Goal: Transaction & Acquisition: Purchase product/service

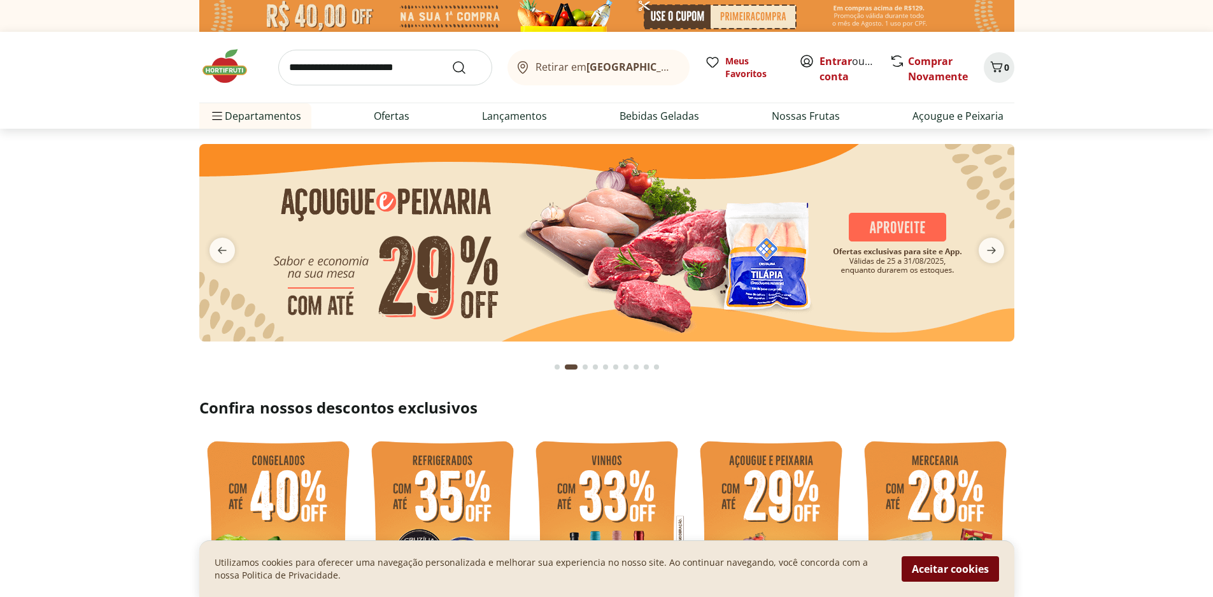
click at [931, 569] on button "Aceitar cookies" at bounding box center [950, 568] width 97 height 25
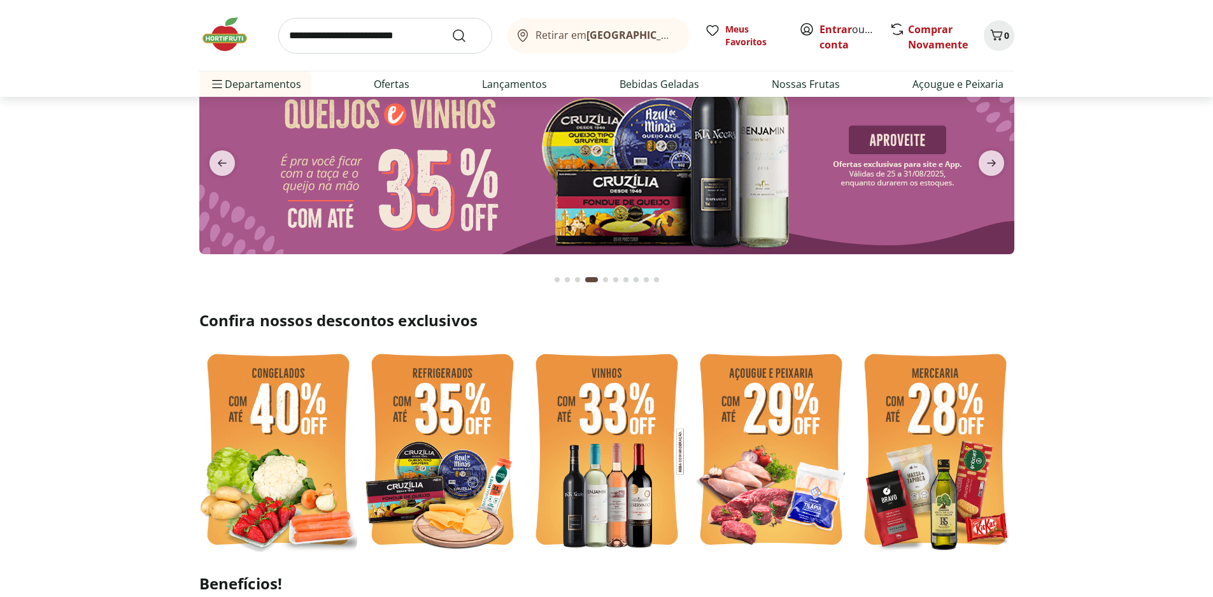
scroll to position [64, 0]
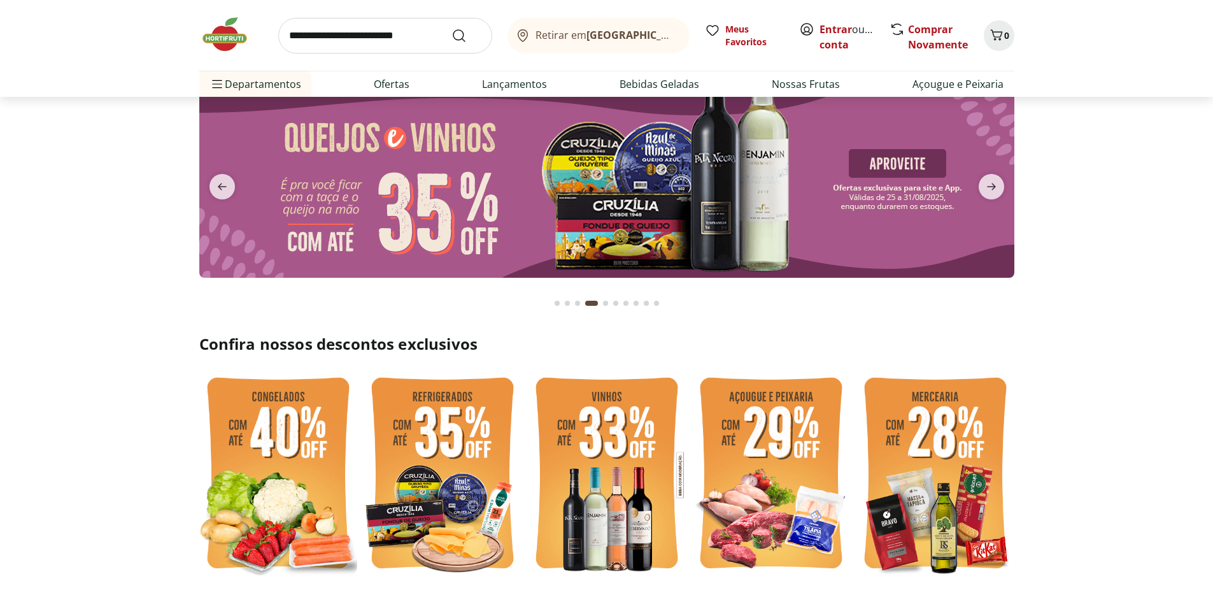
click at [231, 423] on img at bounding box center [278, 474] width 158 height 211
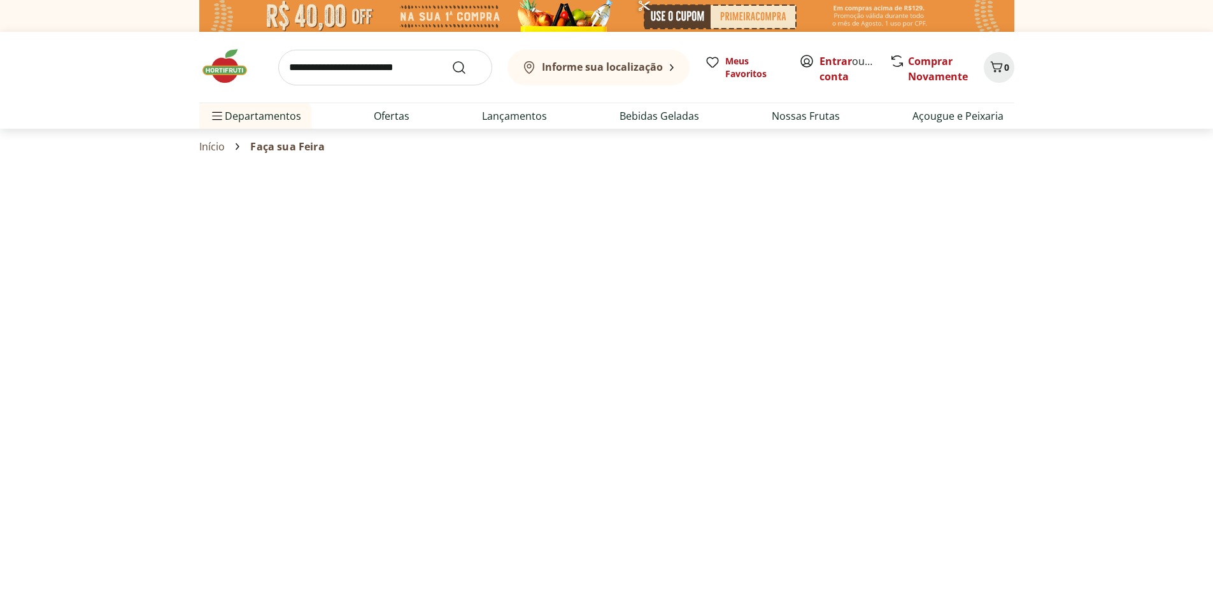
select select "**********"
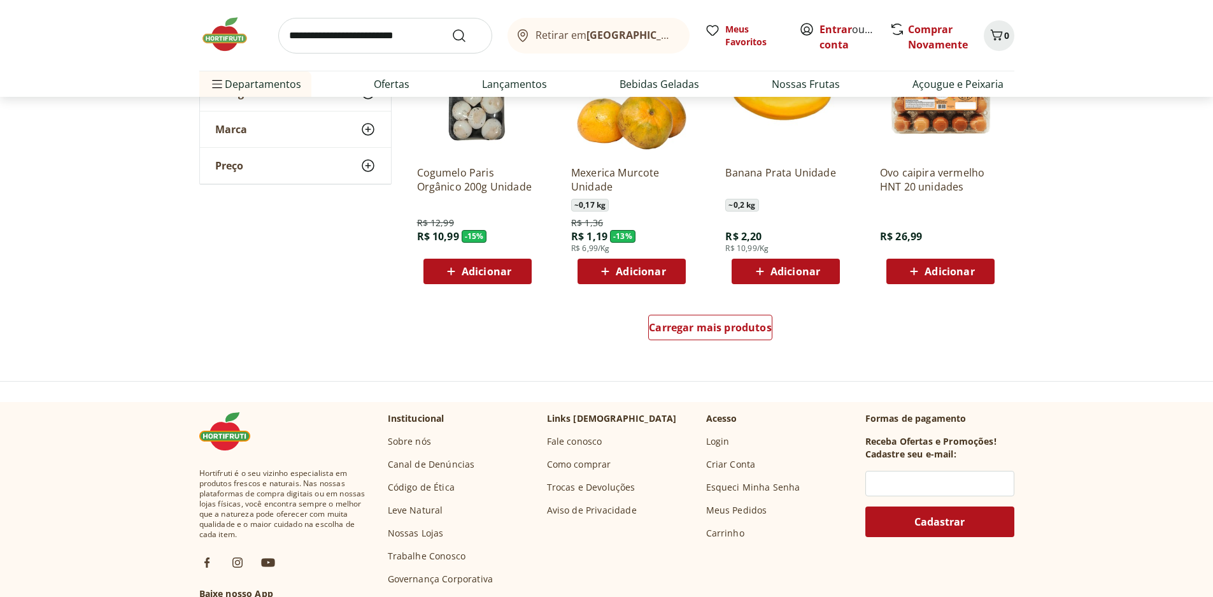
scroll to position [764, 0]
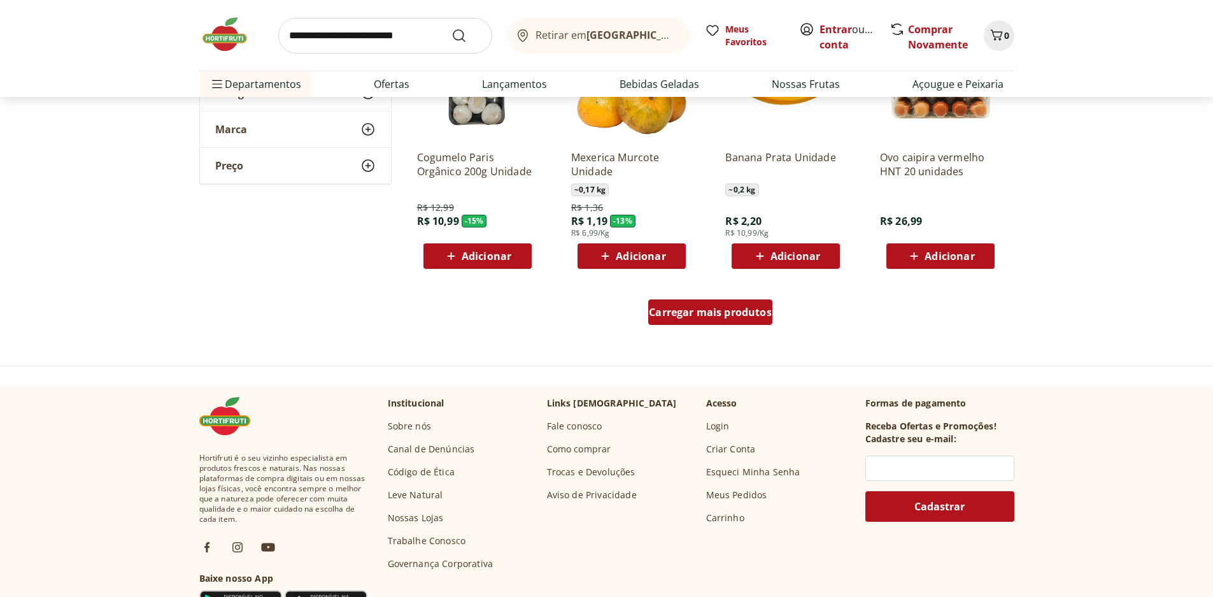
click at [739, 314] on span "Carregar mais produtos" at bounding box center [710, 312] width 123 height 10
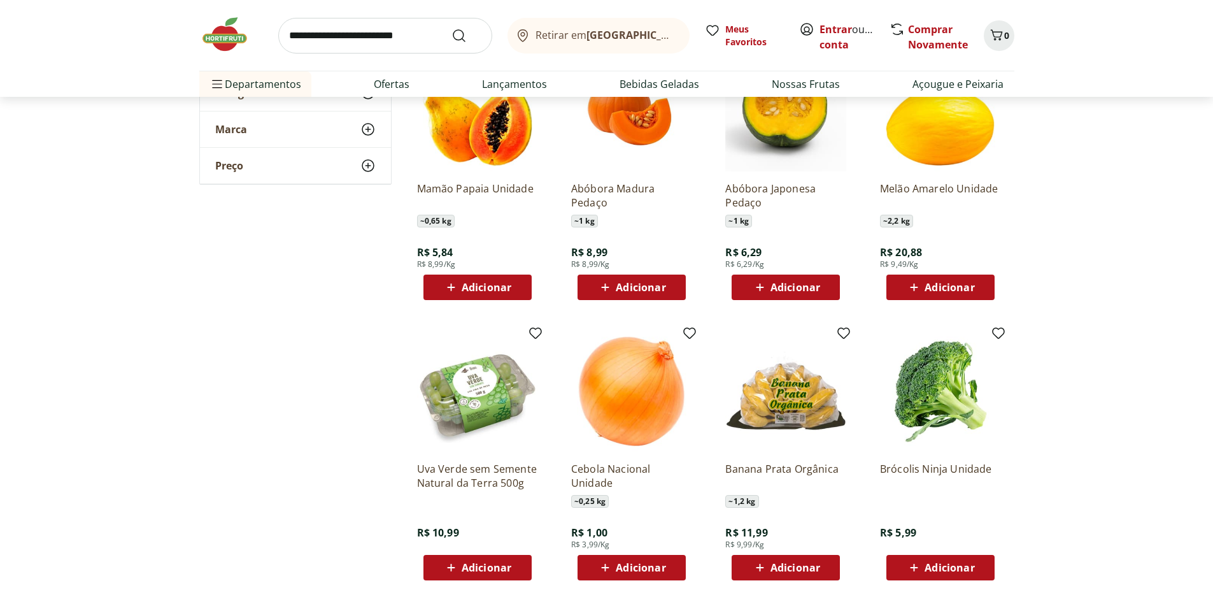
scroll to position [1019, 0]
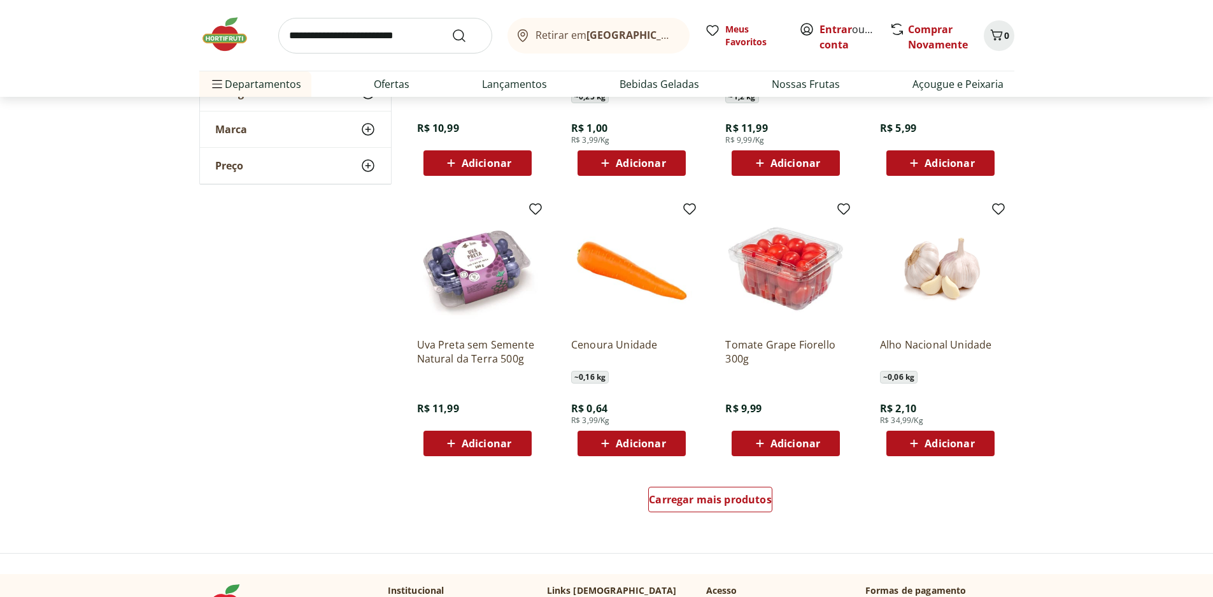
scroll to position [1528, 0]
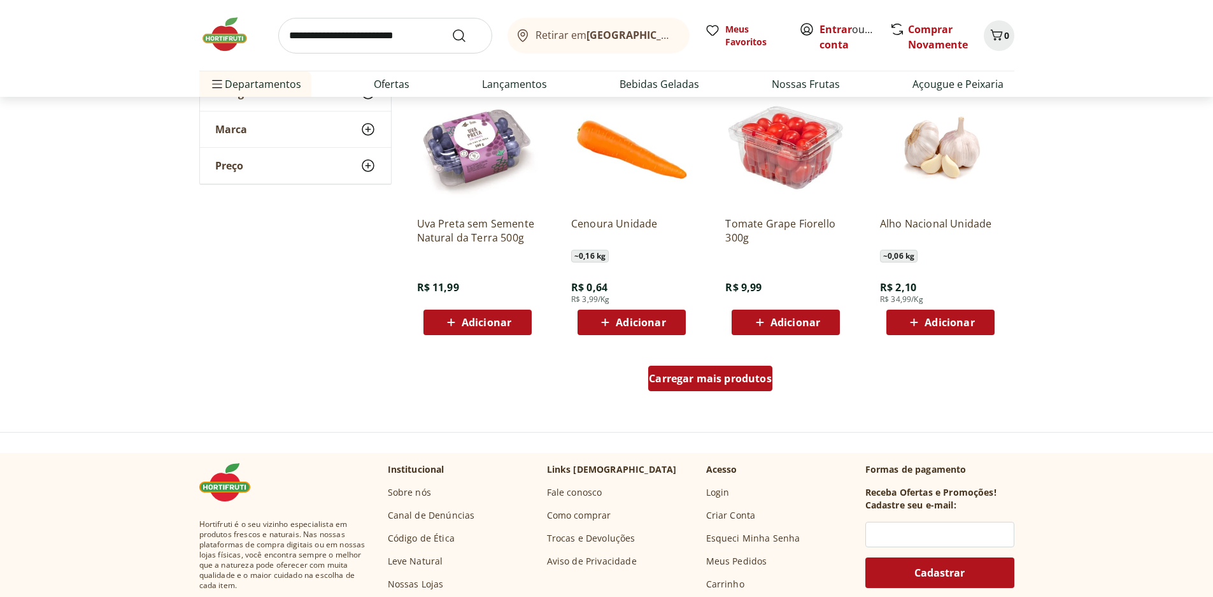
click at [723, 390] on div "Carregar mais produtos" at bounding box center [710, 378] width 124 height 25
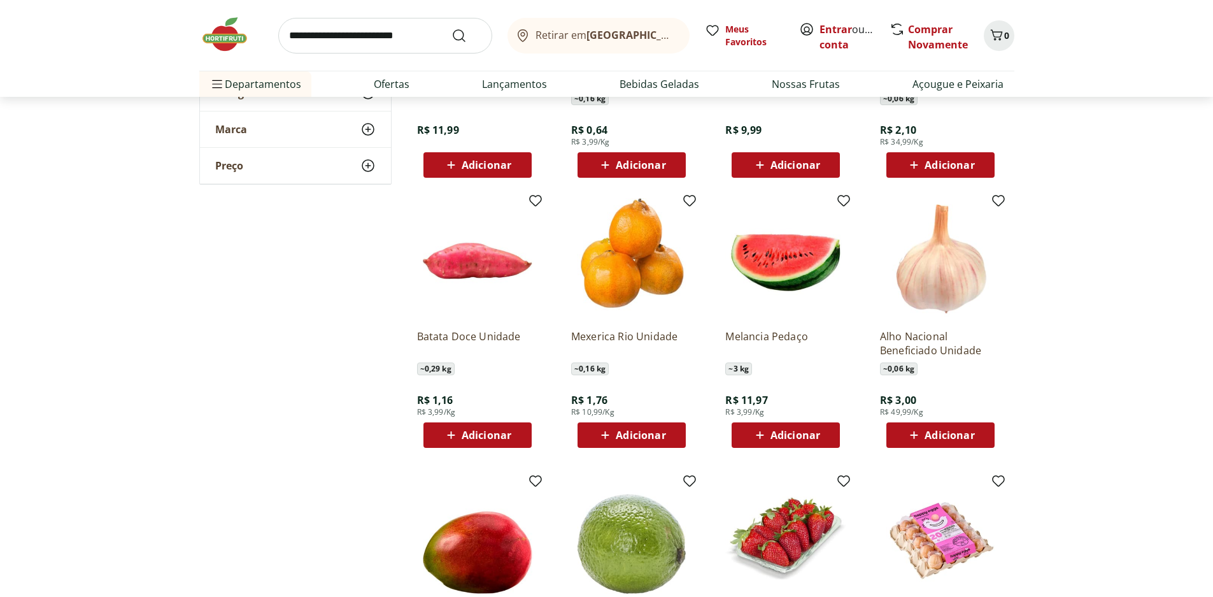
scroll to position [1719, 0]
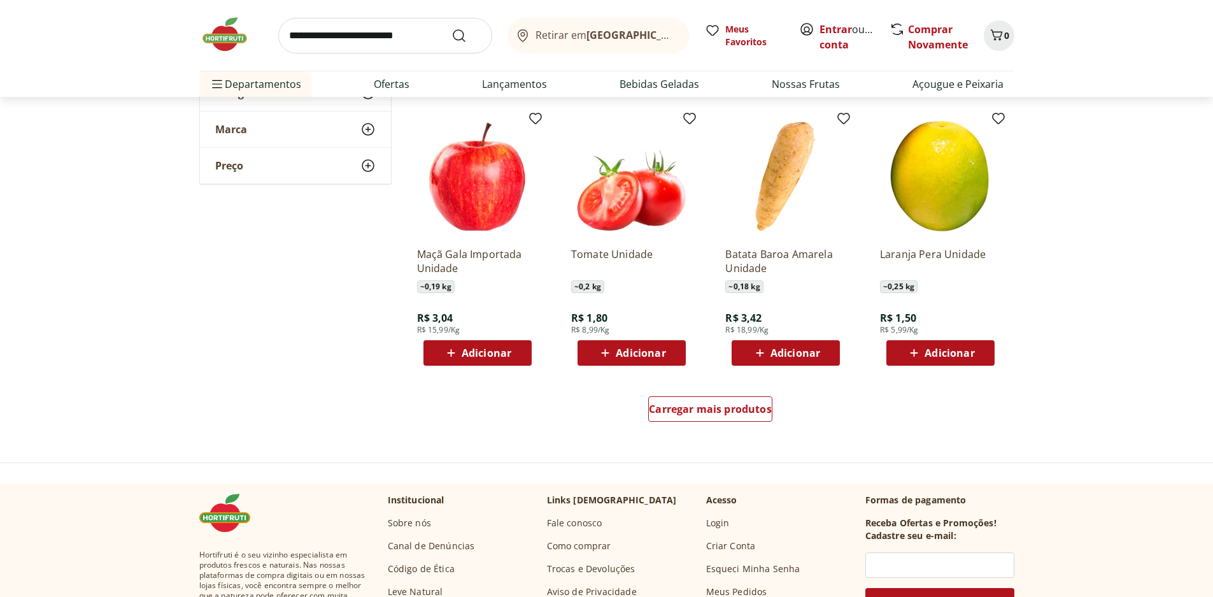
scroll to position [2292, 0]
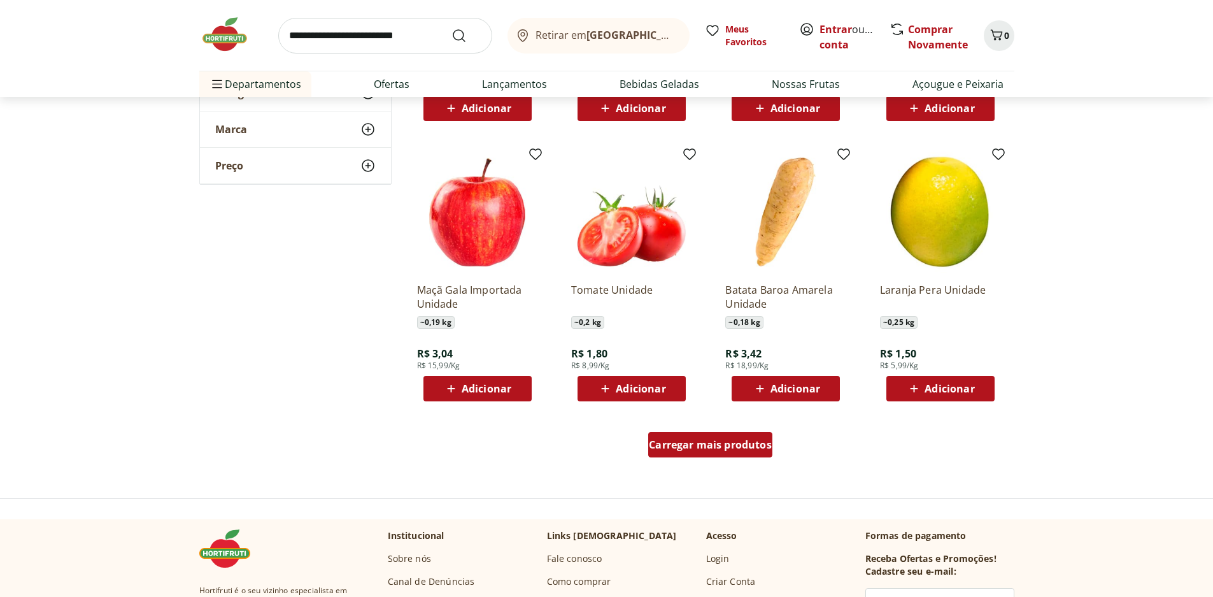
click at [693, 455] on div "Carregar mais produtos" at bounding box center [710, 444] width 124 height 25
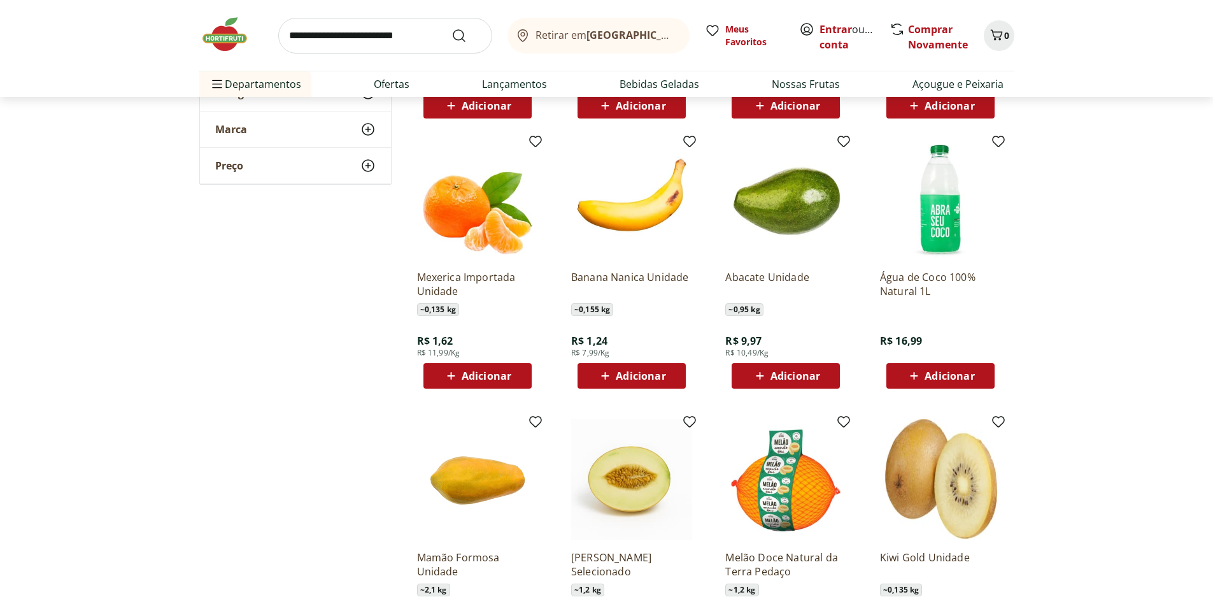
scroll to position [2674, 0]
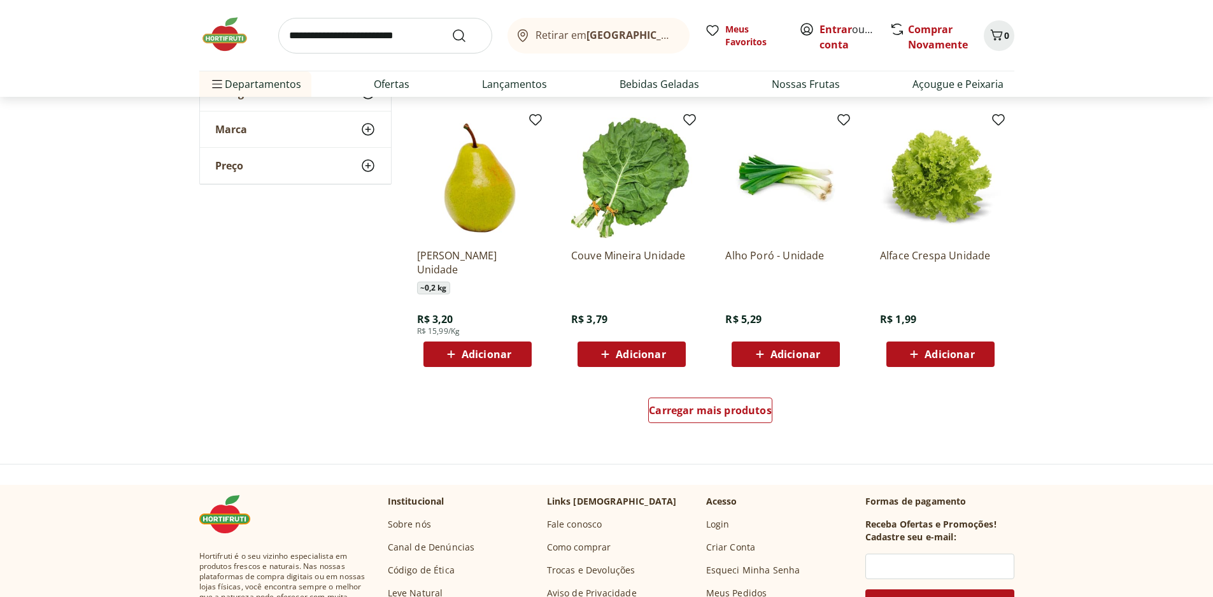
scroll to position [3184, 0]
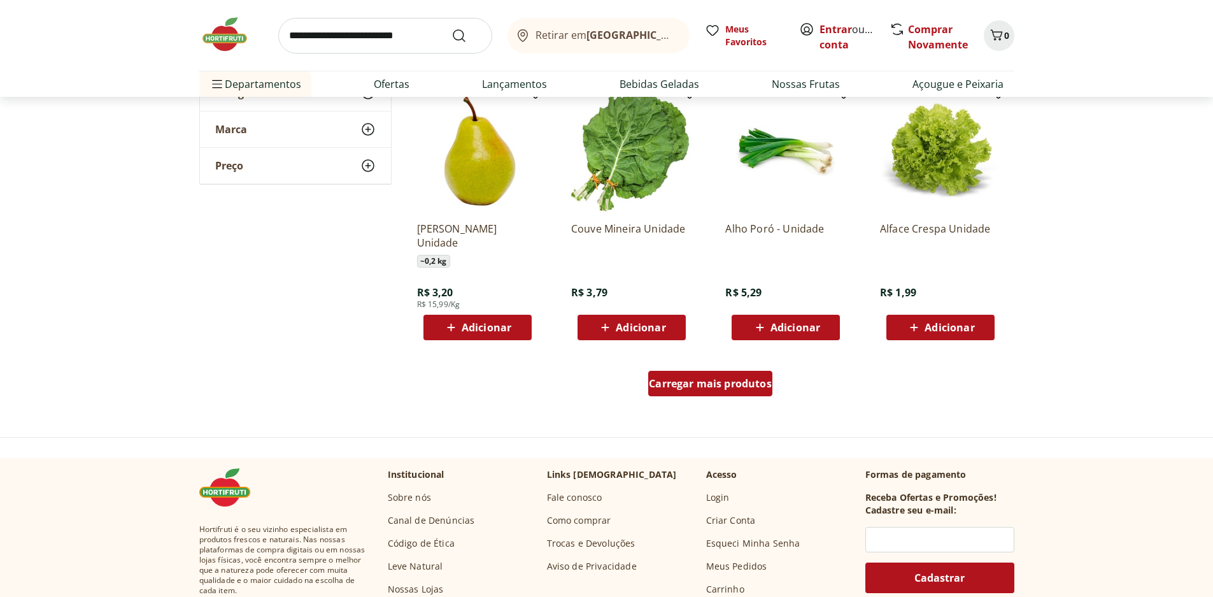
click at [765, 387] on span "Carregar mais produtos" at bounding box center [710, 383] width 123 height 10
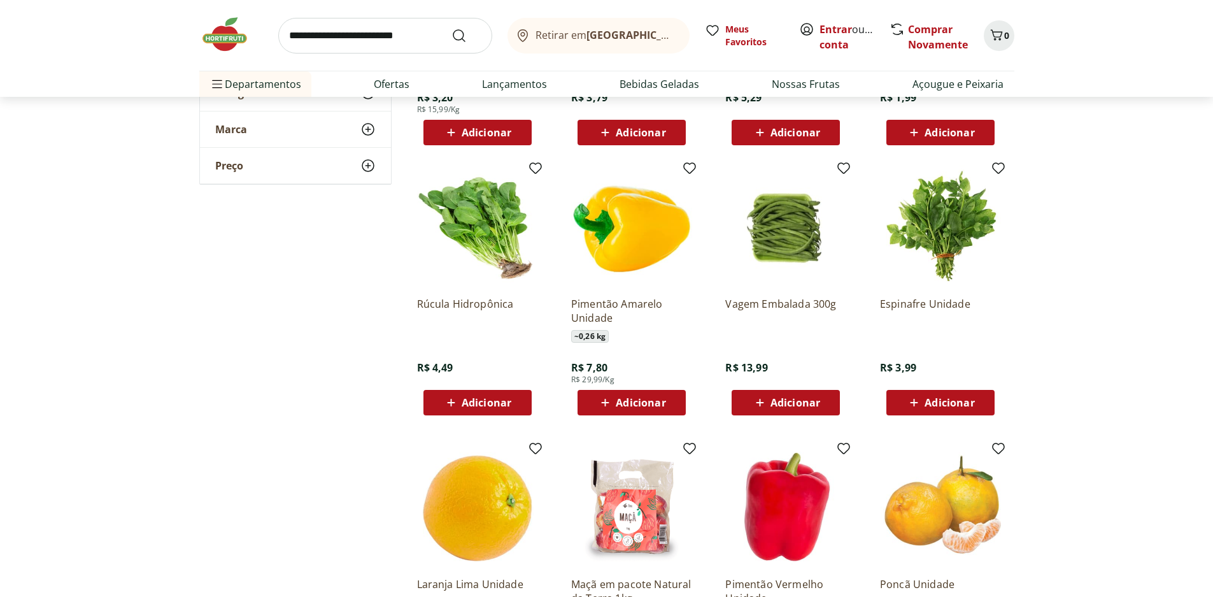
scroll to position [3439, 0]
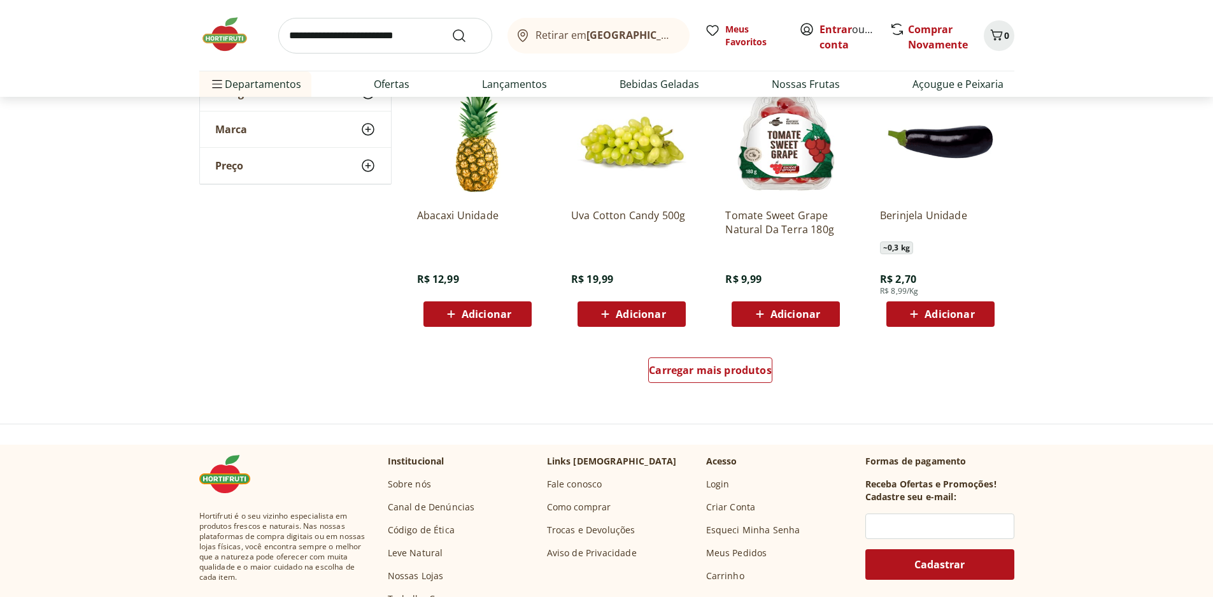
scroll to position [4075, 0]
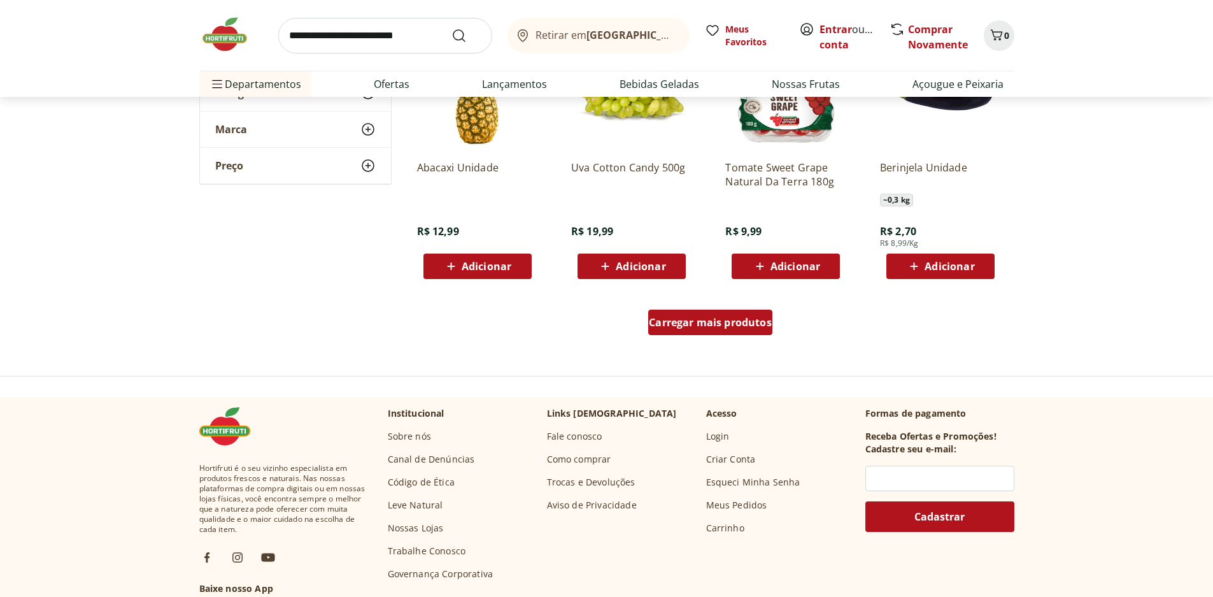
click at [726, 330] on div "Carregar mais produtos" at bounding box center [710, 321] width 124 height 25
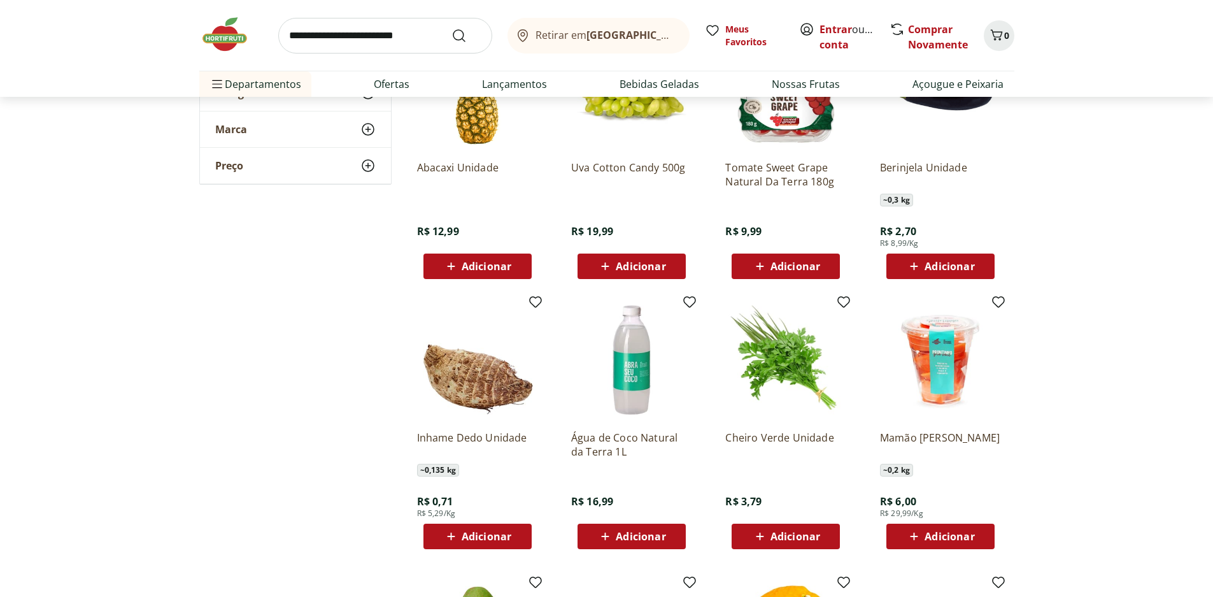
click at [486, 266] on span "Adicionar" at bounding box center [487, 266] width 50 height 10
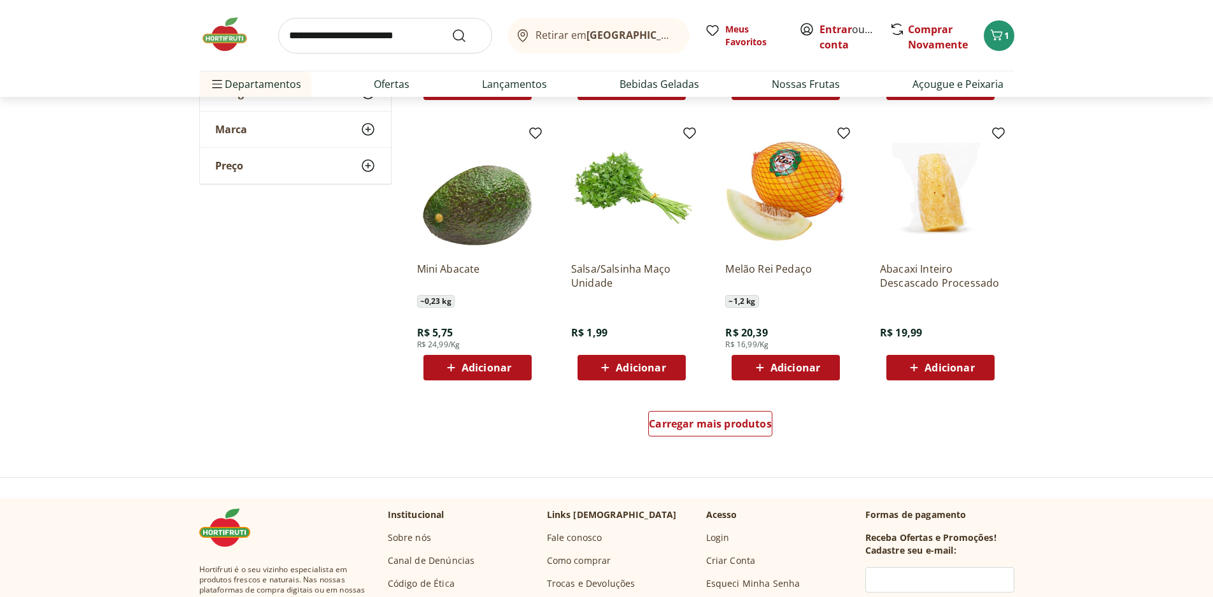
scroll to position [4776, 0]
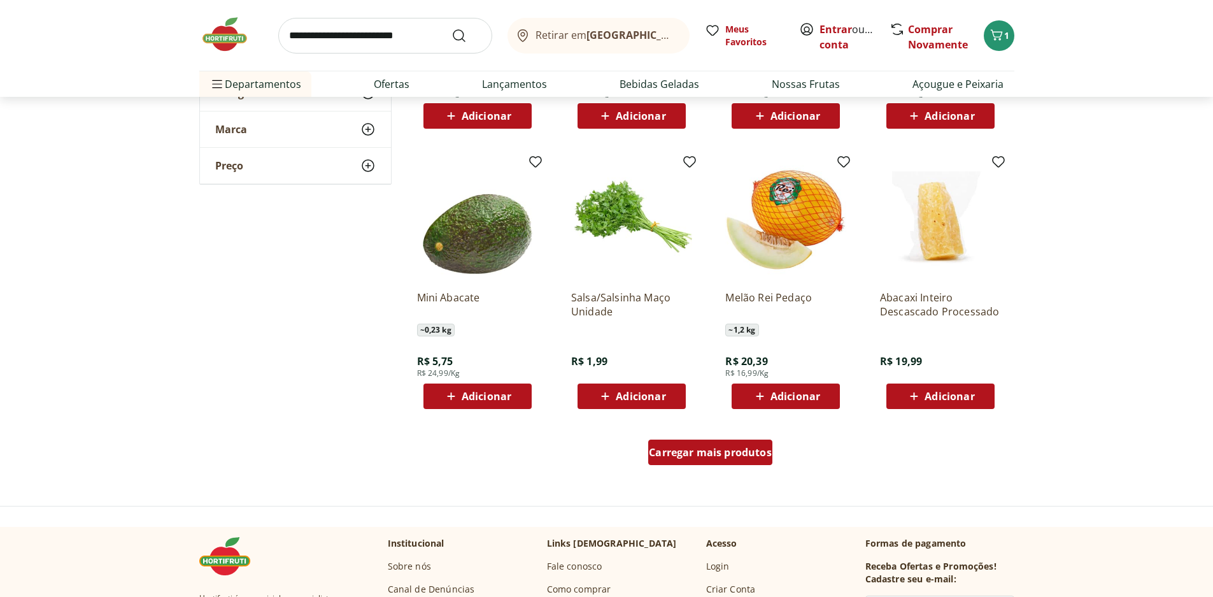
click at [697, 459] on div "Carregar mais produtos" at bounding box center [710, 451] width 124 height 25
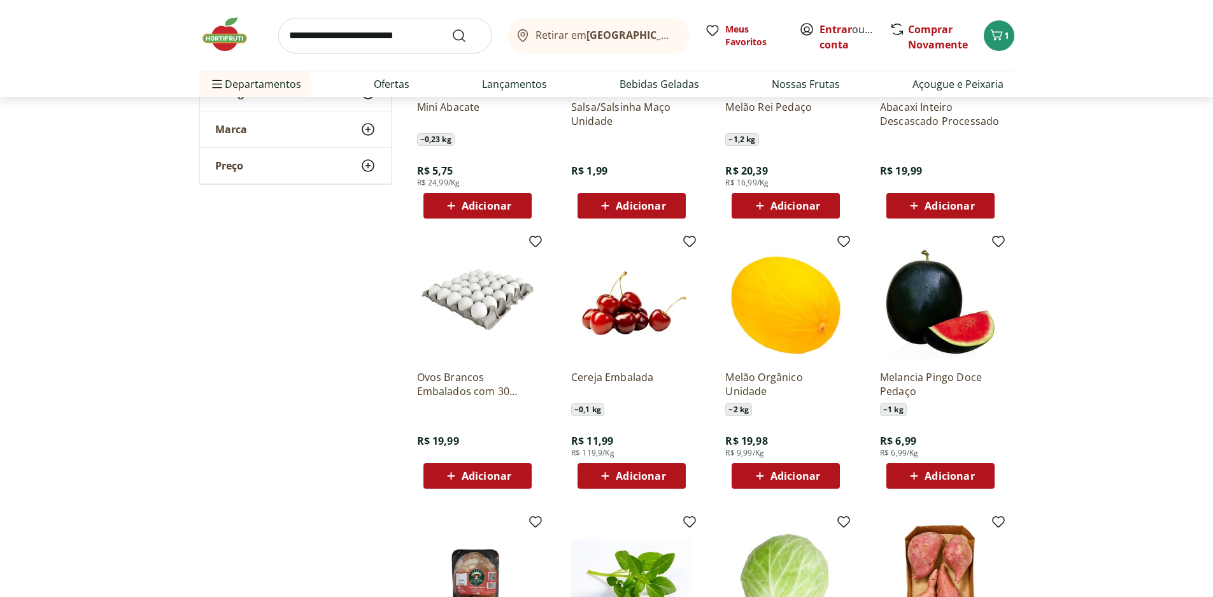
scroll to position [4967, 0]
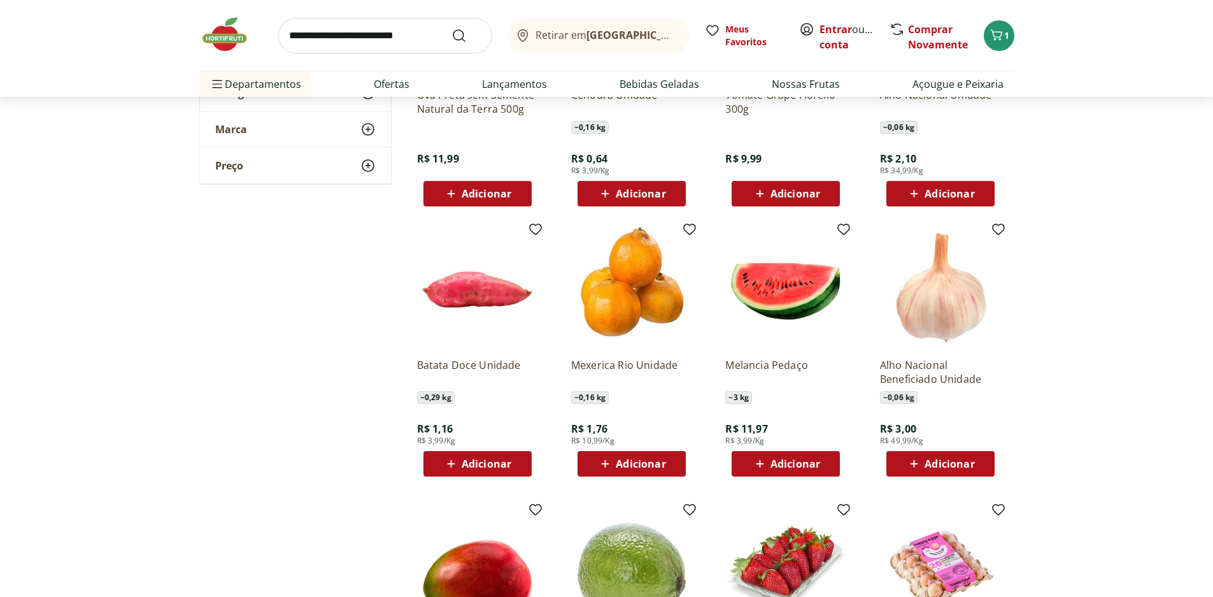
scroll to position [1625, 0]
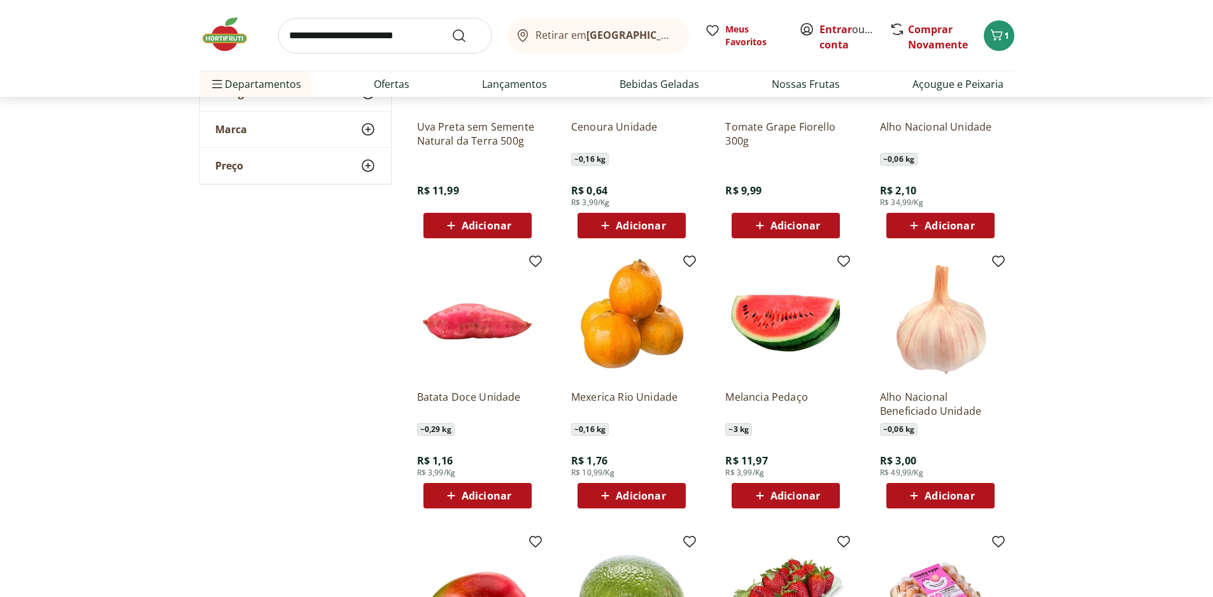
click at [793, 497] on span "Adicionar" at bounding box center [795, 495] width 50 height 10
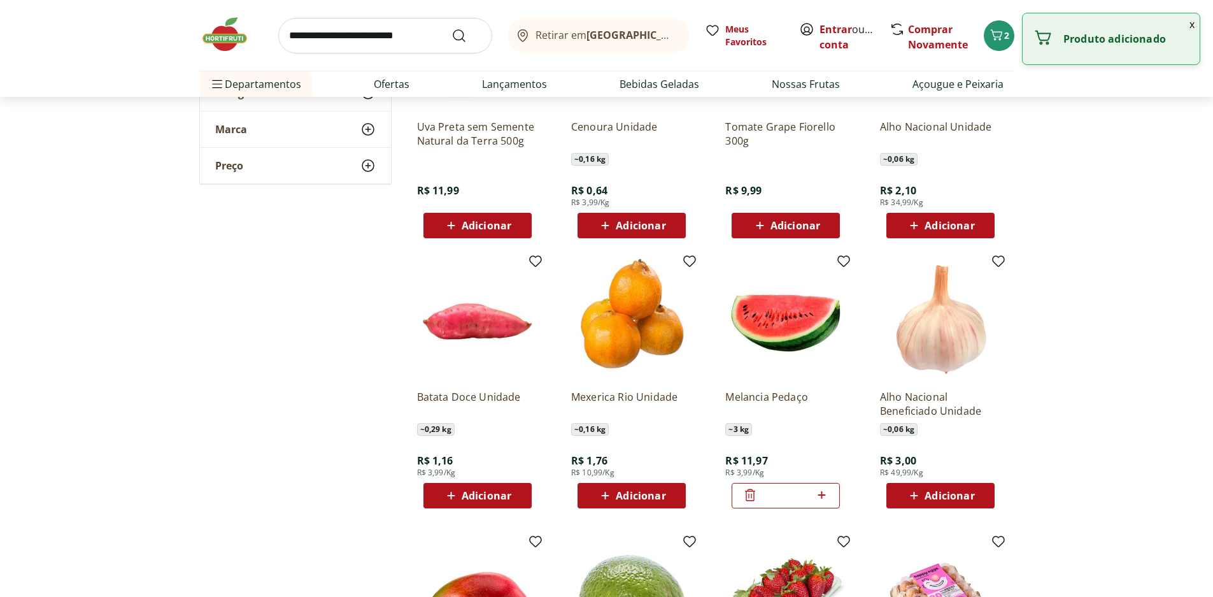
click at [753, 490] on icon at bounding box center [749, 494] width 15 height 15
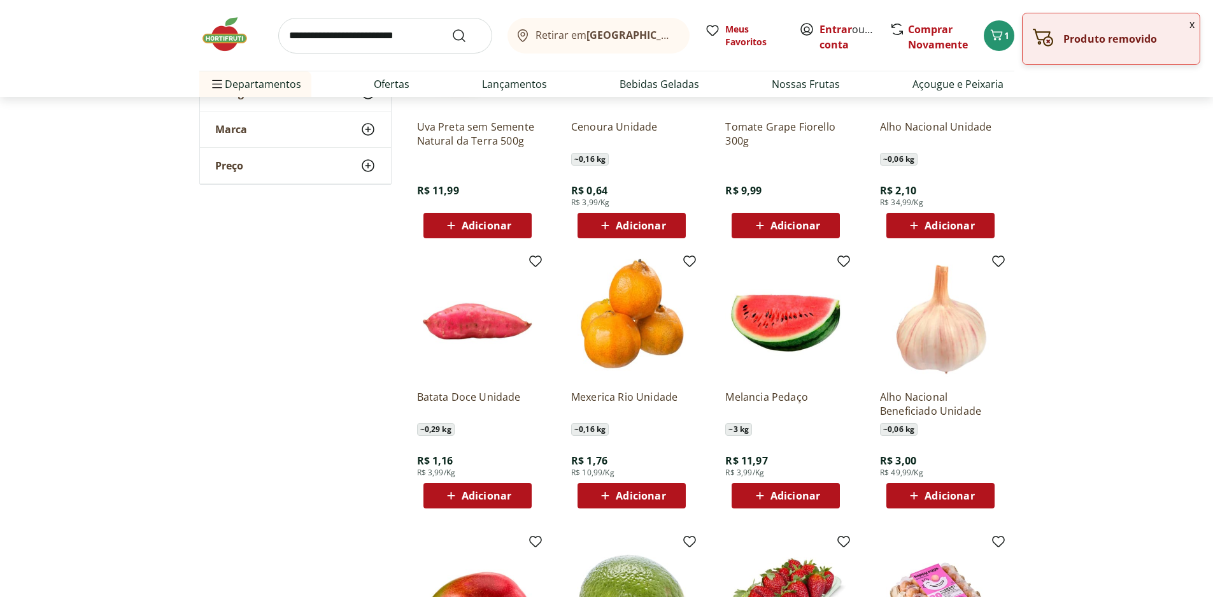
click at [767, 307] on img at bounding box center [785, 319] width 121 height 121
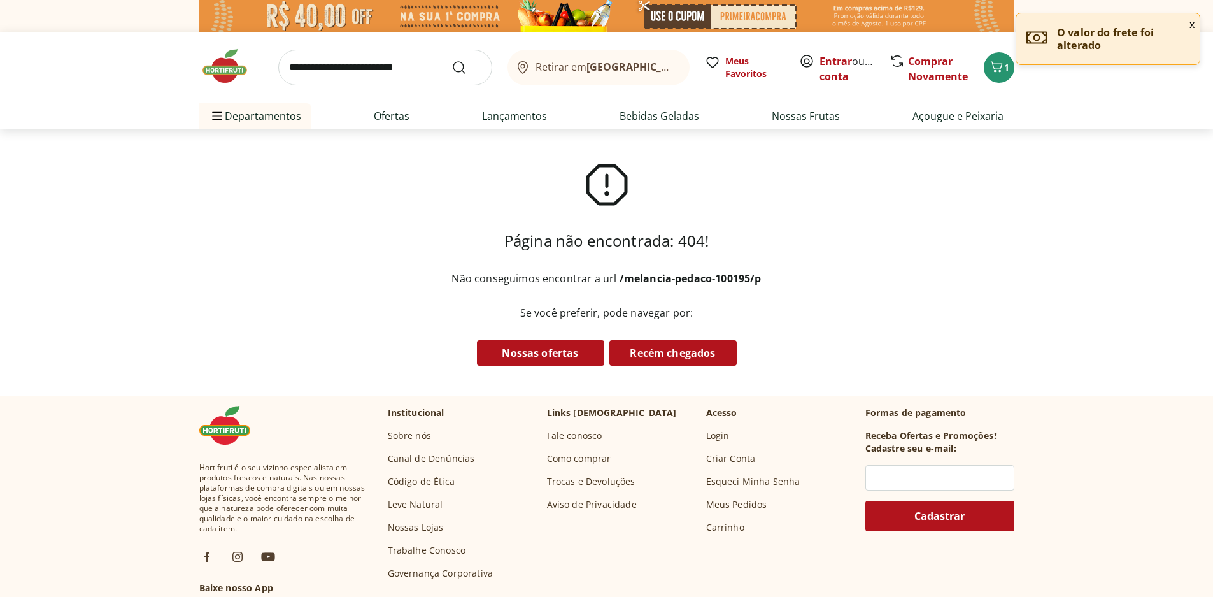
select select "**********"
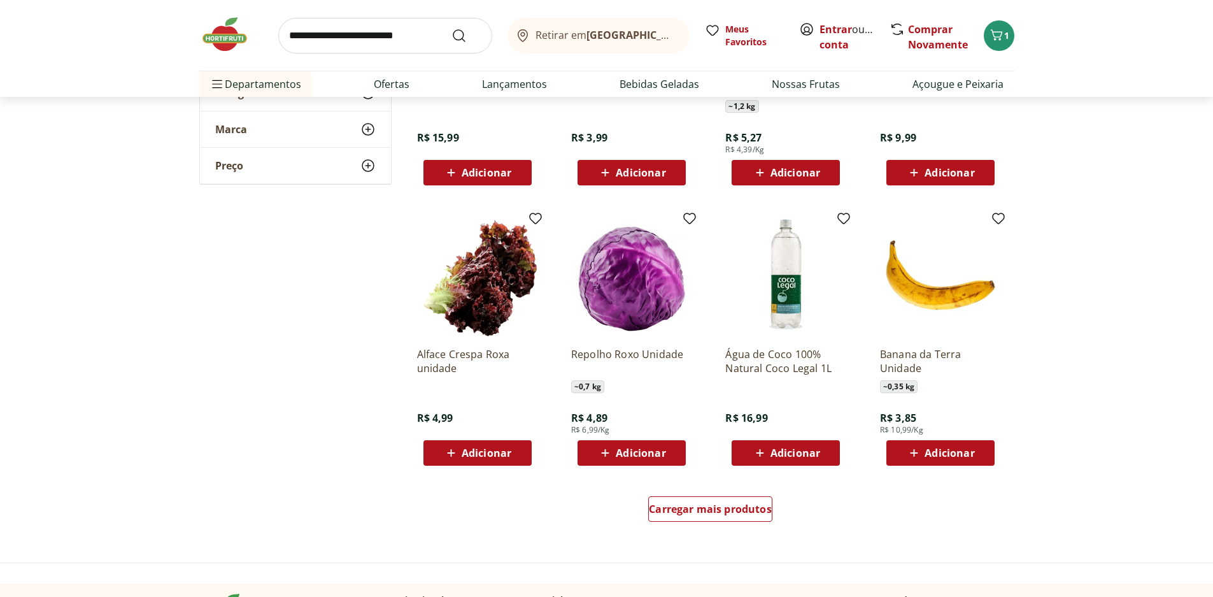
scroll to position [5579, 0]
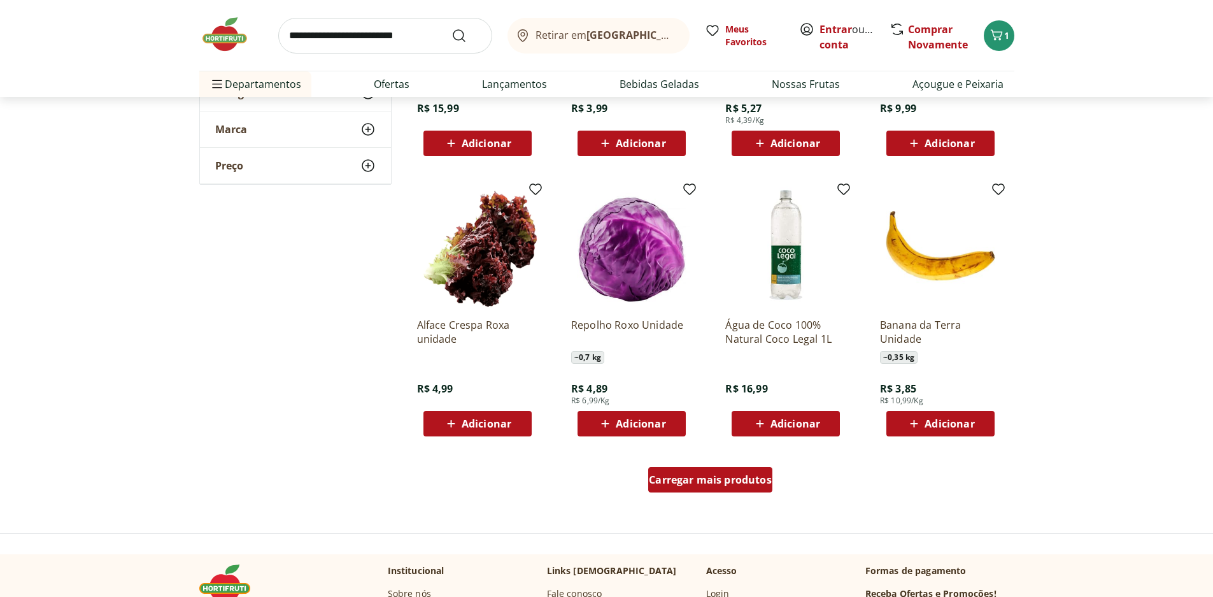
click at [696, 475] on span "Carregar mais produtos" at bounding box center [710, 479] width 123 height 10
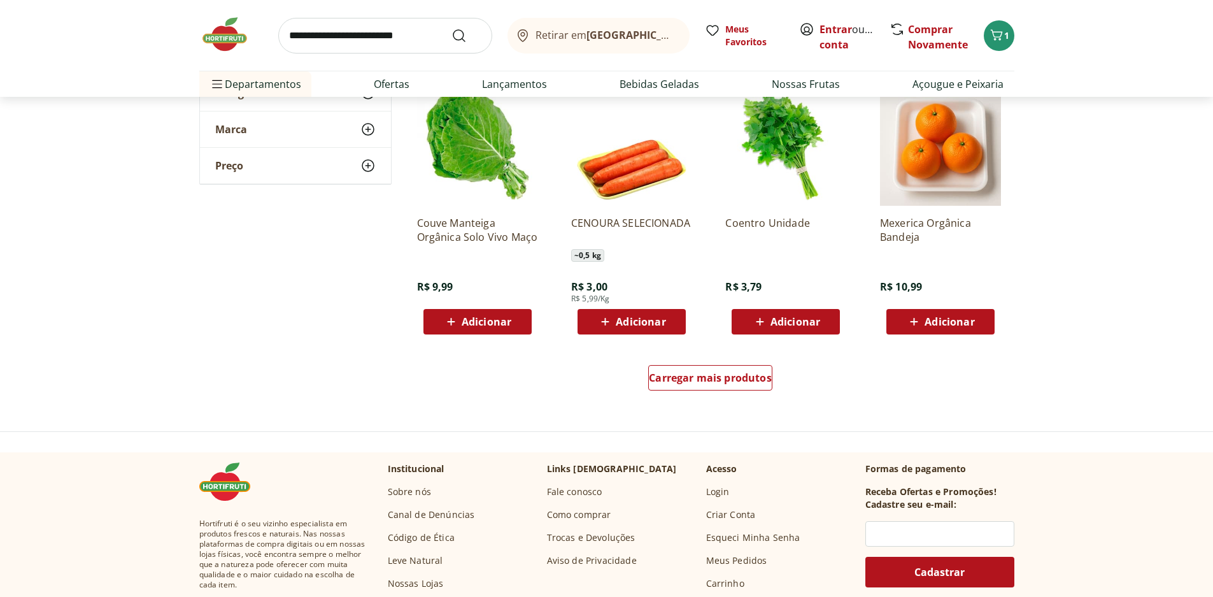
scroll to position [6534, 0]
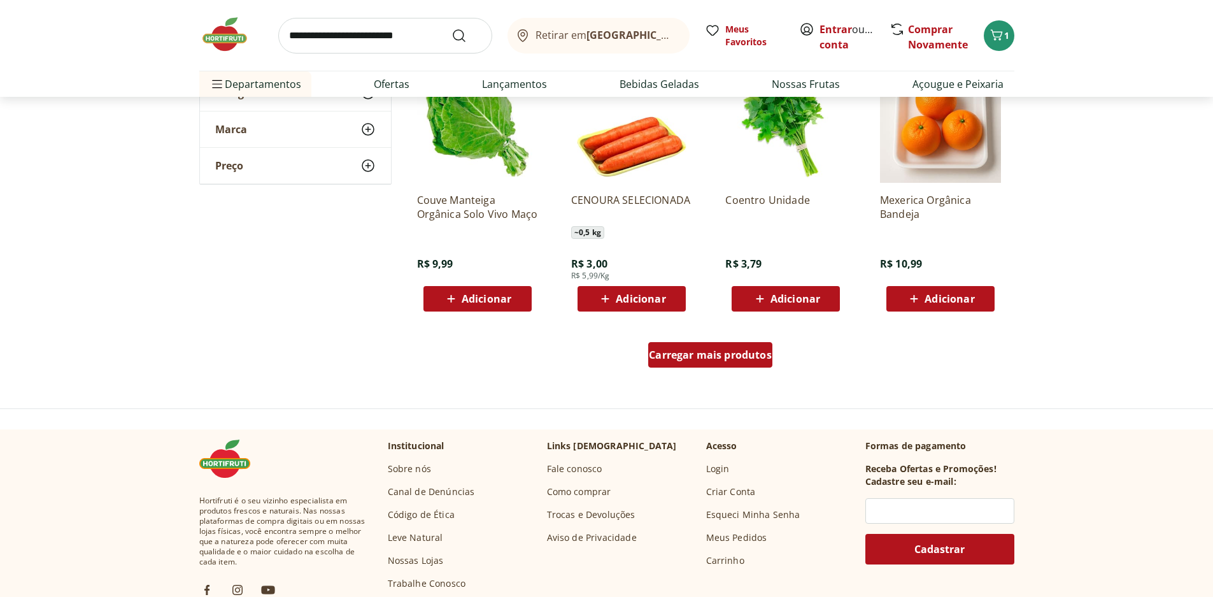
click at [658, 360] on span "Carregar mais produtos" at bounding box center [710, 355] width 123 height 10
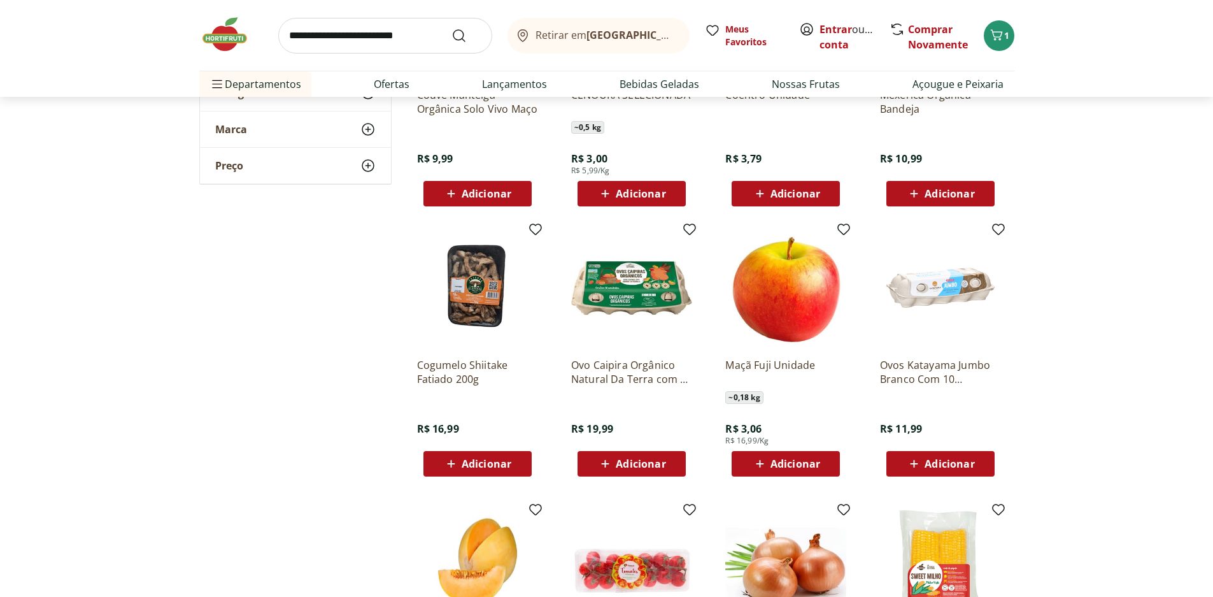
scroll to position [6661, 0]
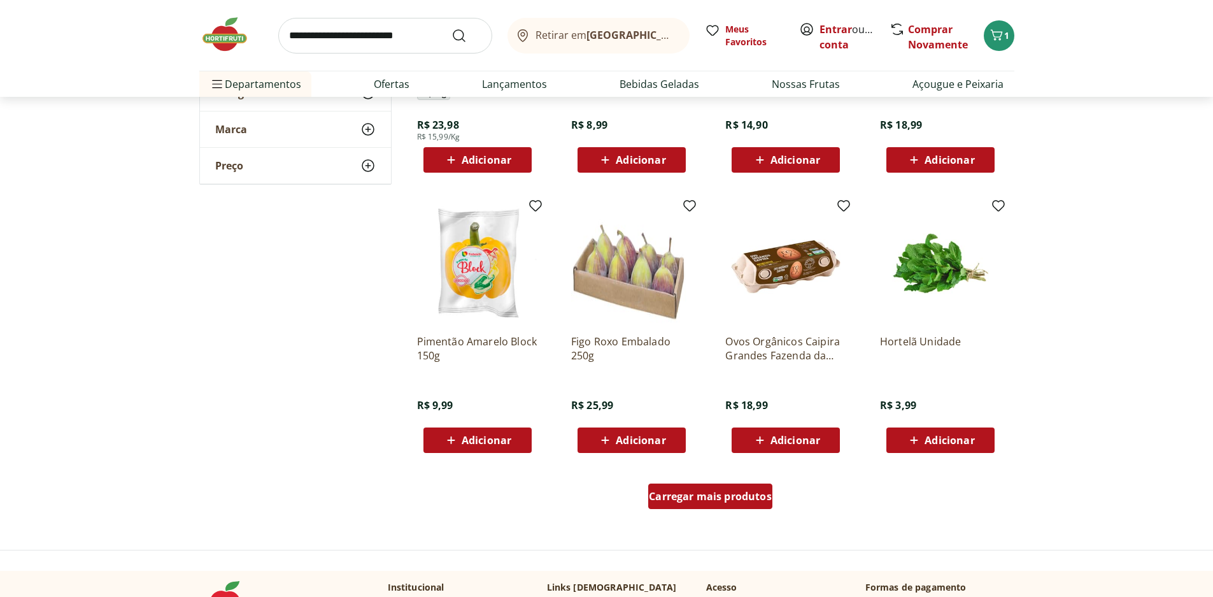
scroll to position [7234, 0]
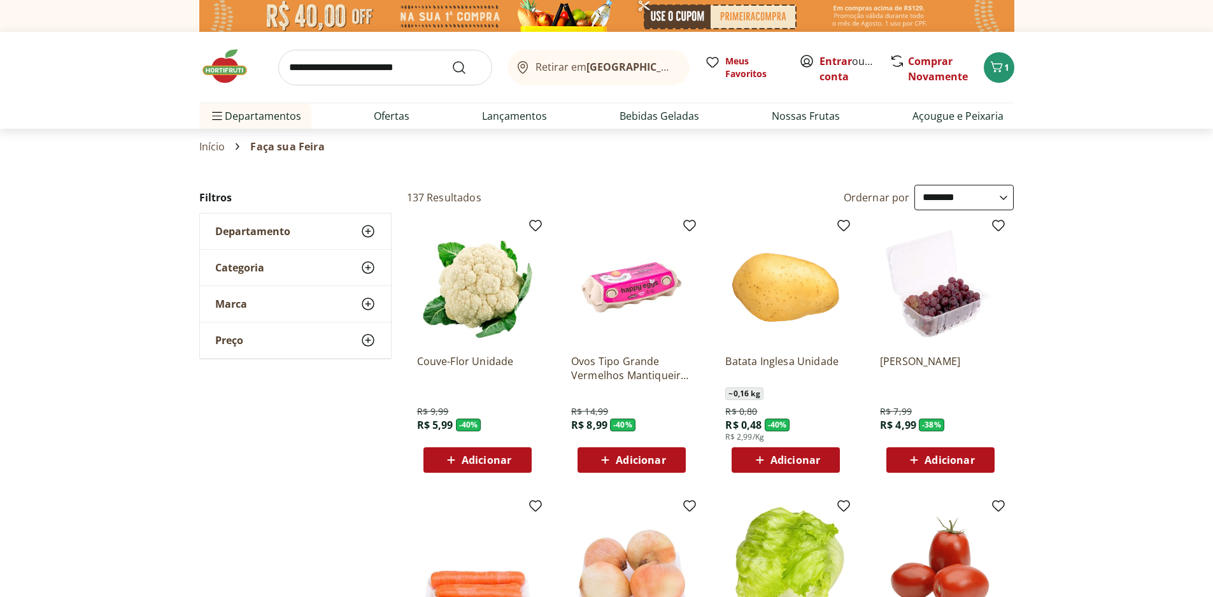
select select "**********"
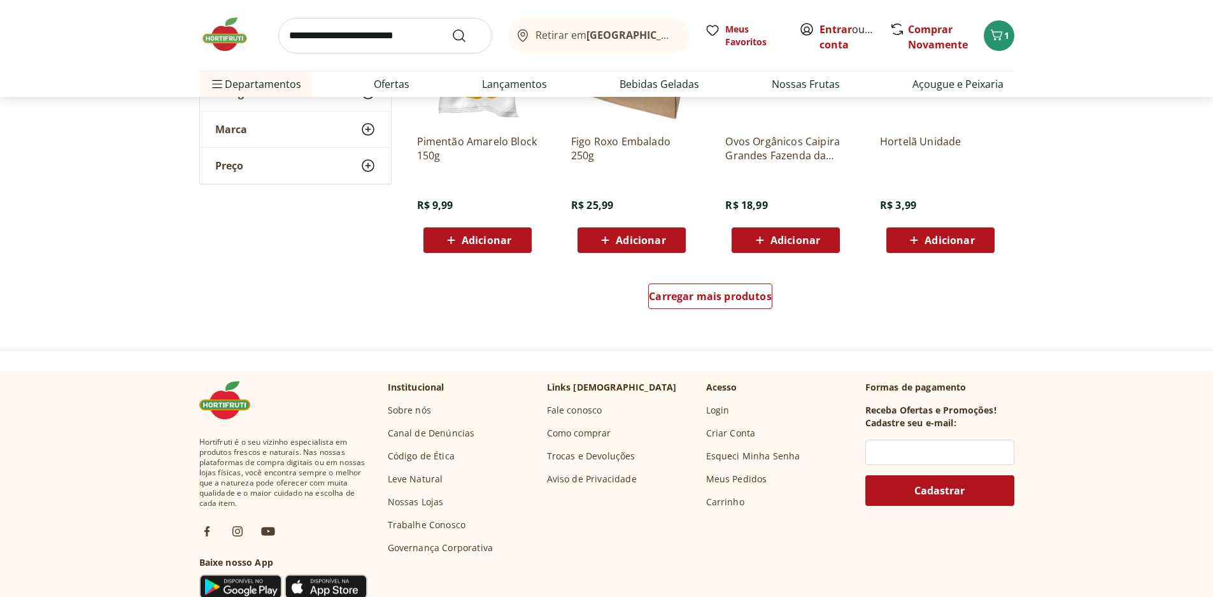
scroll to position [7425, 0]
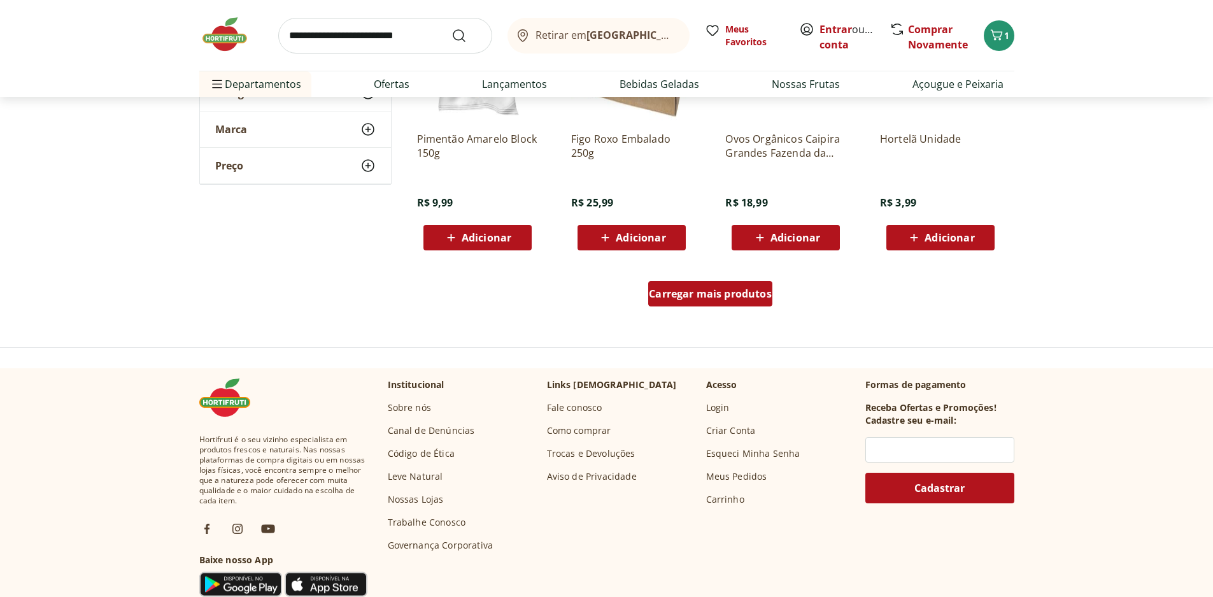
click at [765, 294] on span "Carregar mais produtos" at bounding box center [710, 293] width 123 height 10
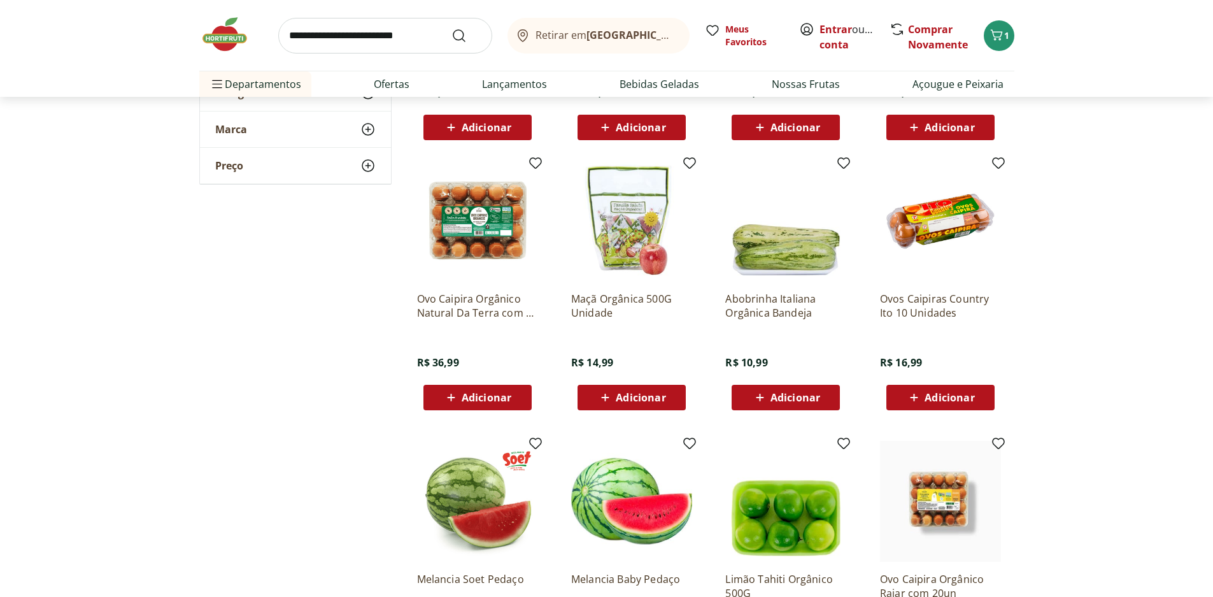
scroll to position [7553, 0]
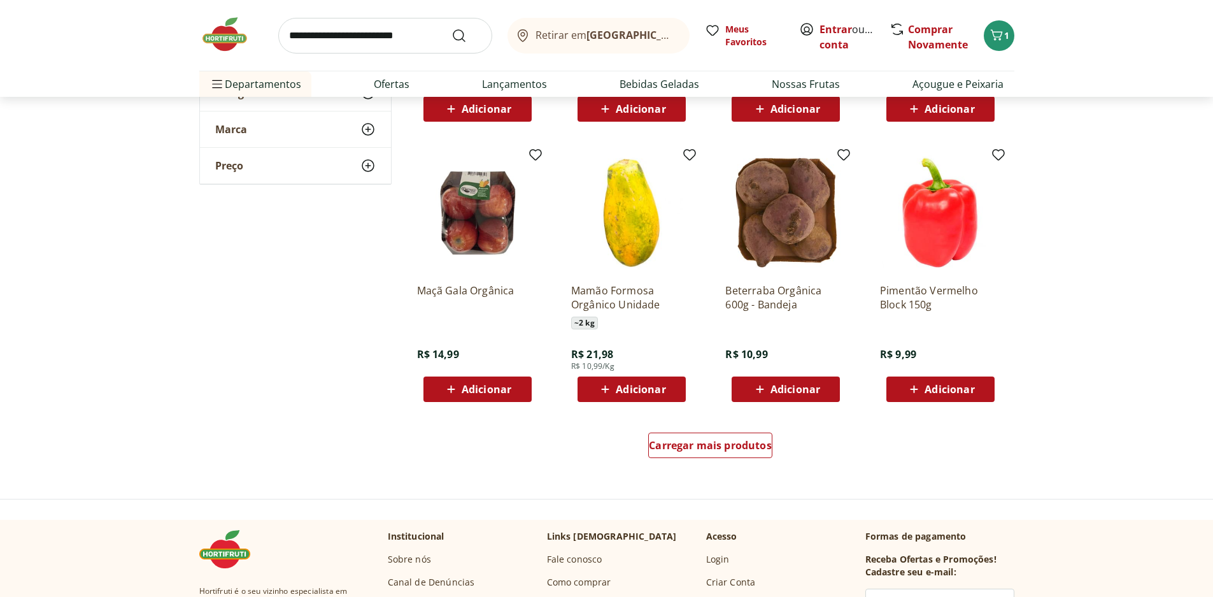
scroll to position [8126, 0]
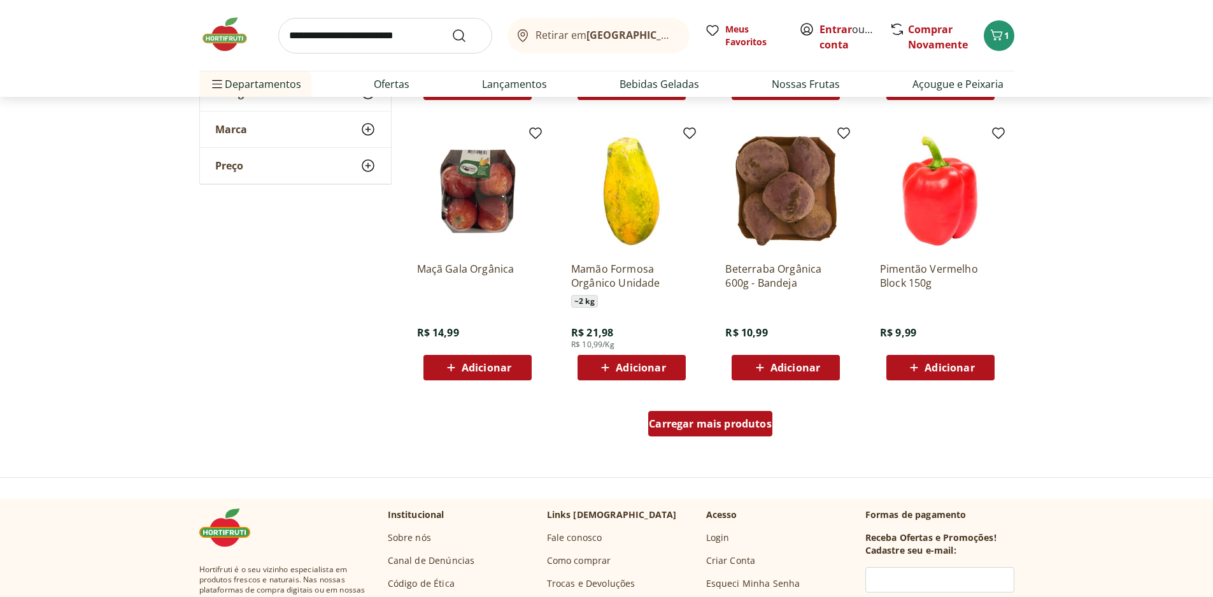
click at [760, 435] on div "Carregar mais produtos" at bounding box center [710, 423] width 124 height 25
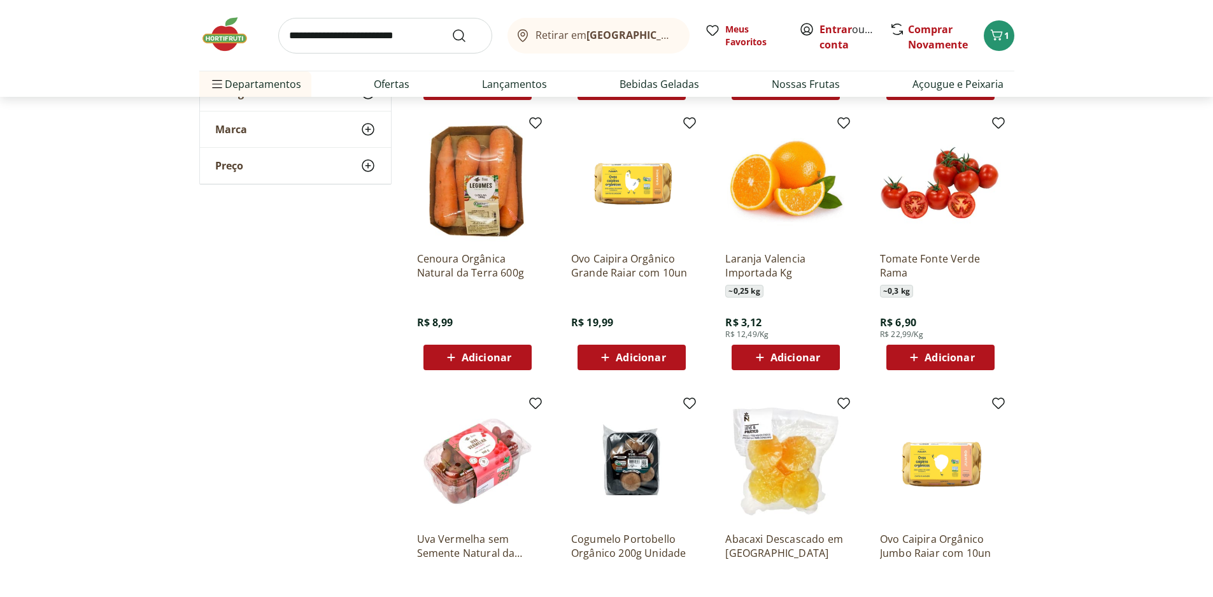
scroll to position [8444, 0]
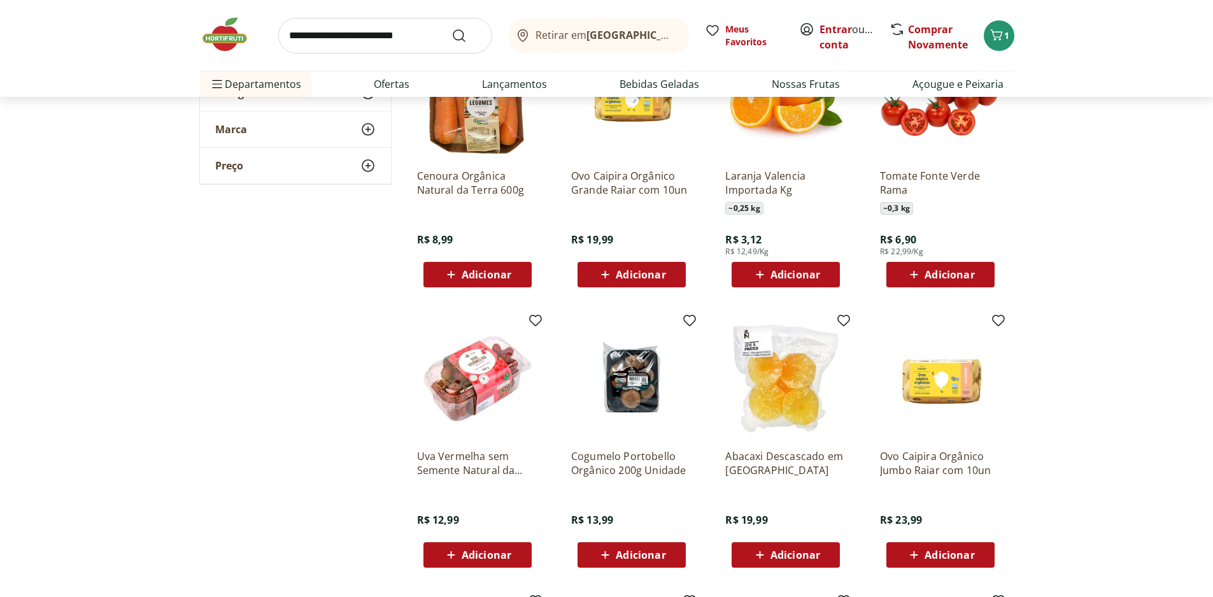
scroll to position [8508, 0]
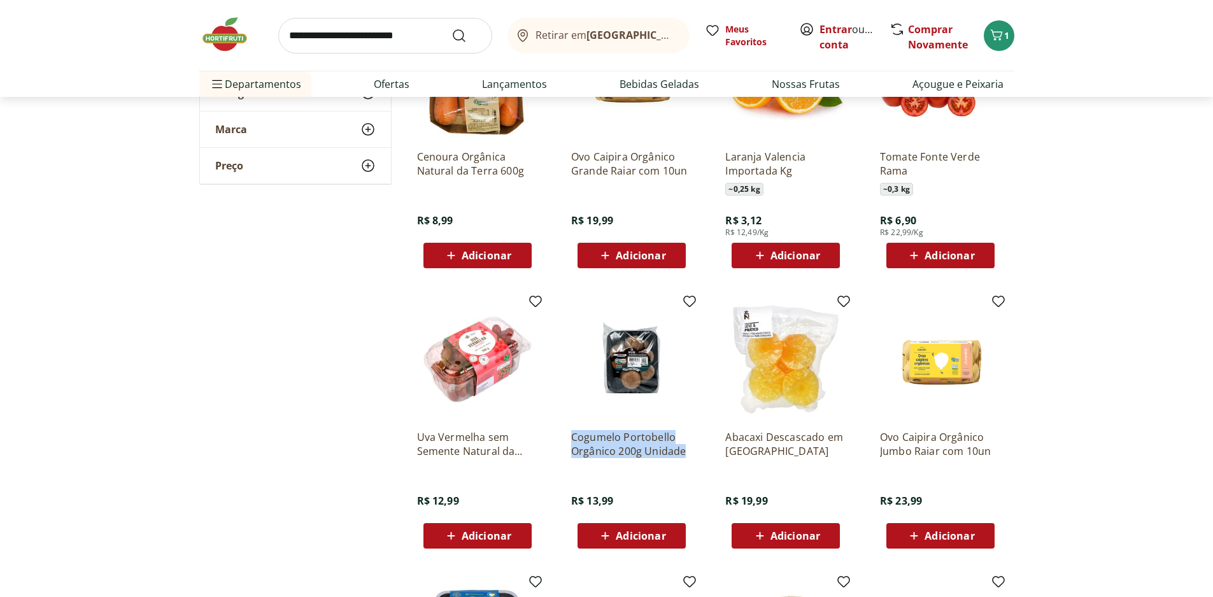
drag, startPoint x: 569, startPoint y: 436, endPoint x: 695, endPoint y: 453, distance: 126.6
click at [695, 453] on div "Cogumelo Portobello Orgânico 200g Unidade R$ 13,99 Adicionar" at bounding box center [631, 423] width 141 height 270
copy p "Cogumelo Portobello Orgânico 200g Unidade"
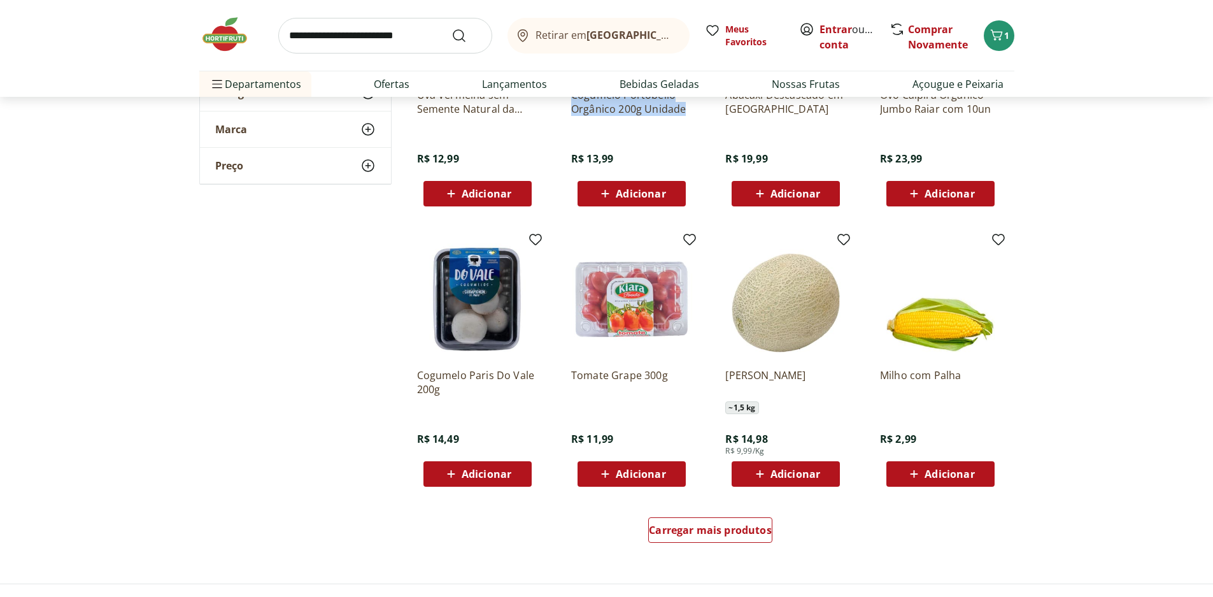
scroll to position [8890, 0]
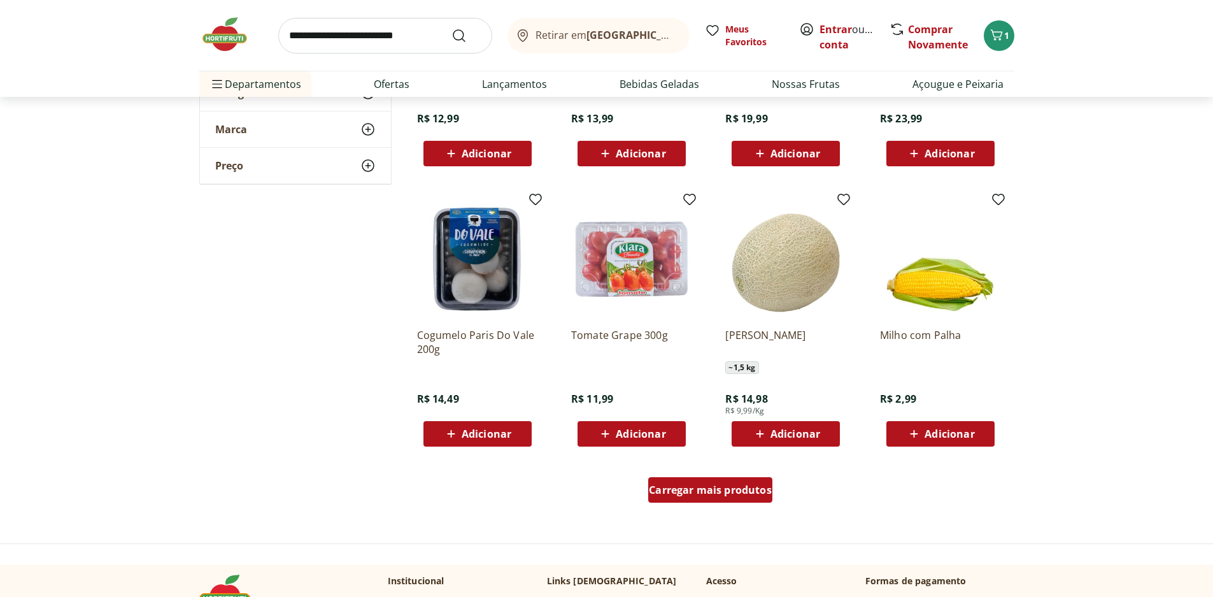
click at [743, 488] on span "Carregar mais produtos" at bounding box center [710, 490] width 123 height 10
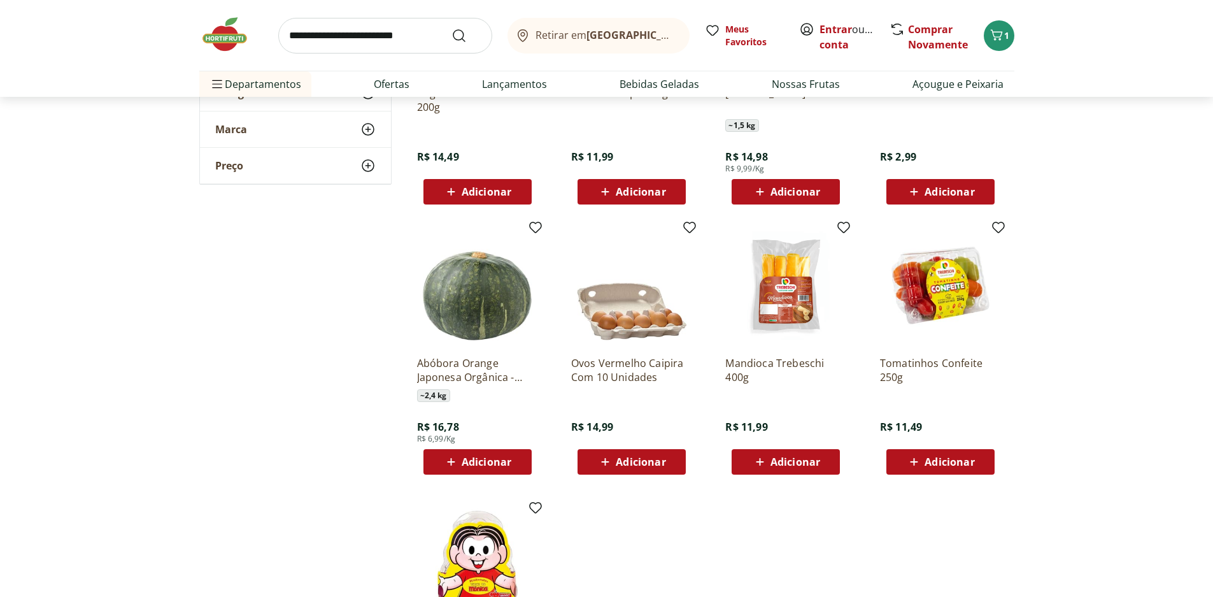
scroll to position [9272, 0]
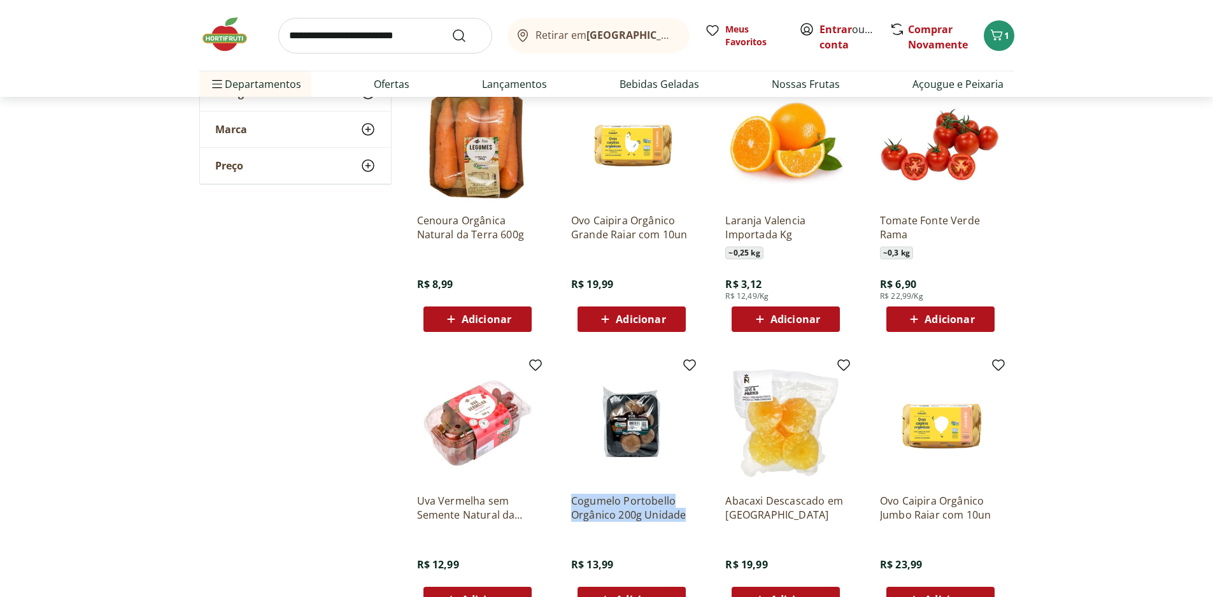
scroll to position [8381, 0]
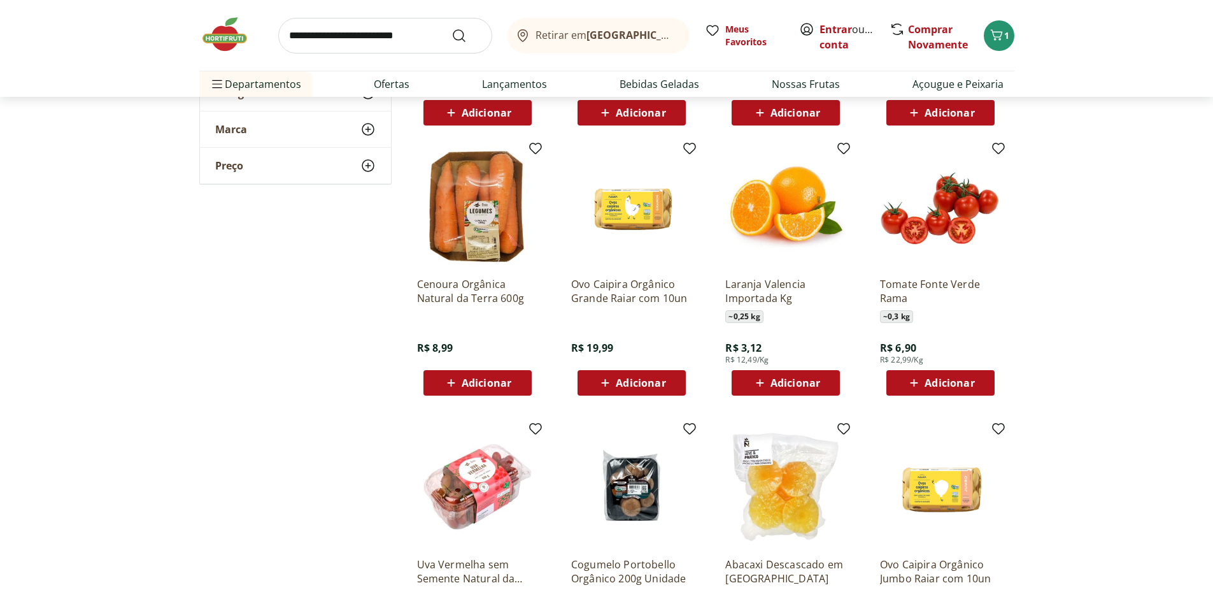
click at [340, 23] on input "search" at bounding box center [385, 36] width 214 height 36
type input "*****"
click at [451, 28] on button "Submit Search" at bounding box center [466, 35] width 31 height 15
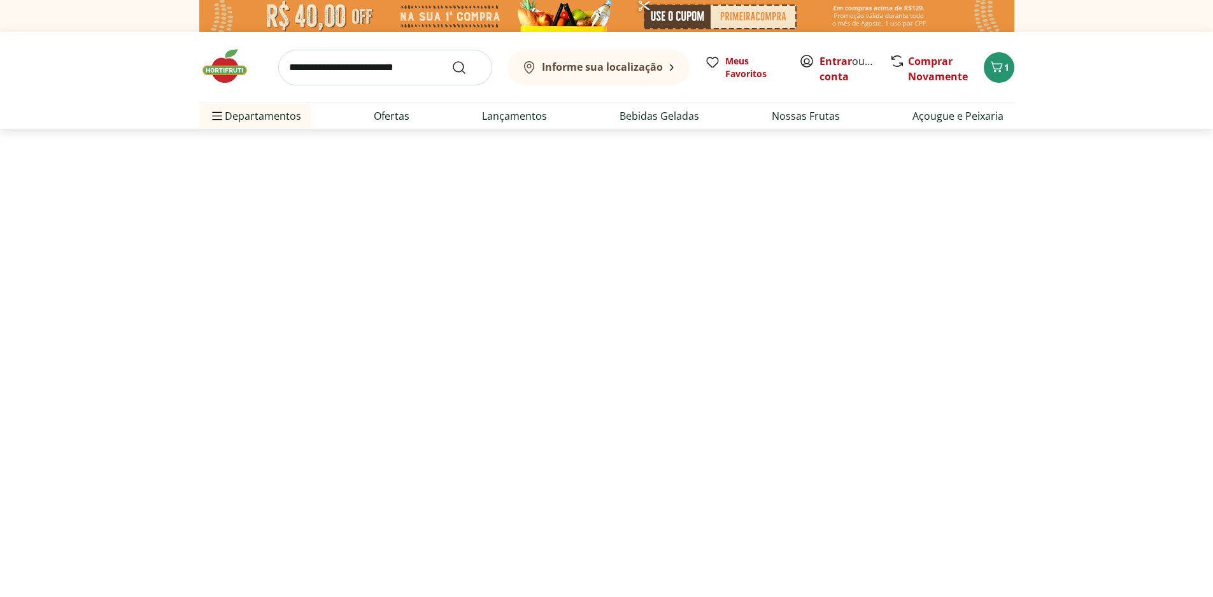
select select "**********"
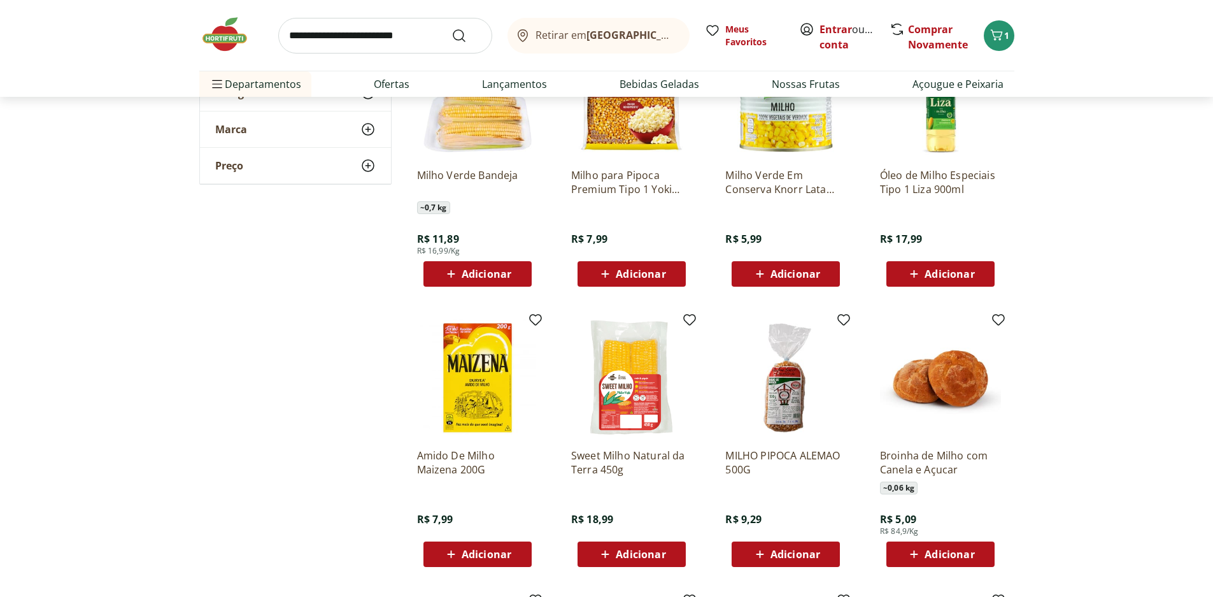
scroll to position [255, 0]
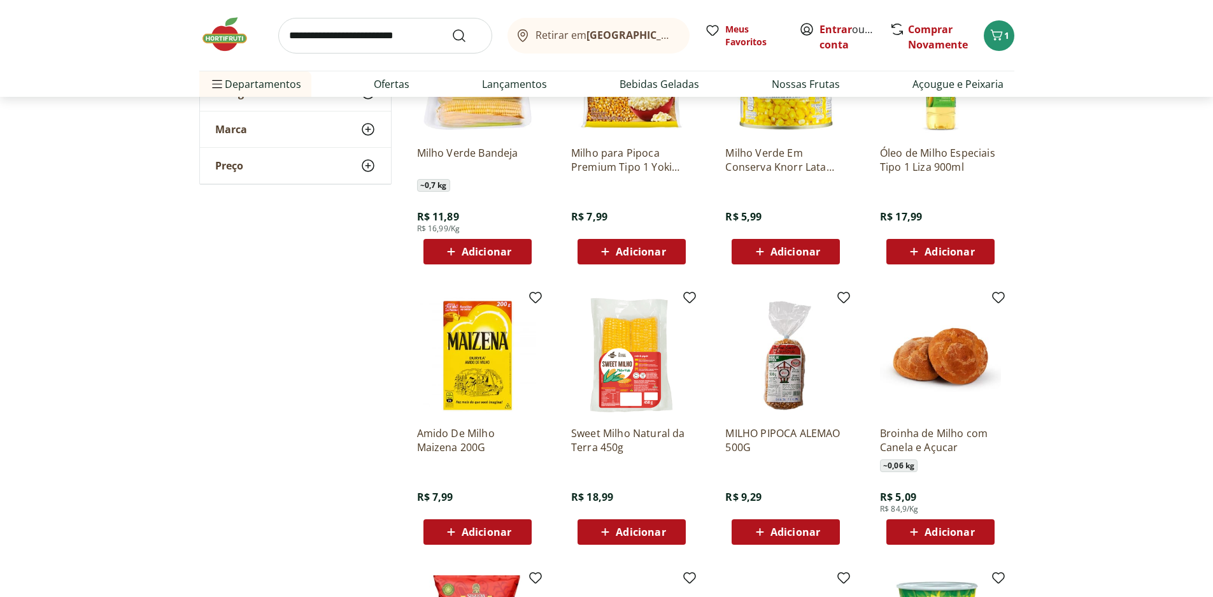
click at [483, 125] on img at bounding box center [477, 75] width 121 height 121
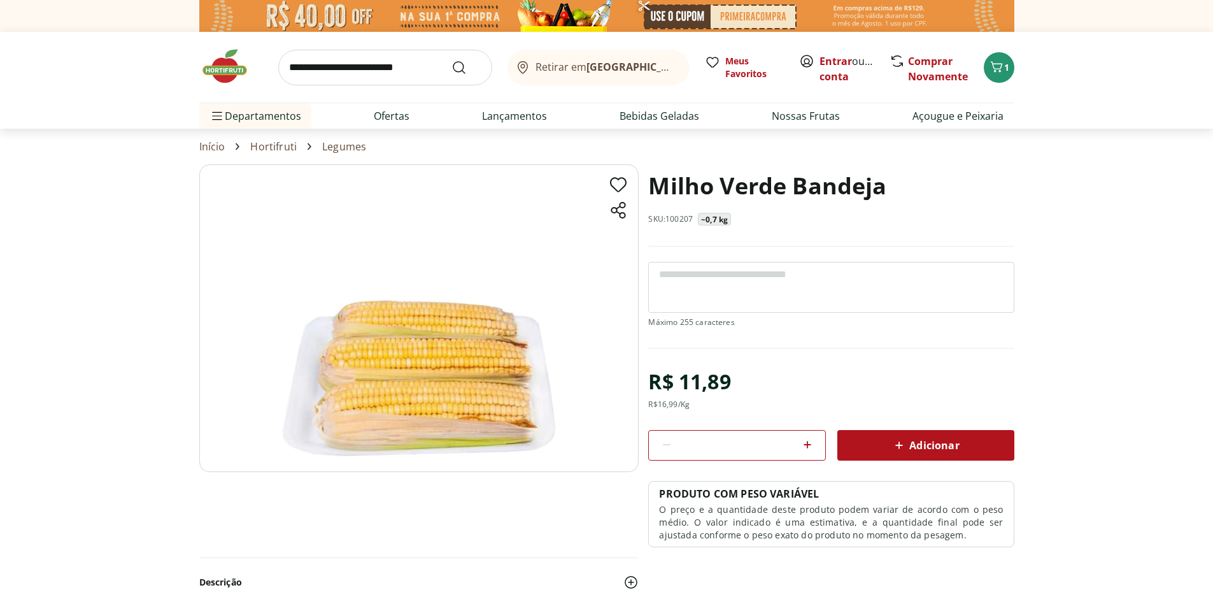
scroll to position [255, 0]
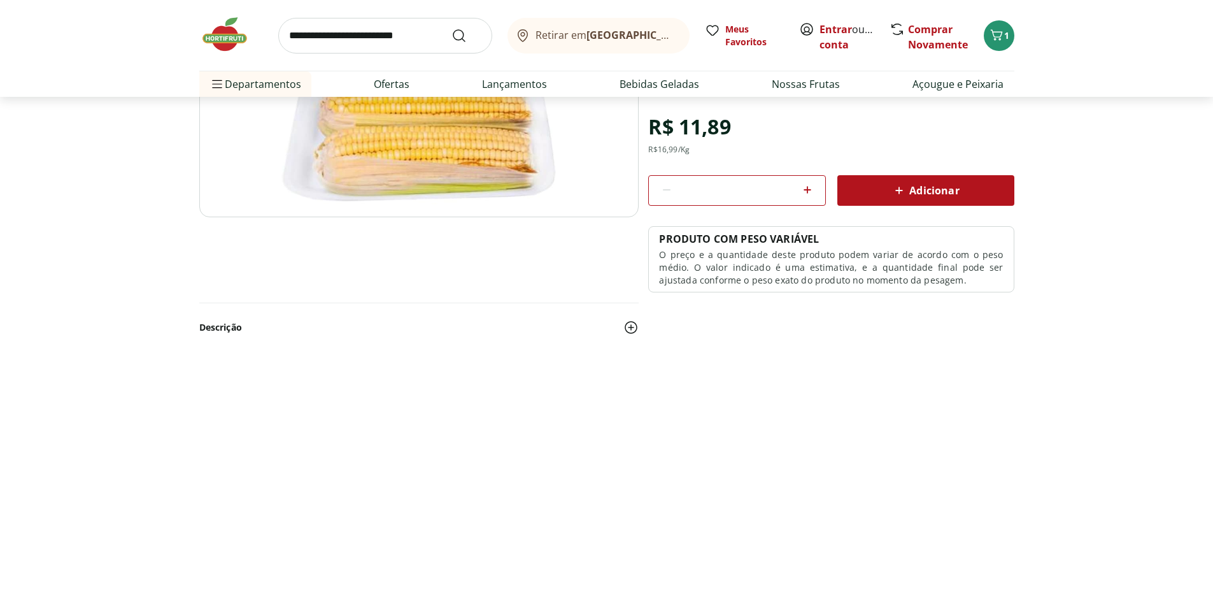
select select "**********"
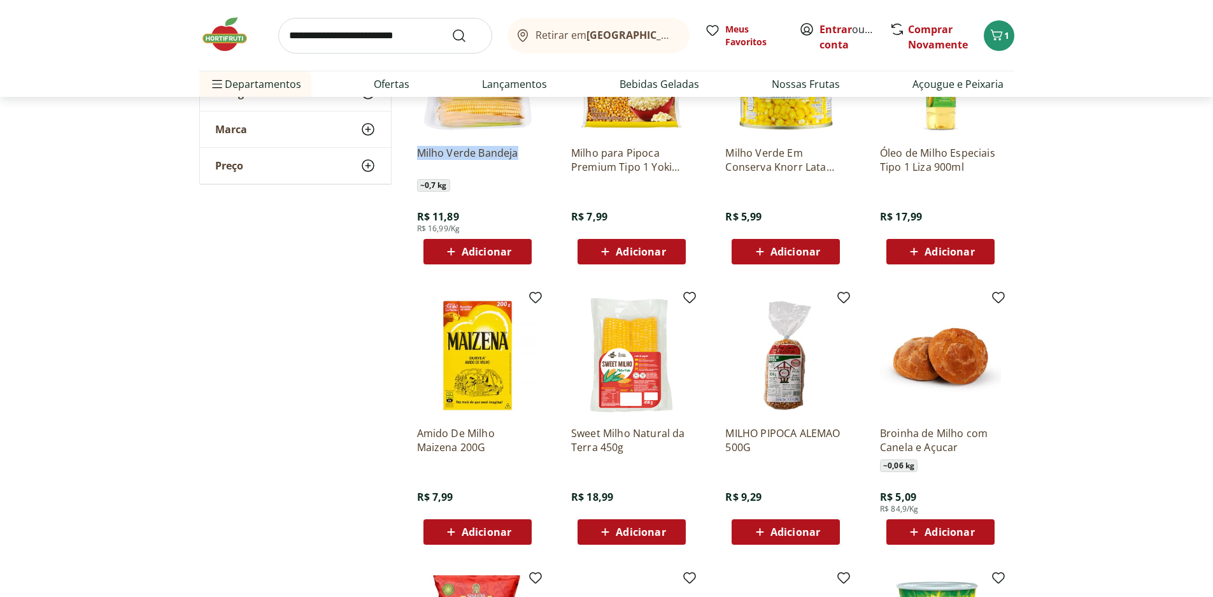
drag, startPoint x: 430, startPoint y: 160, endPoint x: 534, endPoint y: 173, distance: 103.9
click at [534, 173] on div "Milho Verde Bandeja ~ 0,7 kg R$ 11,89 R$ 16,99/Kg Adicionar" at bounding box center [477, 139] width 141 height 270
copy p "Milho Verde Bandeja"
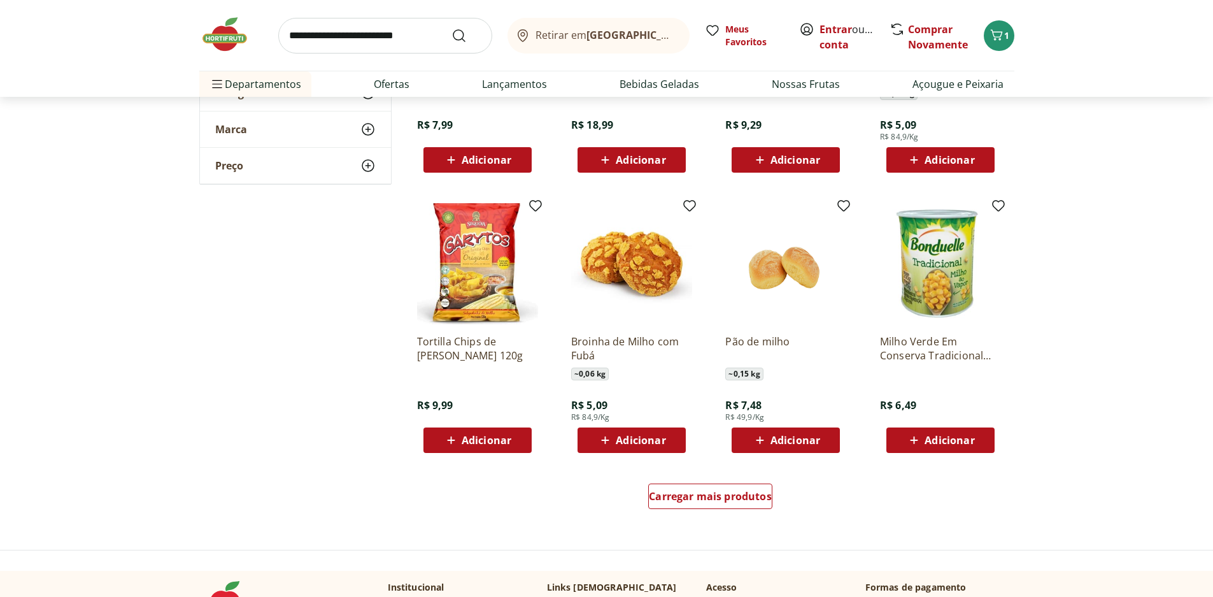
scroll to position [637, 0]
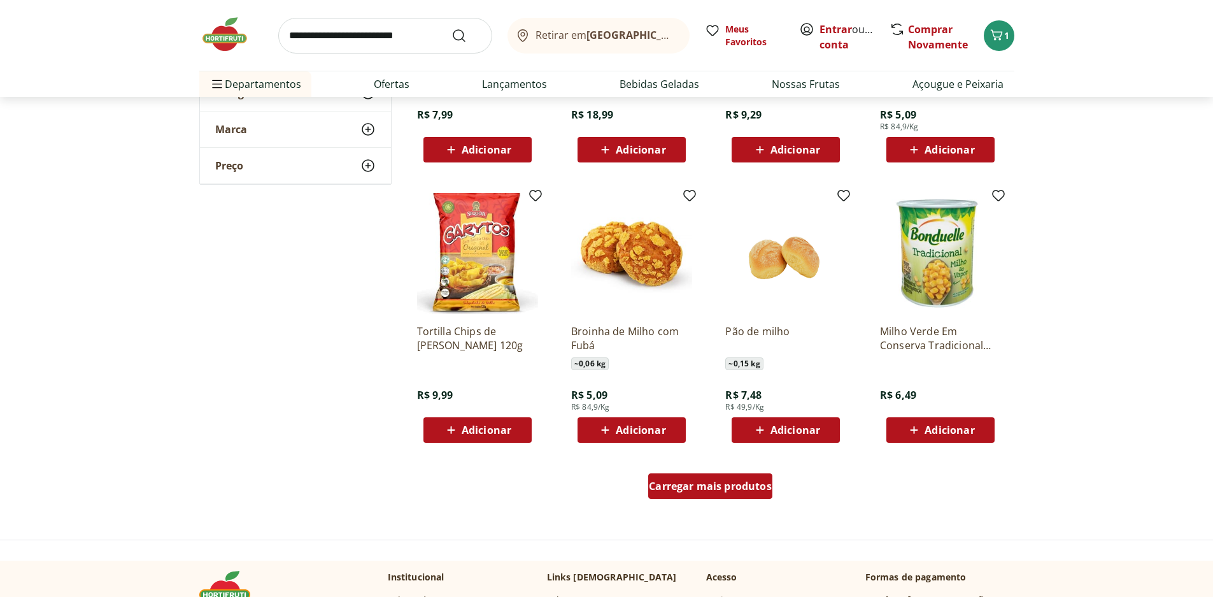
click at [731, 487] on span "Carregar mais produtos" at bounding box center [710, 486] width 123 height 10
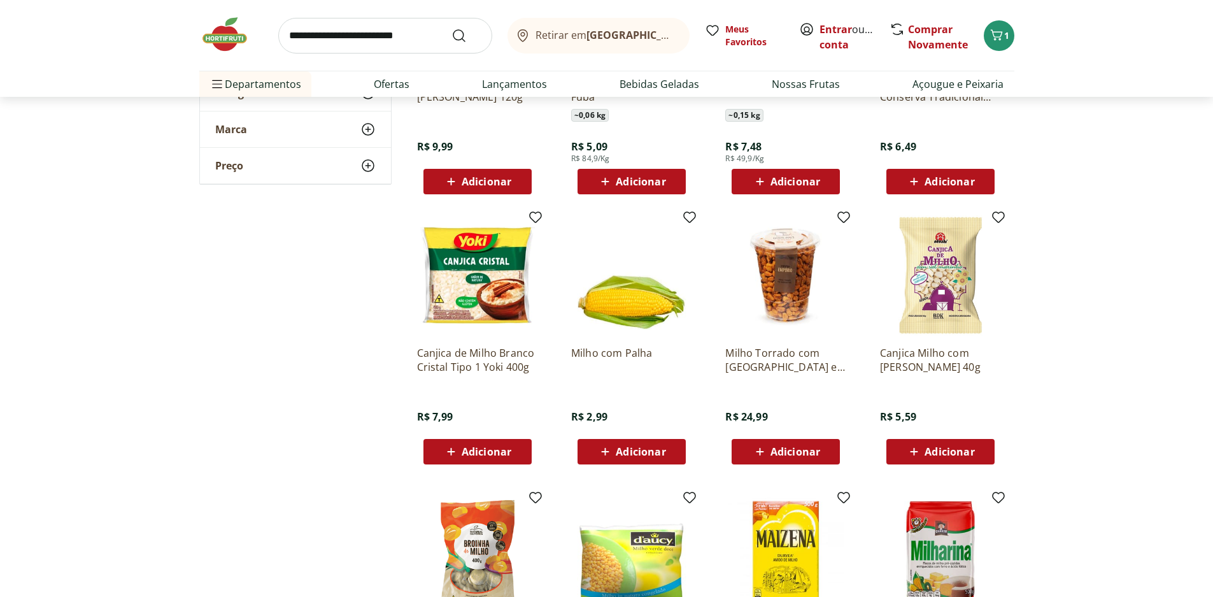
scroll to position [891, 0]
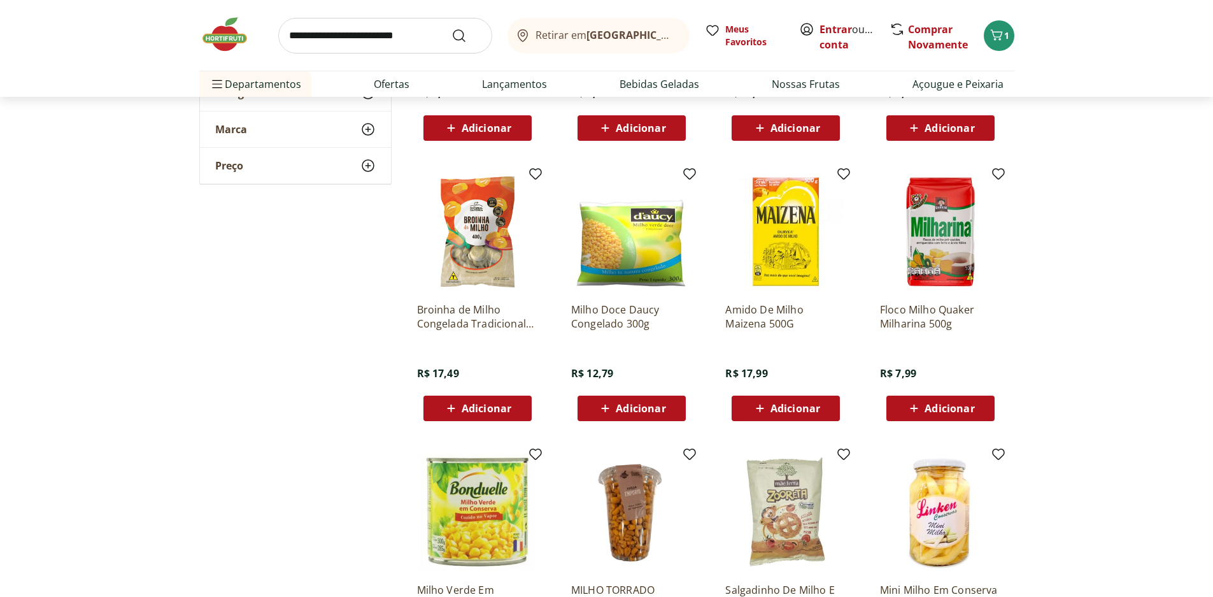
scroll to position [1210, 0]
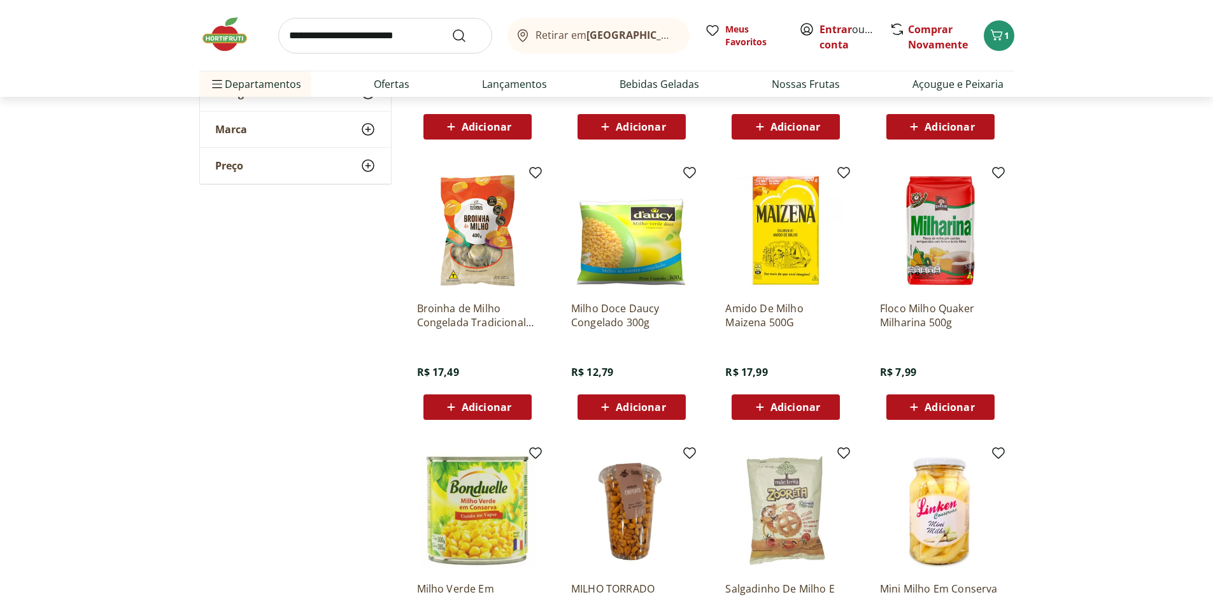
click at [460, 220] on img at bounding box center [477, 230] width 121 height 121
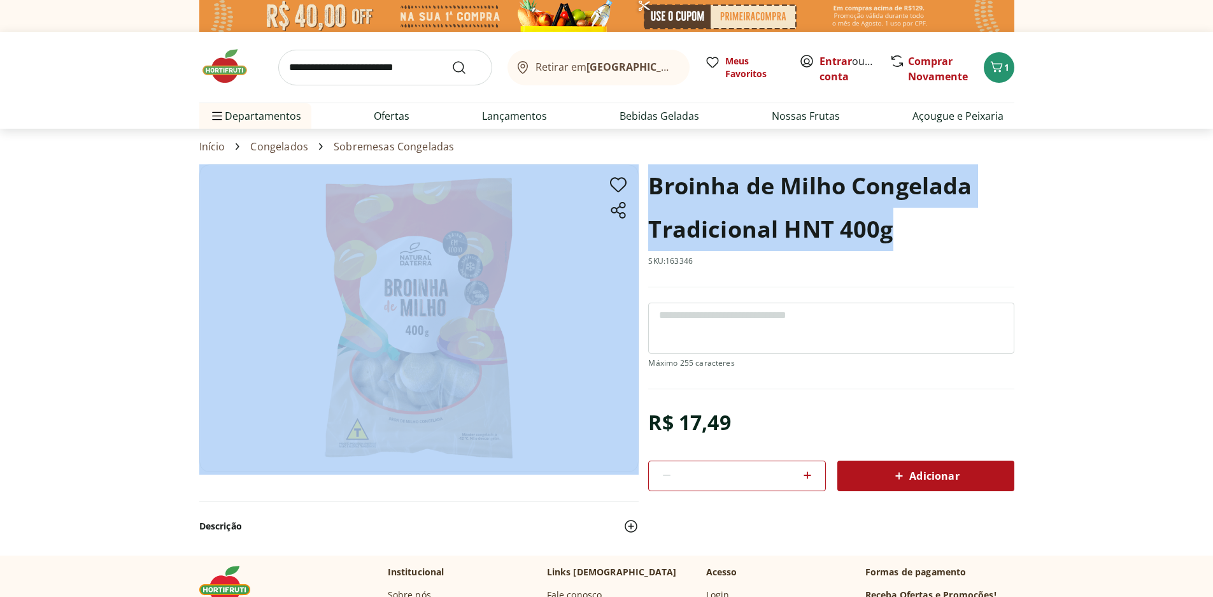
drag, startPoint x: 916, startPoint y: 225, endPoint x: 640, endPoint y: 197, distance: 277.8
click at [640, 197] on section "Broinha de Milho Congelada Tradicional HNT 400g SKU: 163346 R$ 17,49 * Adiciona…" at bounding box center [606, 359] width 815 height 390
copy section "Broinha de Milho Congelada Tradicional HNT 400g"
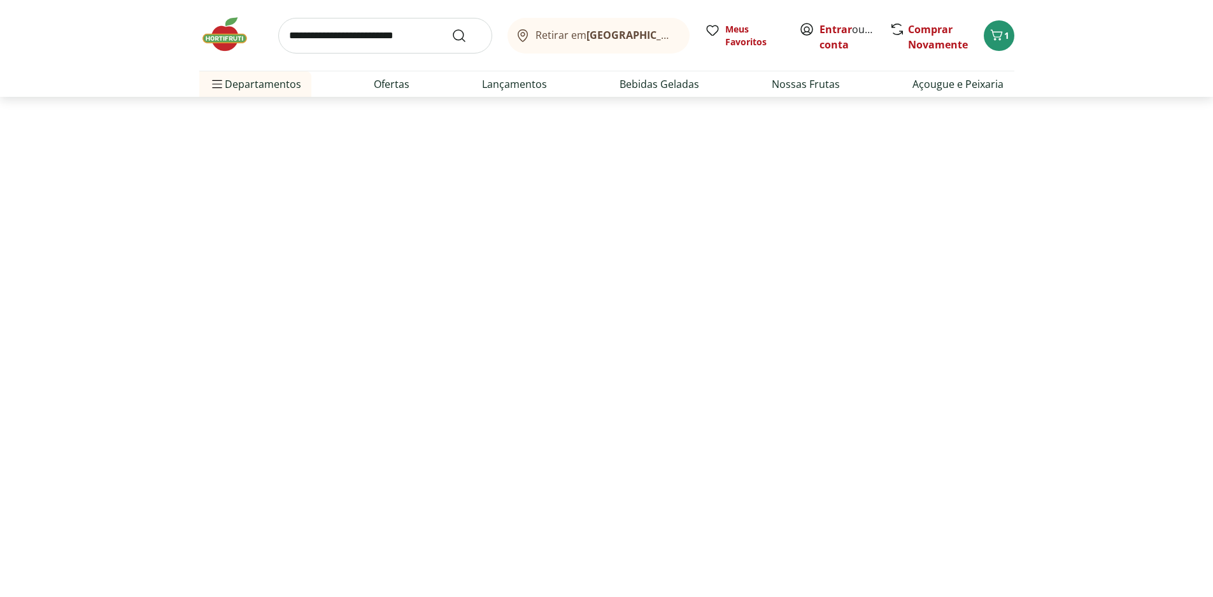
select select "**********"
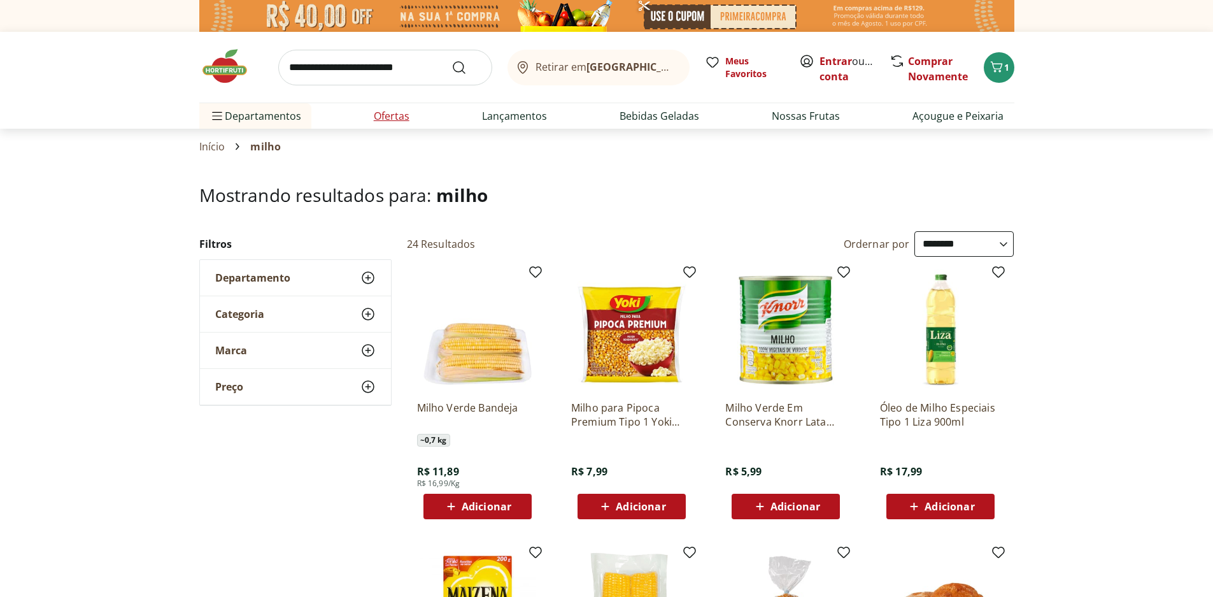
click at [377, 117] on link "Ofertas" at bounding box center [392, 115] width 36 height 15
select select "**********"
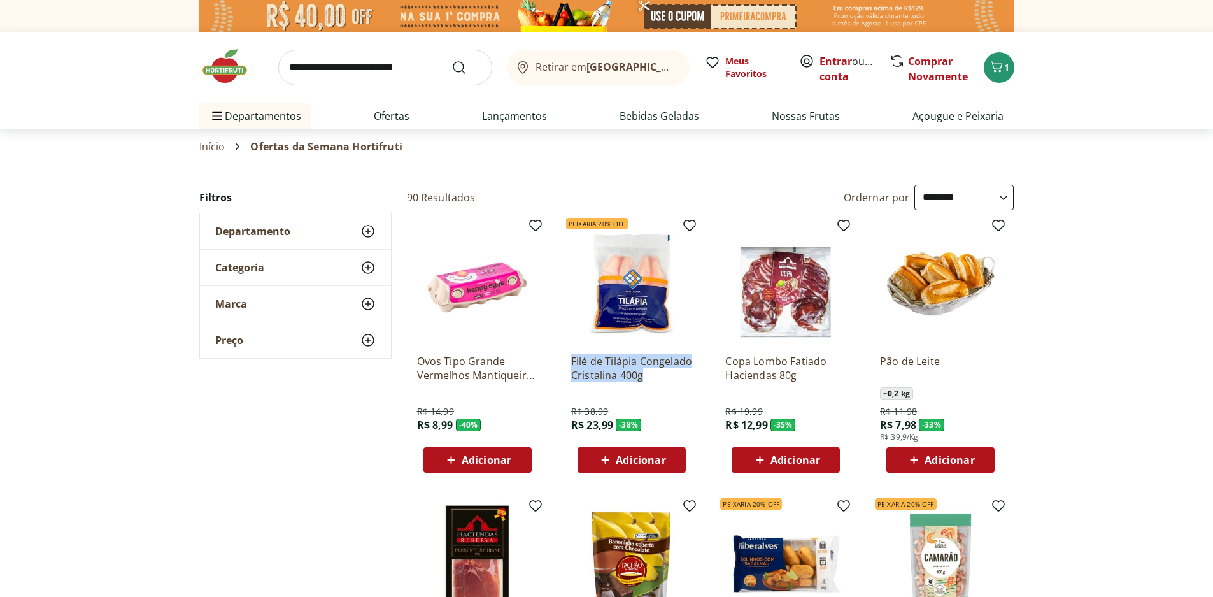
drag, startPoint x: 569, startPoint y: 360, endPoint x: 677, endPoint y: 376, distance: 109.4
click at [677, 376] on div "Peixaria 20% OFF Filé de Tilápia Congelado Cristalina 400g R$ 38,99 R$ 23,99 - …" at bounding box center [631, 348] width 141 height 270
copy p "Filé de Tilápia Congelado Cristalina 400g"
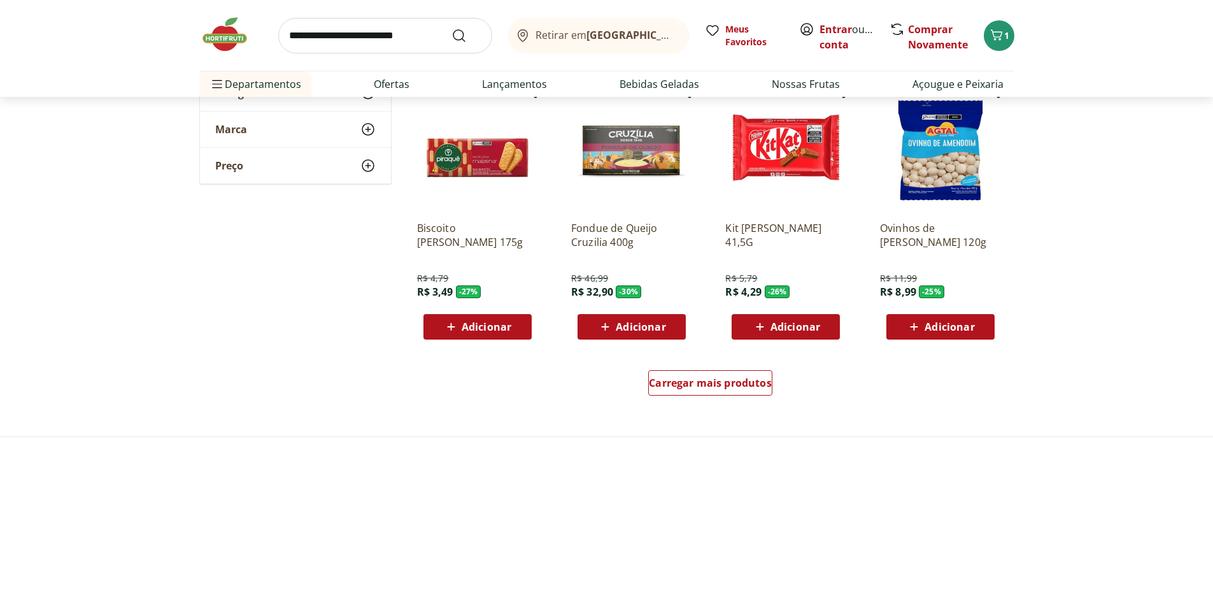
scroll to position [700, 0]
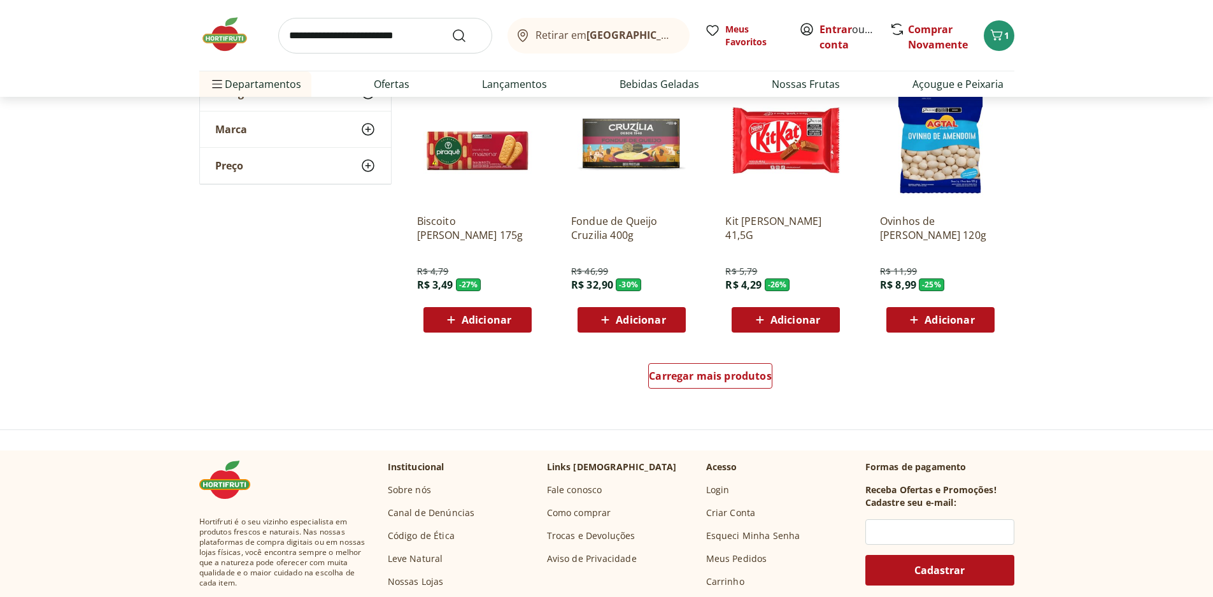
click at [716, 362] on div "Carregar mais produtos" at bounding box center [711, 378] width 618 height 61
click at [734, 378] on span "Carregar mais produtos" at bounding box center [710, 376] width 123 height 10
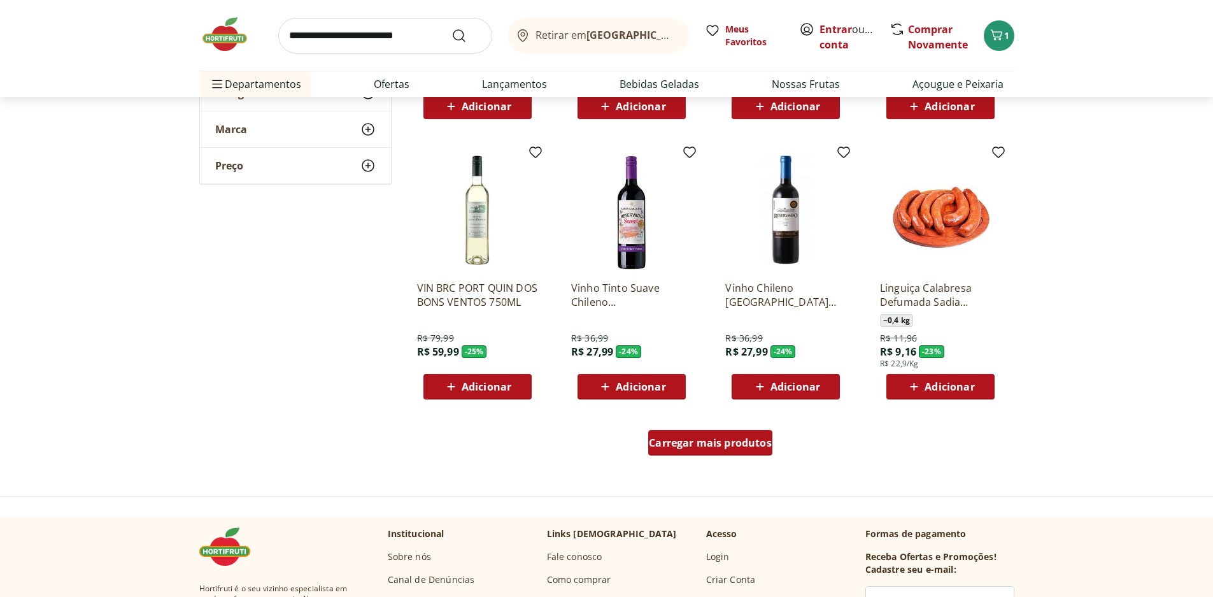
scroll to position [1465, 0]
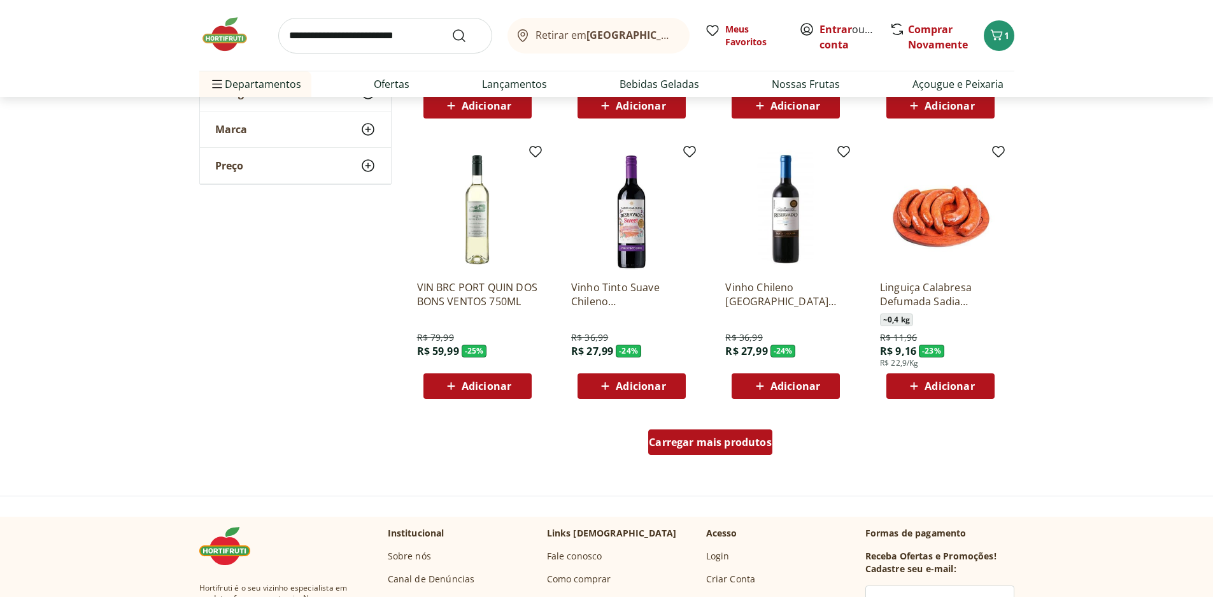
click at [704, 437] on span "Carregar mais produtos" at bounding box center [710, 442] width 123 height 10
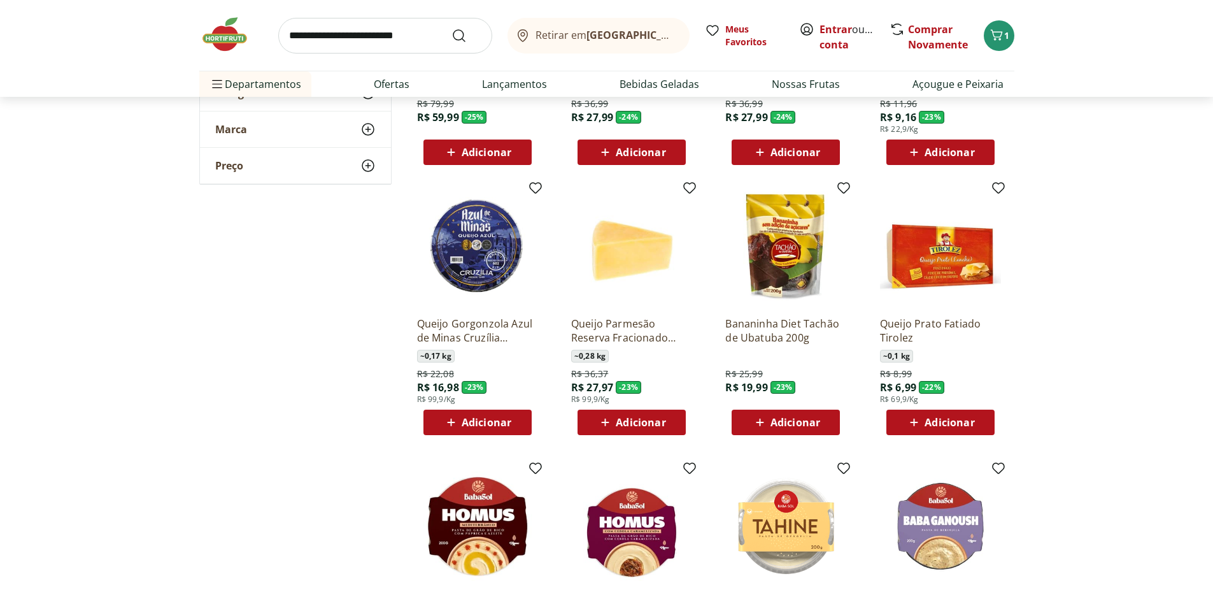
scroll to position [1719, 0]
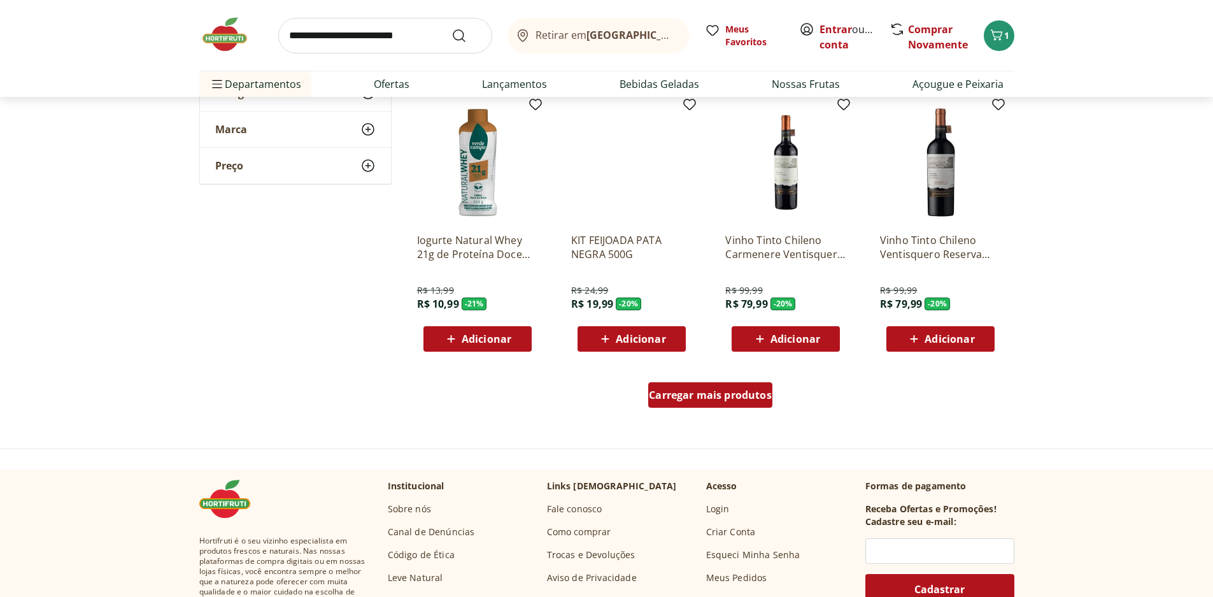
scroll to position [2420, 0]
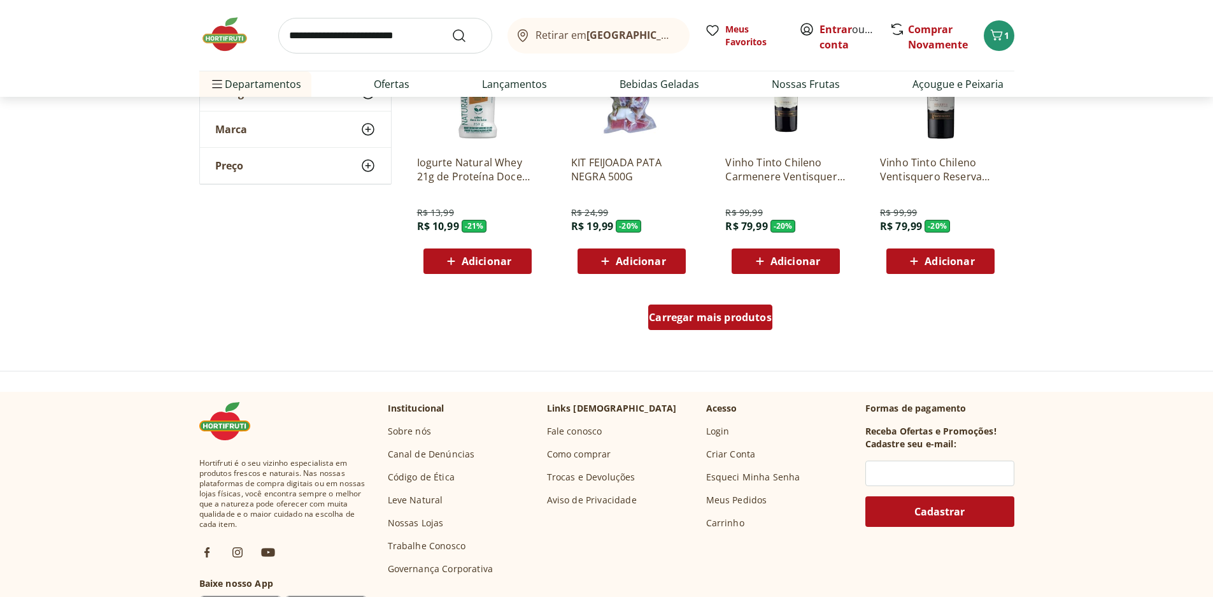
click at [702, 322] on span "Carregar mais produtos" at bounding box center [710, 317] width 123 height 10
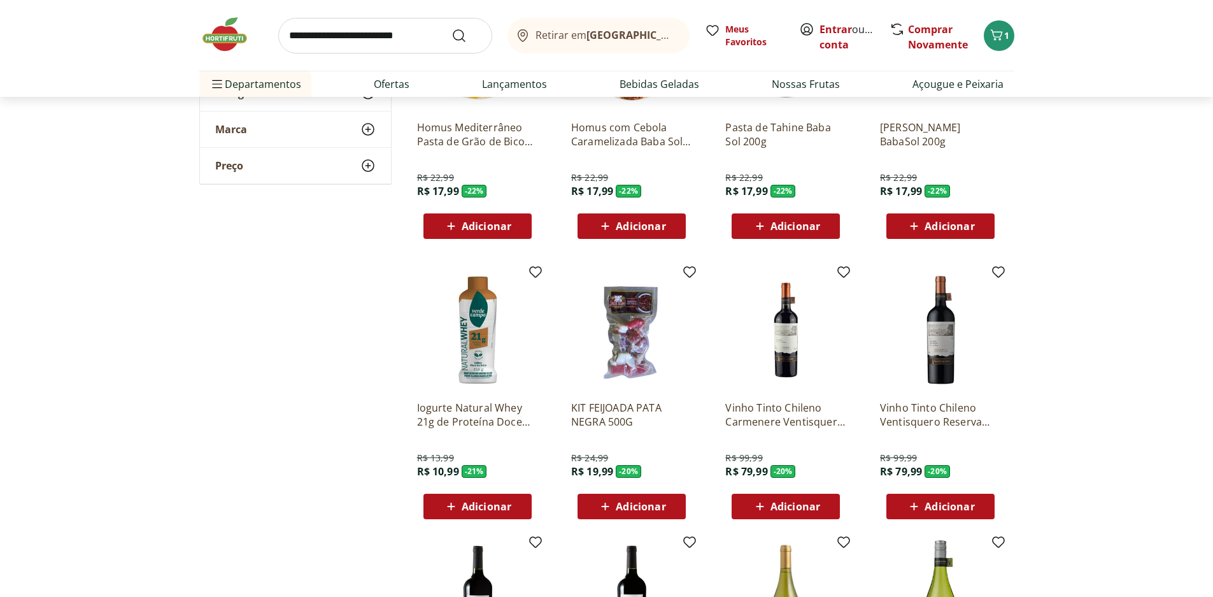
scroll to position [2165, 0]
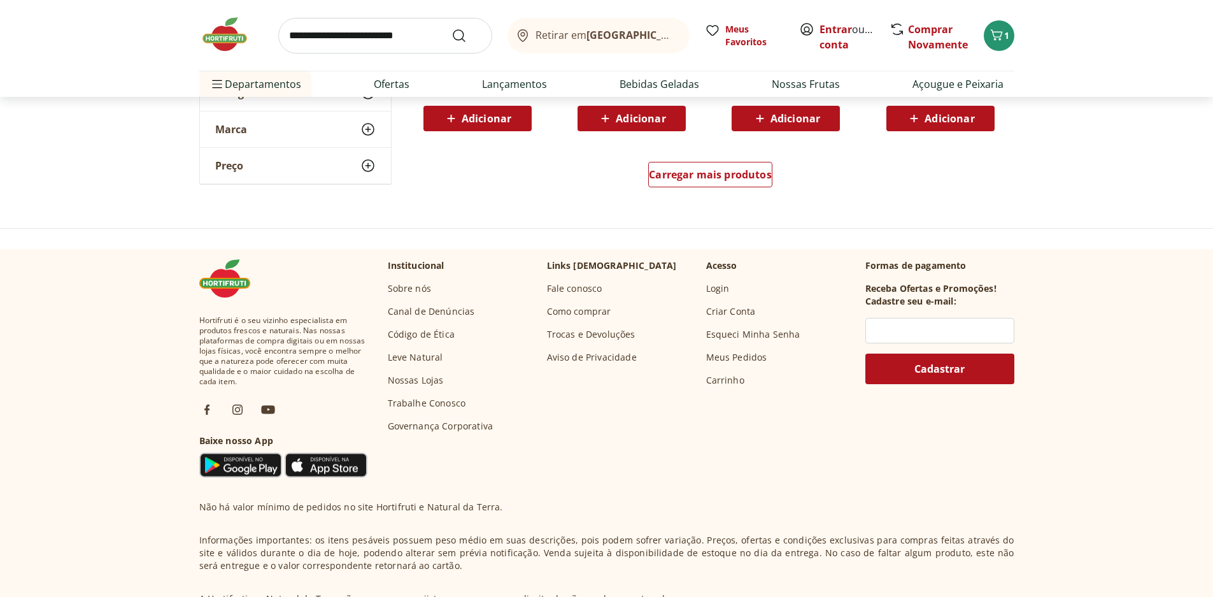
scroll to position [3439, 0]
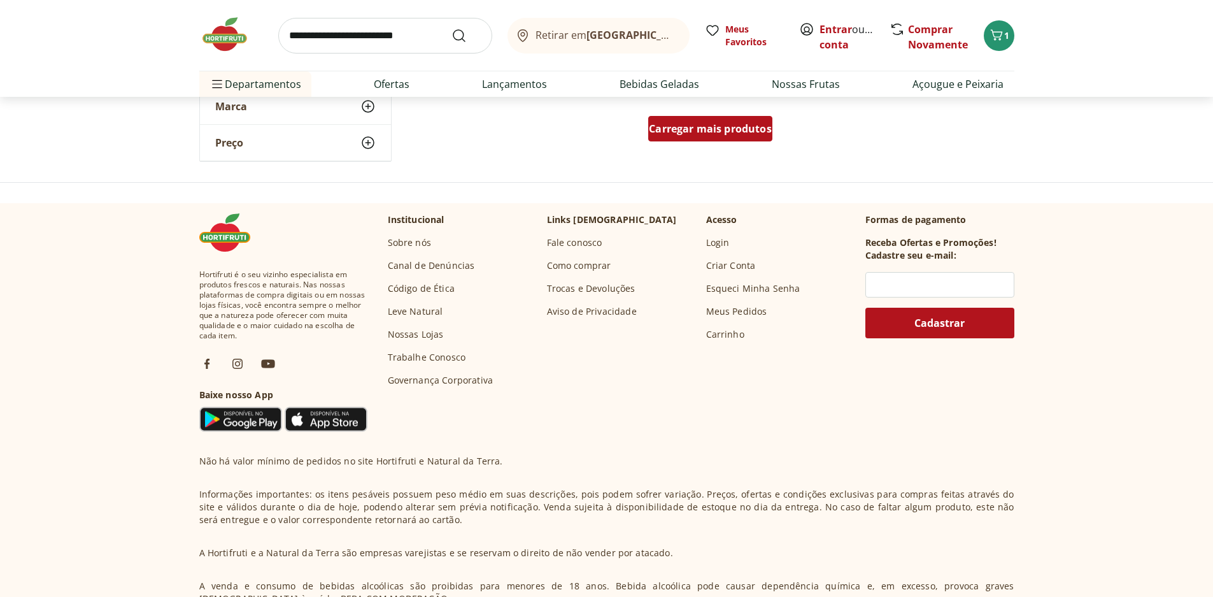
click at [760, 118] on div "Carregar mais produtos" at bounding box center [710, 128] width 124 height 25
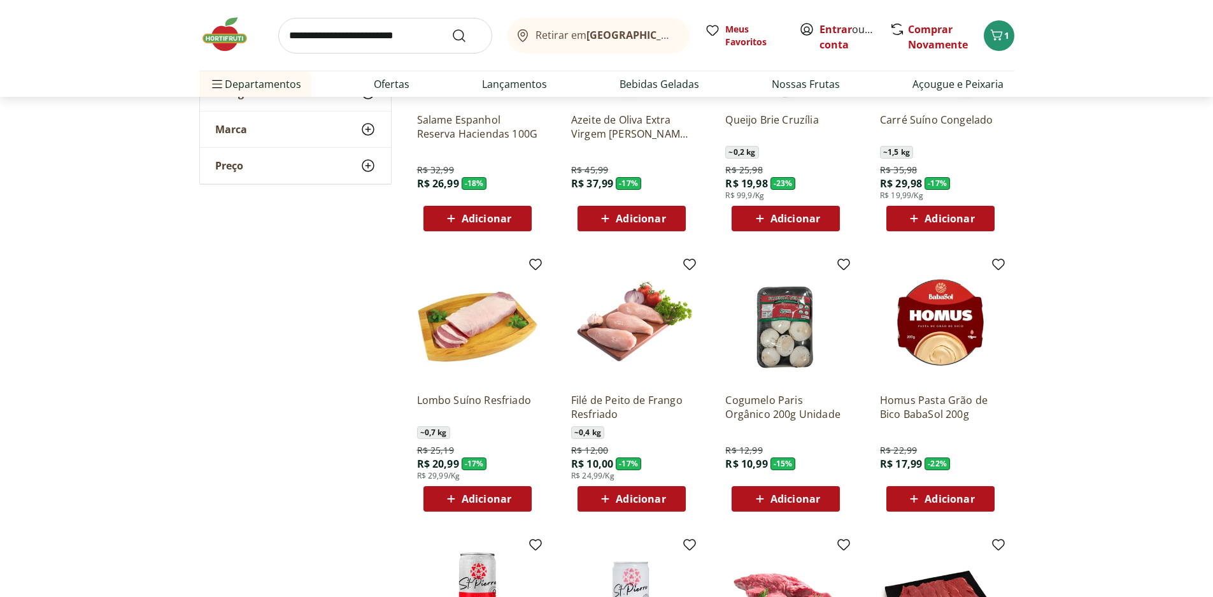
scroll to position [3566, 0]
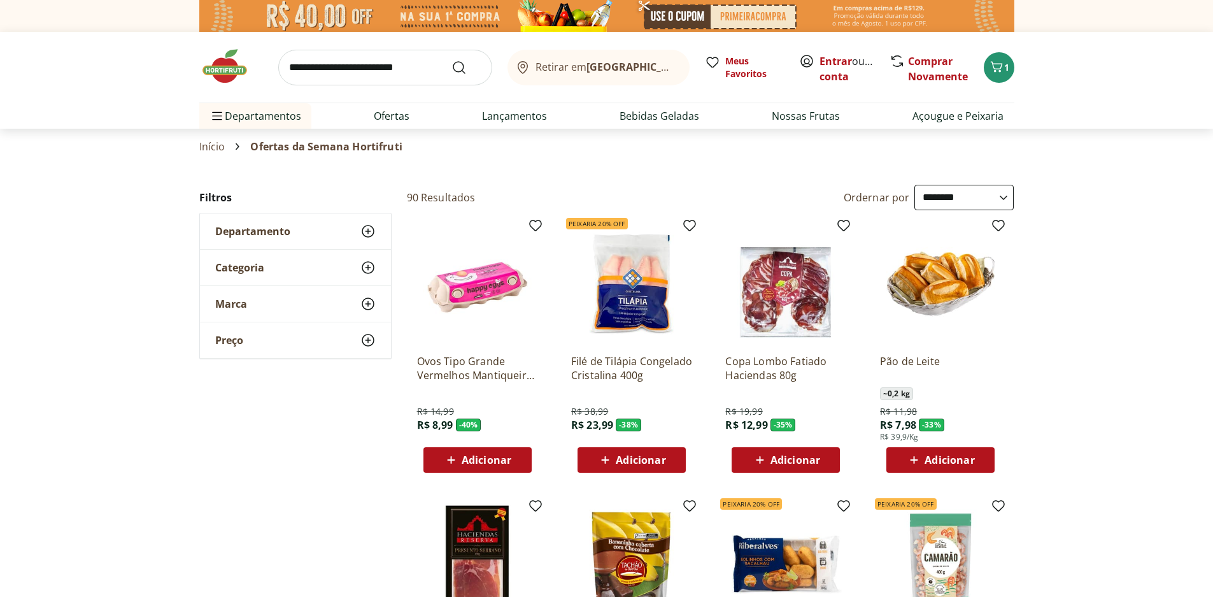
select select "**********"
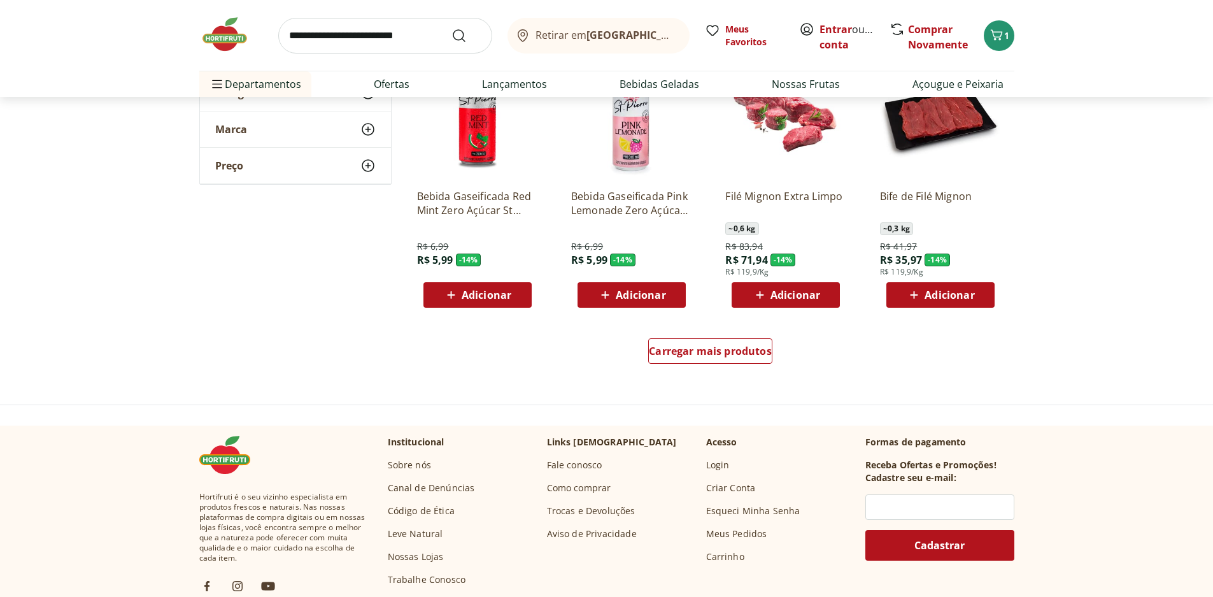
scroll to position [4266, 0]
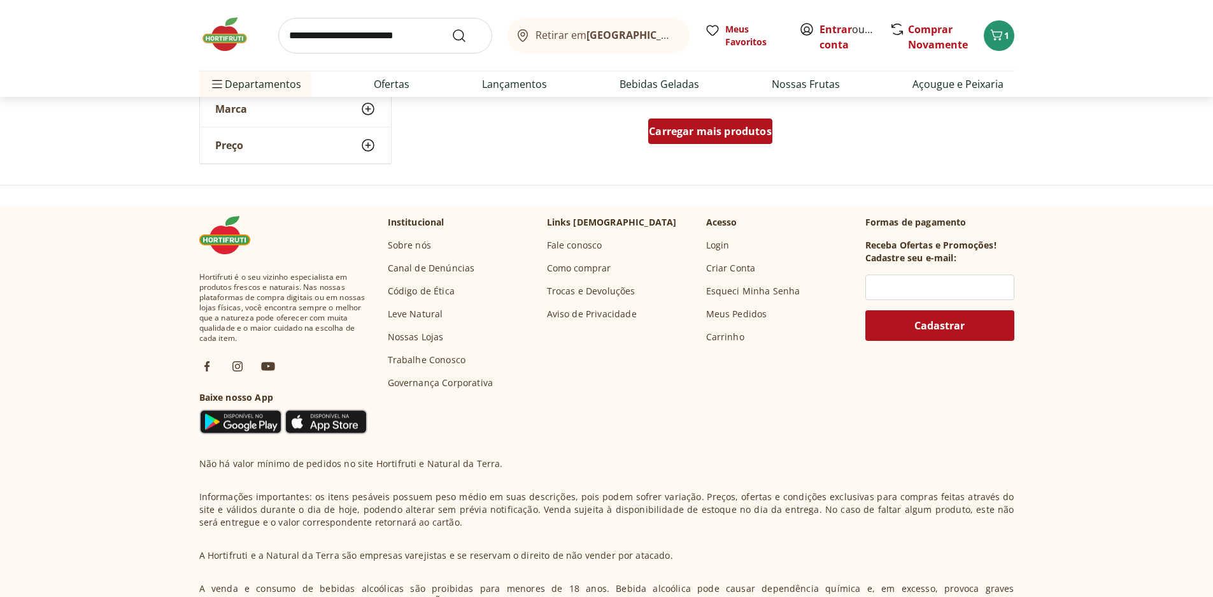
click at [760, 119] on div "Carregar mais produtos" at bounding box center [710, 130] width 124 height 25
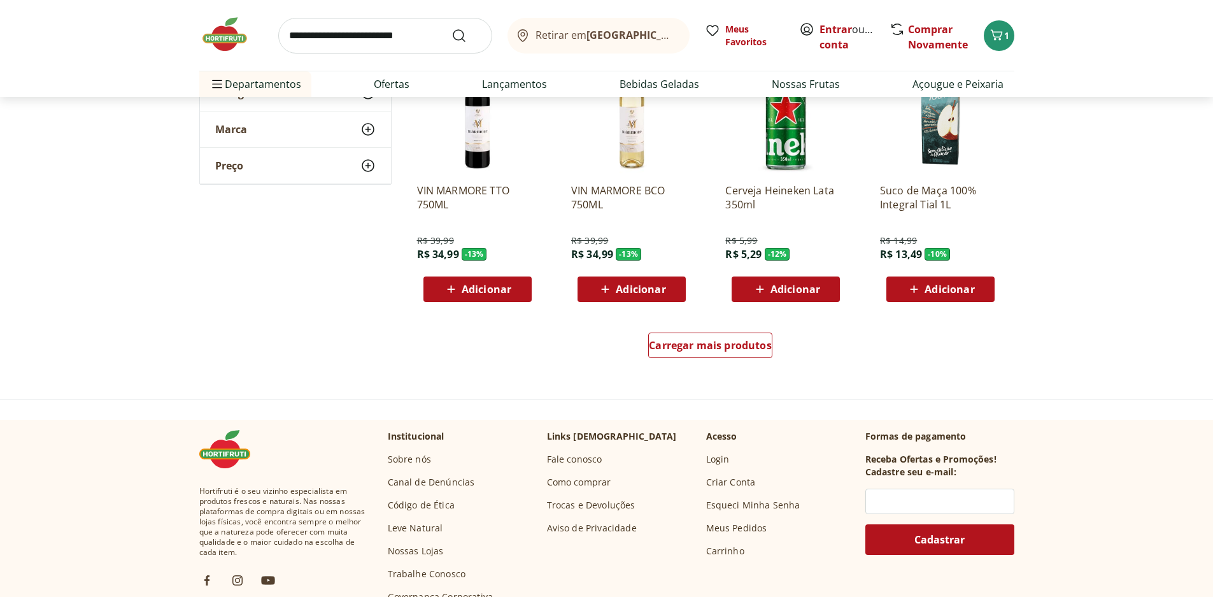
scroll to position [4903, 0]
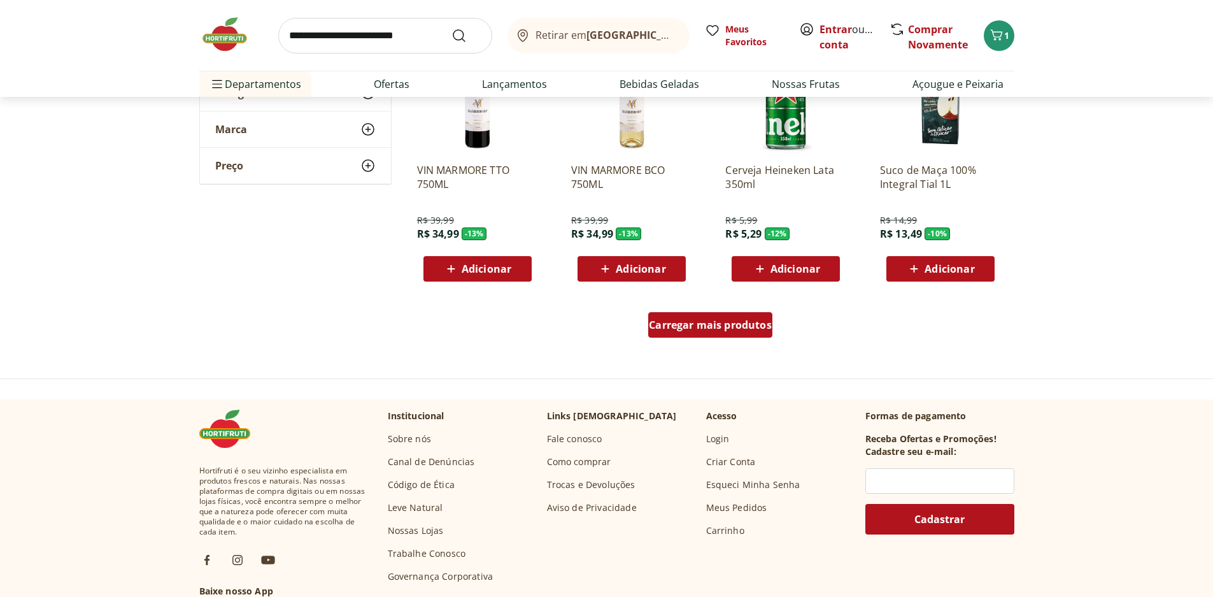
click at [702, 329] on span "Carregar mais produtos" at bounding box center [710, 325] width 123 height 10
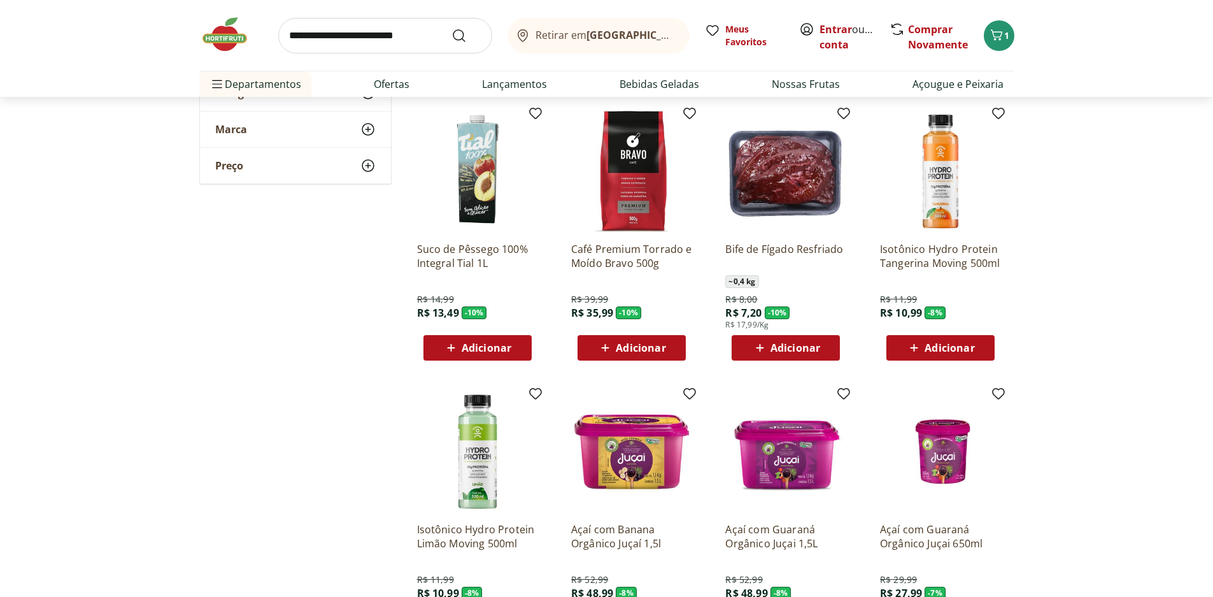
scroll to position [5158, 0]
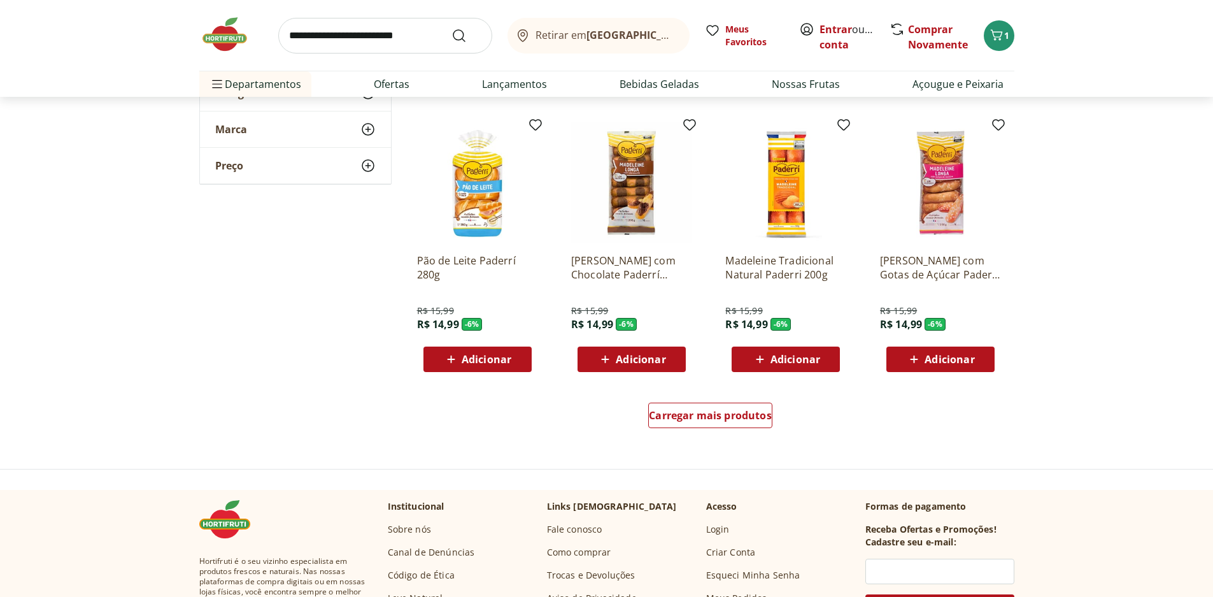
scroll to position [5667, 0]
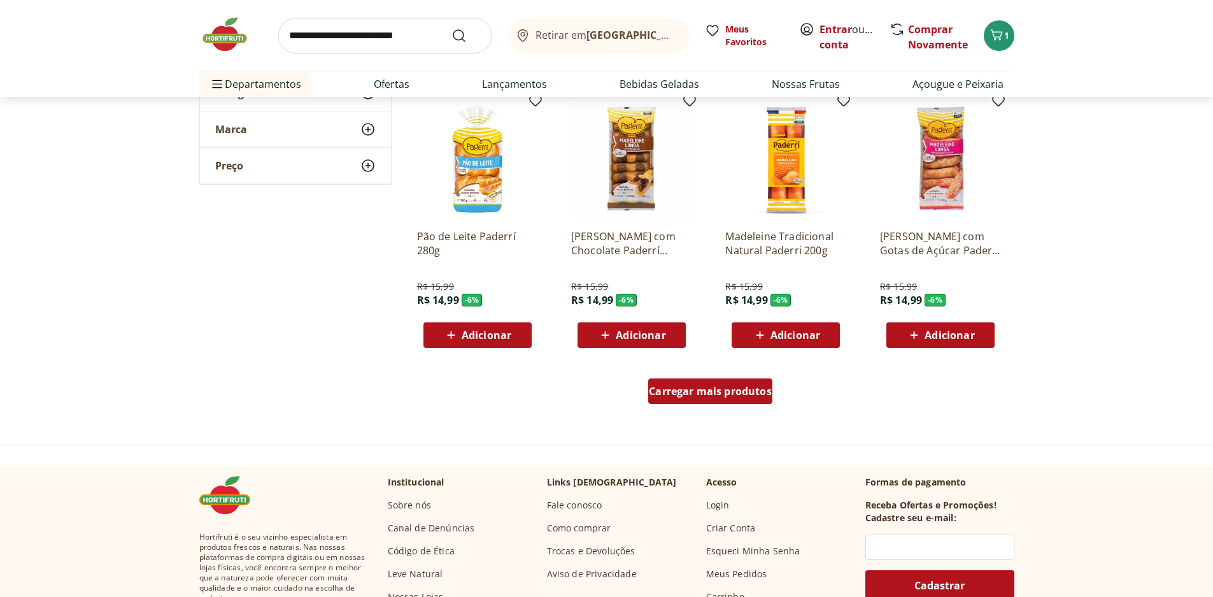
click at [694, 396] on span "Carregar mais produtos" at bounding box center [710, 391] width 123 height 10
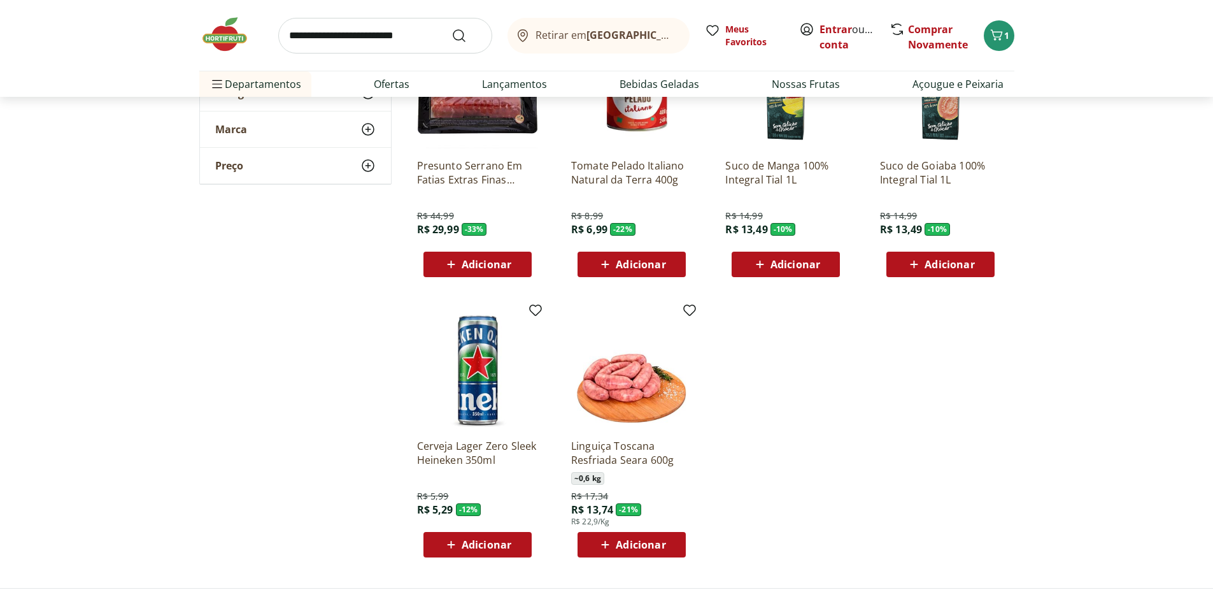
scroll to position [5986, 0]
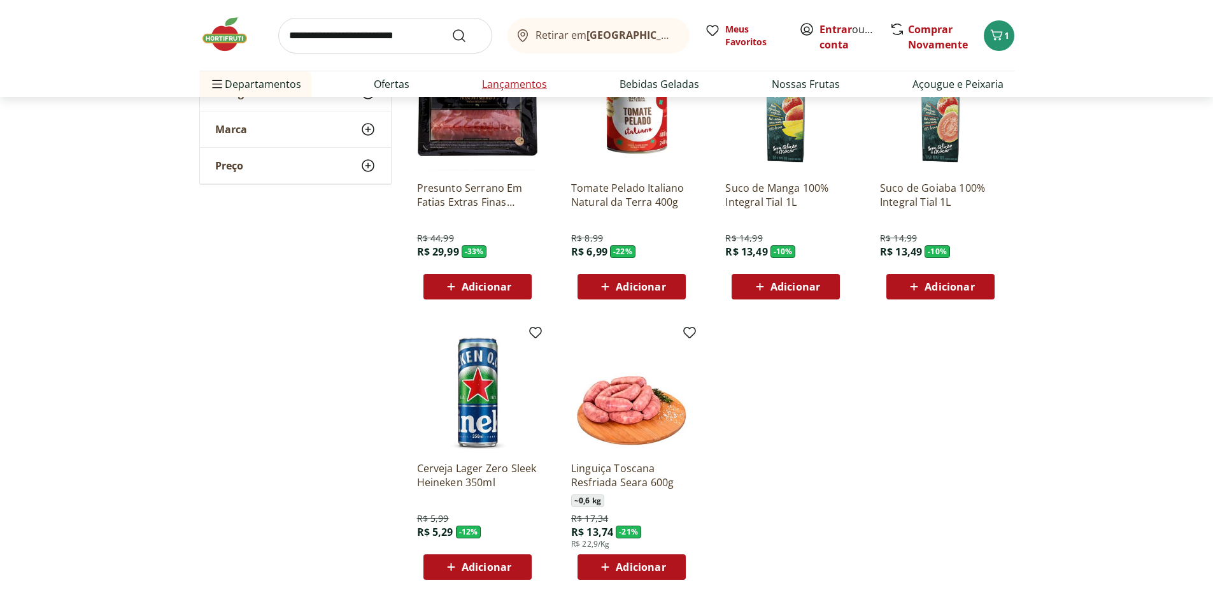
click at [503, 86] on link "Lançamentos" at bounding box center [514, 83] width 65 height 15
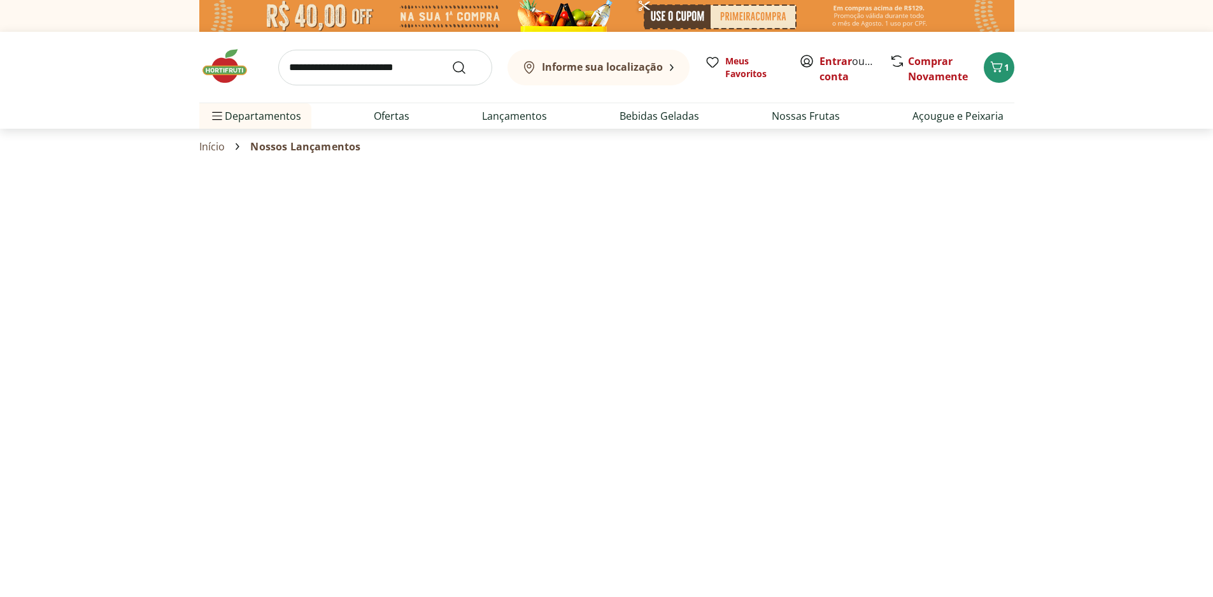
select select "**********"
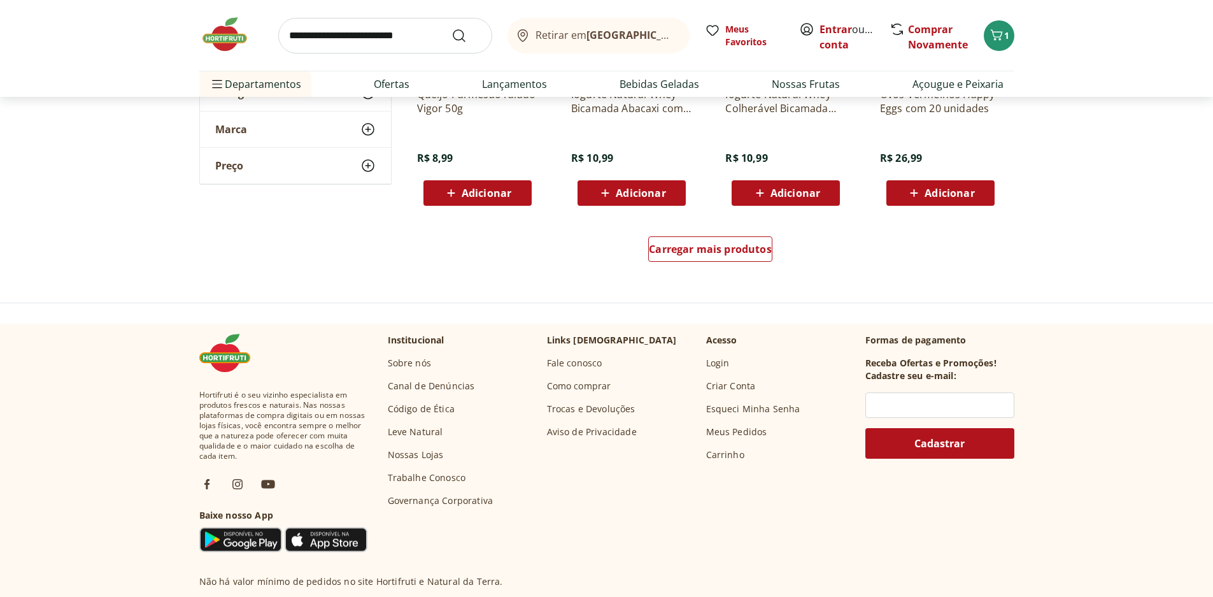
scroll to position [828, 0]
click at [678, 259] on div "Carregar mais produtos" at bounding box center [710, 248] width 124 height 25
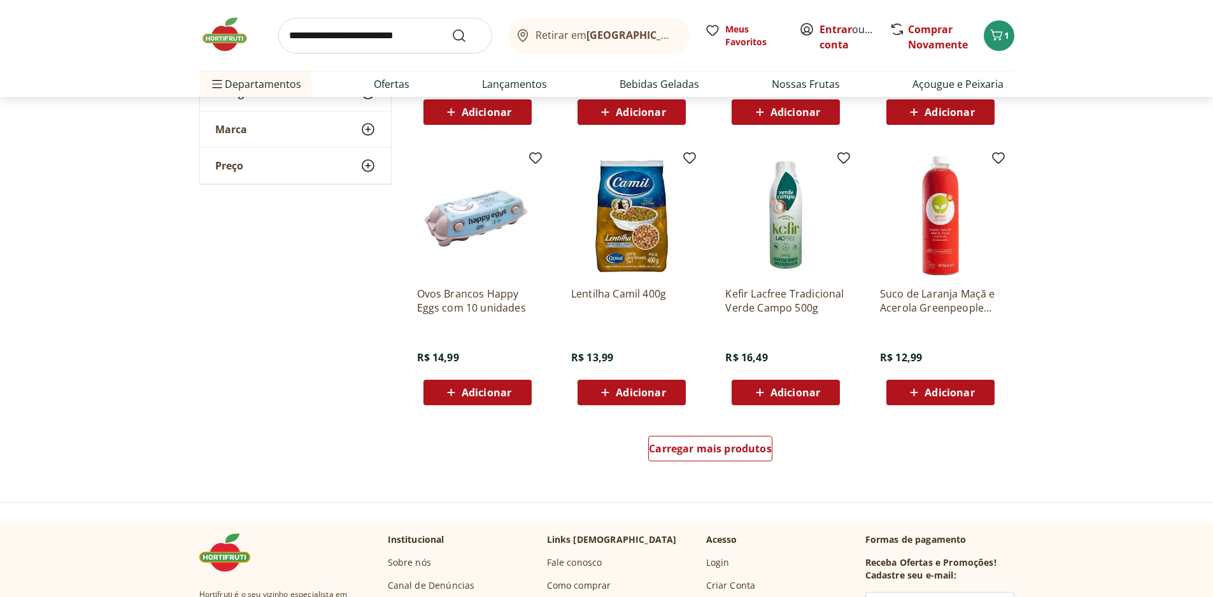
scroll to position [1528, 0]
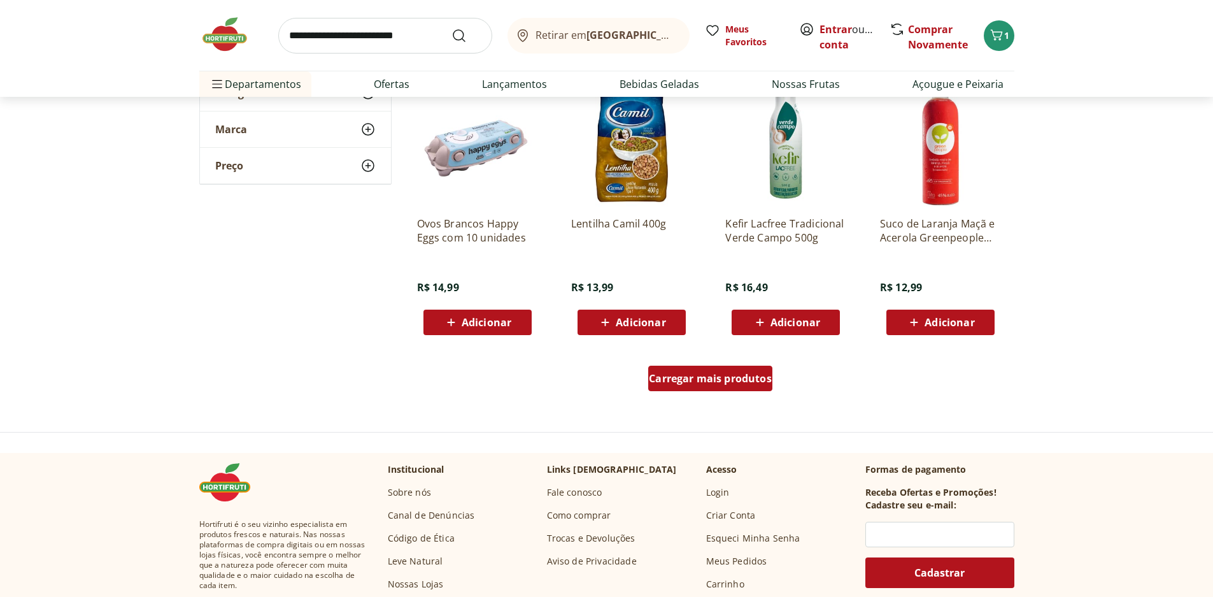
click at [714, 368] on div "Carregar mais produtos" at bounding box center [710, 378] width 124 height 25
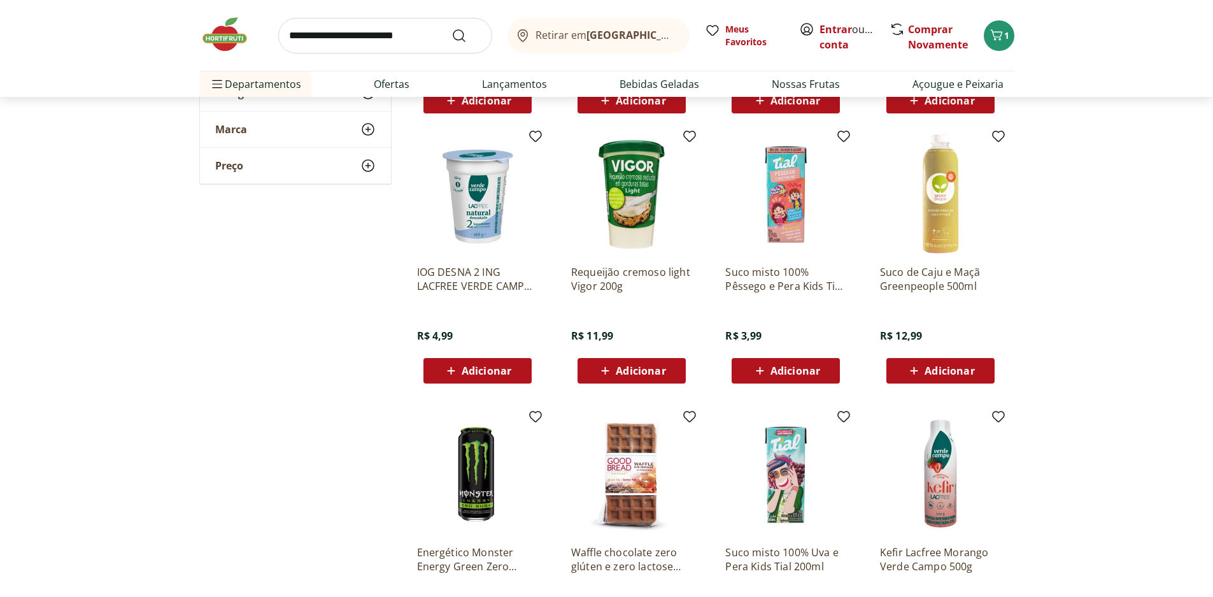
scroll to position [1783, 0]
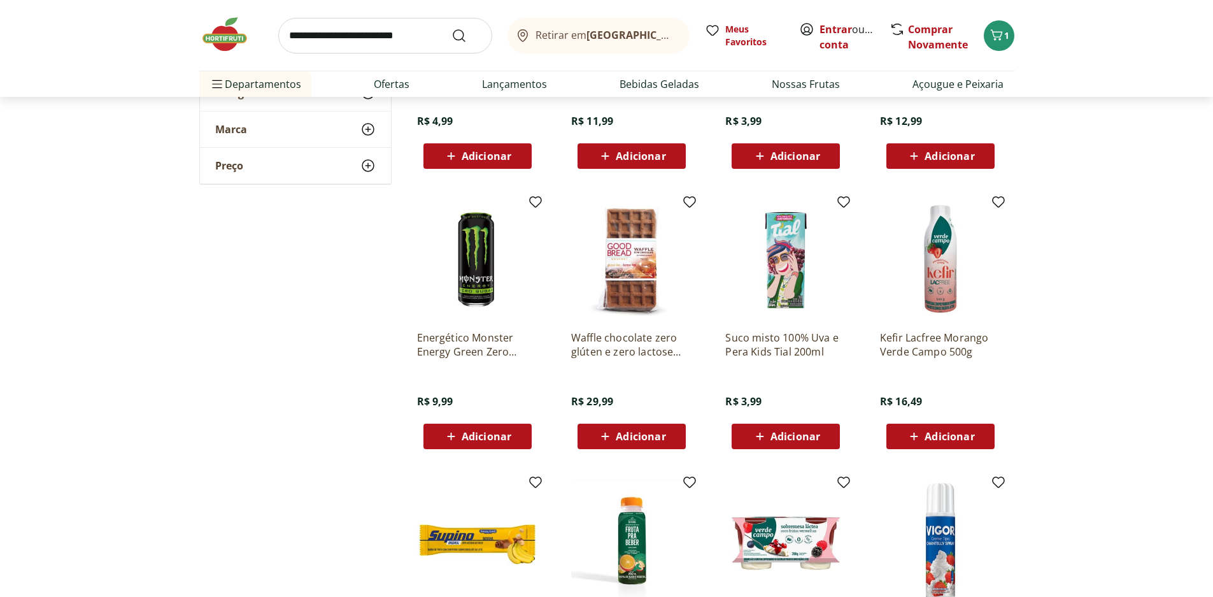
scroll to position [1942, 0]
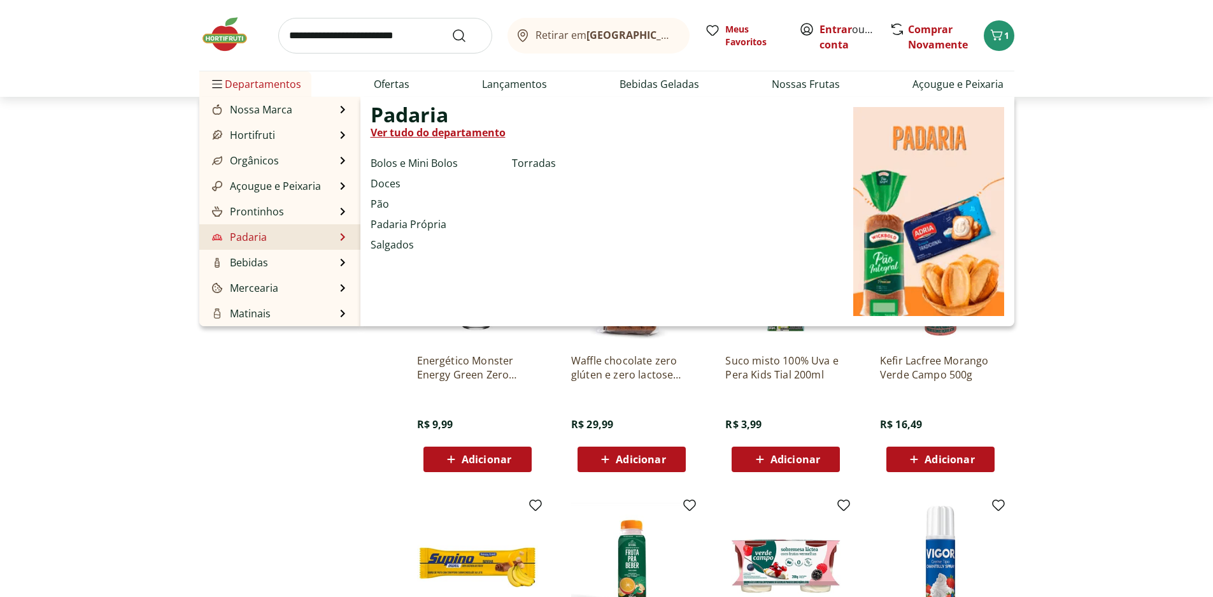
click at [301, 239] on li "Padaria Padaria Ver tudo do departamento Bolos e Mini Bolos Doces Pão Padaria P…" at bounding box center [279, 236] width 161 height 25
click at [419, 127] on link "Ver tudo do departamento" at bounding box center [438, 132] width 135 height 15
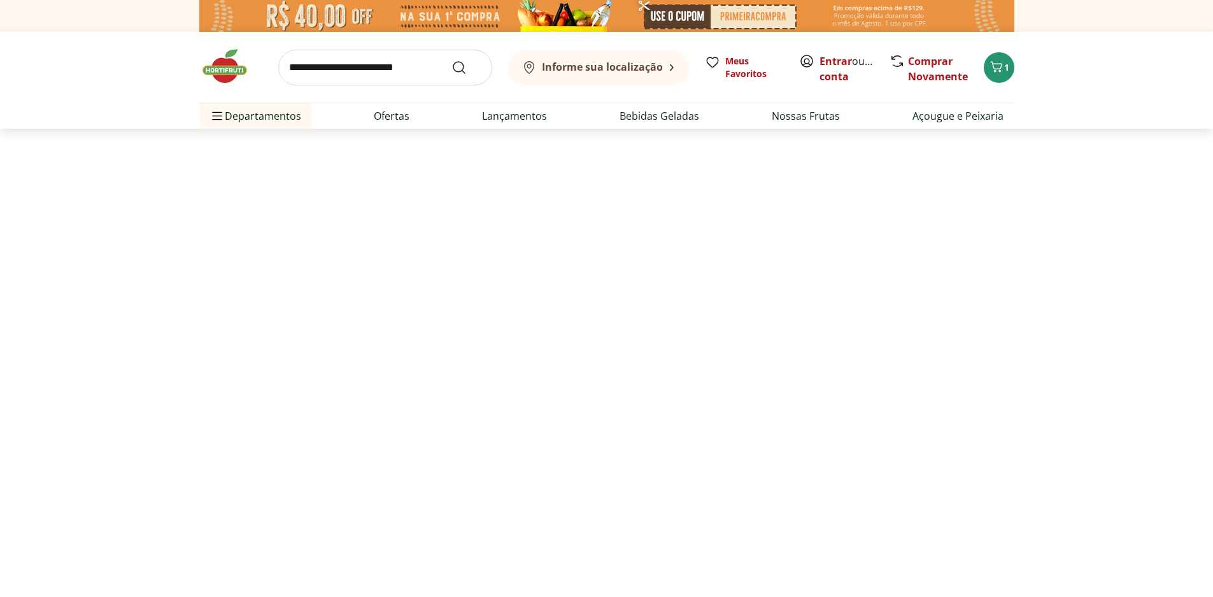
select select "**********"
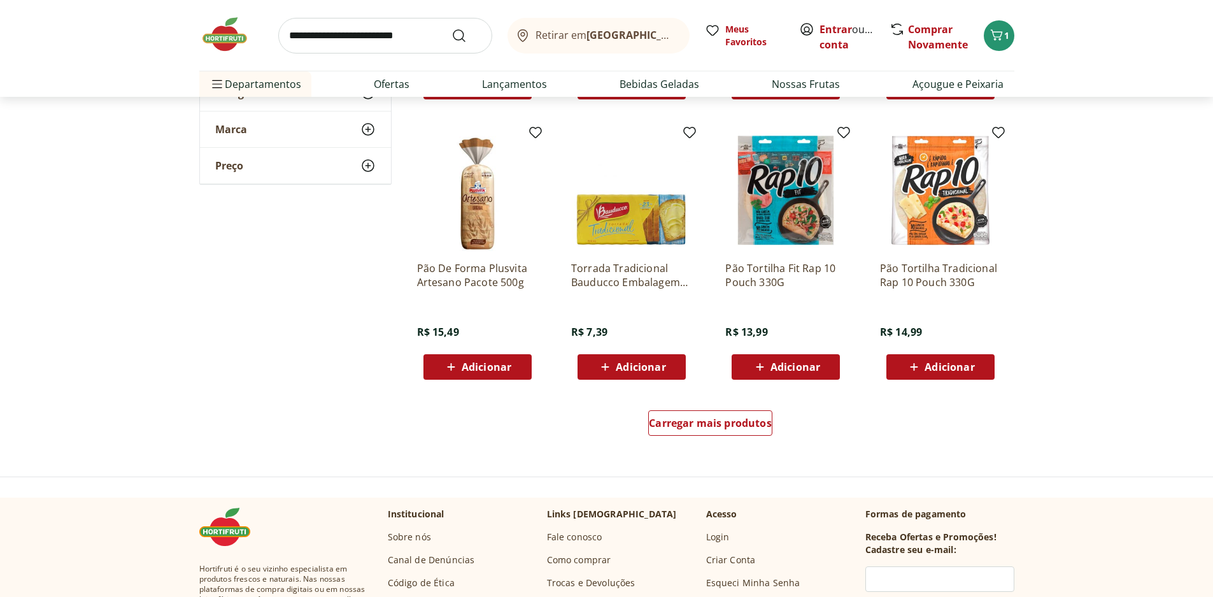
scroll to position [891, 0]
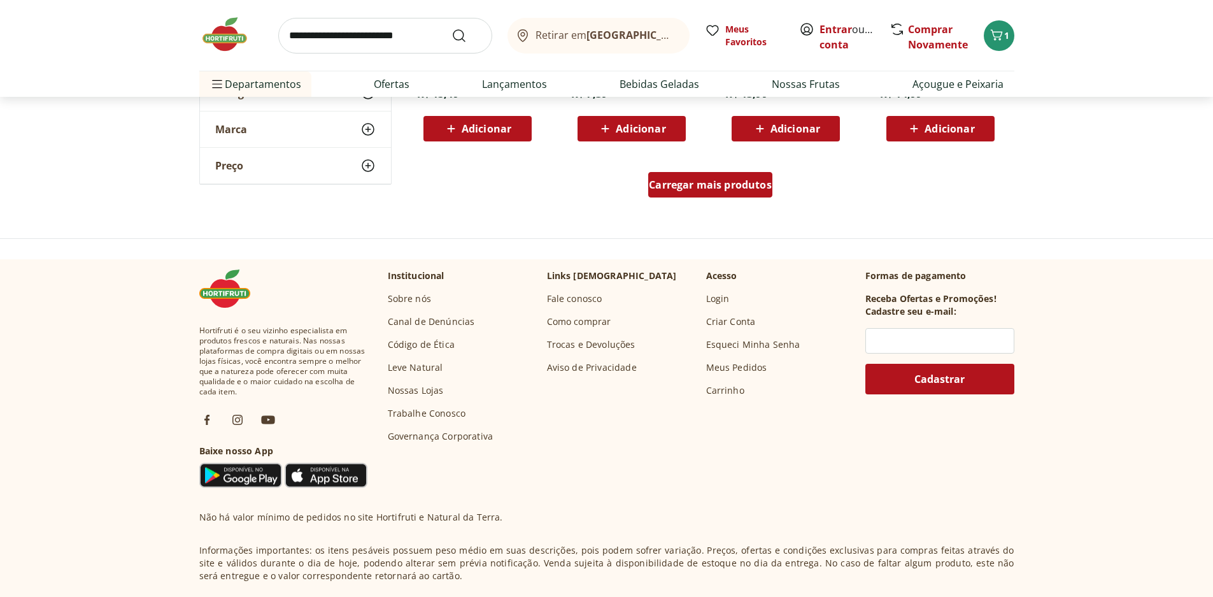
click at [746, 187] on span "Carregar mais produtos" at bounding box center [710, 185] width 123 height 10
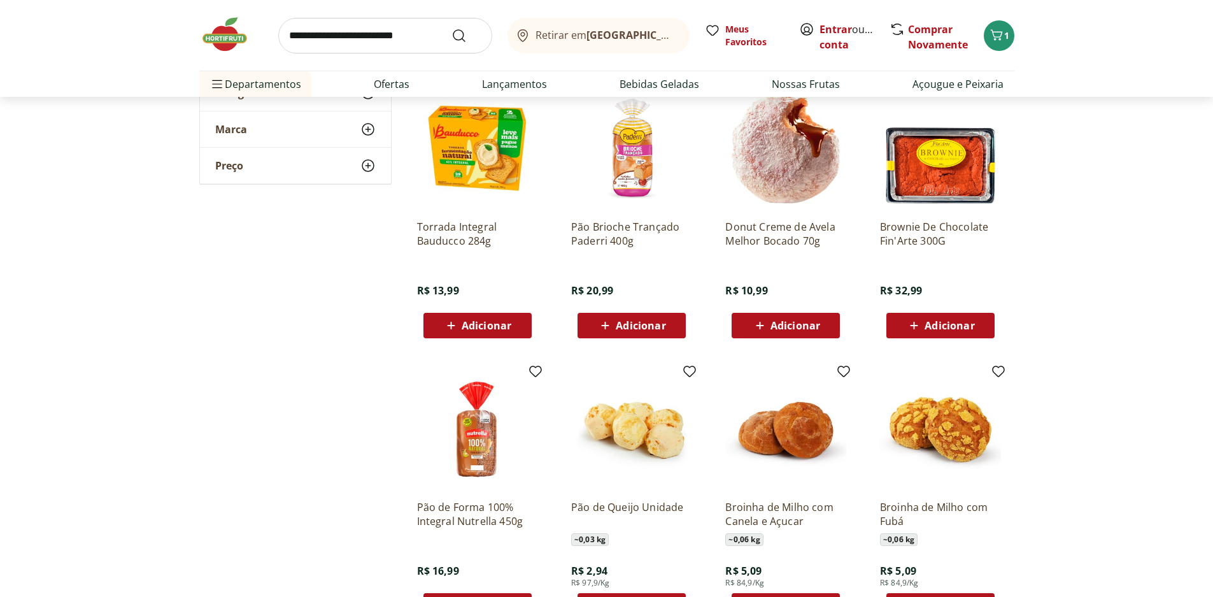
scroll to position [1019, 0]
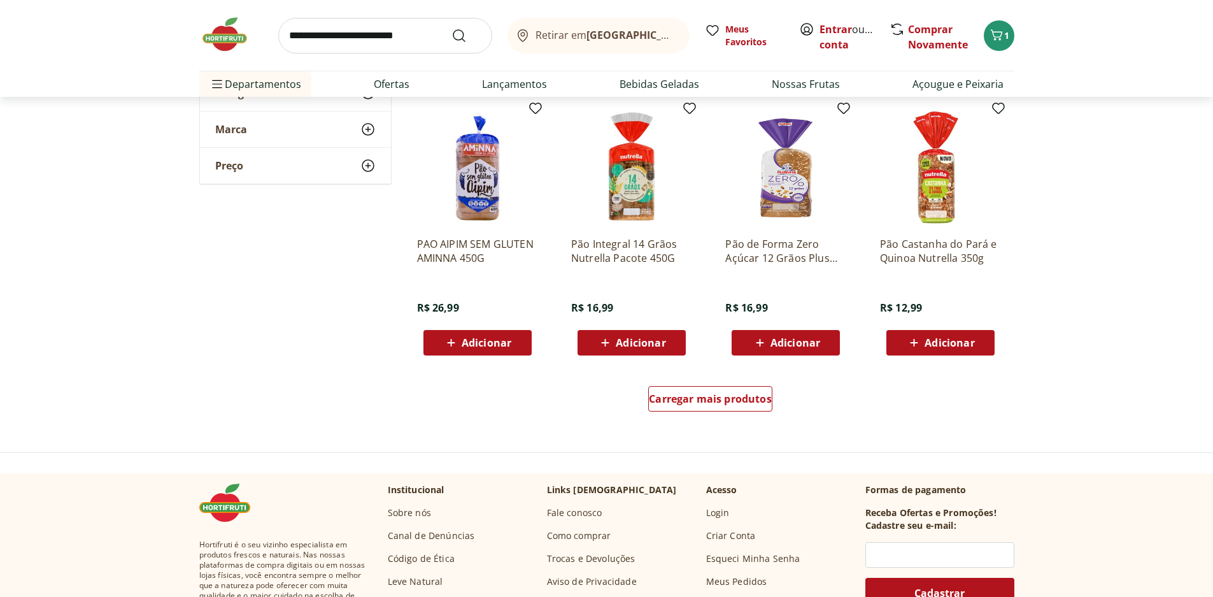
scroll to position [1528, 0]
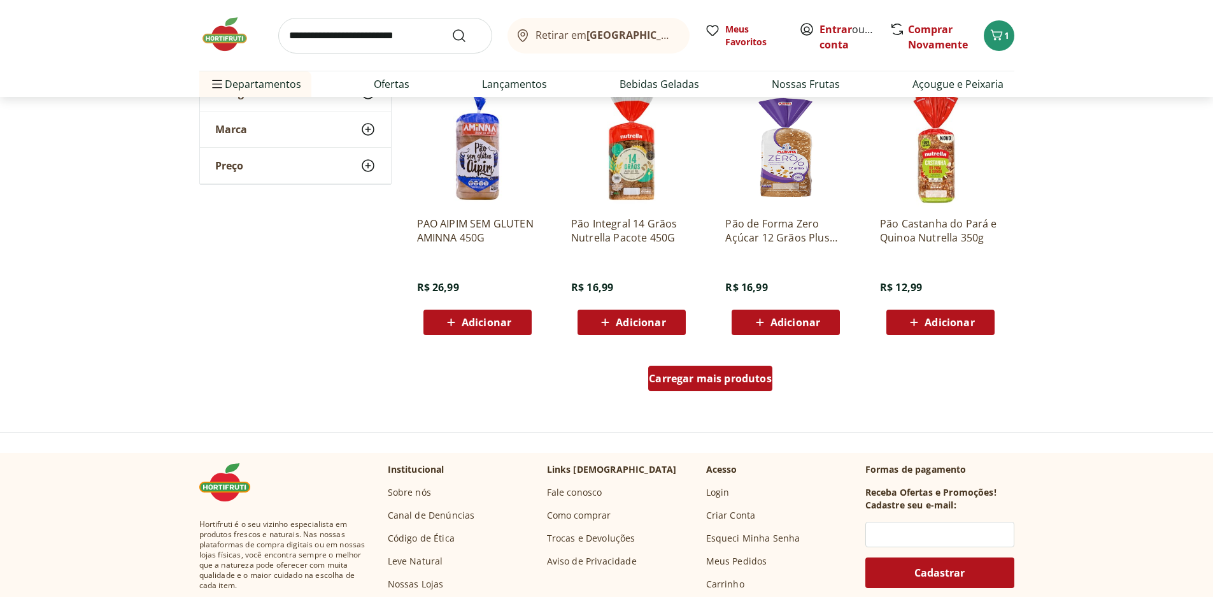
click at [721, 381] on span "Carregar mais produtos" at bounding box center [710, 378] width 123 height 10
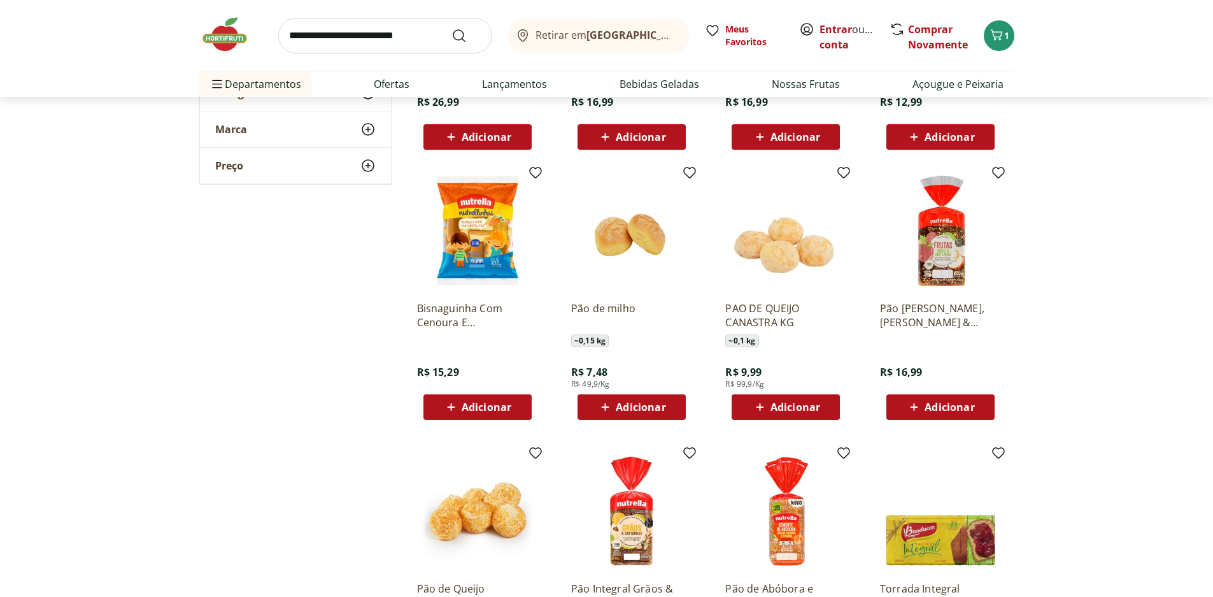
scroll to position [1719, 0]
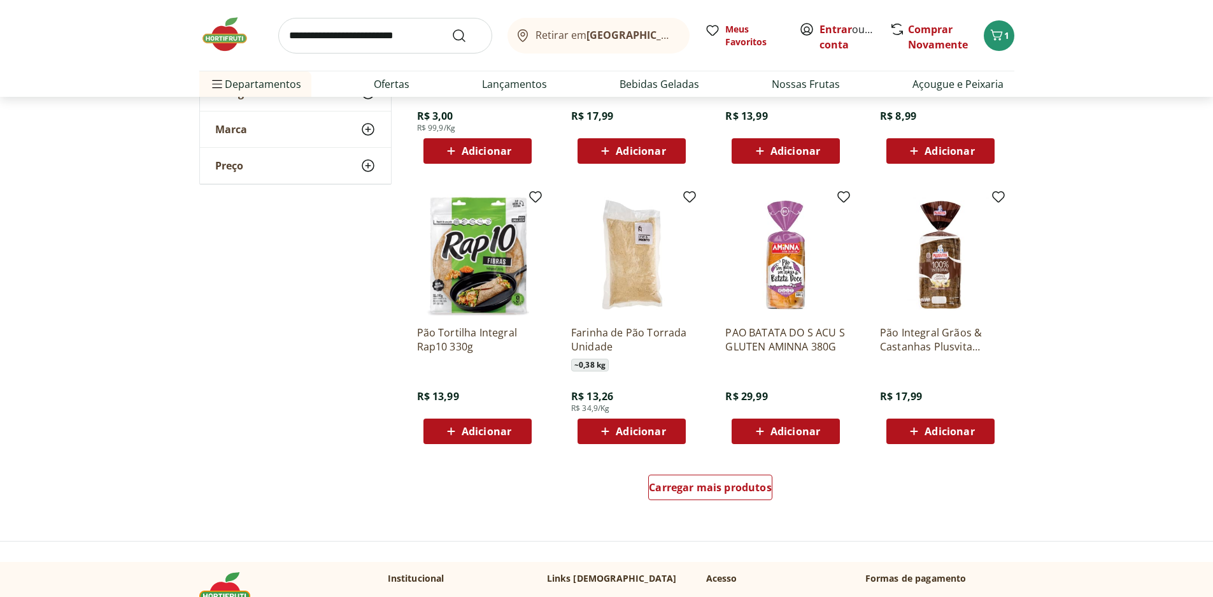
scroll to position [2292, 0]
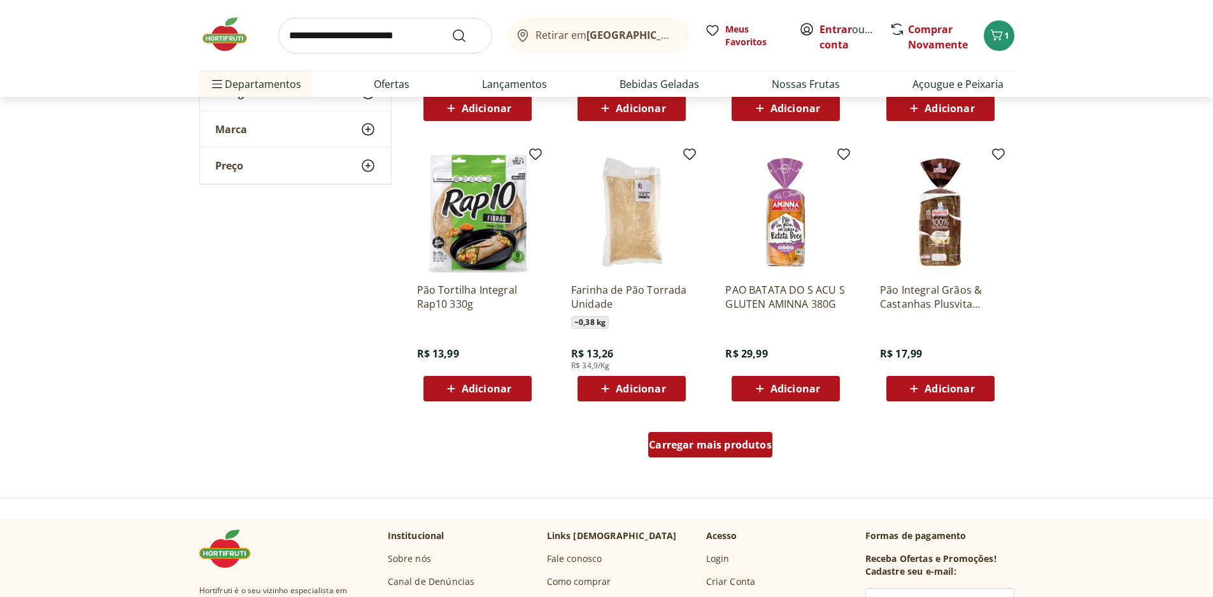
click at [703, 457] on div "Carregar mais produtos" at bounding box center [710, 444] width 124 height 25
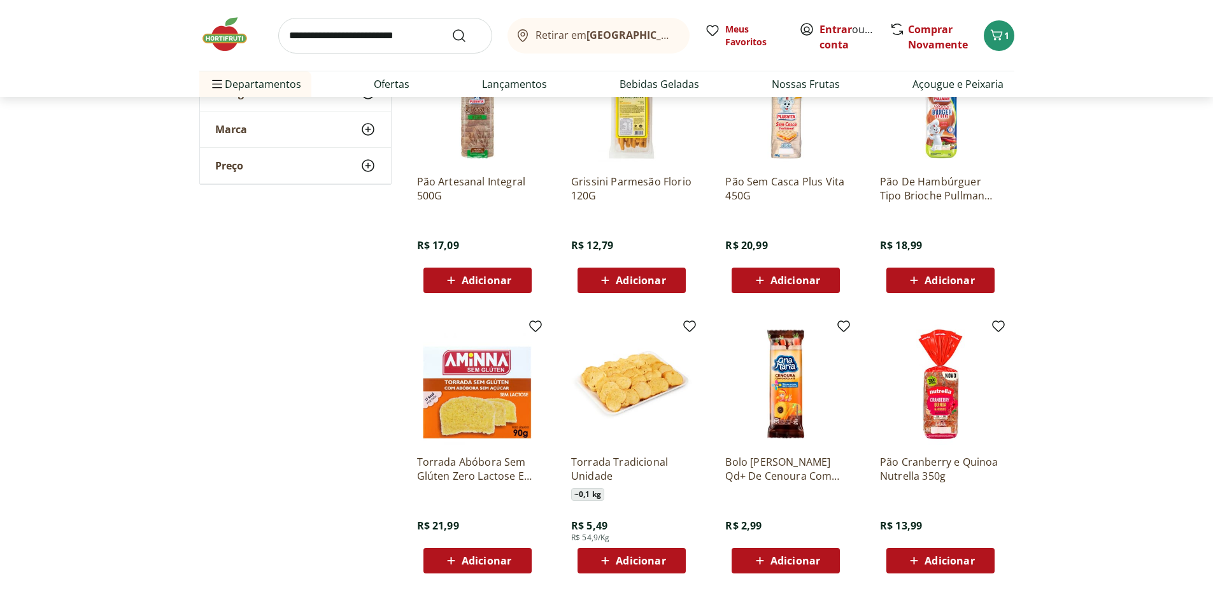
scroll to position [2674, 0]
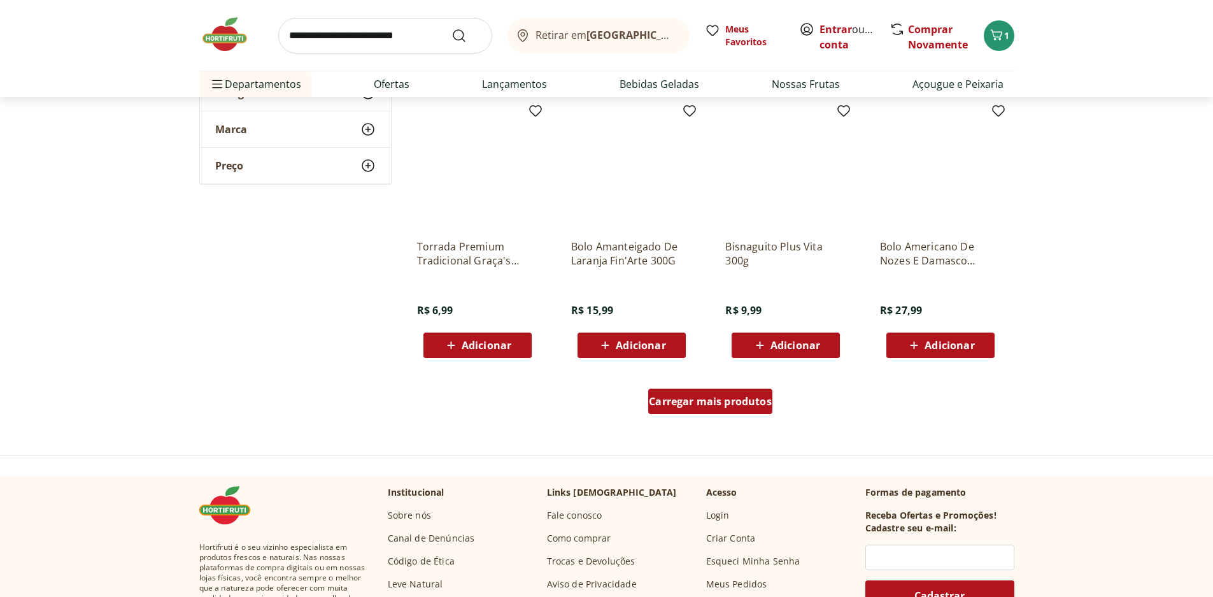
scroll to position [3184, 0]
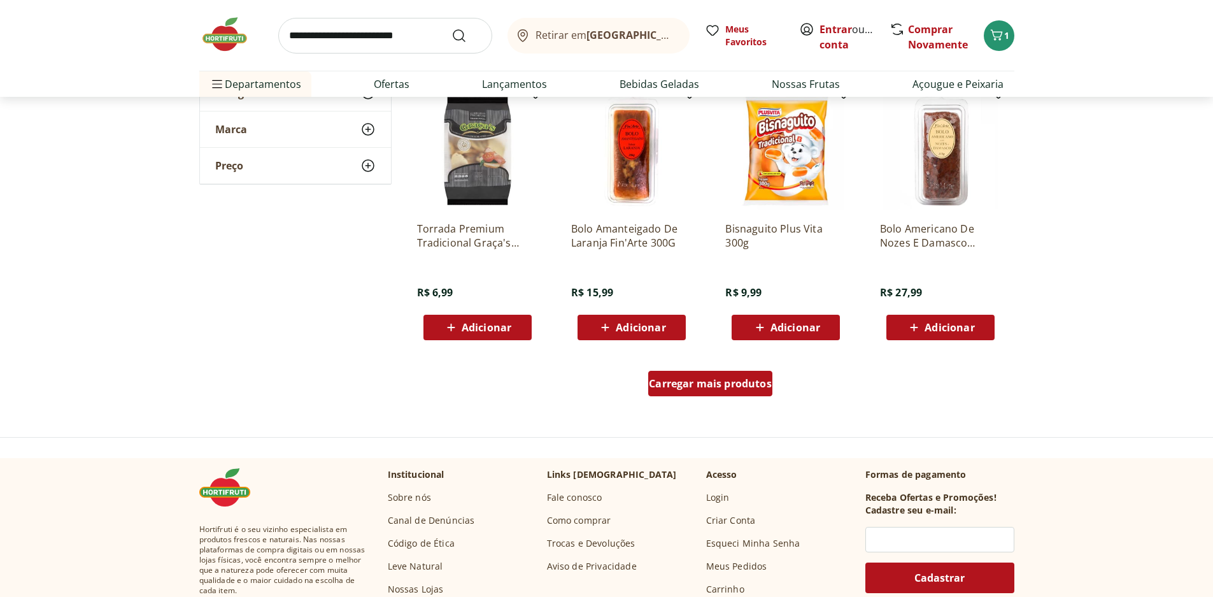
click at [716, 399] on link "Carregar mais produtos" at bounding box center [710, 386] width 124 height 31
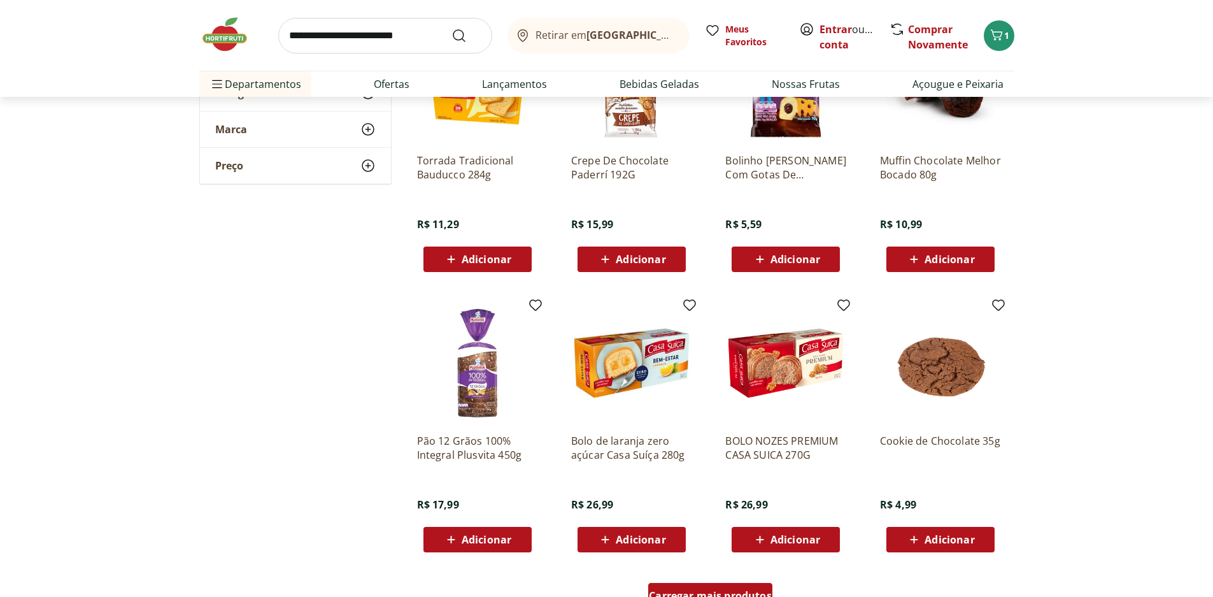
scroll to position [3821, 0]
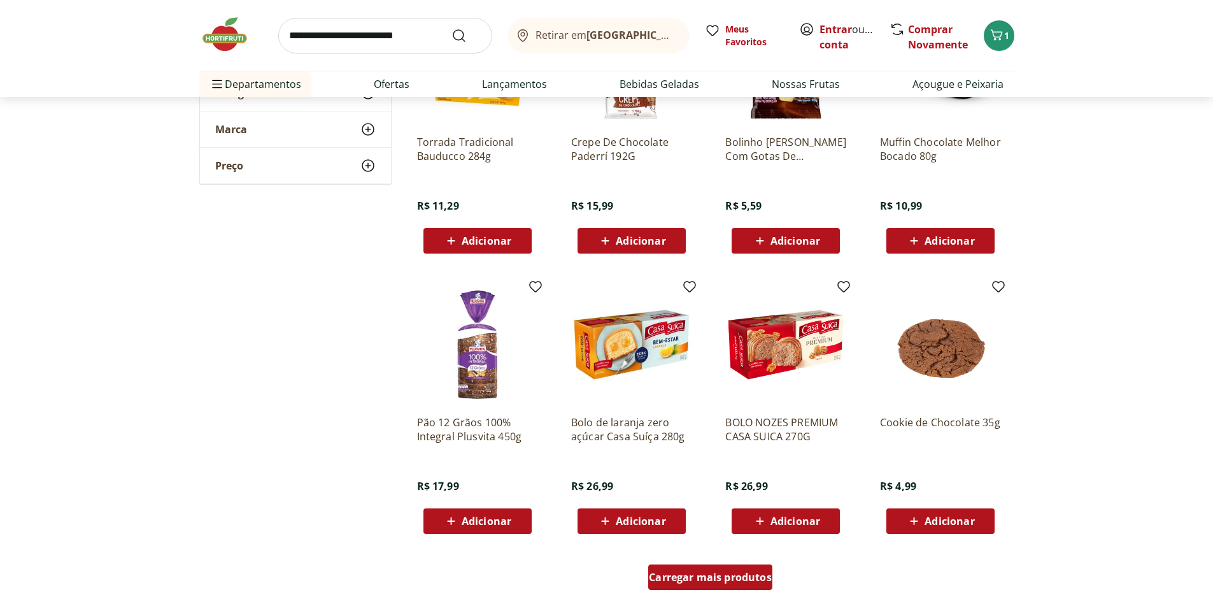
click at [707, 568] on div "Carregar mais produtos" at bounding box center [710, 576] width 124 height 25
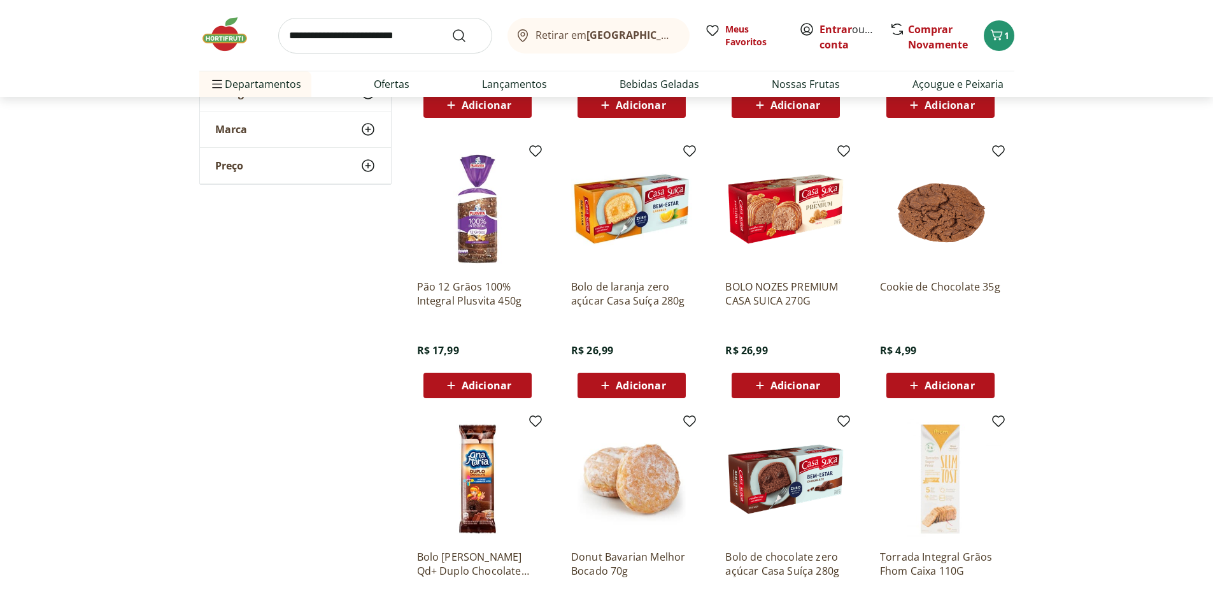
scroll to position [4012, 0]
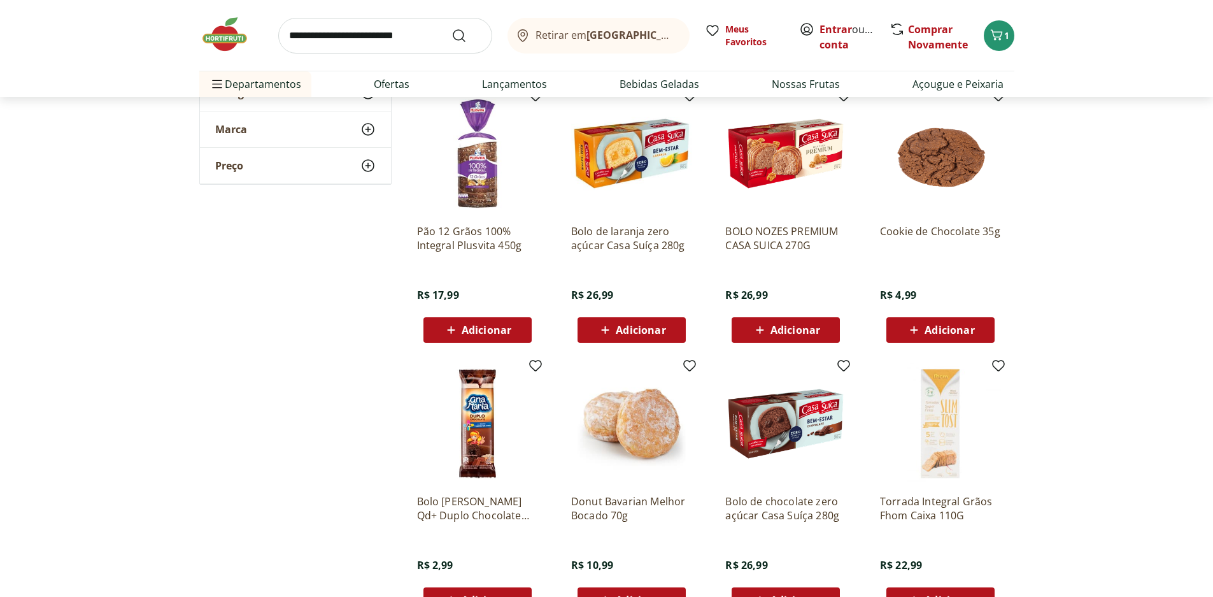
click at [919, 336] on icon at bounding box center [914, 329] width 16 height 15
drag, startPoint x: 1011, startPoint y: 237, endPoint x: 881, endPoint y: 227, distance: 130.9
click at [881, 227] on div "Cookie de Chocolate 35g R$ 4,99 *" at bounding box center [942, 218] width 145 height 270
copy p "Cookie de Chocolate 35g"
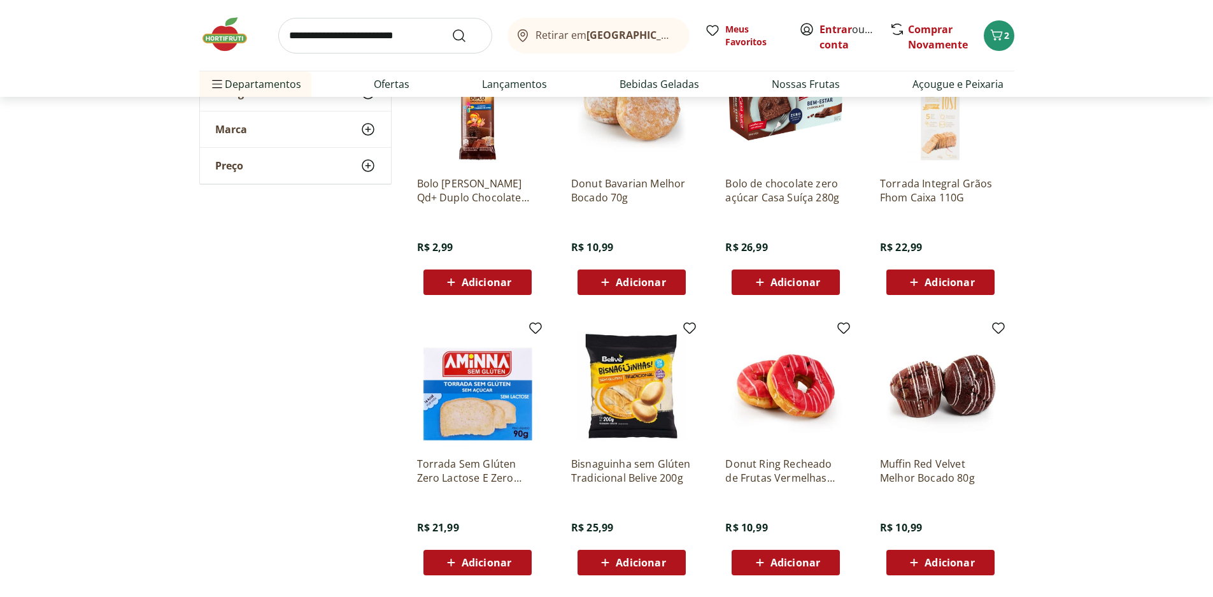
scroll to position [4330, 0]
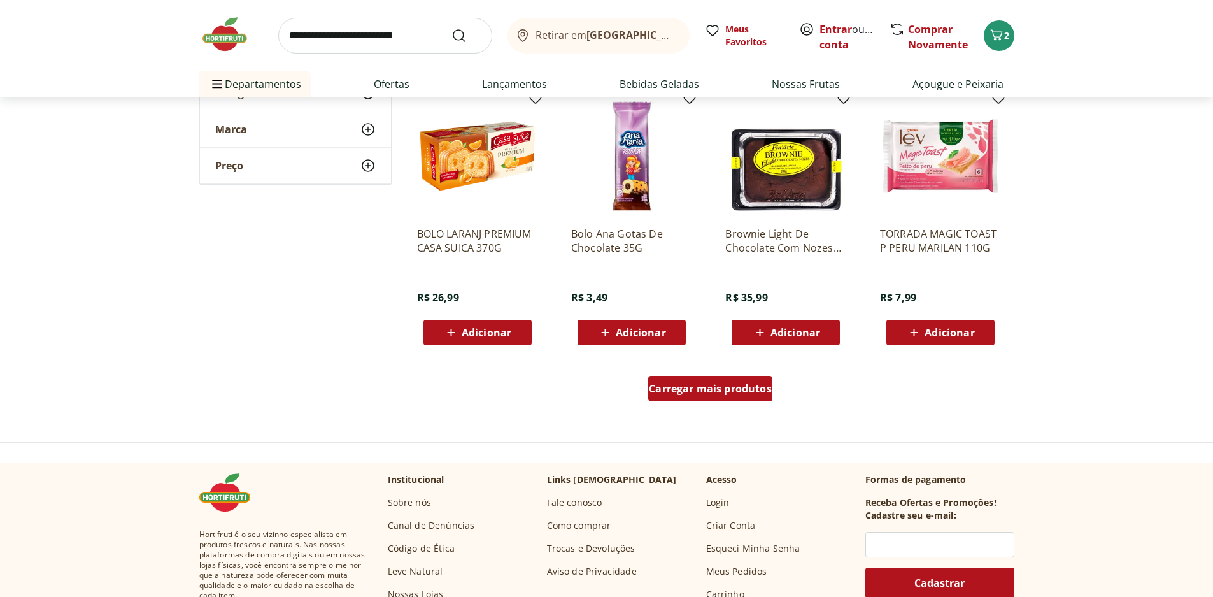
scroll to position [4903, 0]
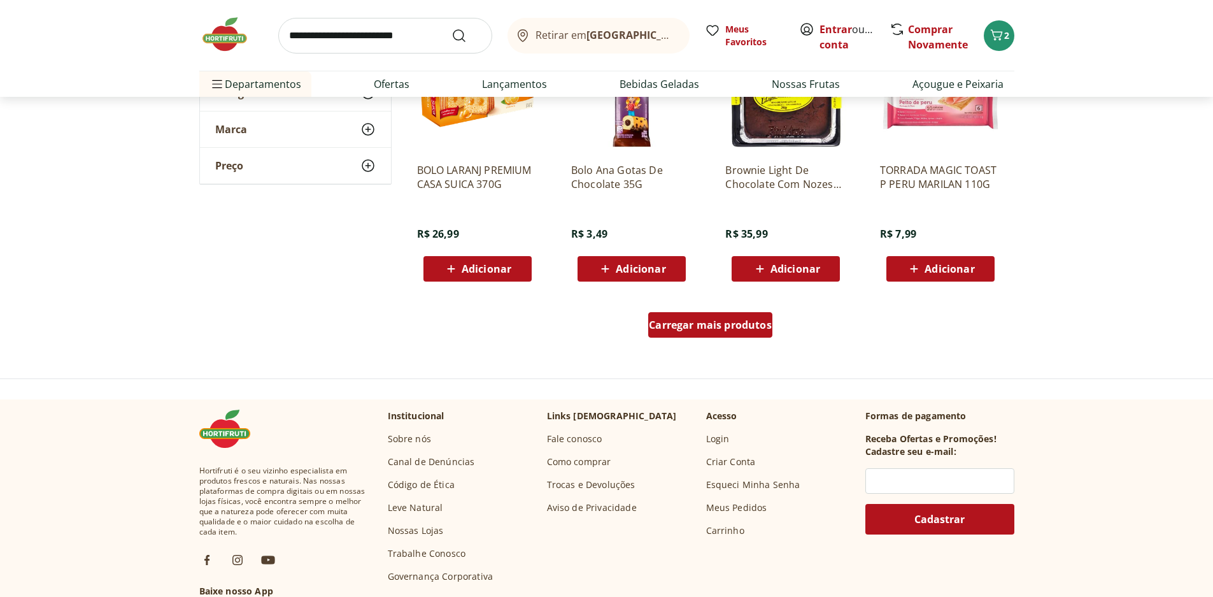
click at [757, 320] on span "Carregar mais produtos" at bounding box center [710, 325] width 123 height 10
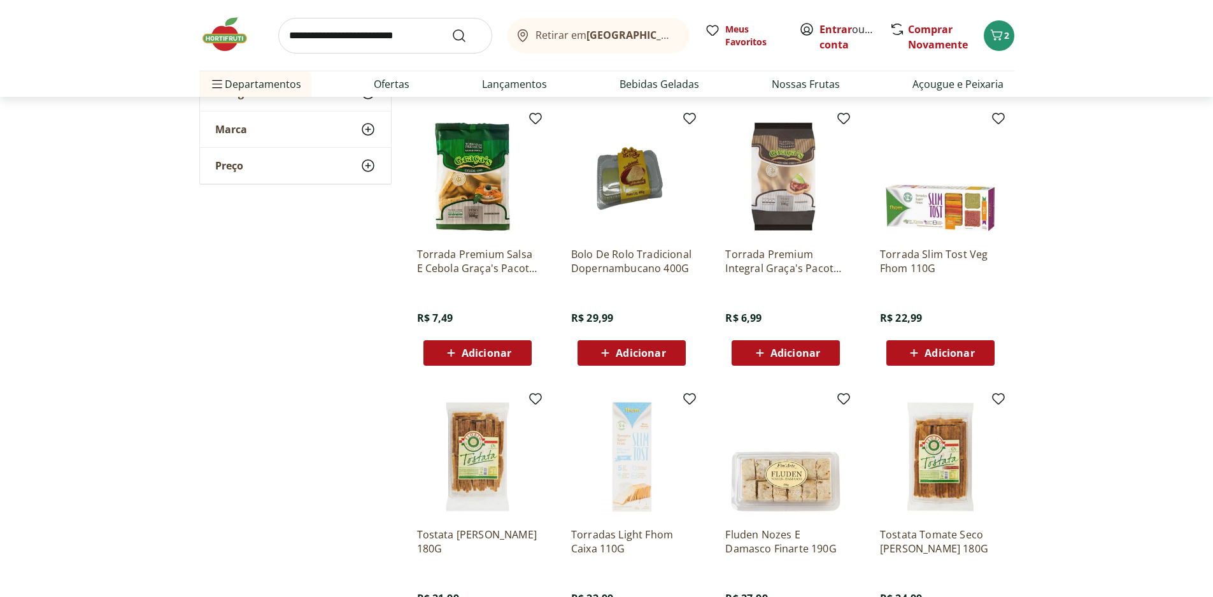
scroll to position [5094, 0]
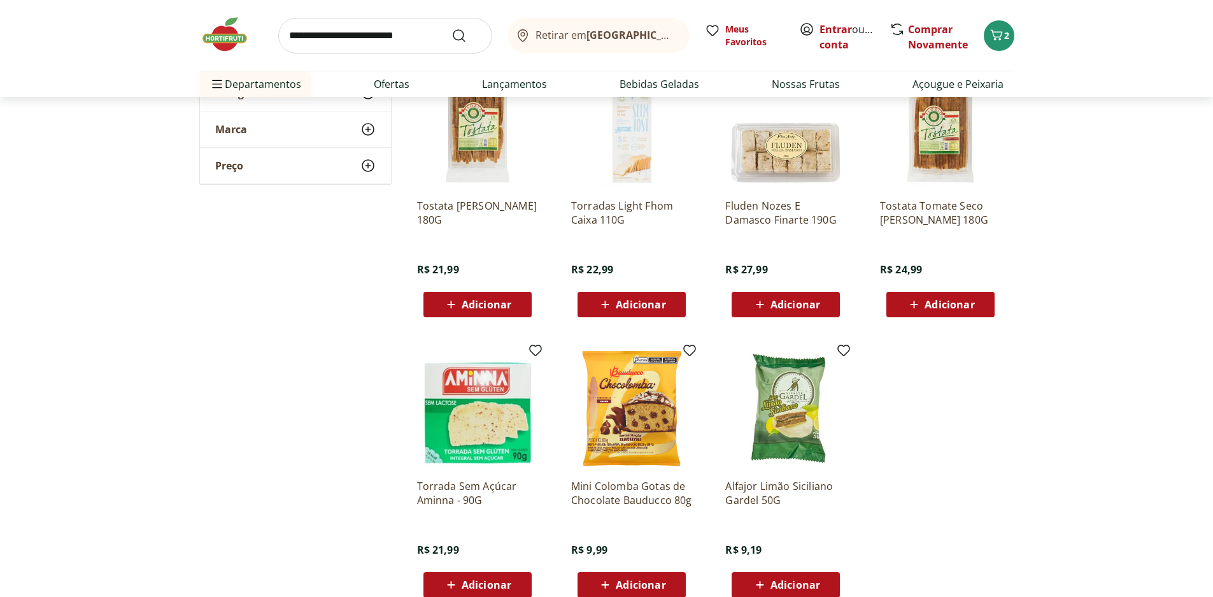
scroll to position [5476, 0]
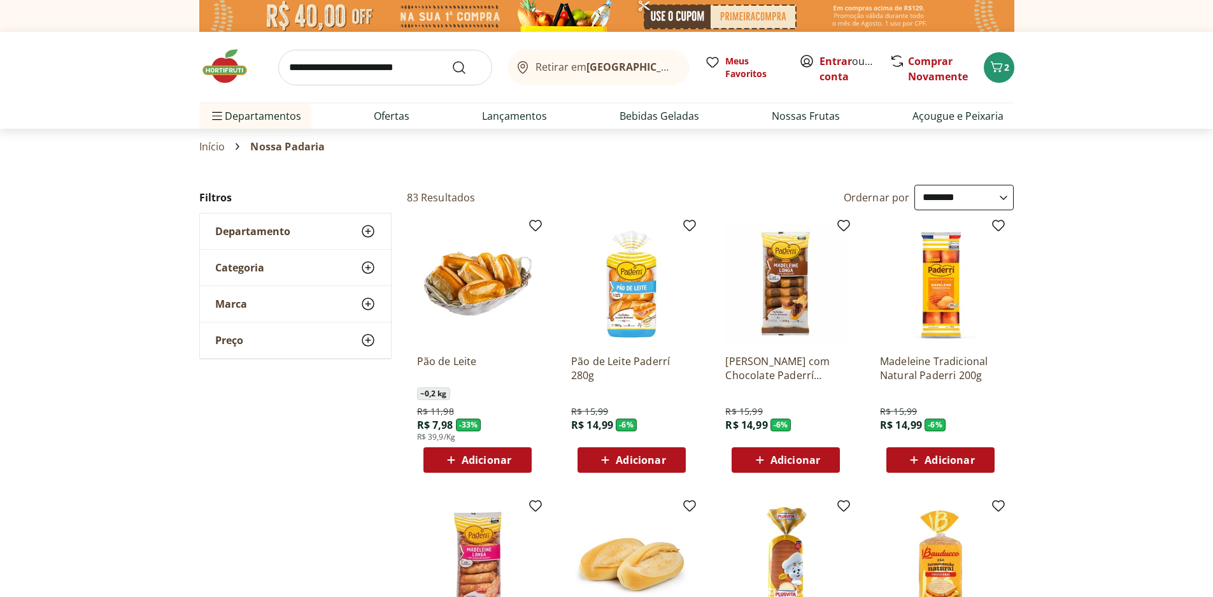
select select "**********"
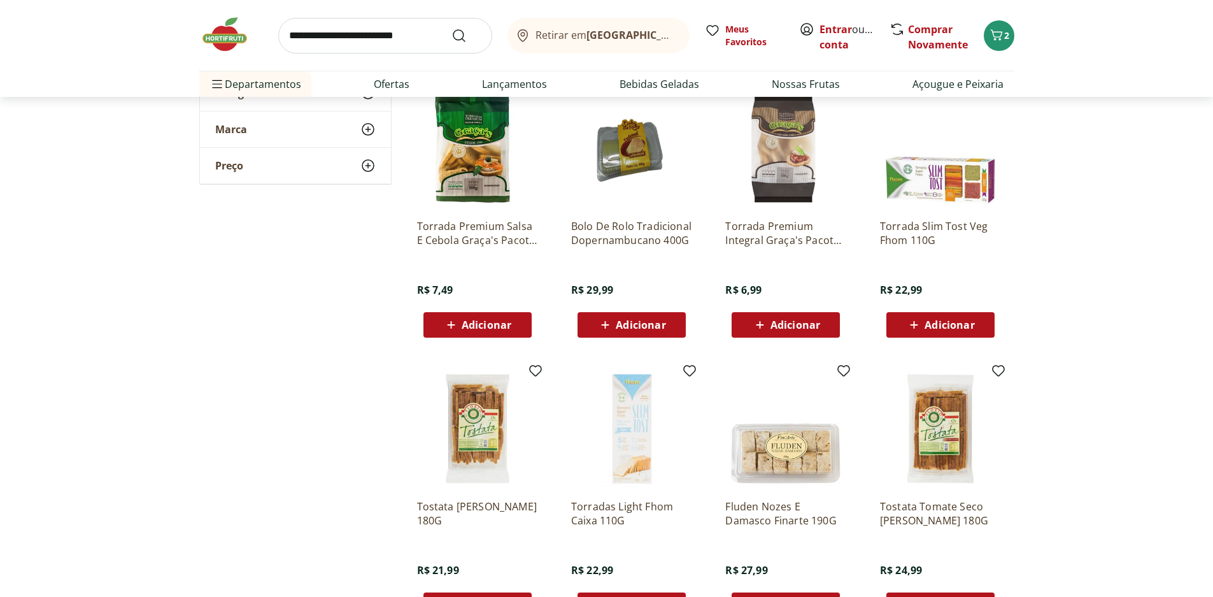
scroll to position [5094, 0]
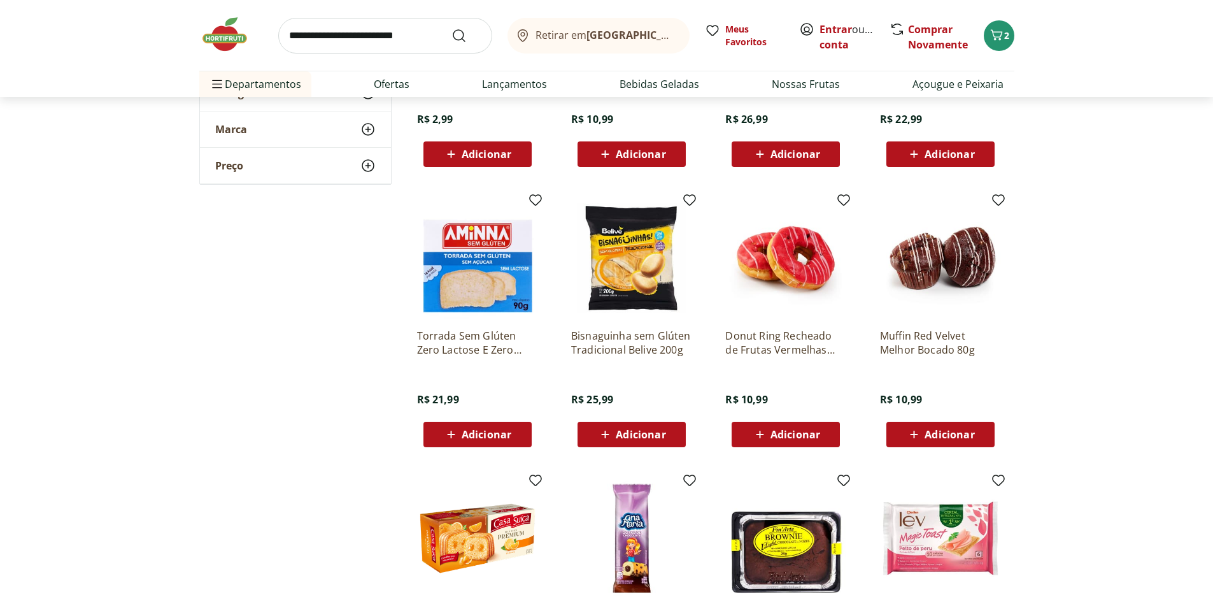
scroll to position [4330, 0]
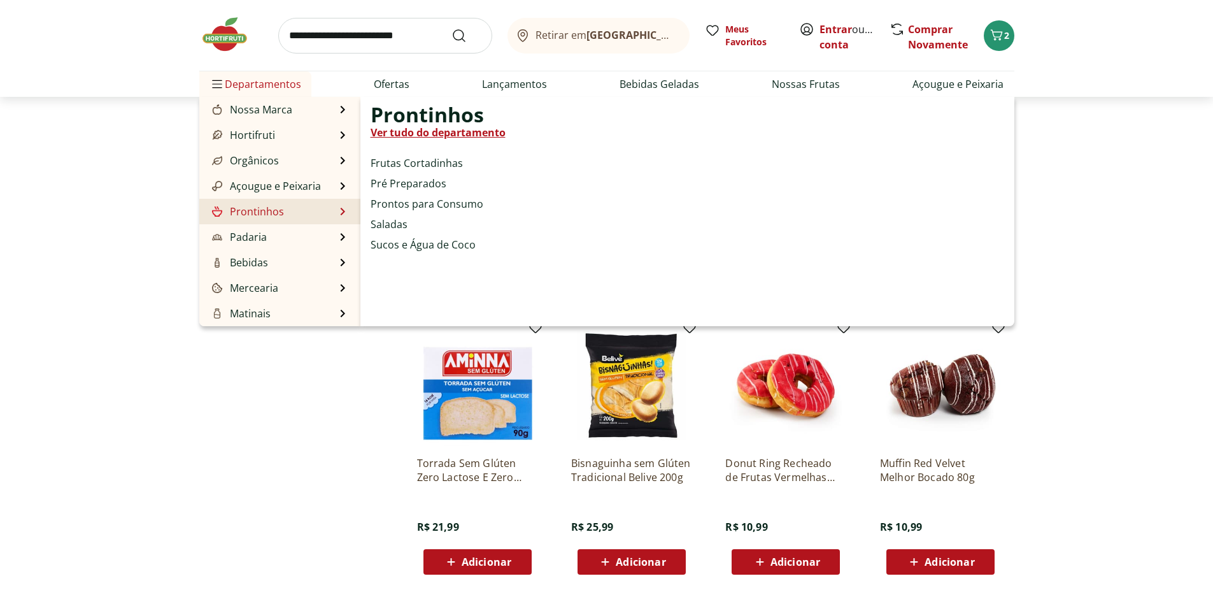
click at [444, 132] on link "Ver tudo do departamento" at bounding box center [438, 132] width 135 height 15
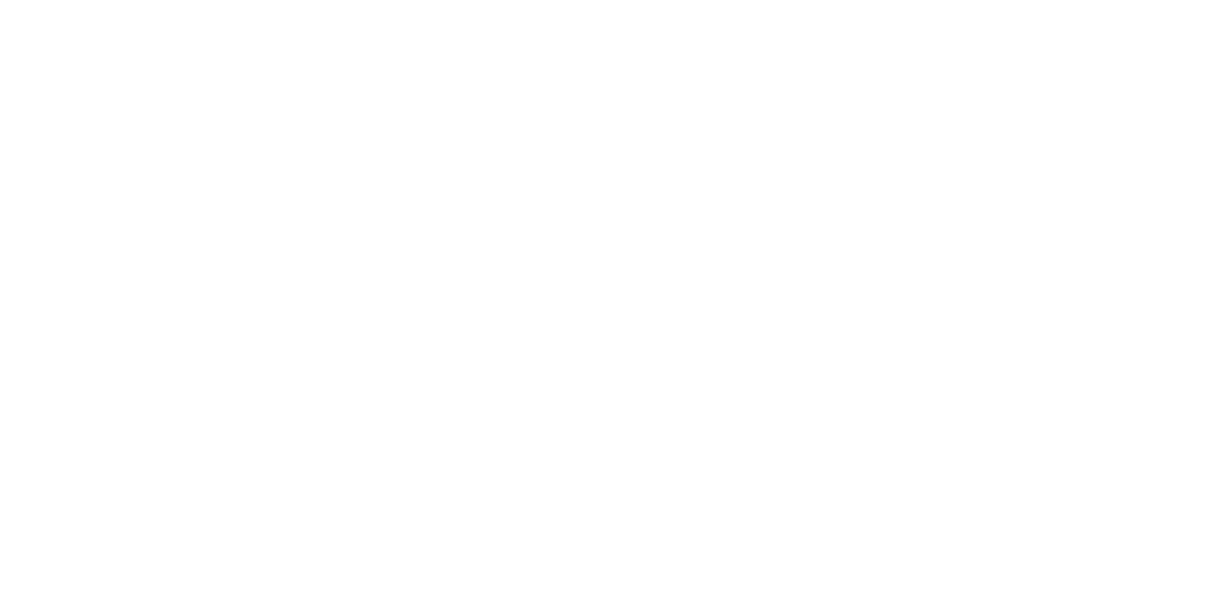
select select "**********"
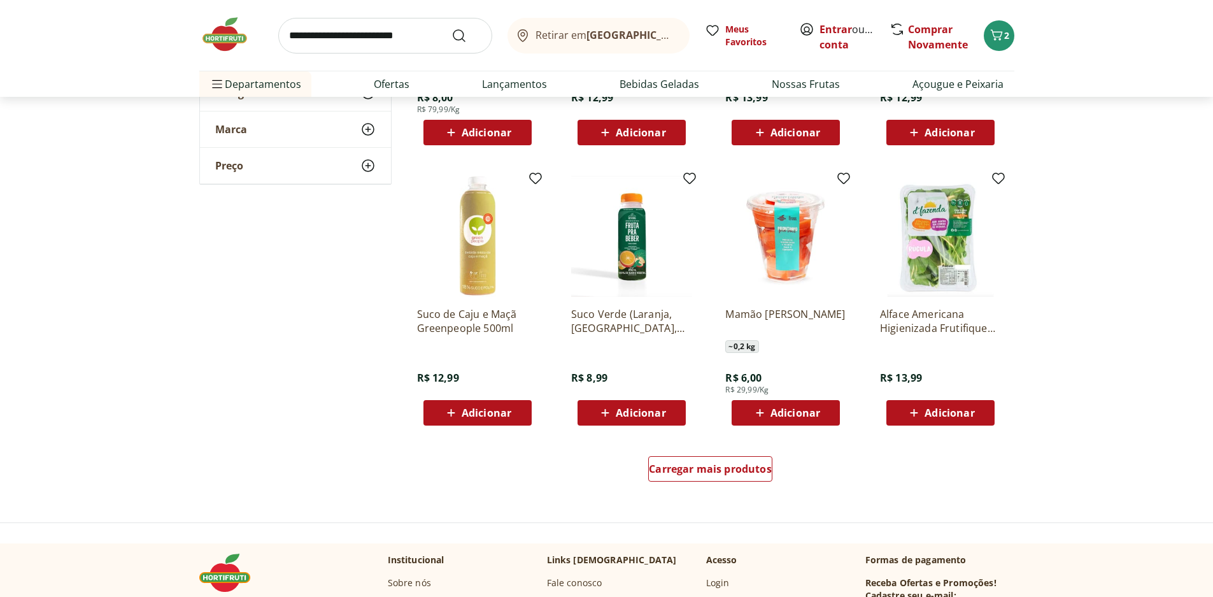
scroll to position [764, 0]
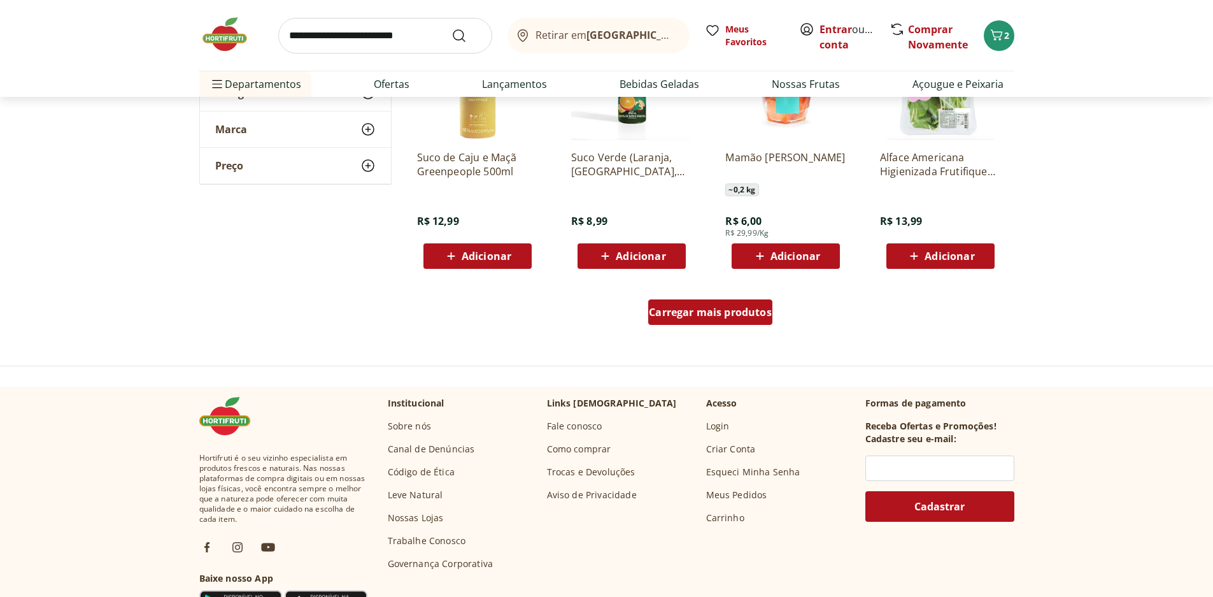
click at [739, 303] on div "Carregar mais produtos" at bounding box center [710, 311] width 124 height 25
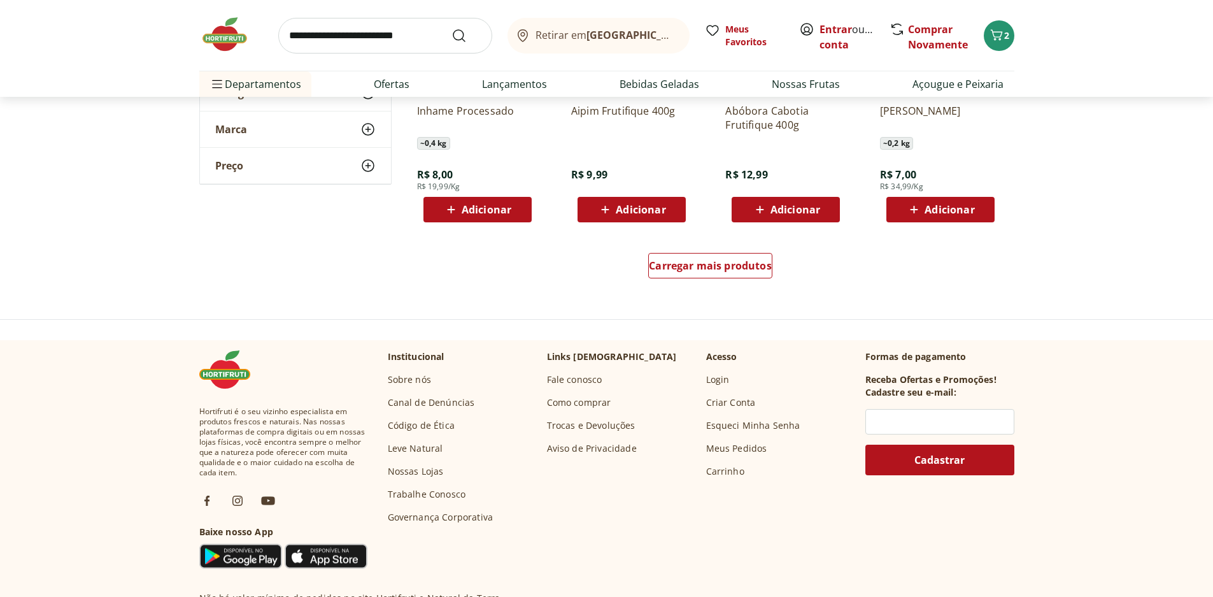
scroll to position [1656, 0]
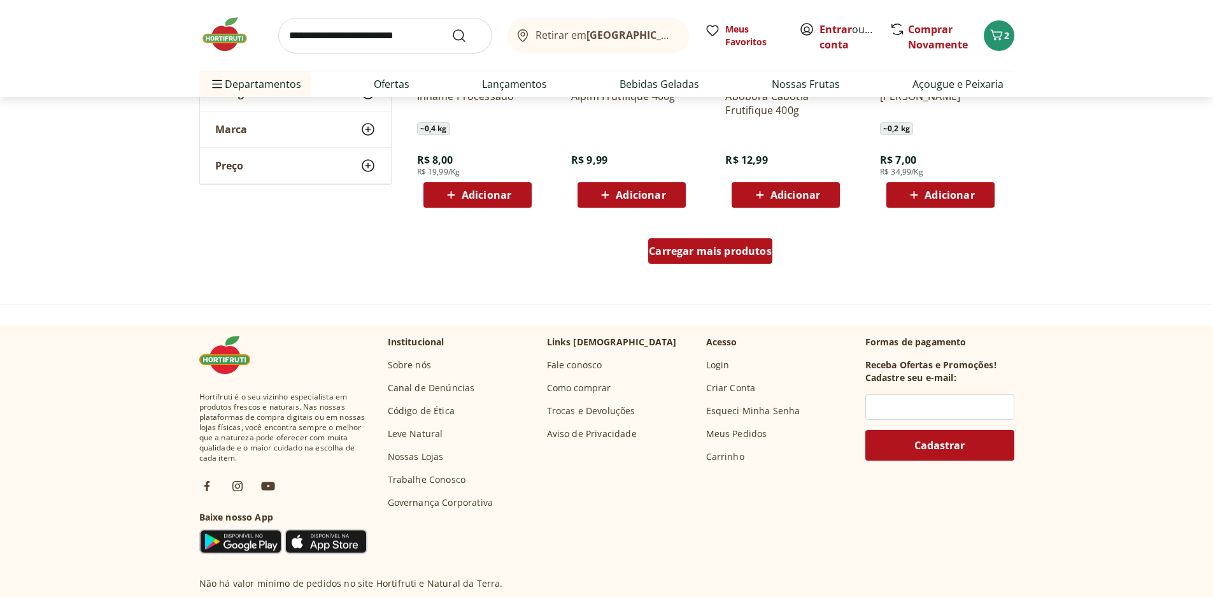
click at [759, 239] on div "Carregar mais produtos" at bounding box center [710, 250] width 124 height 25
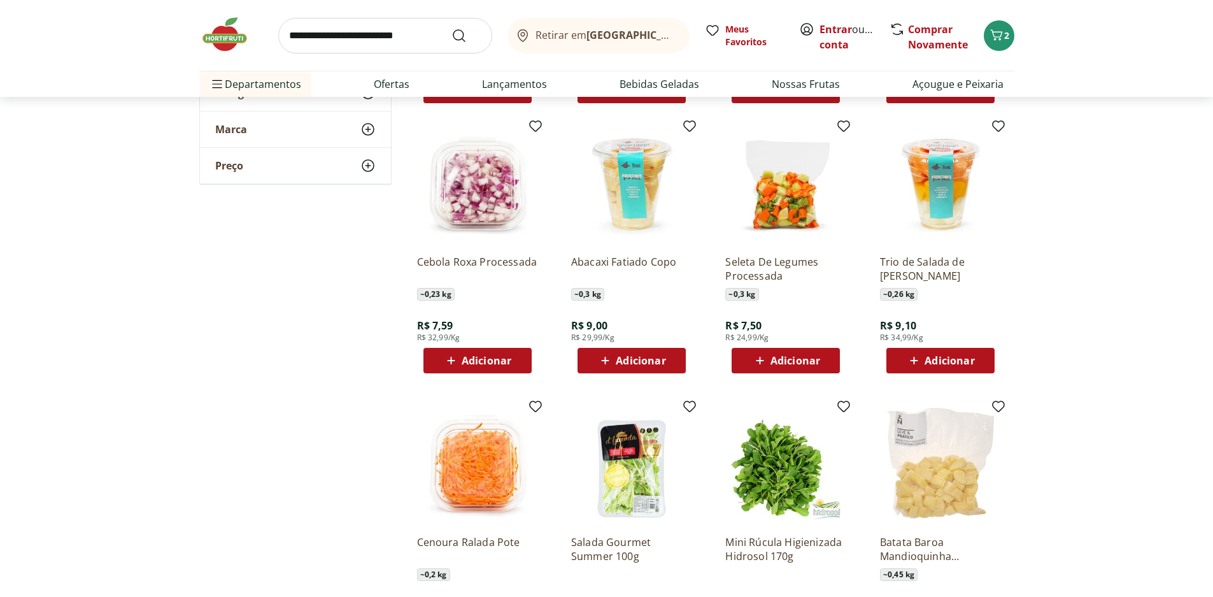
scroll to position [1783, 0]
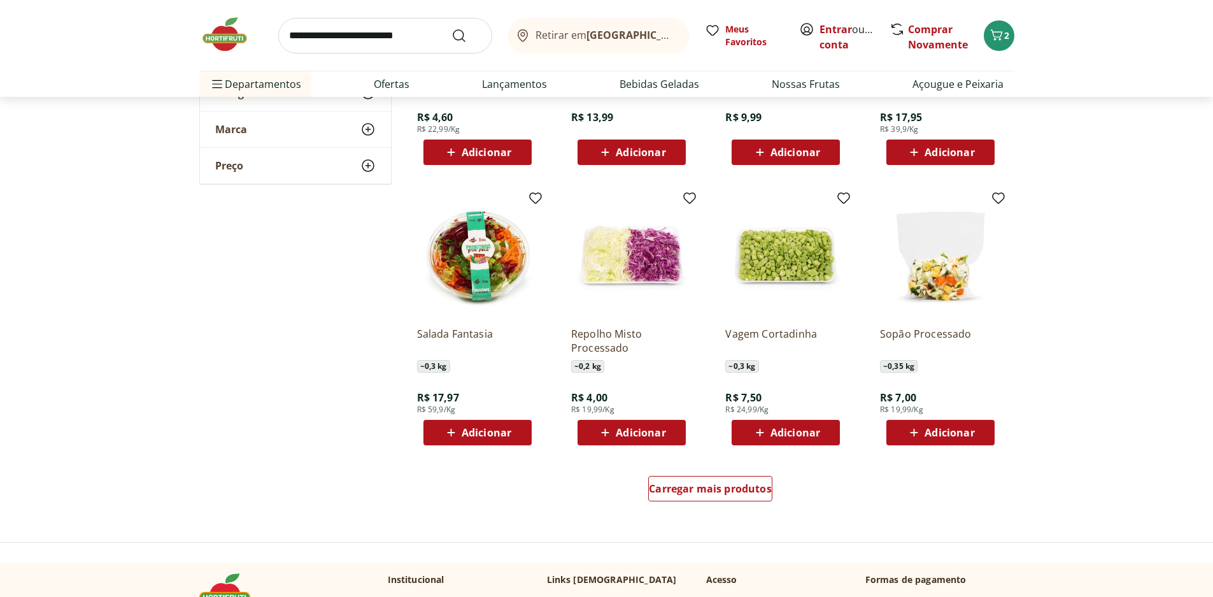
scroll to position [2292, 0]
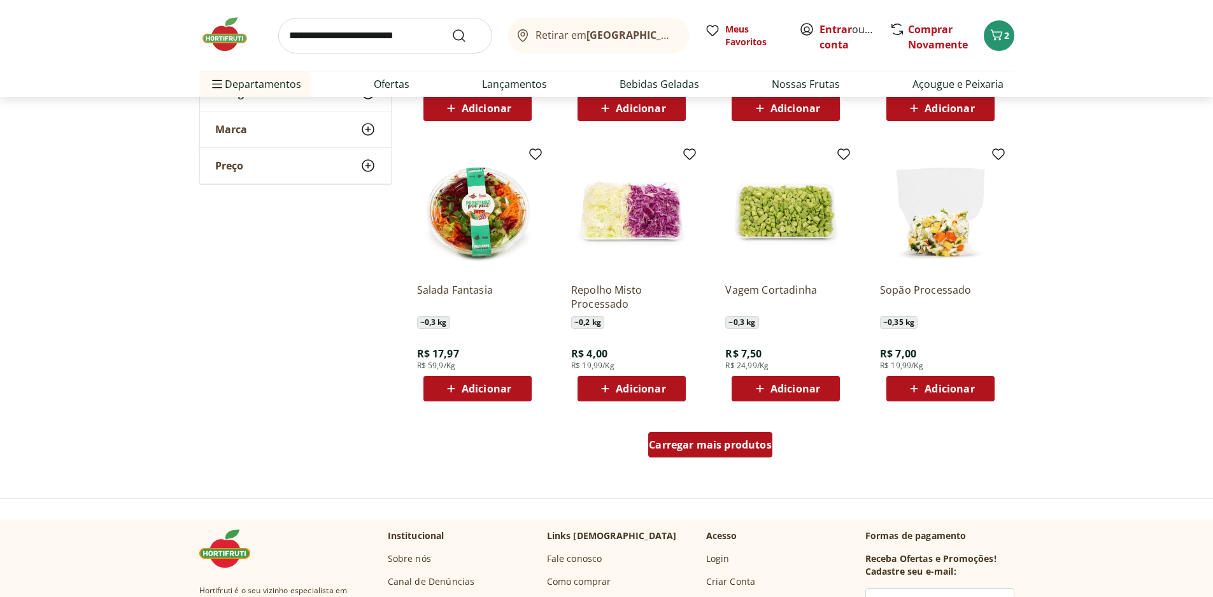
click at [746, 446] on span "Carregar mais produtos" at bounding box center [710, 444] width 123 height 10
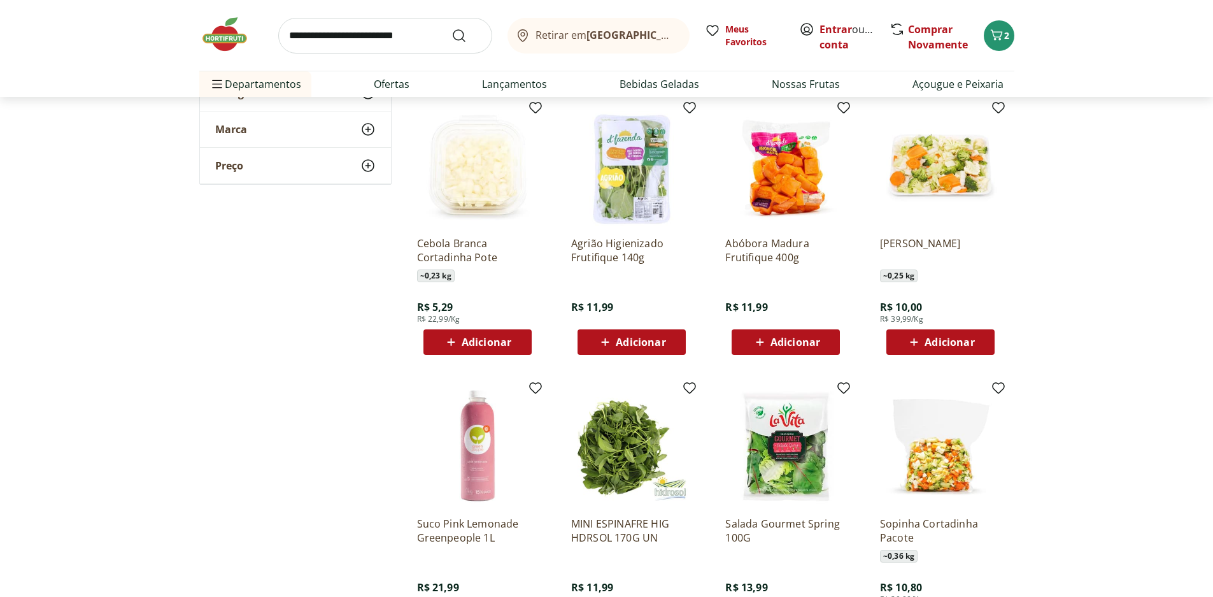
scroll to position [2611, 0]
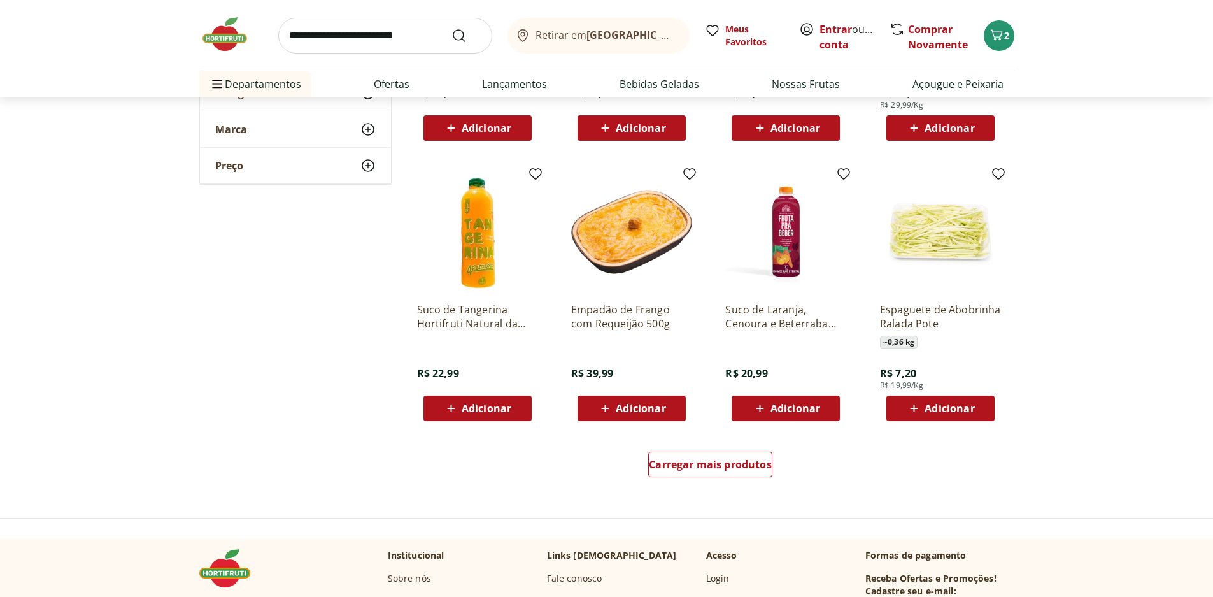
scroll to position [3120, 0]
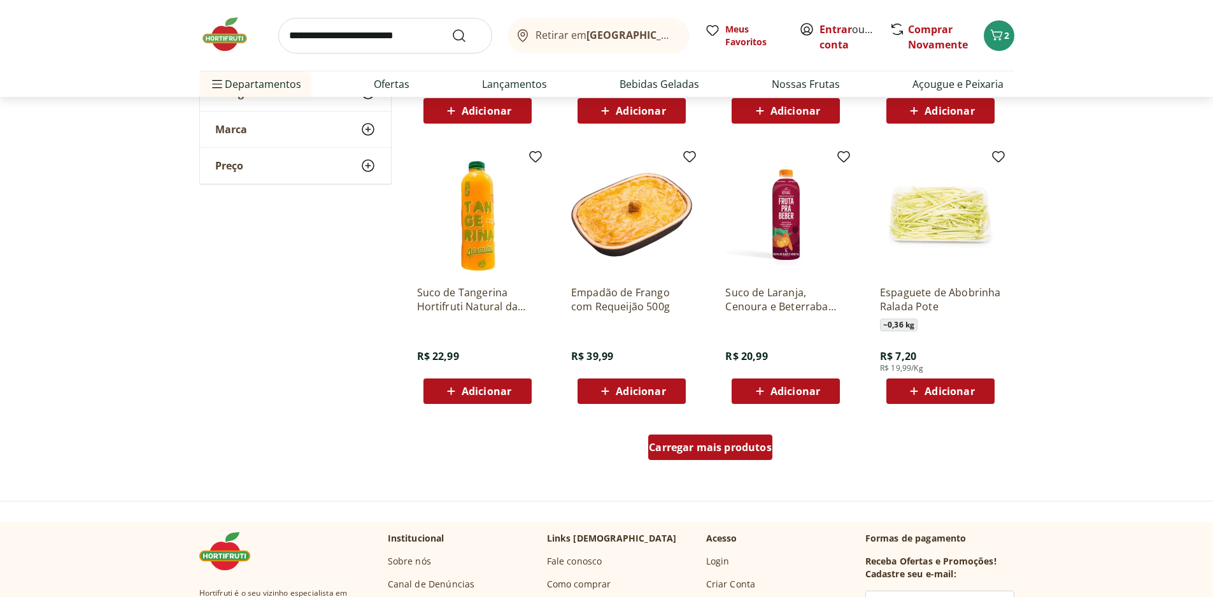
click at [672, 451] on span "Carregar mais produtos" at bounding box center [710, 447] width 123 height 10
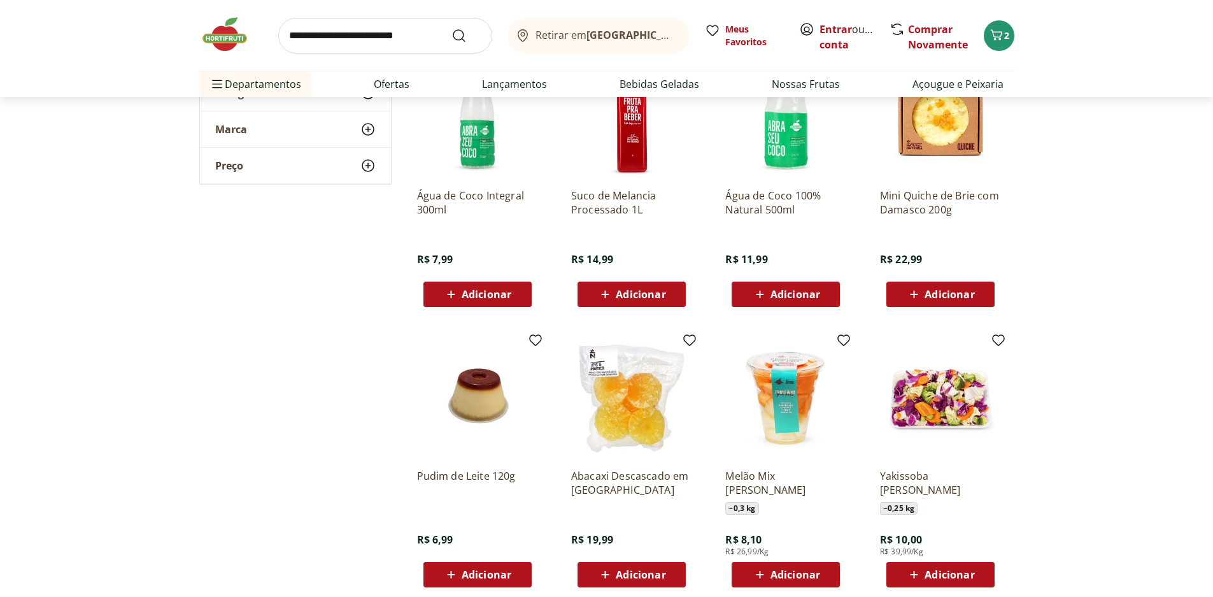
scroll to position [3502, 0]
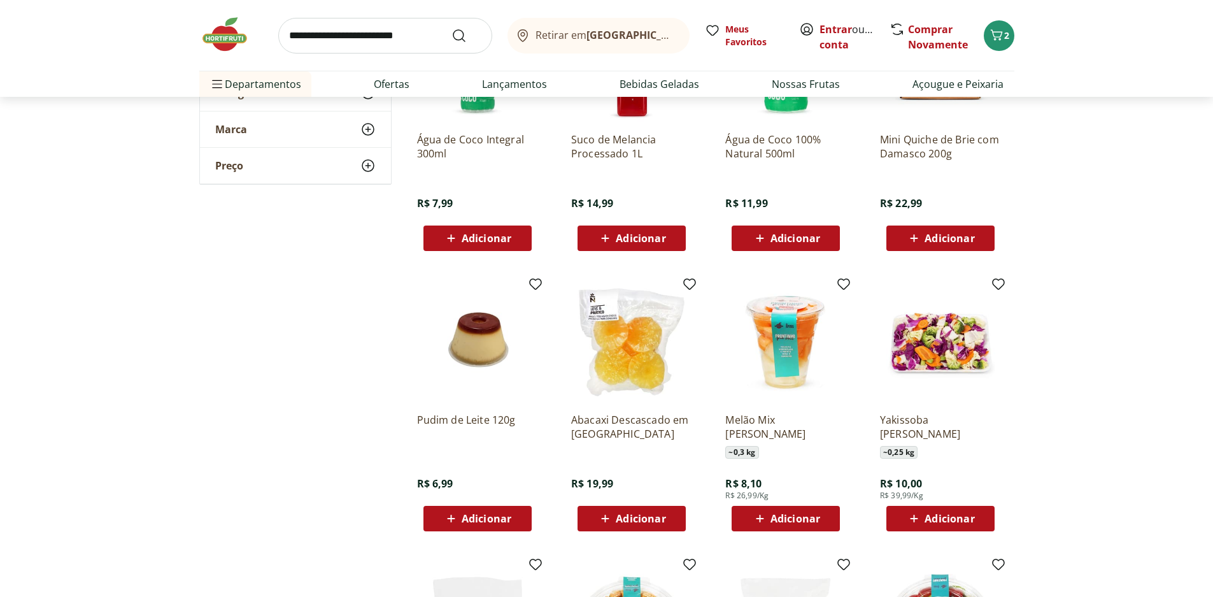
scroll to position [3566, 0]
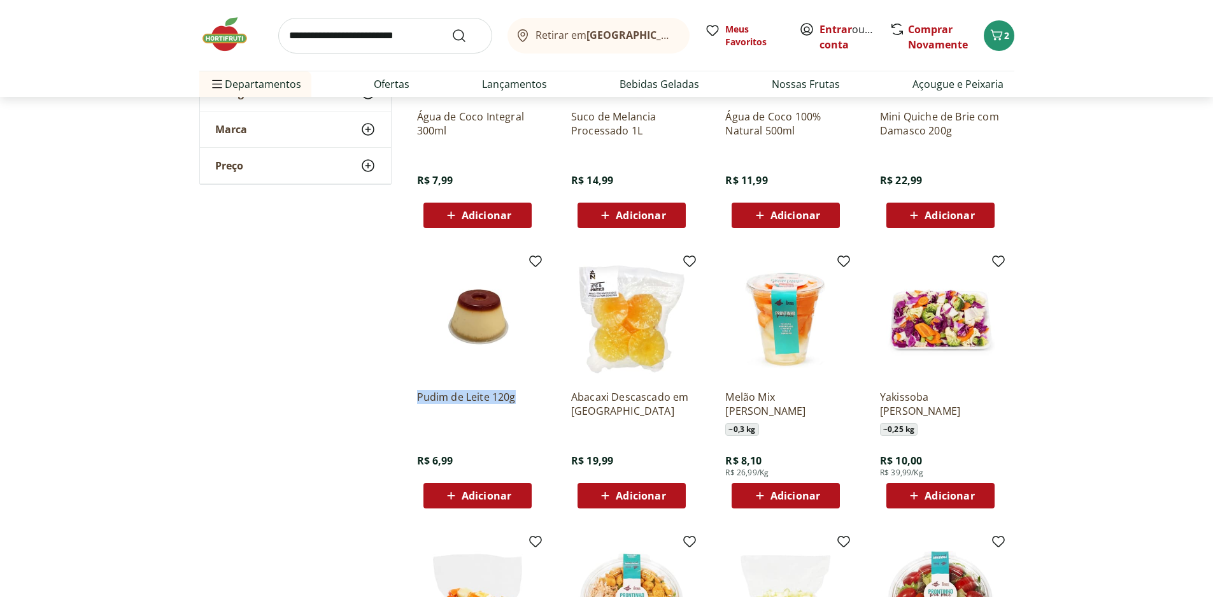
drag, startPoint x: 430, startPoint y: 392, endPoint x: 530, endPoint y: 401, distance: 100.4
click at [530, 401] on div "Pudim de Leite 120g R$ 6,99 Adicionar" at bounding box center [477, 383] width 141 height 270
drag, startPoint x: 530, startPoint y: 401, endPoint x: 494, endPoint y: 399, distance: 35.8
copy p "Pudim de Leite 120g"
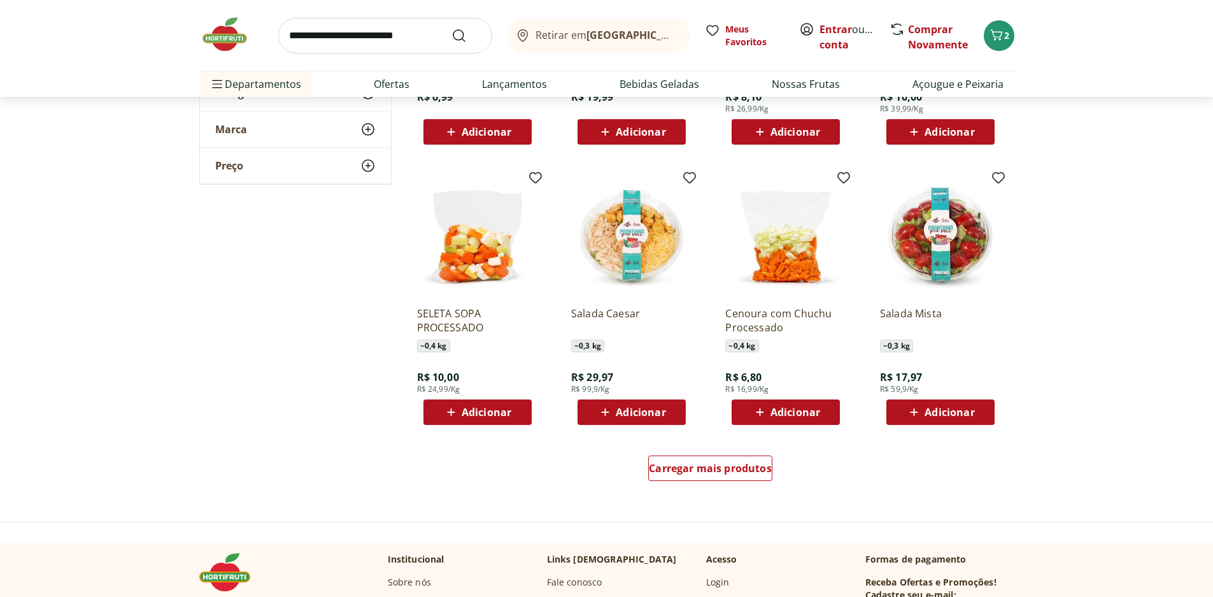
scroll to position [4139, 0]
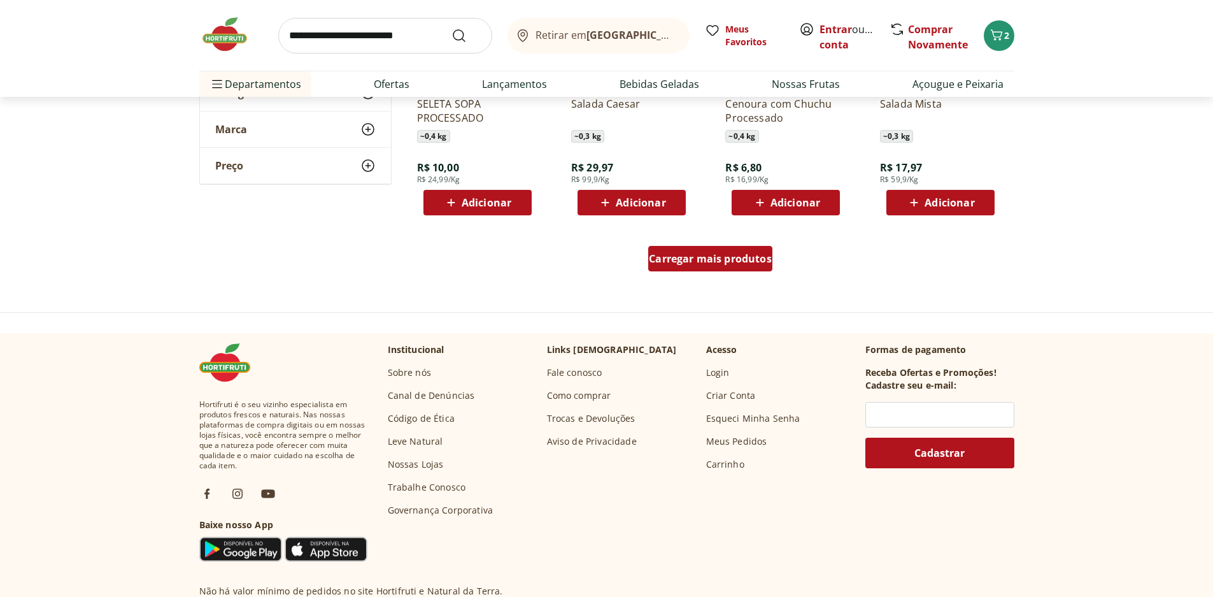
click at [704, 275] on link "Carregar mais produtos" at bounding box center [710, 261] width 124 height 31
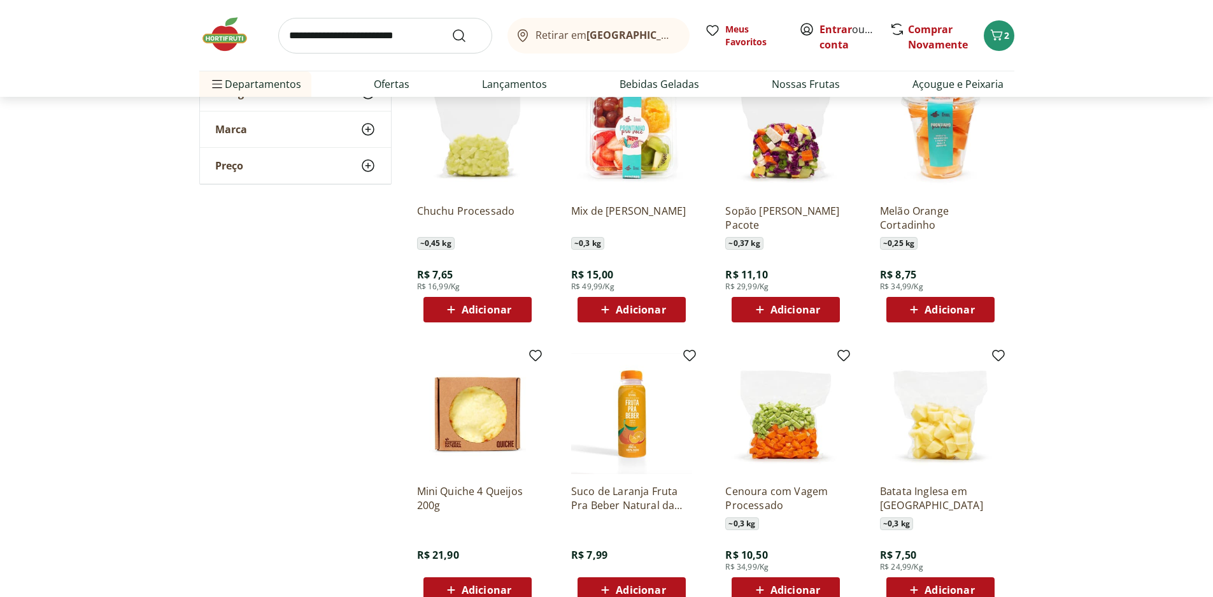
scroll to position [4330, 0]
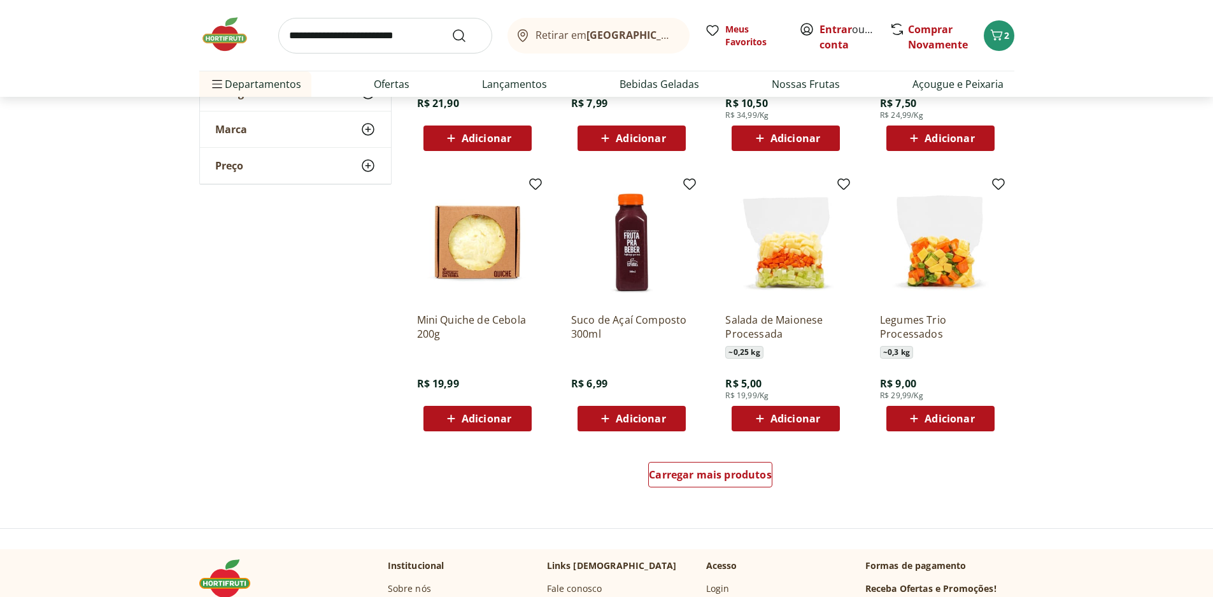
scroll to position [4776, 0]
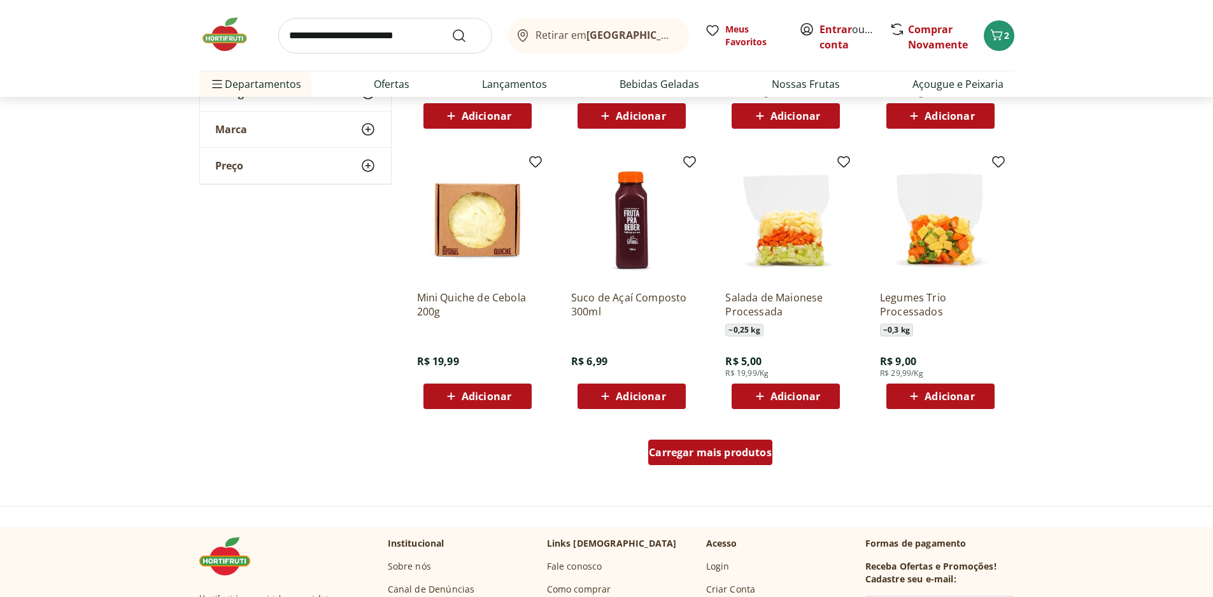
click at [714, 456] on span "Carregar mais produtos" at bounding box center [710, 452] width 123 height 10
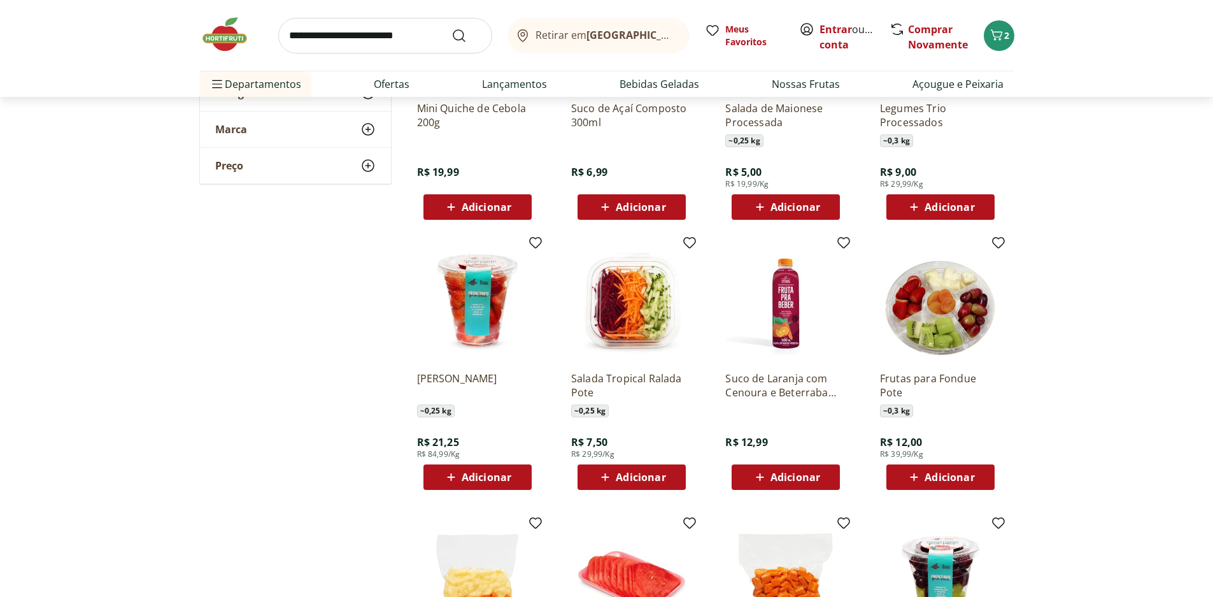
scroll to position [4967, 0]
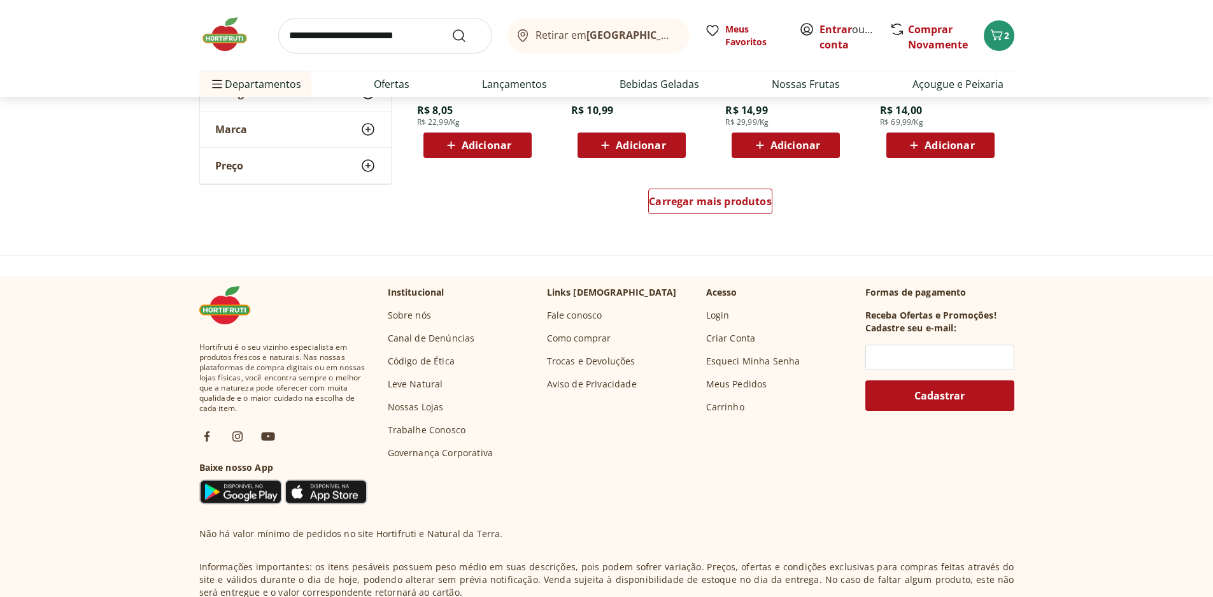
scroll to position [5858, 0]
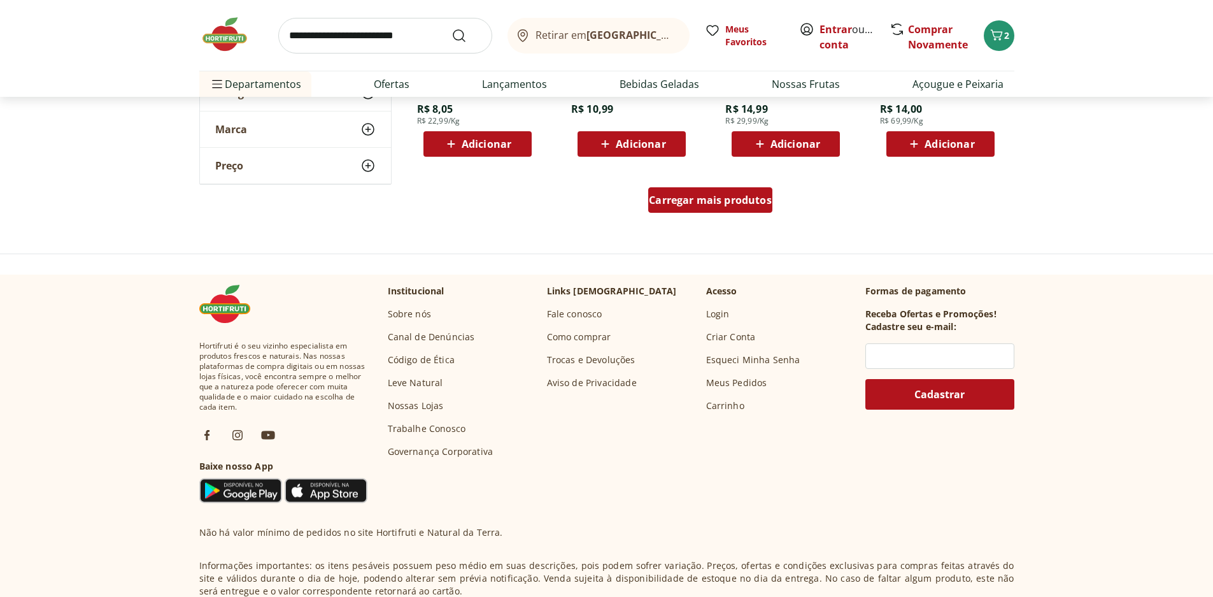
click at [741, 202] on span "Carregar mais produtos" at bounding box center [710, 200] width 123 height 10
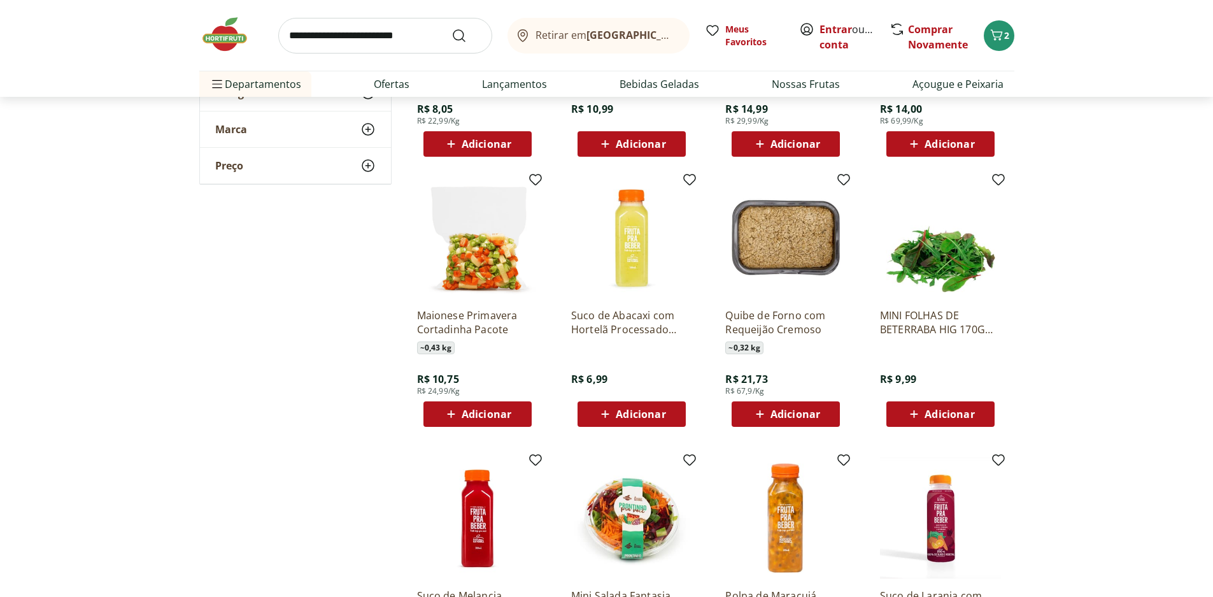
click at [795, 257] on img at bounding box center [785, 237] width 121 height 121
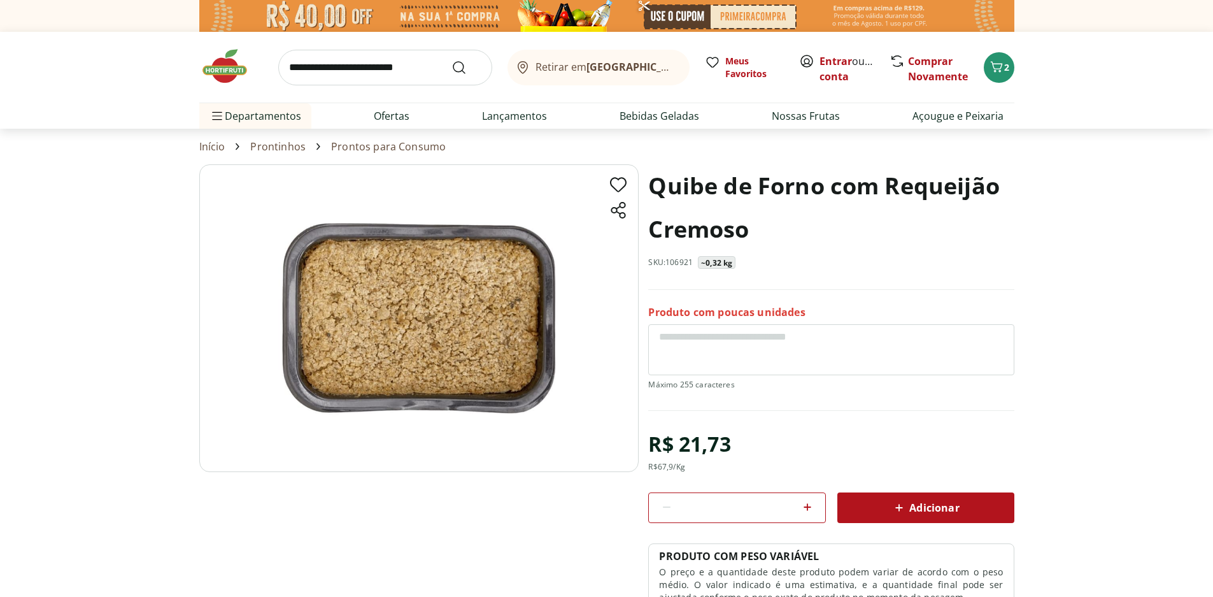
select select "**********"
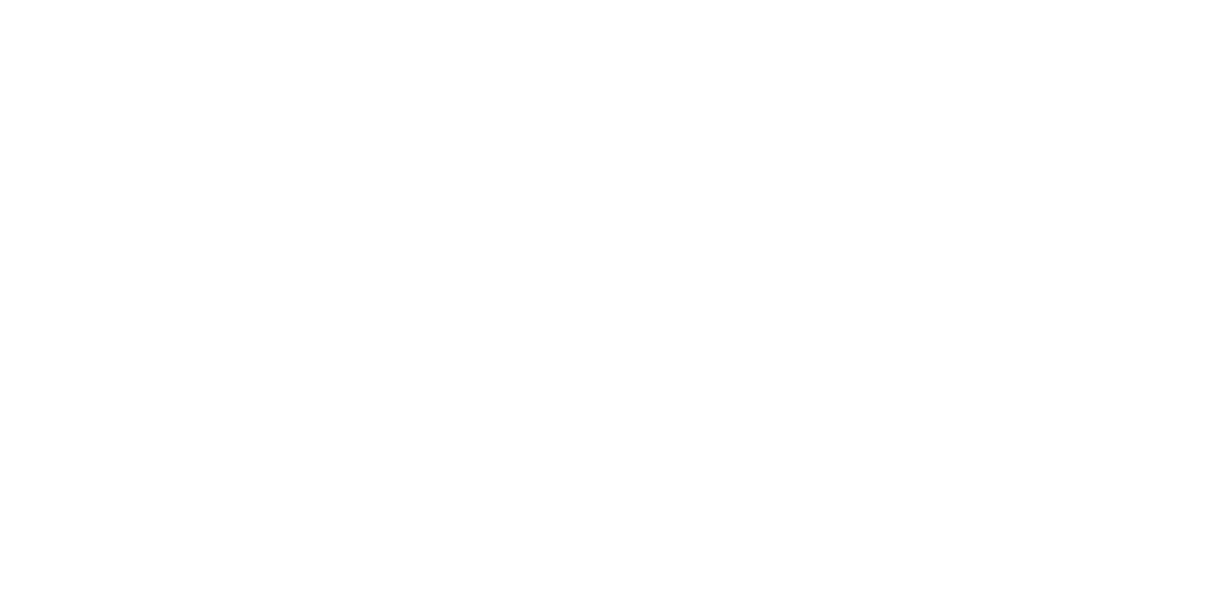
select select "**********"
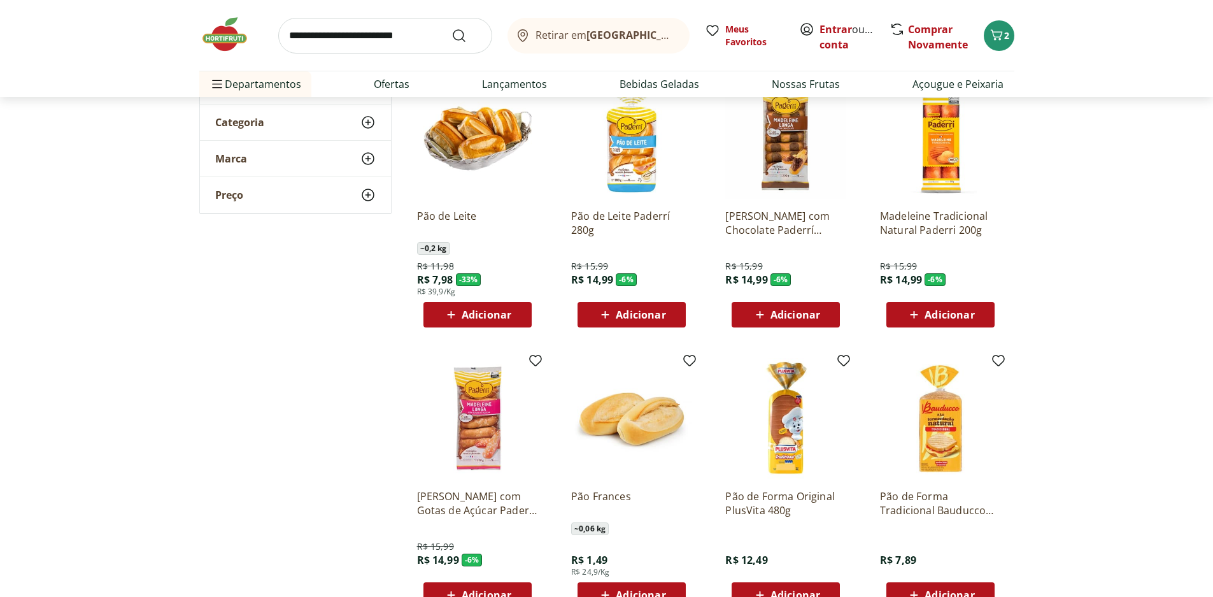
scroll to position [127, 0]
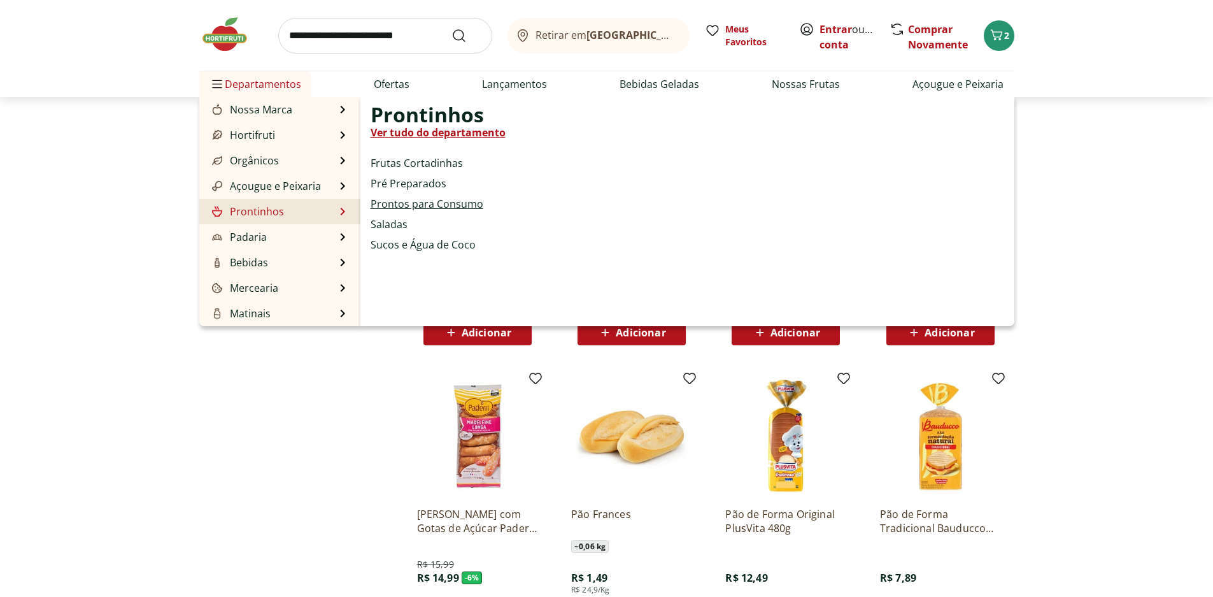
click at [445, 198] on link "Prontos para Consumo" at bounding box center [427, 203] width 113 height 15
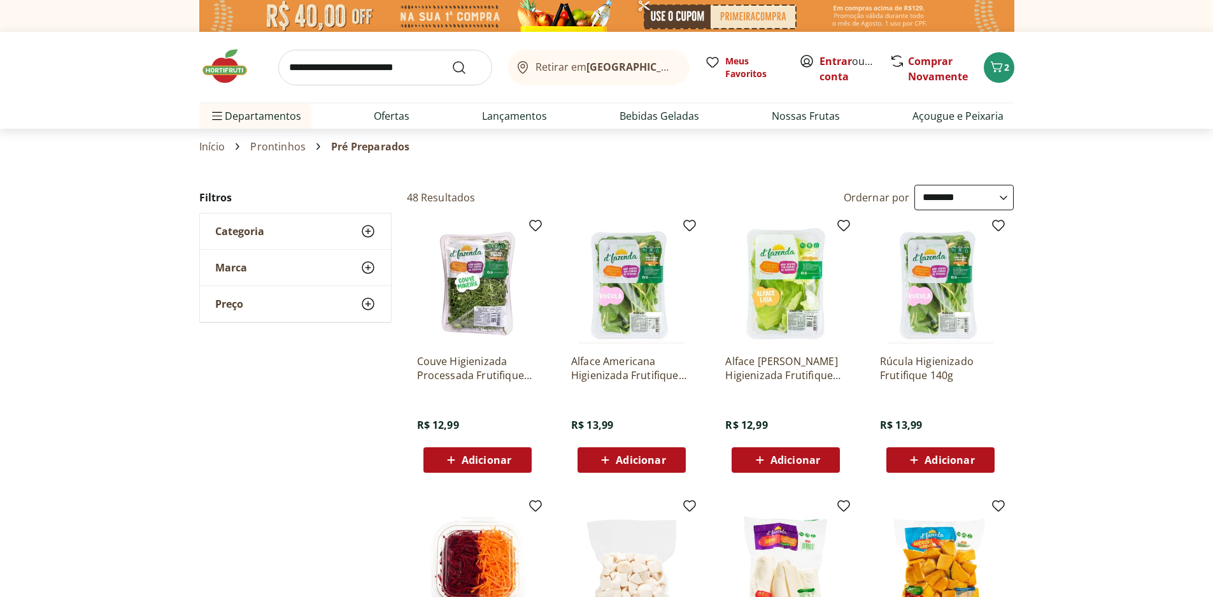
select select "**********"
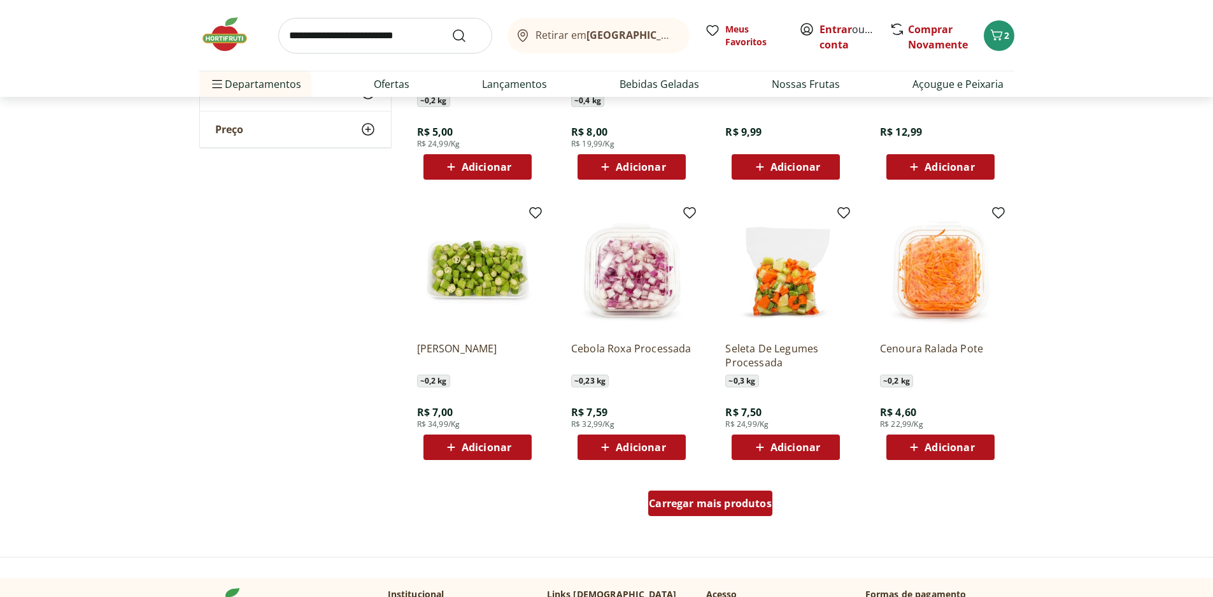
click at [716, 513] on div "Carregar mais produtos" at bounding box center [710, 502] width 124 height 25
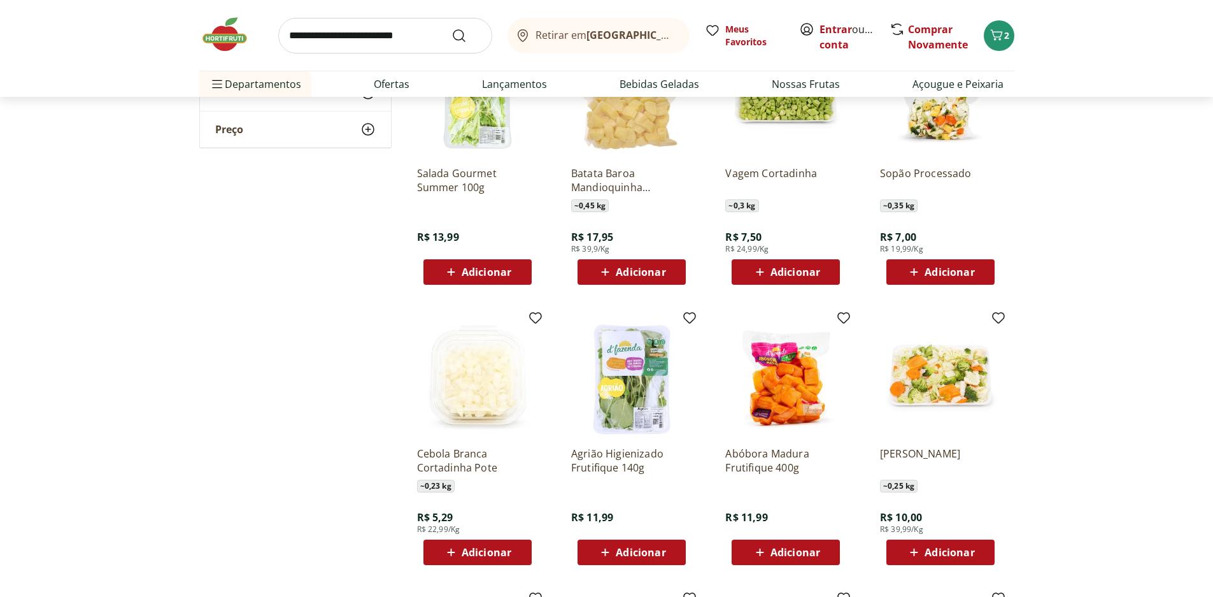
scroll to position [1019, 0]
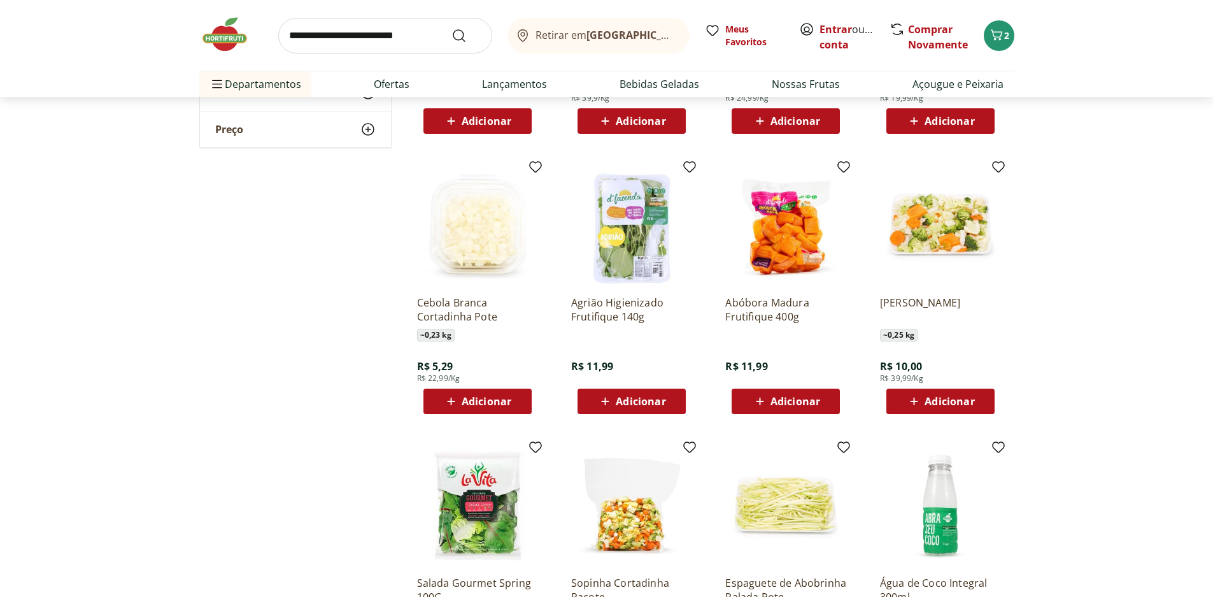
scroll to position [1146, 0]
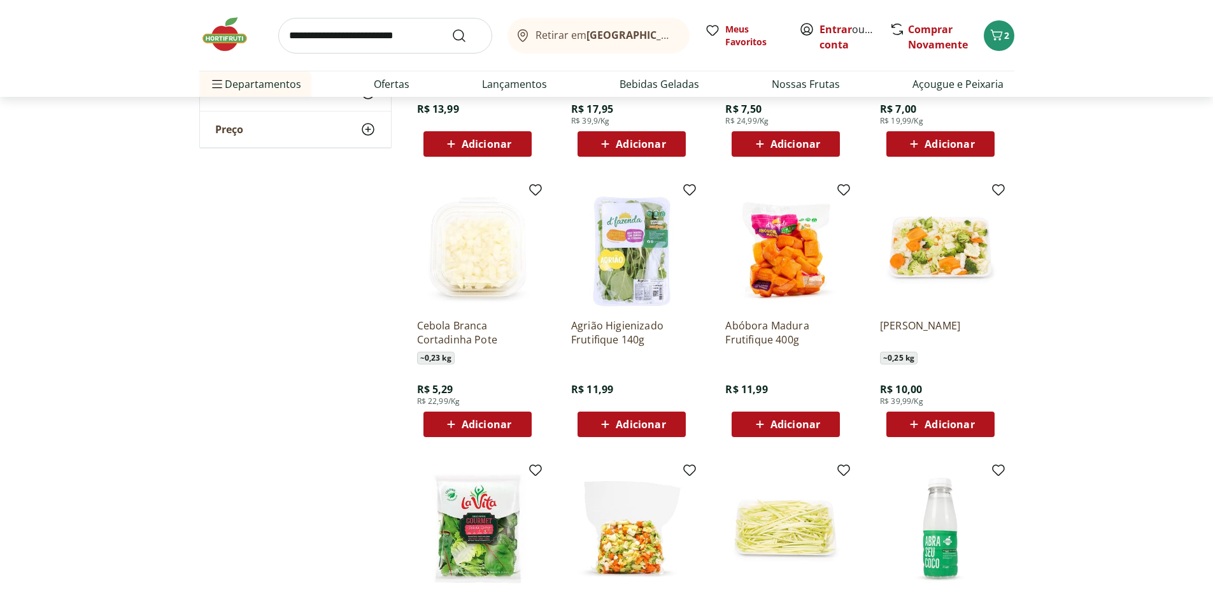
drag, startPoint x: 1047, startPoint y: 325, endPoint x: 876, endPoint y: 335, distance: 171.6
copy p "[PERSON_NAME]"
click at [423, 44] on input "search" at bounding box center [385, 36] width 214 height 36
type input "*******"
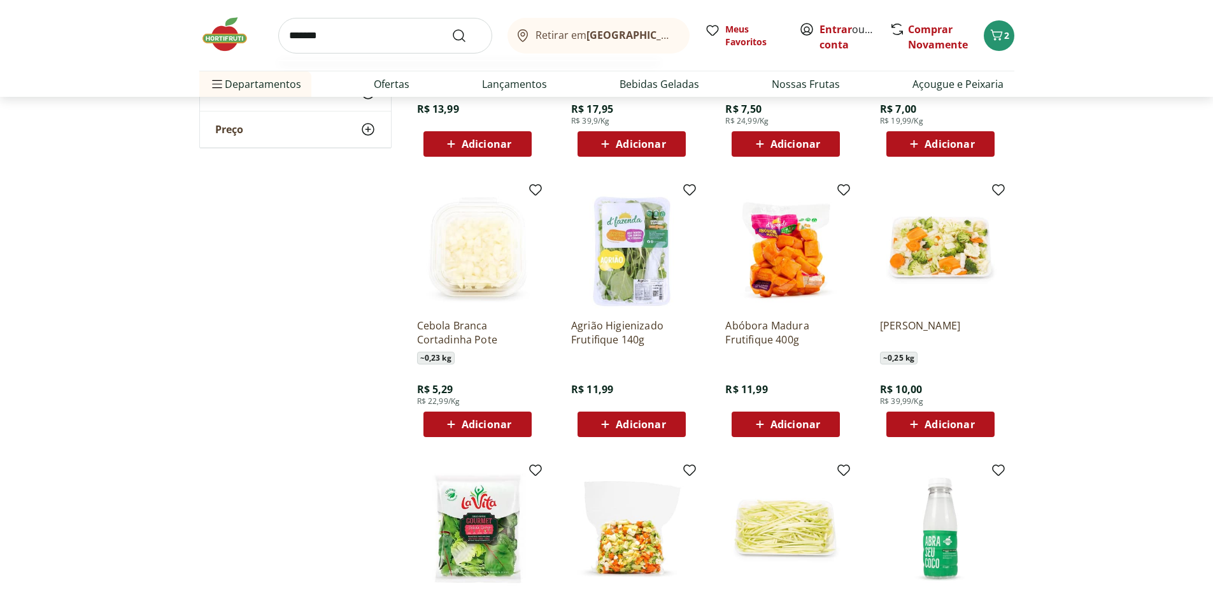
click at [451, 28] on button "Submit Search" at bounding box center [466, 35] width 31 height 15
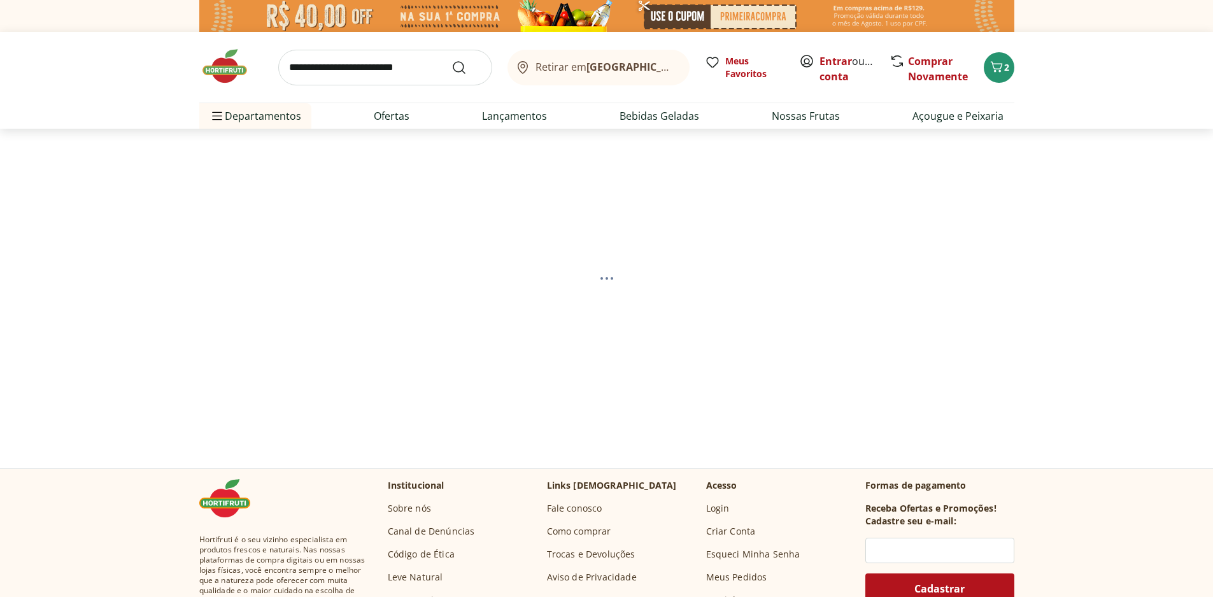
select select "**********"
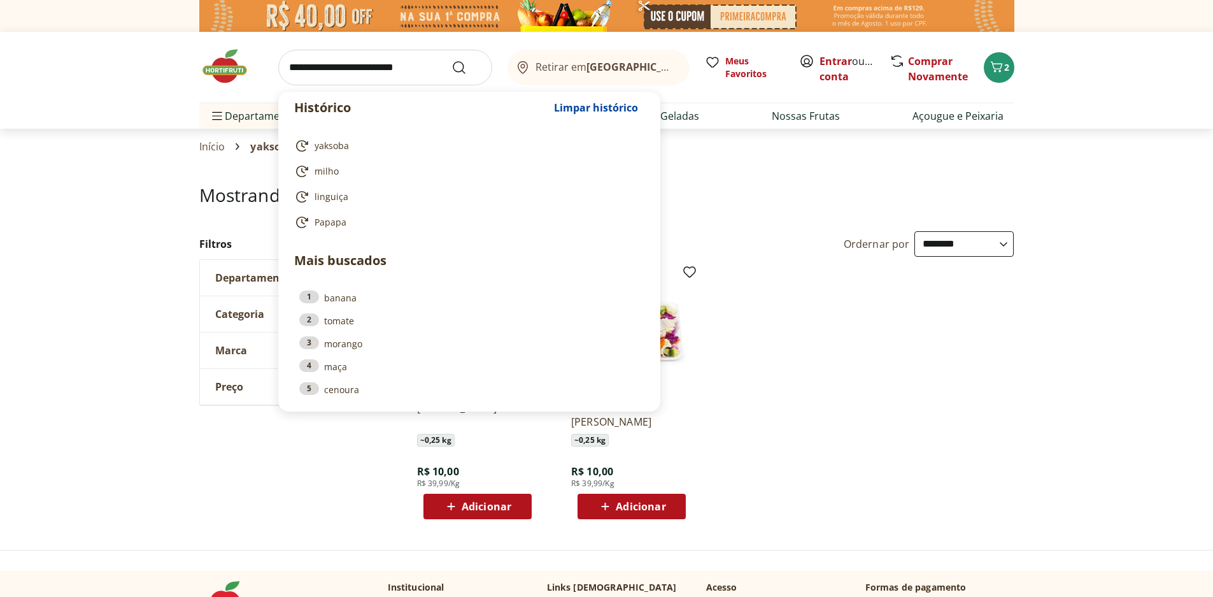
click at [335, 76] on input "search" at bounding box center [385, 68] width 214 height 36
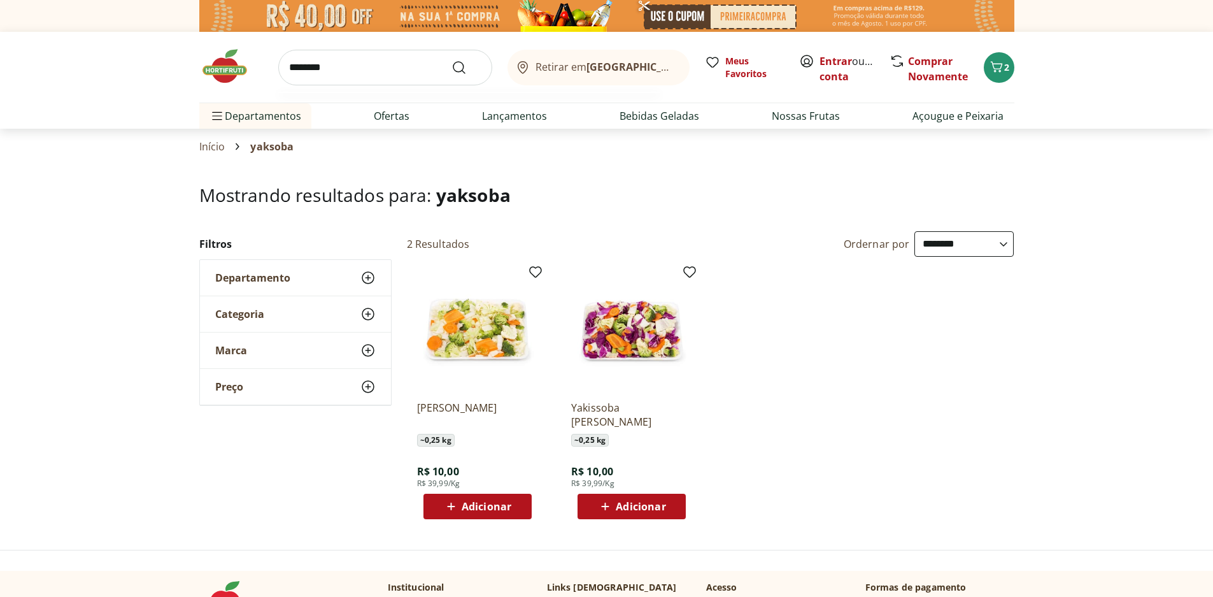
type input "********"
click at [451, 60] on button "Submit Search" at bounding box center [466, 67] width 31 height 15
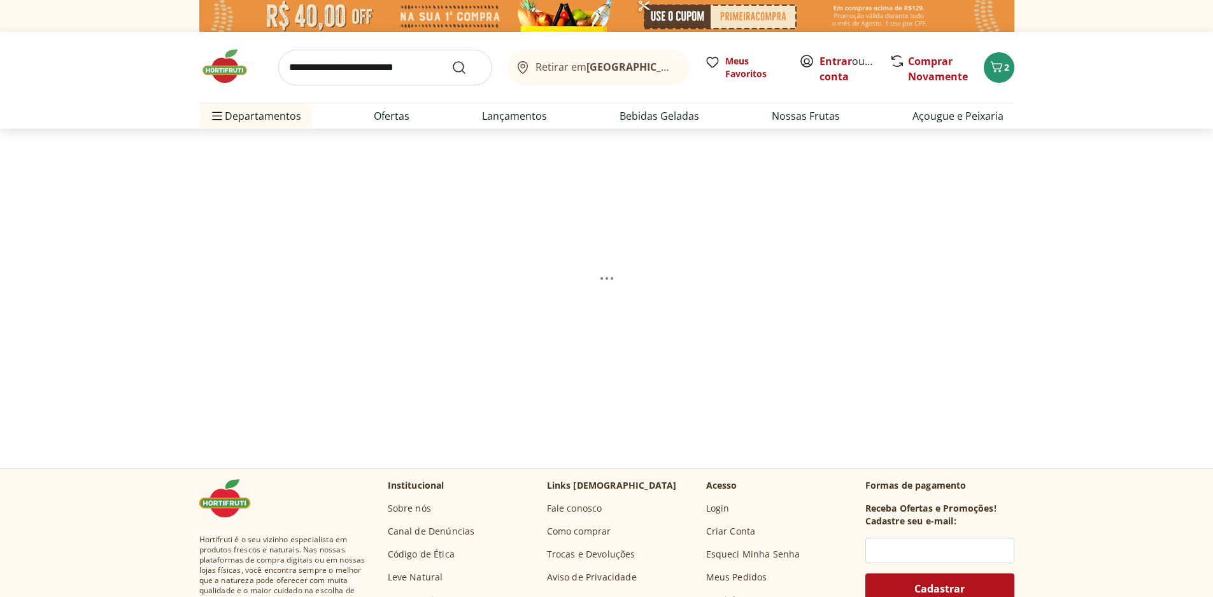
select select "**********"
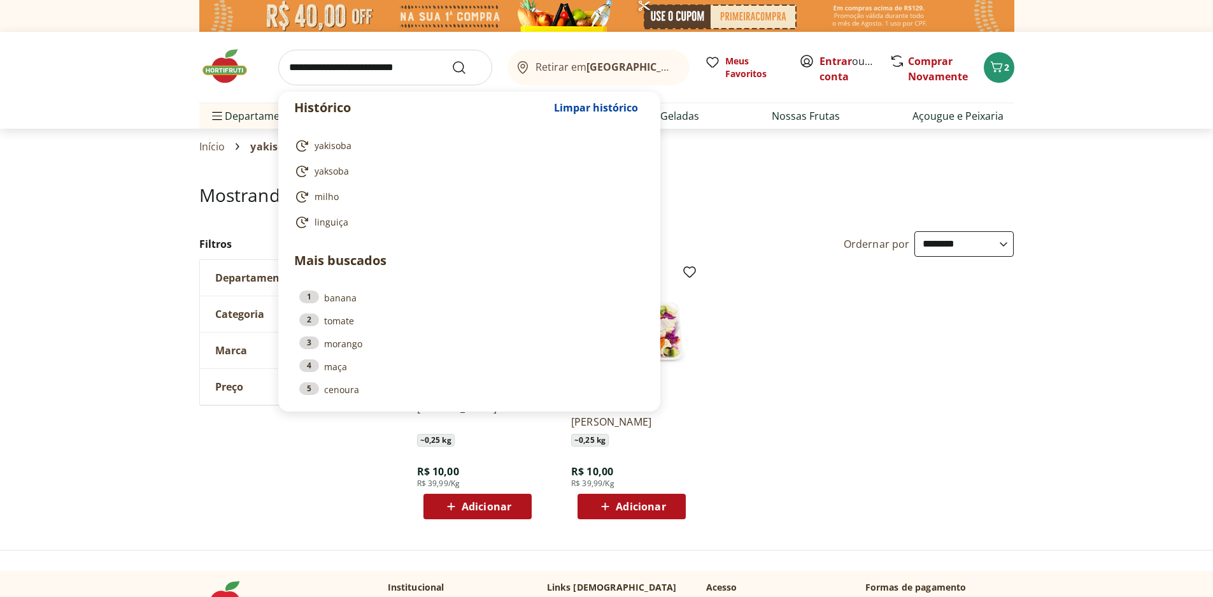
click at [335, 76] on input "search" at bounding box center [385, 68] width 214 height 36
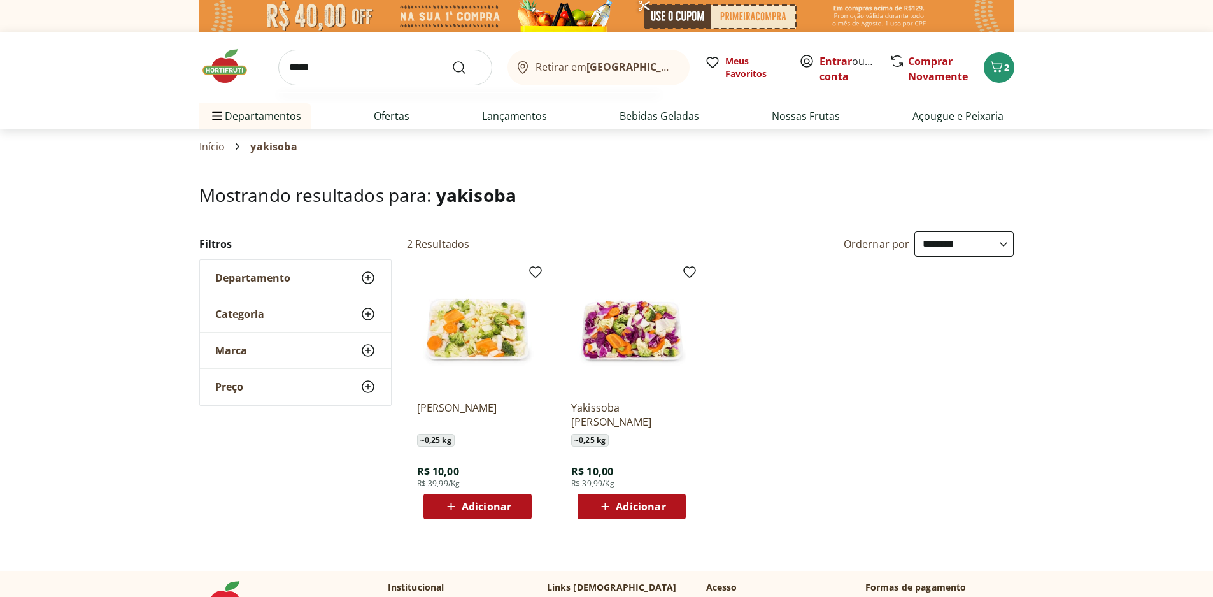
type input "*****"
click at [451, 60] on button "Submit Search" at bounding box center [466, 67] width 31 height 15
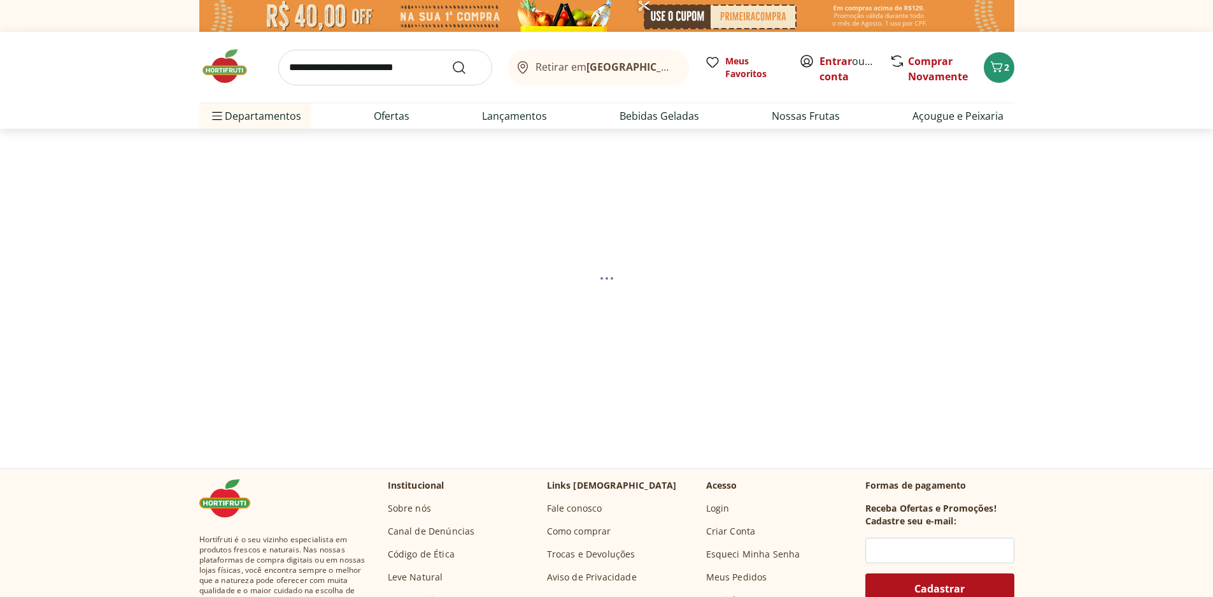
select select "**********"
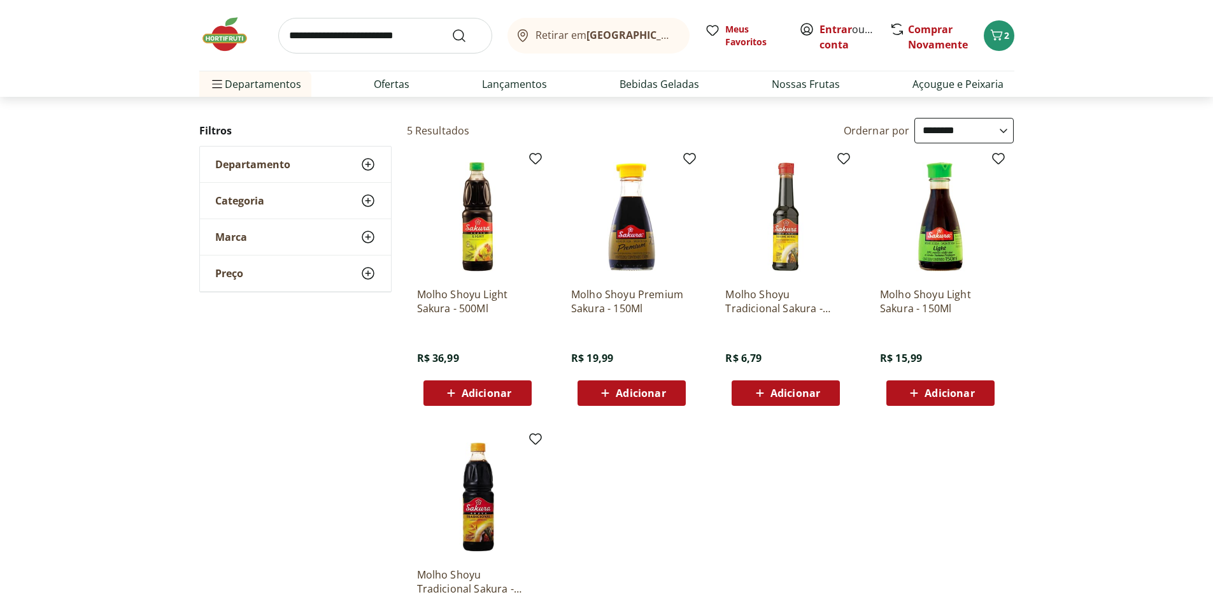
scroll to position [127, 0]
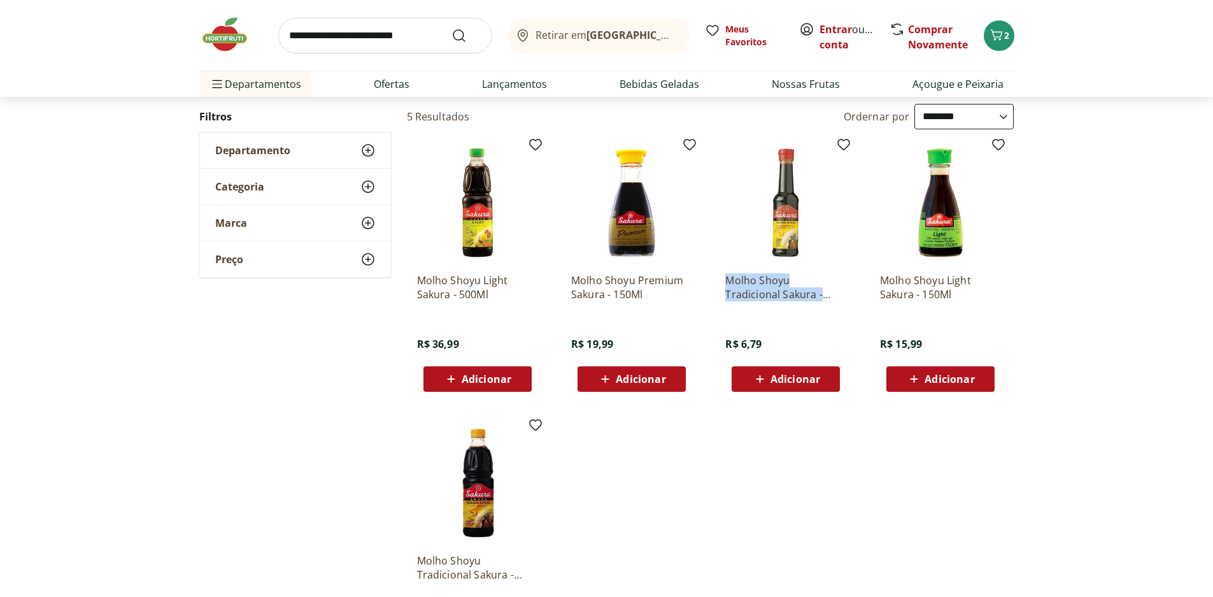
drag, startPoint x: 718, startPoint y: 281, endPoint x: 804, endPoint y: 310, distance: 90.8
click at [804, 310] on div "Molho Shoyu Tradicional Sakura - 150Ml R$ 6,79 Adicionar" at bounding box center [785, 267] width 141 height 270
copy p "Molho Shoyu Tradicional Sakura - 150Ml"
click at [443, 33] on input "search" at bounding box center [385, 36] width 214 height 36
type input "********"
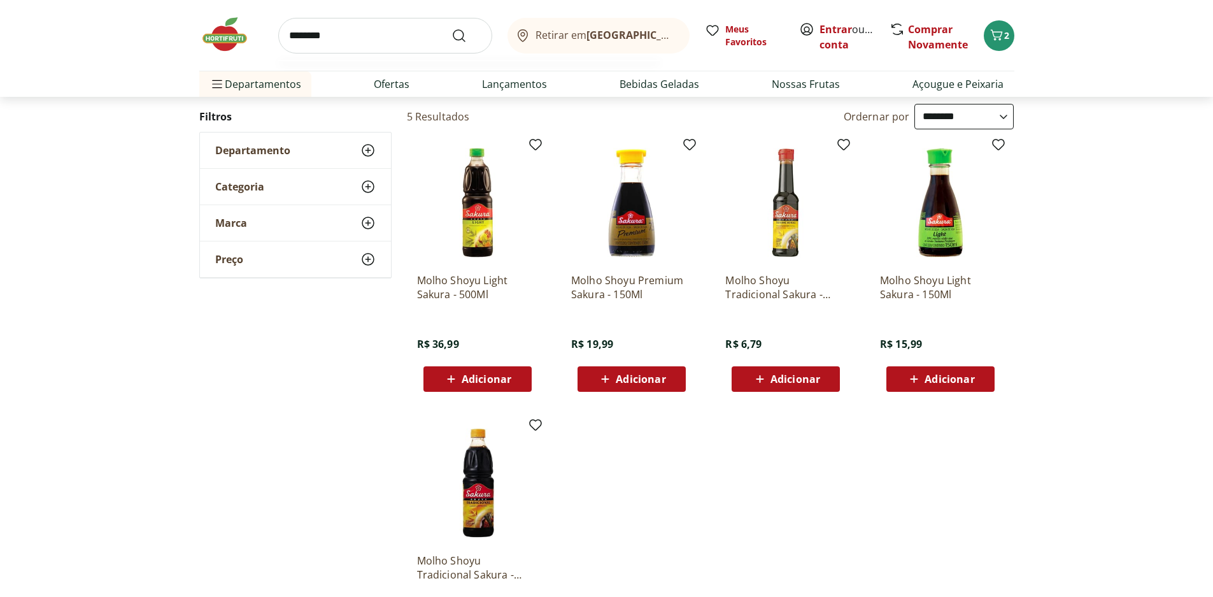
click at [451, 28] on button "Submit Search" at bounding box center [466, 35] width 31 height 15
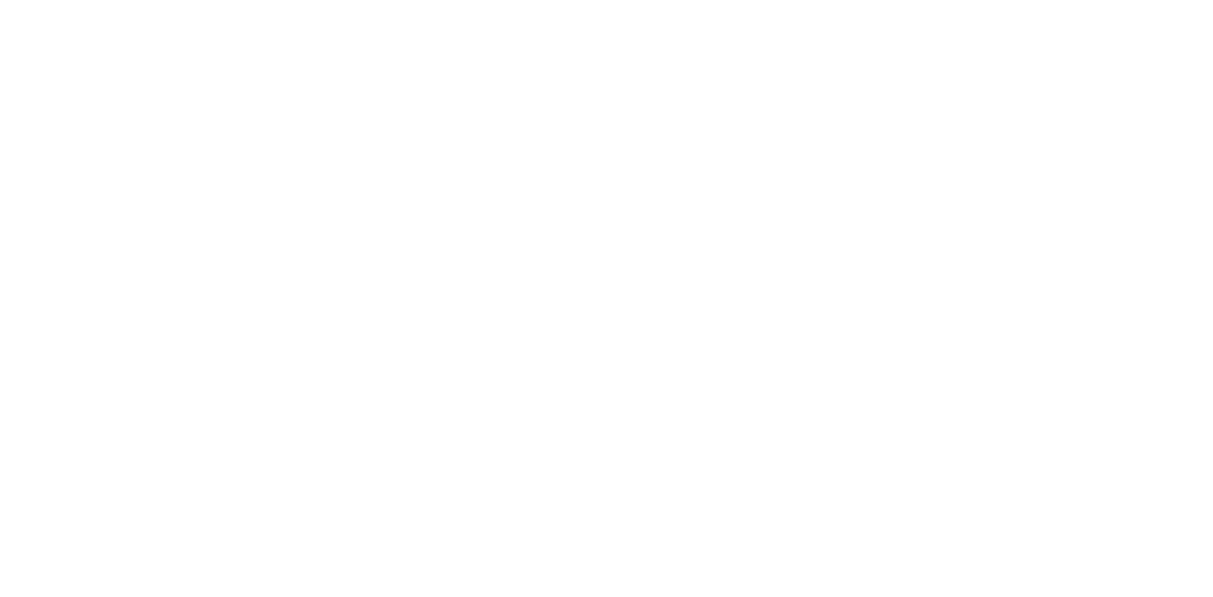
select select "**********"
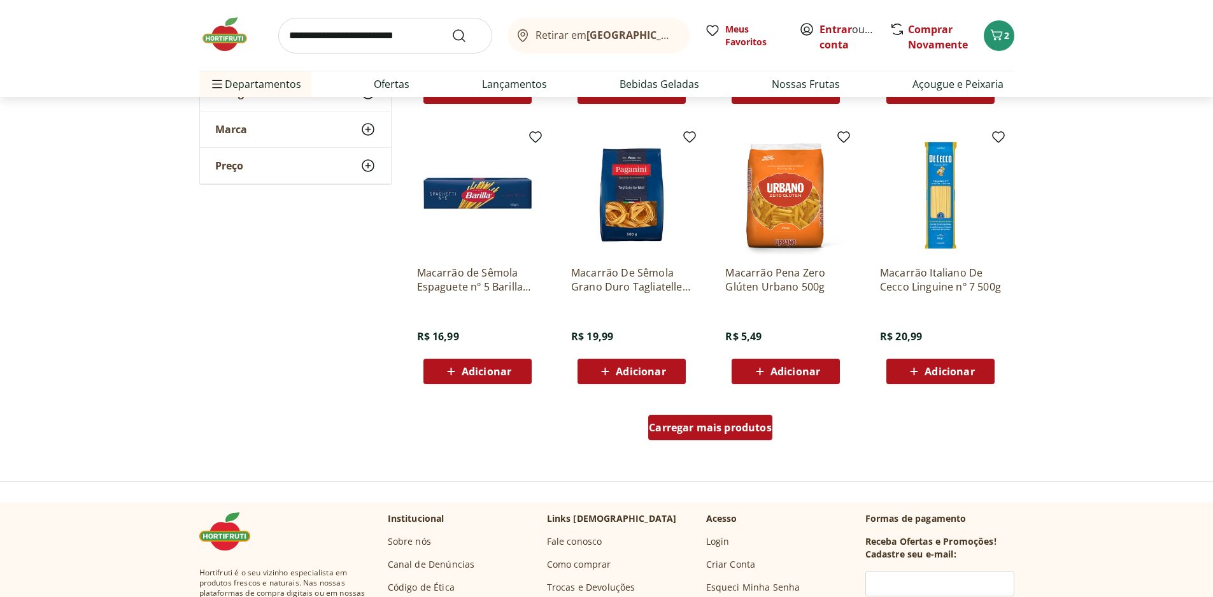
scroll to position [700, 0]
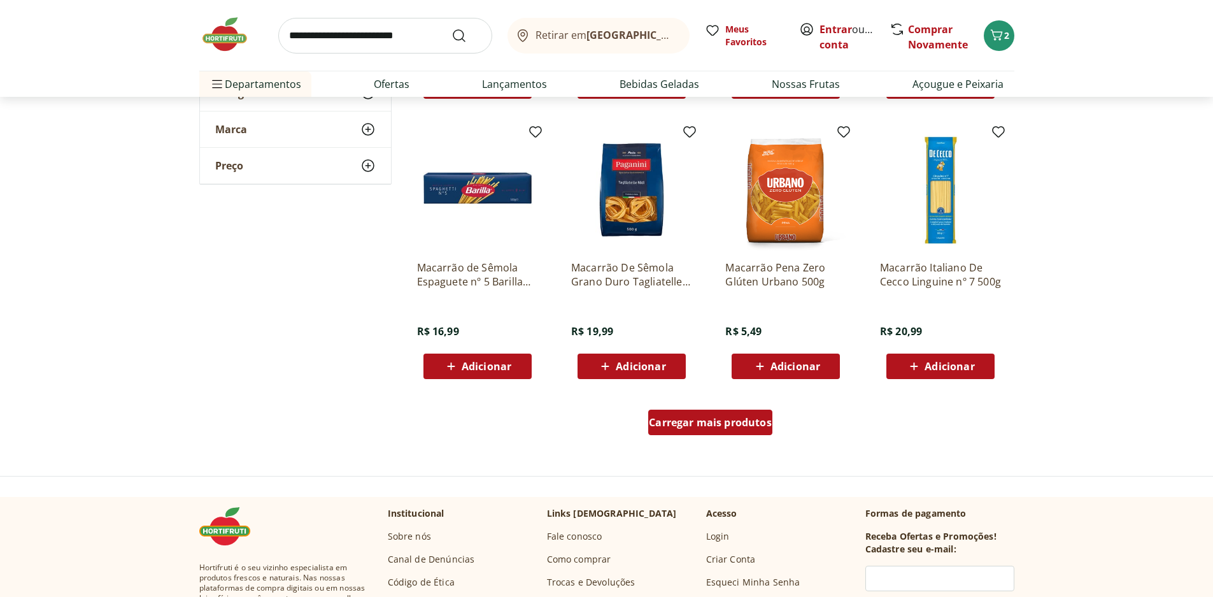
click at [678, 418] on span "Carregar mais produtos" at bounding box center [710, 422] width 123 height 10
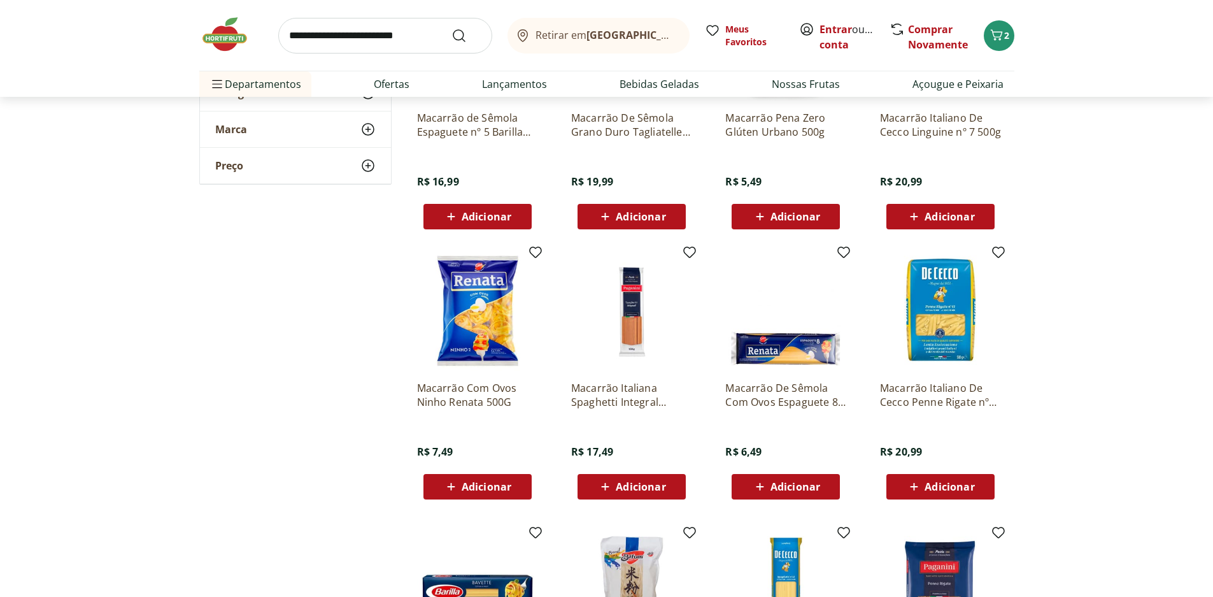
scroll to position [891, 0]
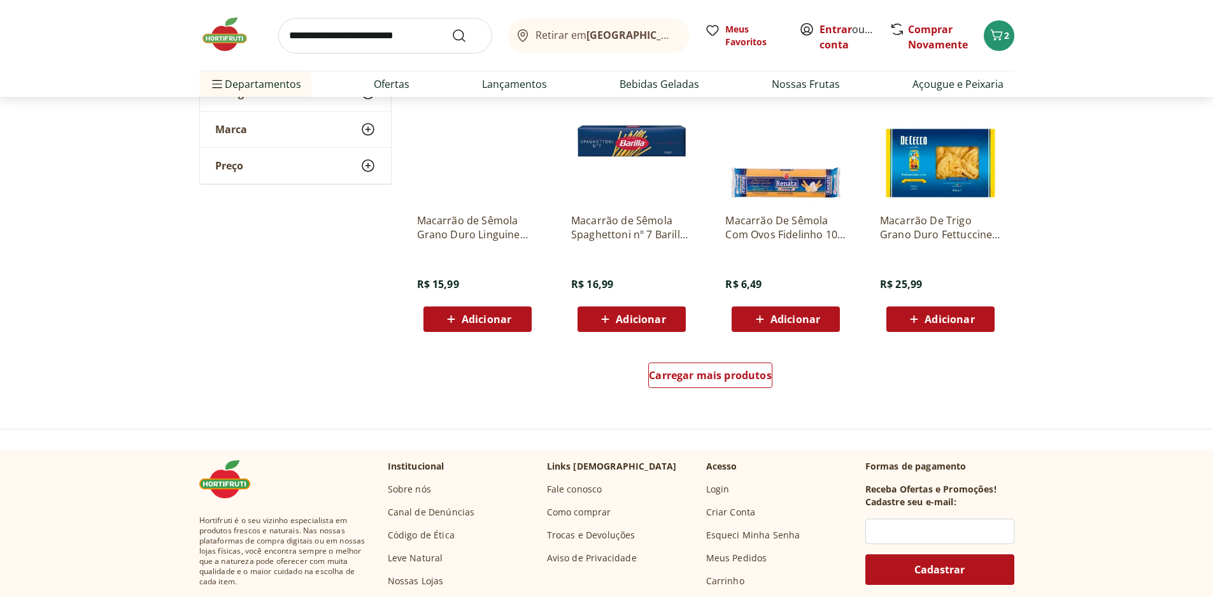
scroll to position [1592, 0]
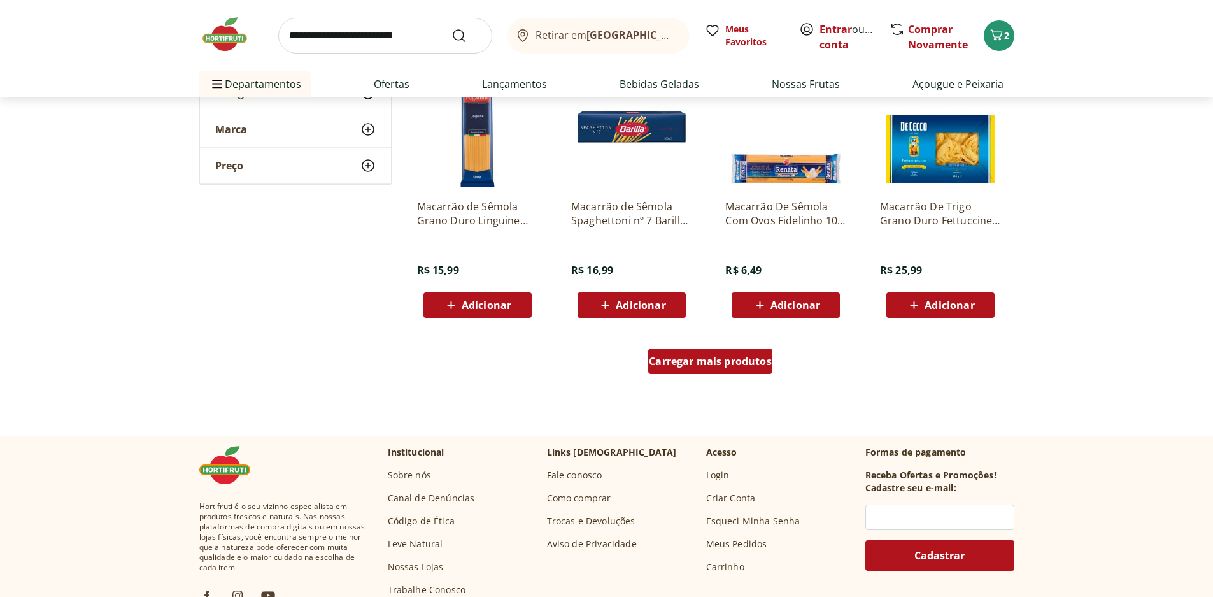
click at [721, 373] on div "Carregar mais produtos" at bounding box center [710, 360] width 124 height 25
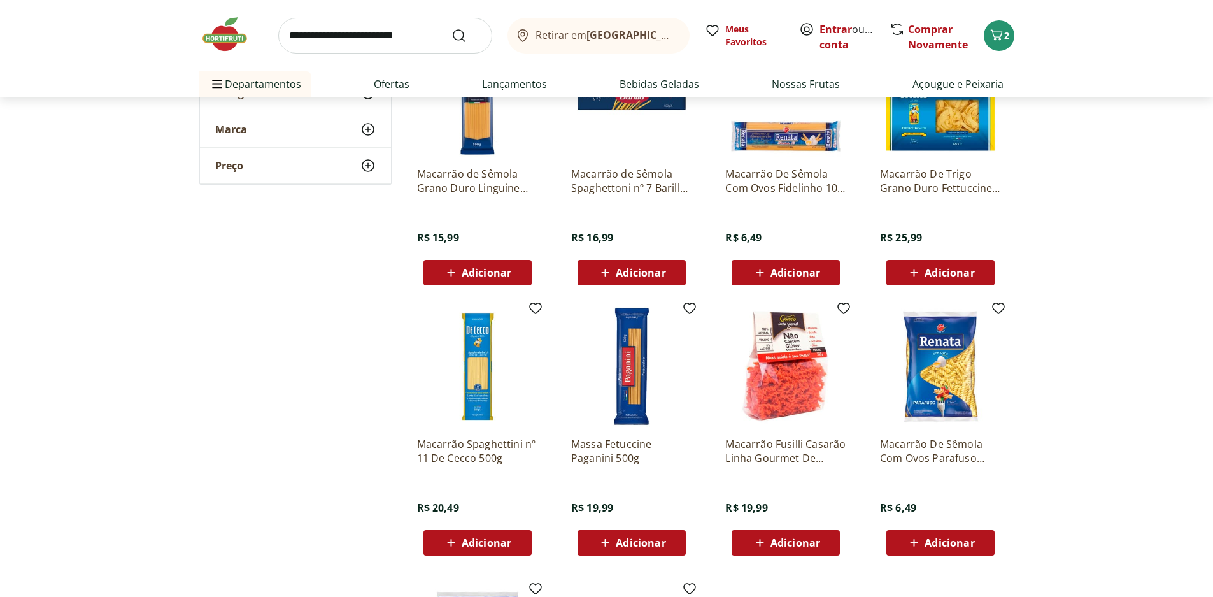
scroll to position [1656, 0]
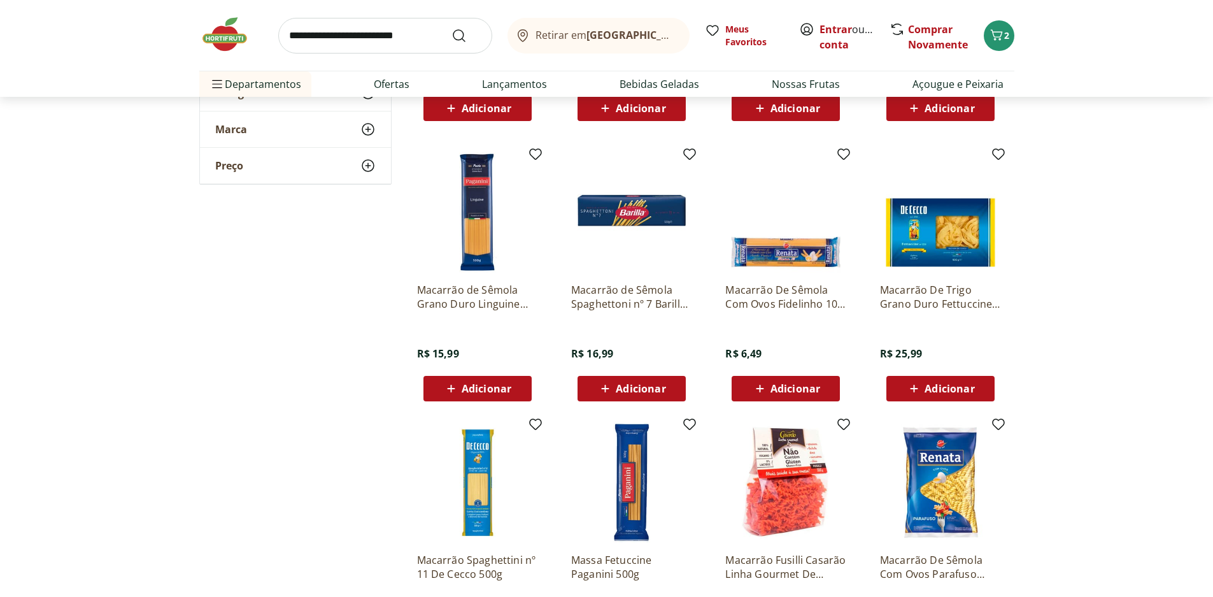
scroll to position [1465, 0]
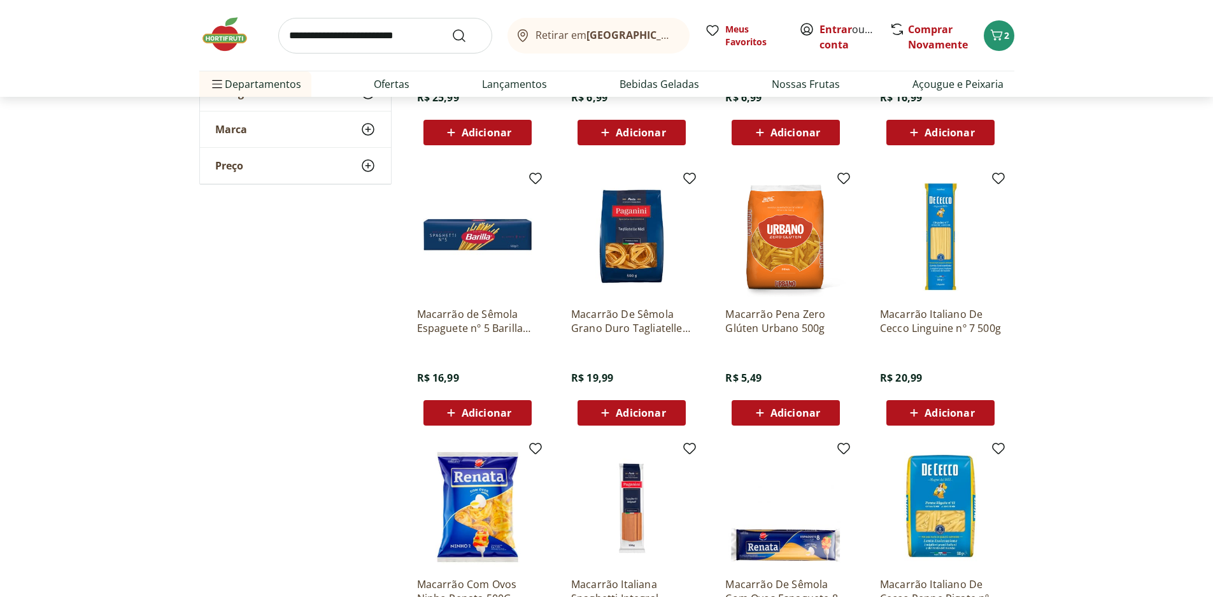
scroll to position [637, 0]
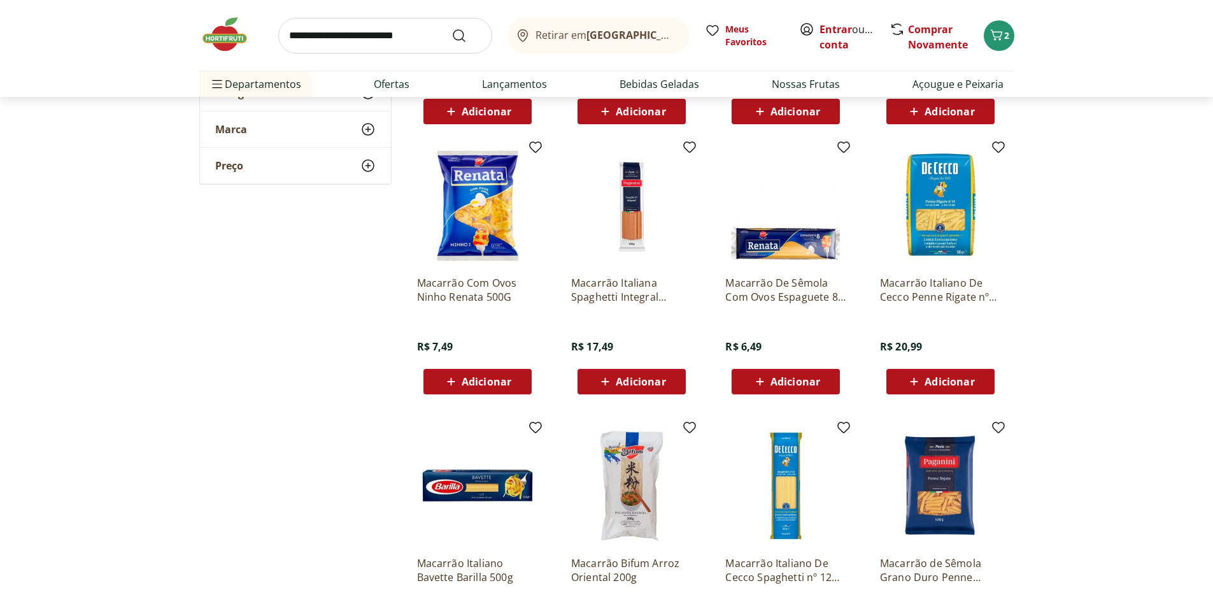
scroll to position [1083, 0]
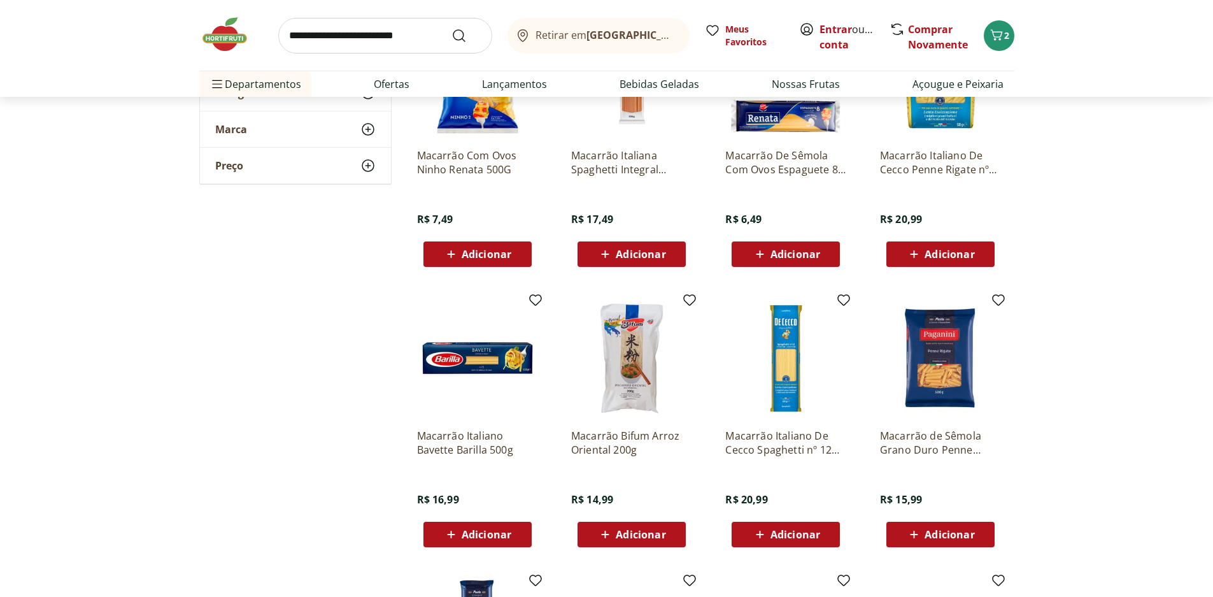
click at [673, 397] on img at bounding box center [631, 357] width 121 height 121
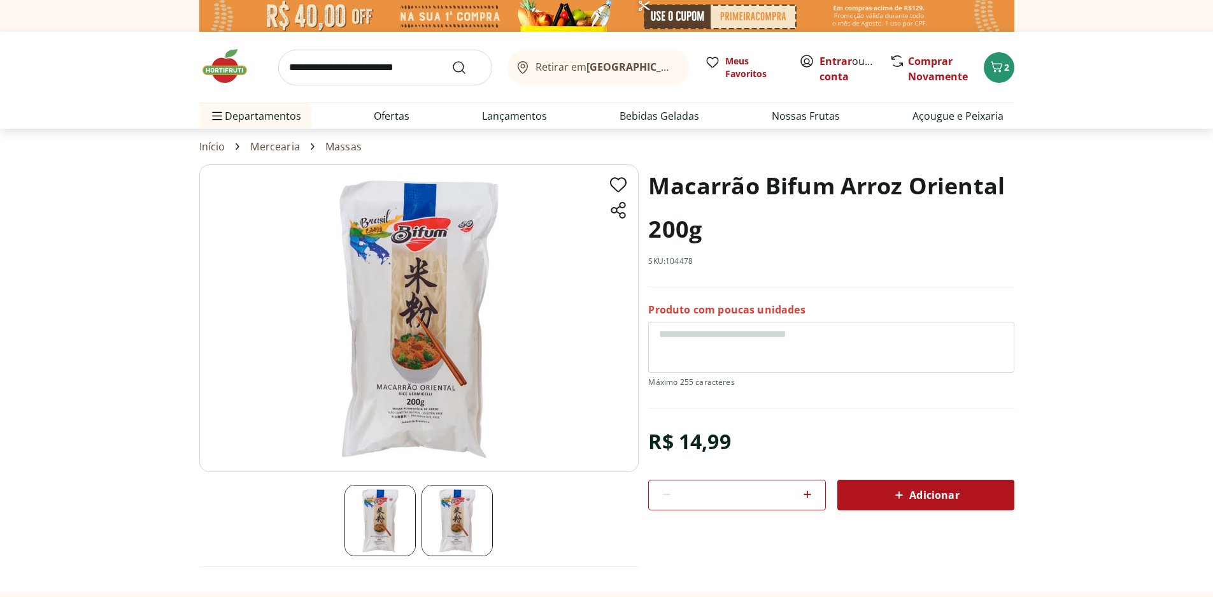
drag, startPoint x: 920, startPoint y: 498, endPoint x: 556, endPoint y: 355, distance: 391.2
click at [556, 355] on section "Macarrão Bifum Arroz Oriental 200g SKU: 104478 Produto com poucas unidades R$ 1…" at bounding box center [606, 377] width 815 height 427
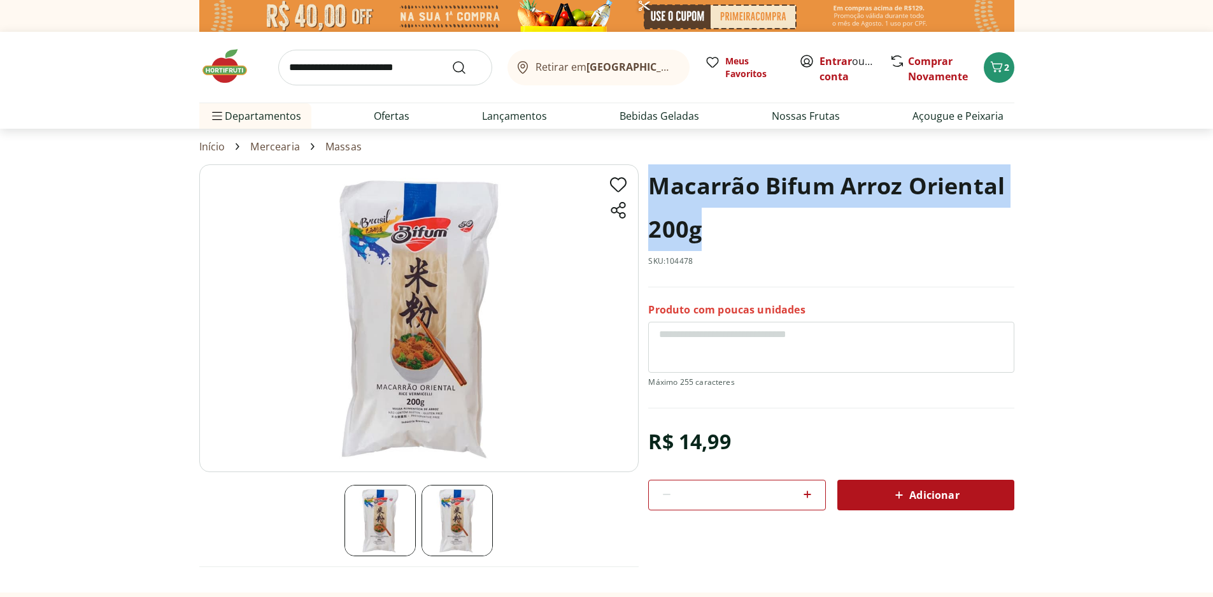
drag, startPoint x: 654, startPoint y: 176, endPoint x: 707, endPoint y: 227, distance: 73.0
click at [707, 227] on h1 "Macarrão Bifum Arroz Oriental 200g" at bounding box center [831, 207] width 366 height 87
copy h1 "Macarrão Bifum Arroz Oriental 200g"
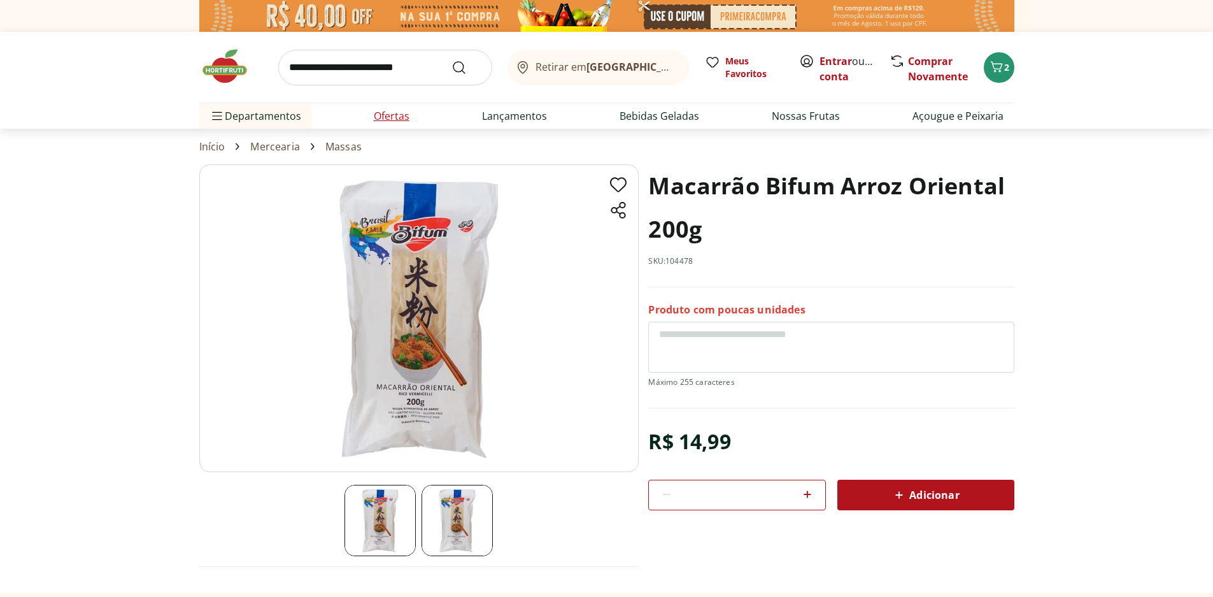
click at [365, 111] on li "Ofertas" at bounding box center [392, 115] width 56 height 25
click at [406, 117] on link "Ofertas" at bounding box center [392, 115] width 36 height 15
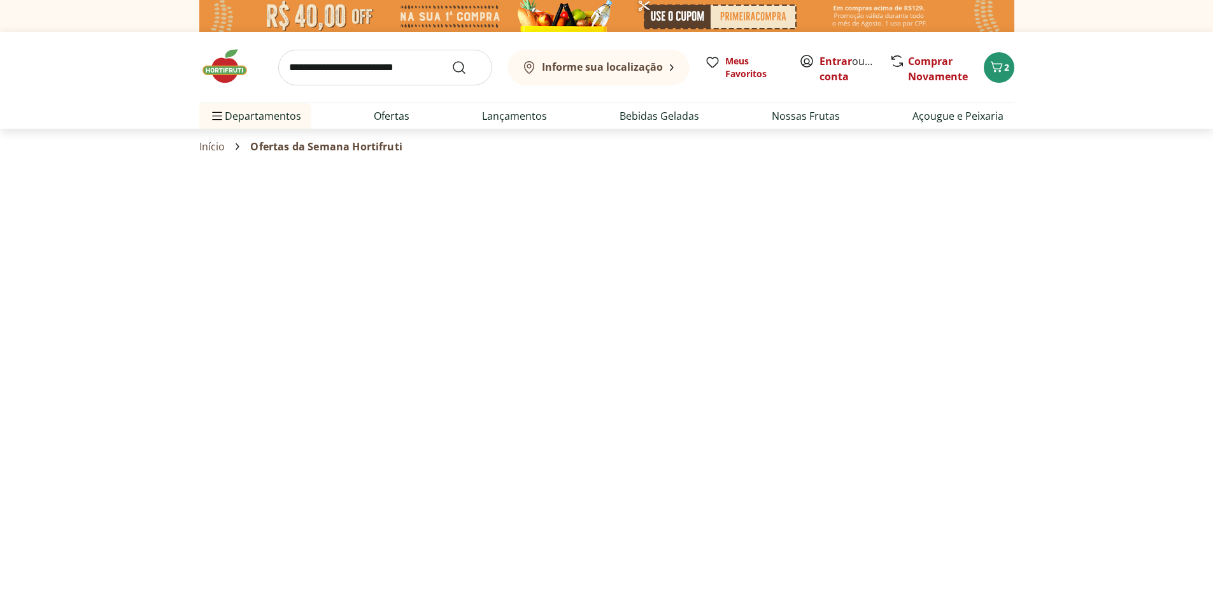
select select "**********"
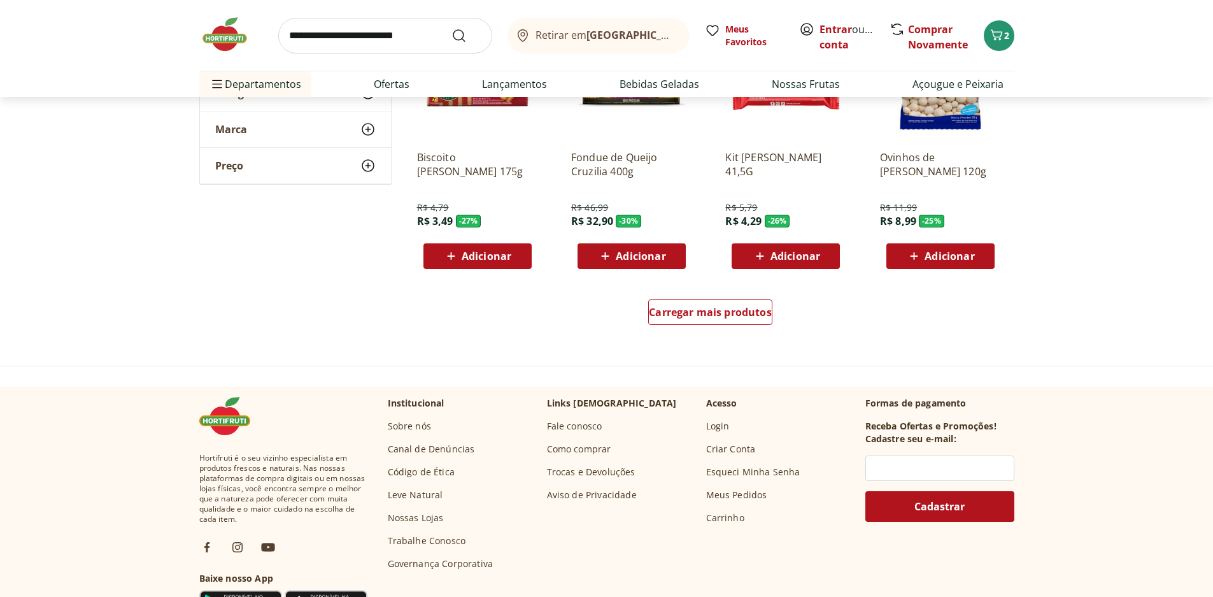
scroll to position [891, 0]
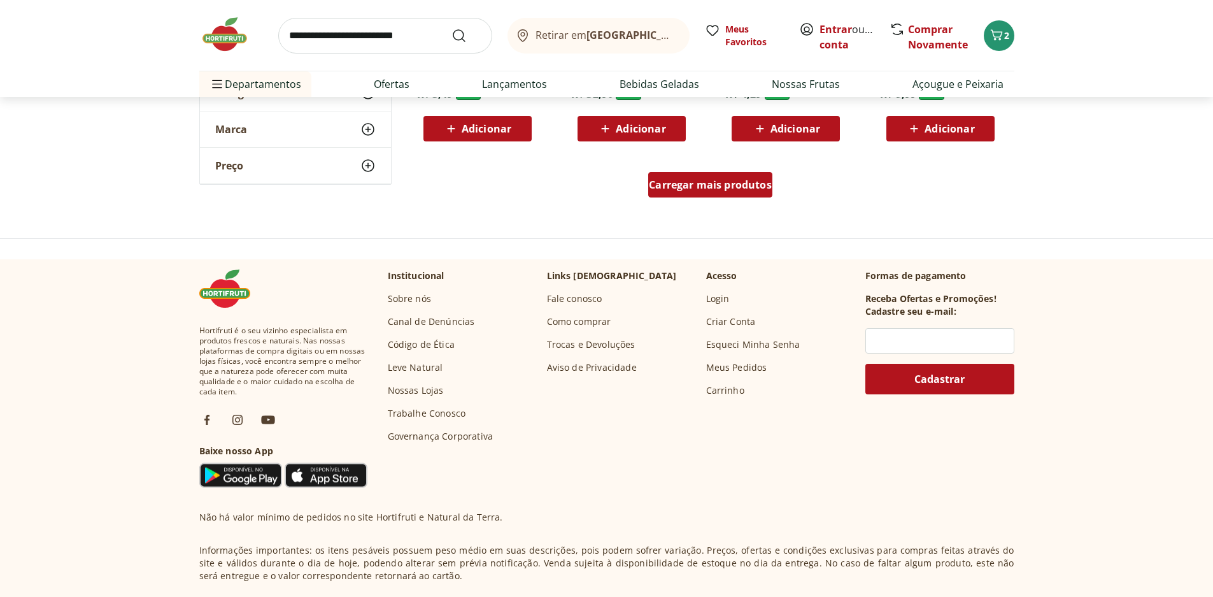
click at [671, 184] on span "Carregar mais produtos" at bounding box center [710, 185] width 123 height 10
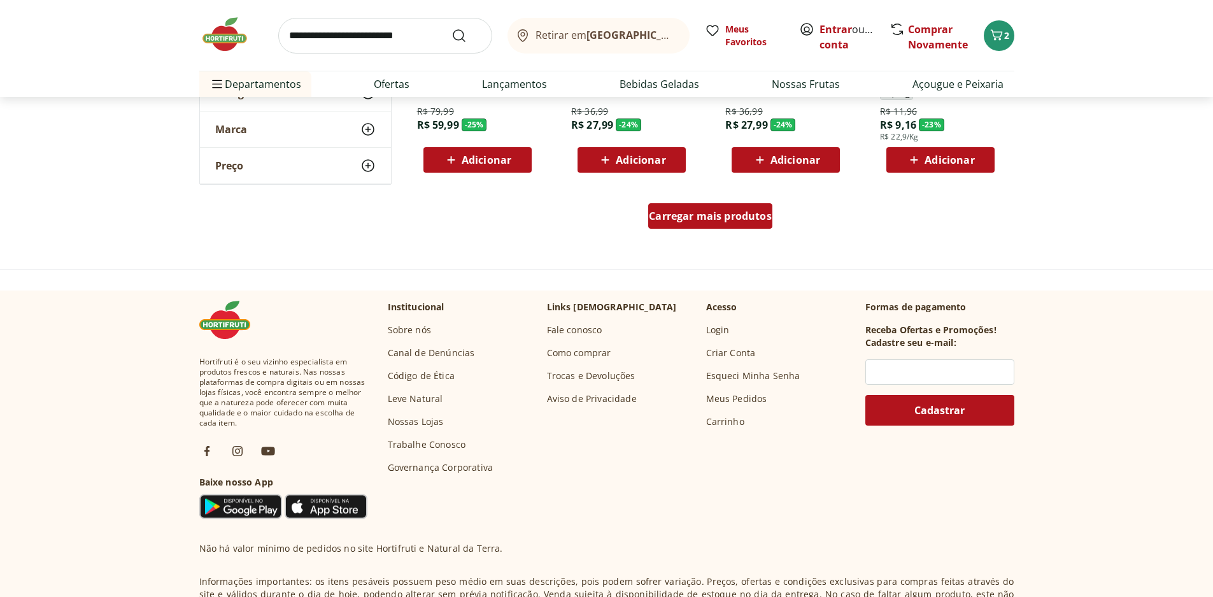
scroll to position [1783, 0]
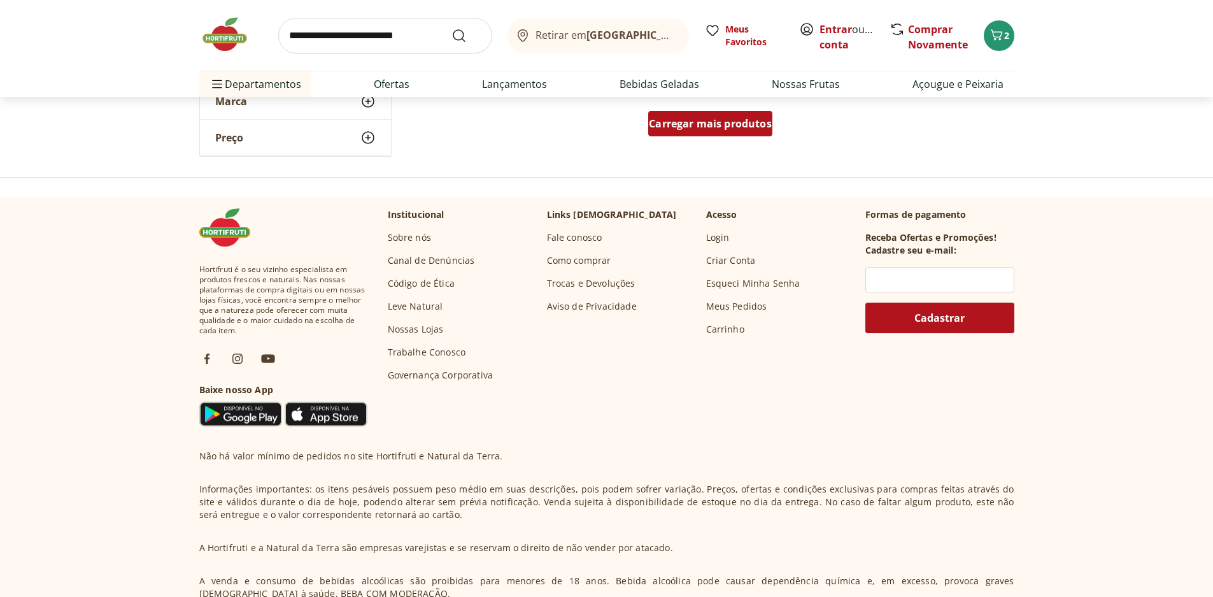
click at [673, 139] on link "Carregar mais produtos" at bounding box center [710, 126] width 124 height 31
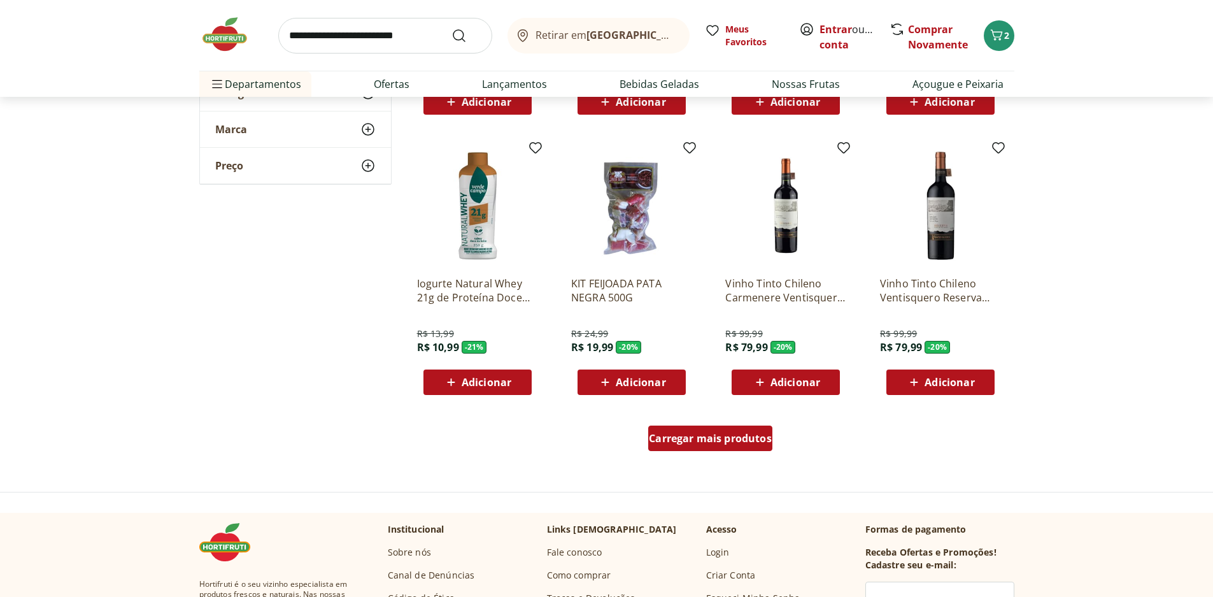
scroll to position [2356, 0]
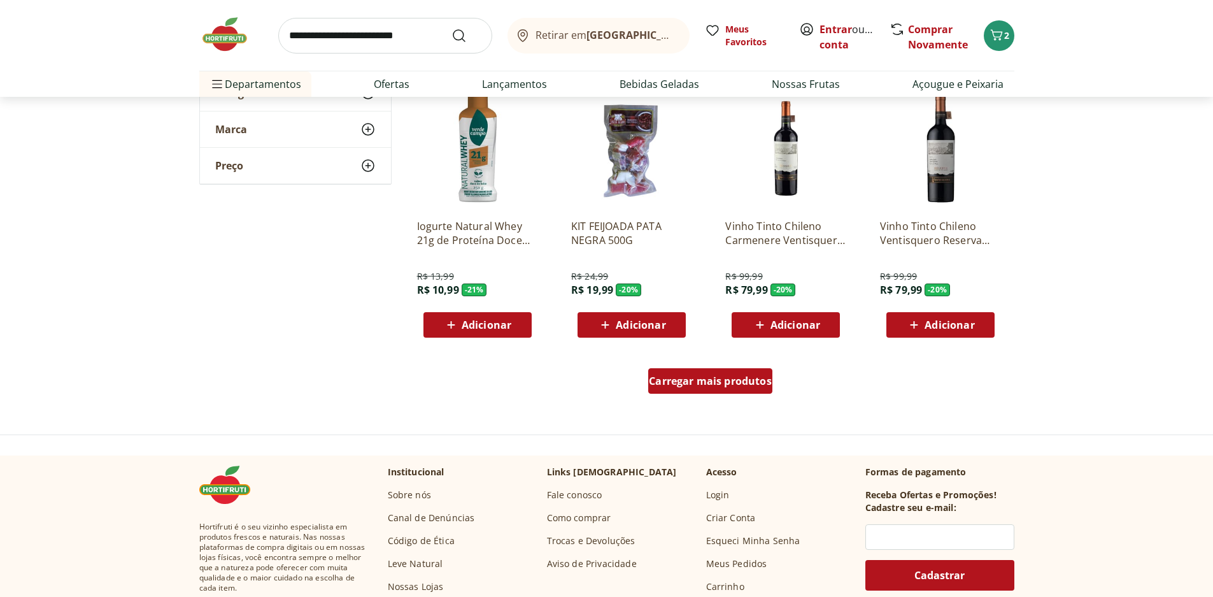
click at [727, 376] on span "Carregar mais produtos" at bounding box center [710, 381] width 123 height 10
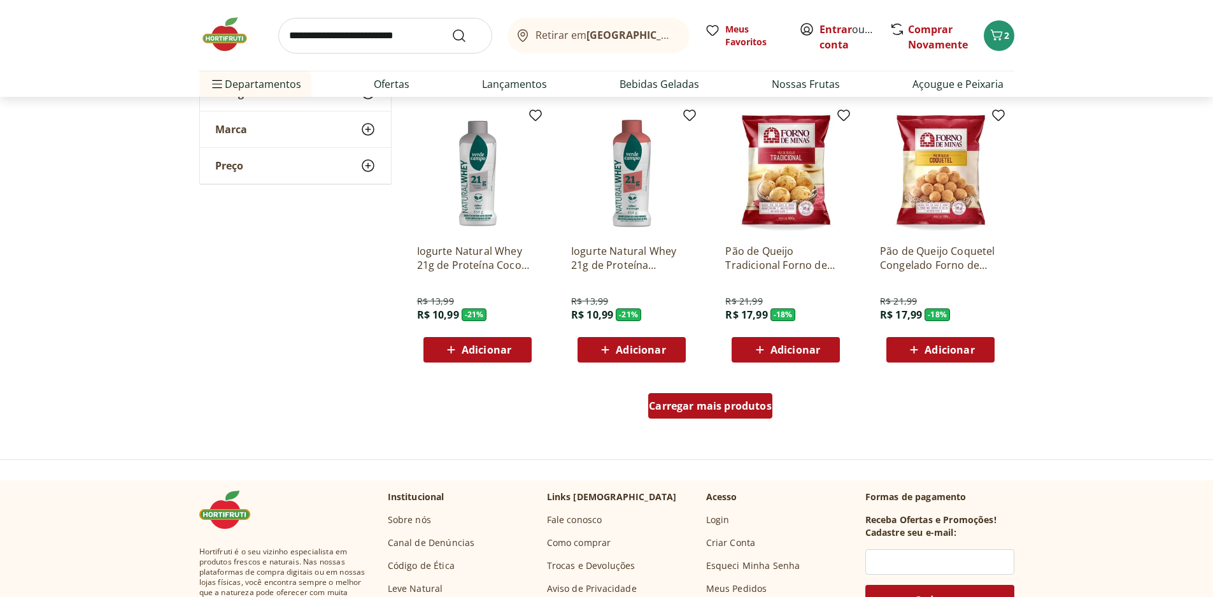
scroll to position [3184, 0]
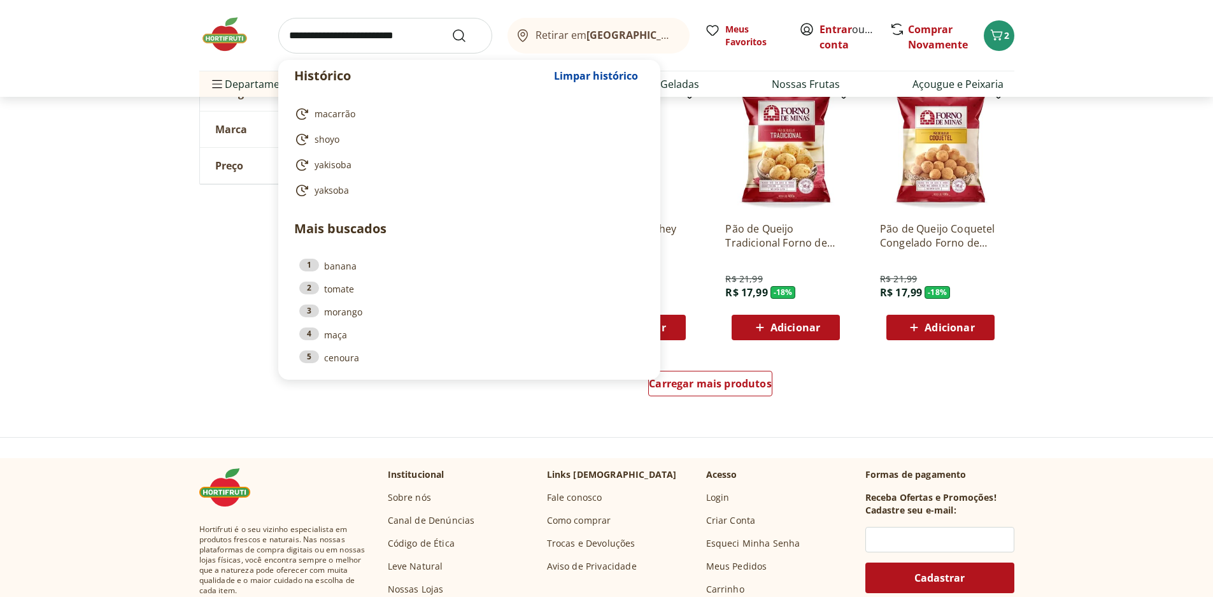
click at [310, 34] on input "search" at bounding box center [385, 36] width 214 height 36
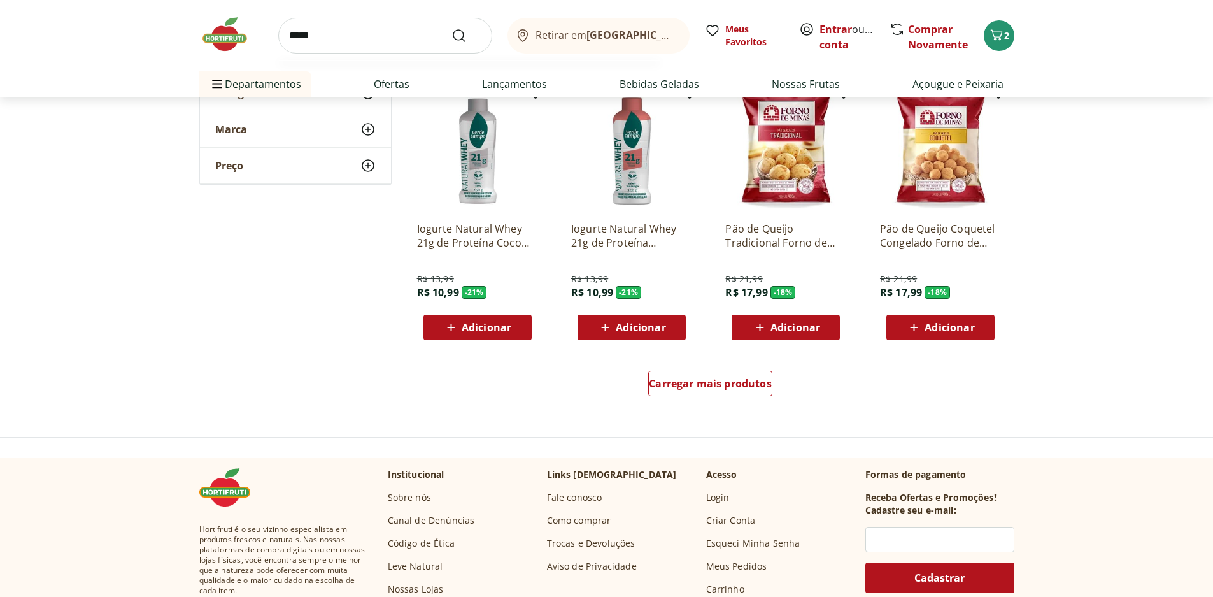
type input "*****"
click at [451, 28] on button "Submit Search" at bounding box center [466, 35] width 31 height 15
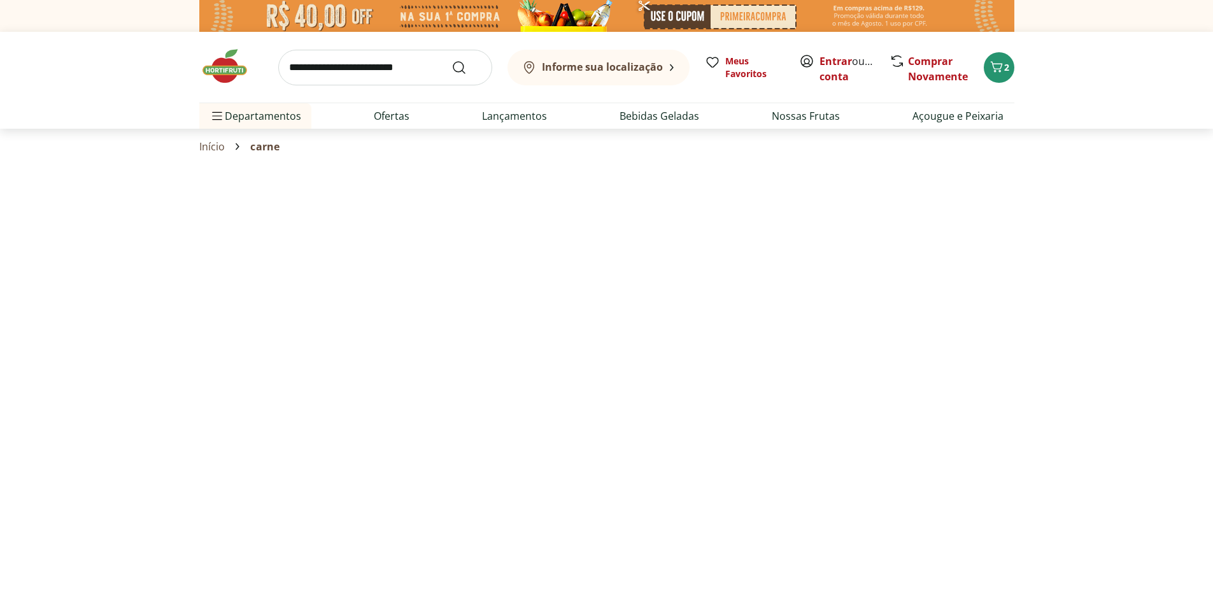
select select "**********"
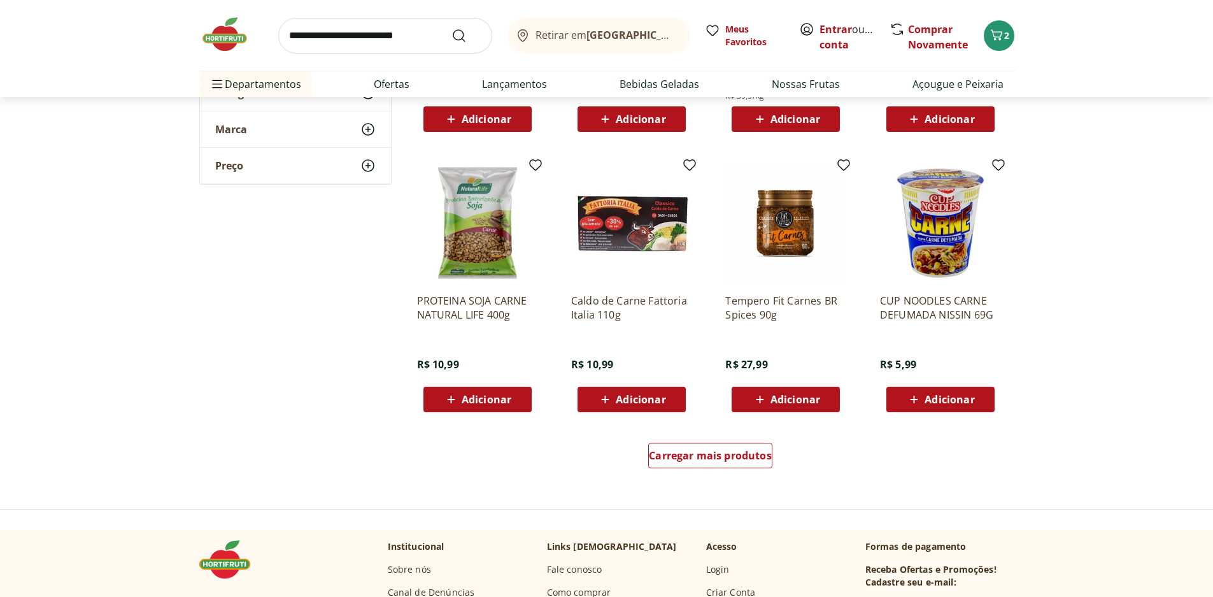
scroll to position [700, 0]
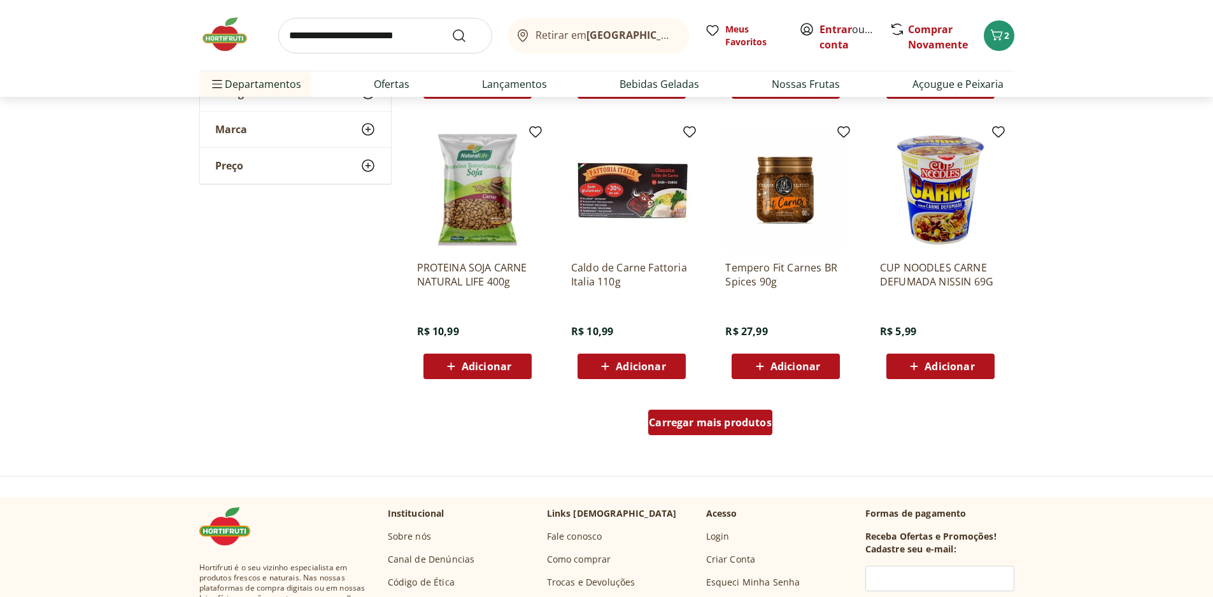
click at [705, 421] on span "Carregar mais produtos" at bounding box center [710, 422] width 123 height 10
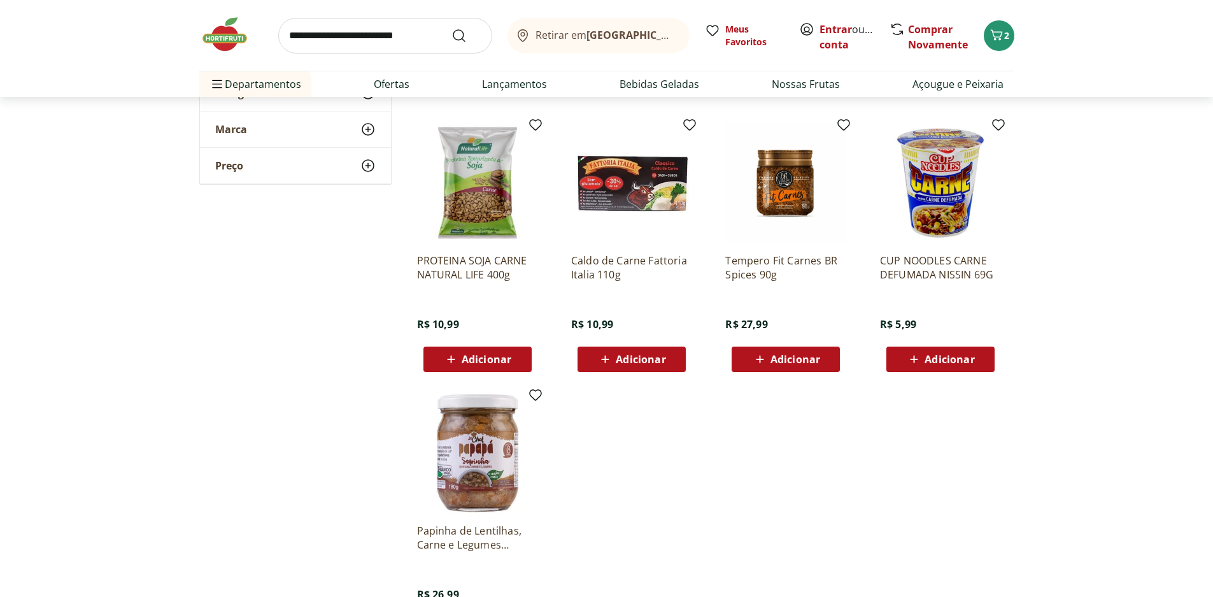
scroll to position [700, 0]
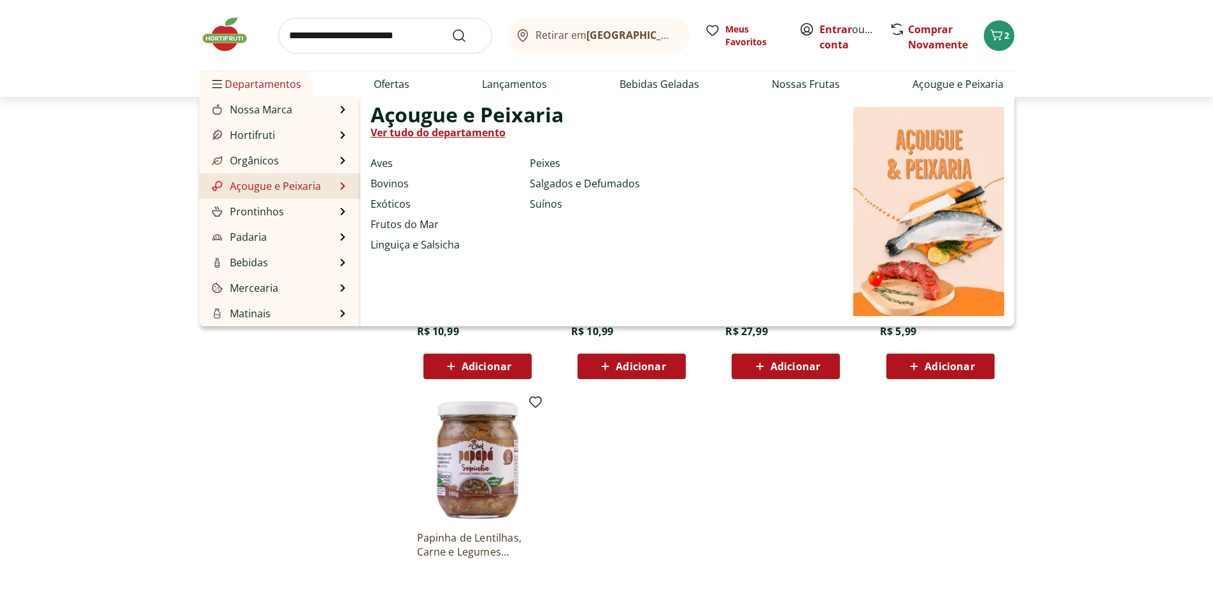
click at [300, 183] on link "Açougue e Peixaria" at bounding box center [264, 185] width 111 height 15
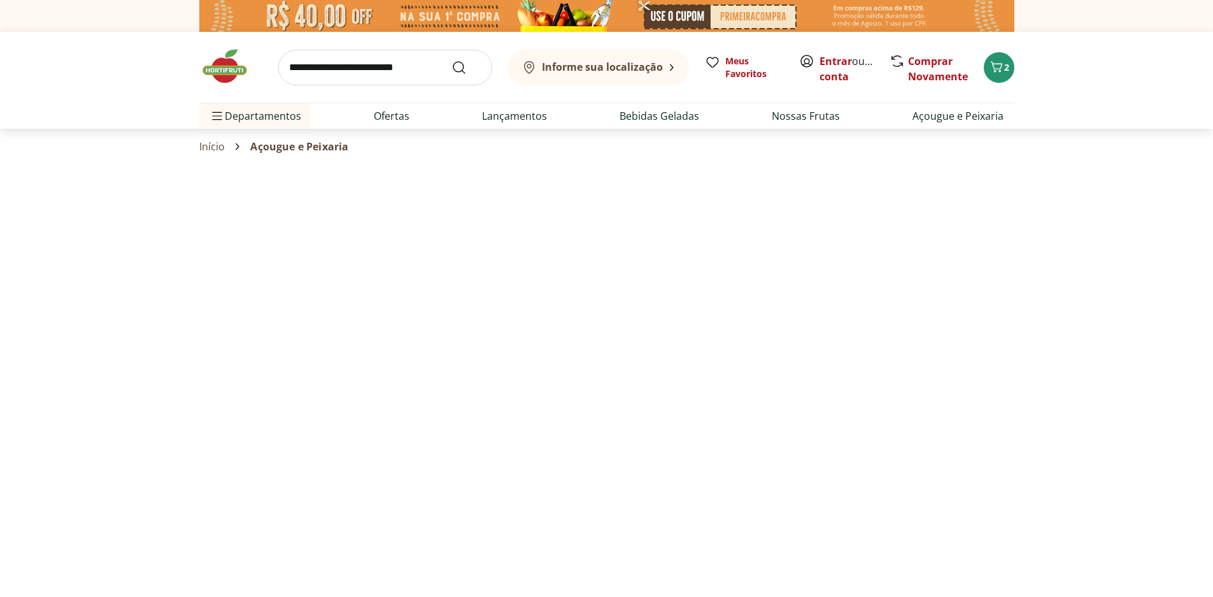
select select "**********"
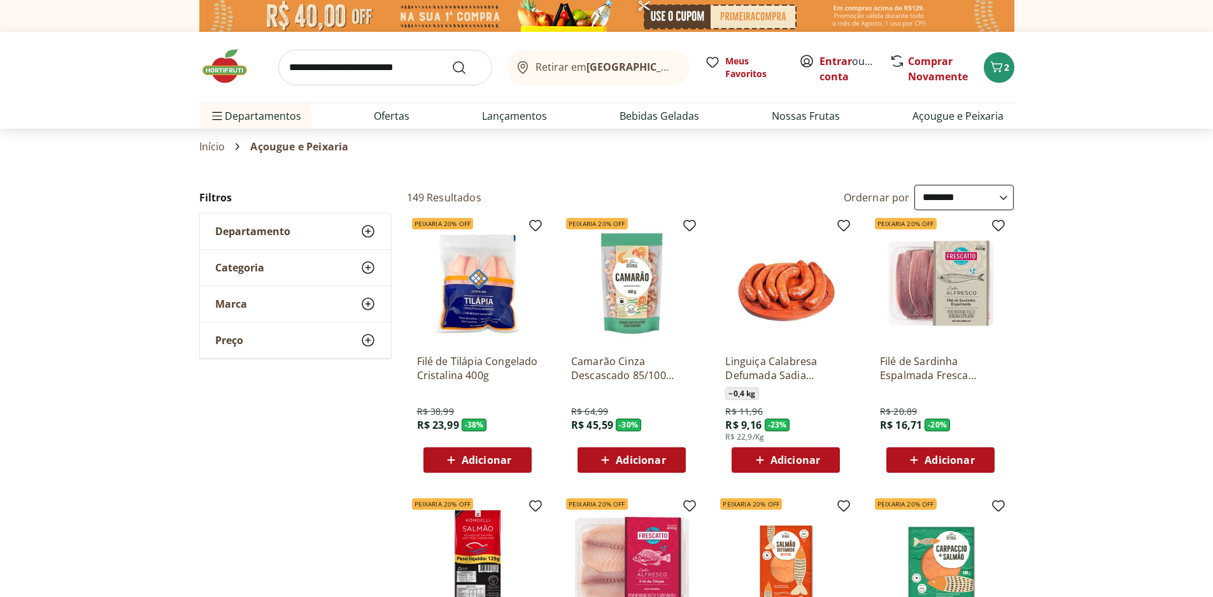
click at [278, 227] on span "Departamento" at bounding box center [252, 231] width 75 height 13
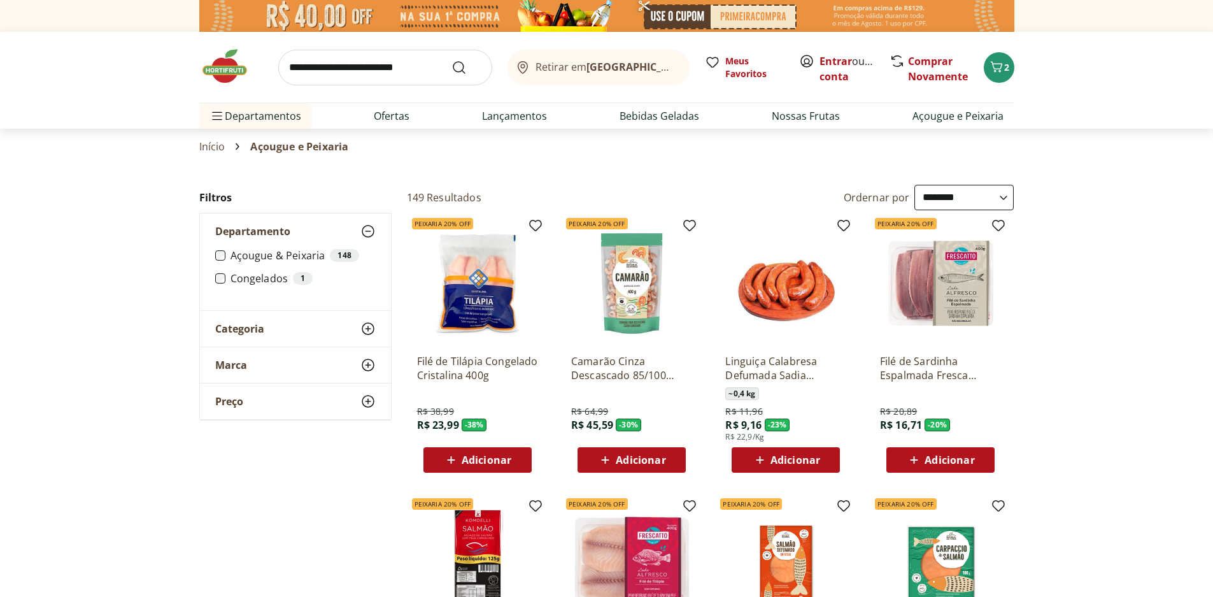
click at [280, 328] on div "Categoria" at bounding box center [295, 329] width 191 height 36
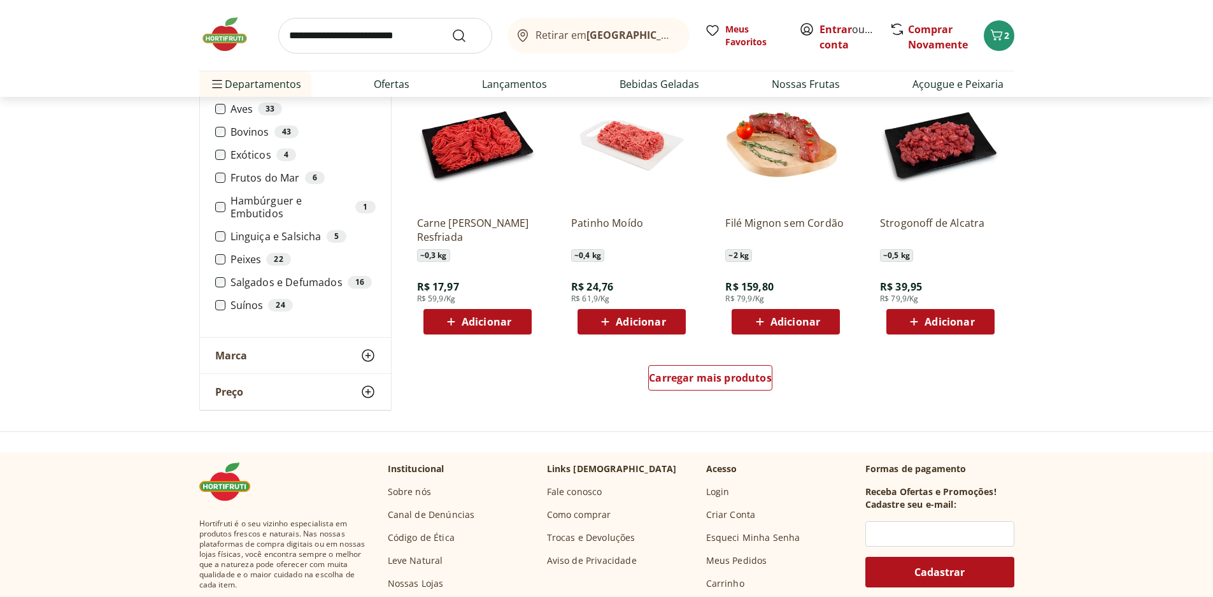
scroll to position [700, 0]
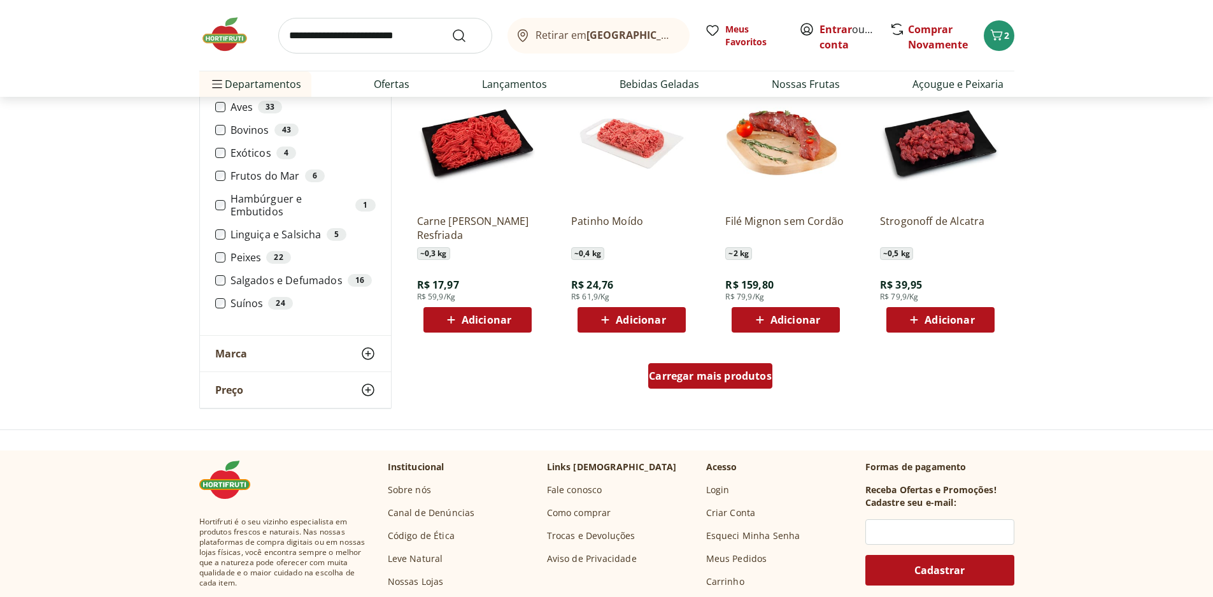
click at [758, 371] on span "Carregar mais produtos" at bounding box center [710, 376] width 123 height 10
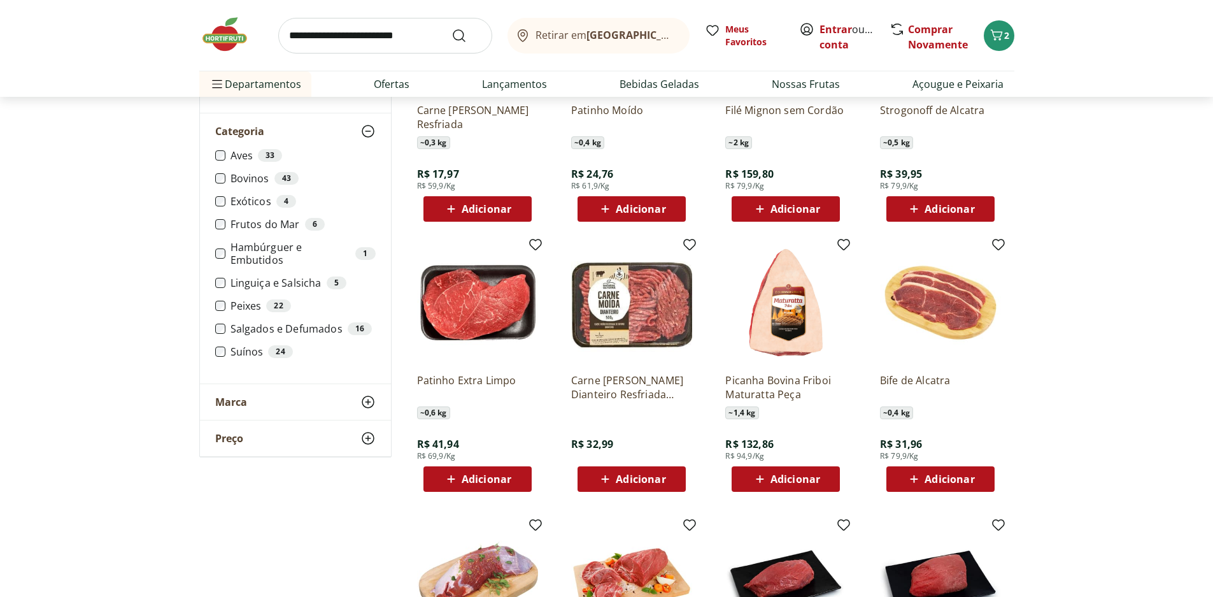
scroll to position [828, 0]
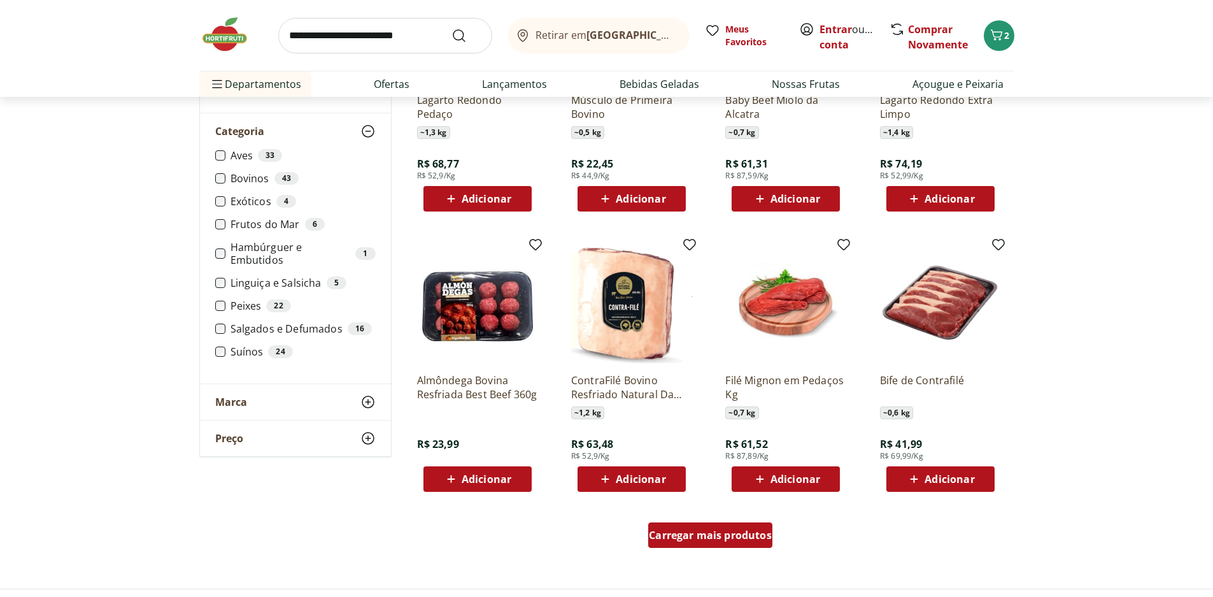
scroll to position [1401, 0]
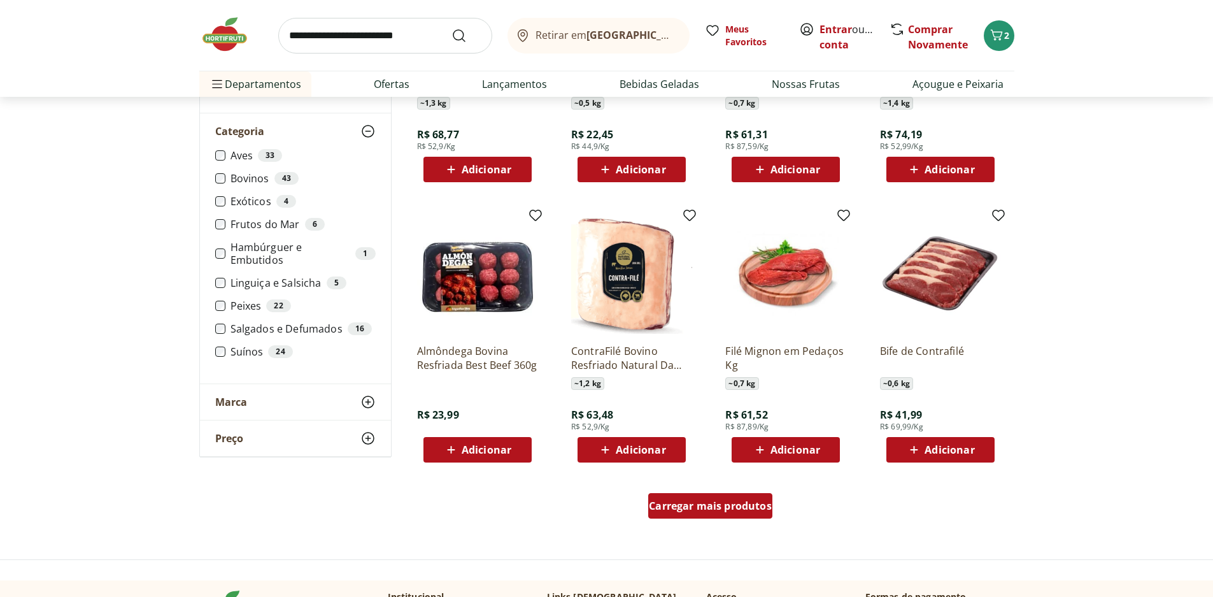
click at [715, 493] on div "Carregar mais produtos" at bounding box center [710, 505] width 124 height 25
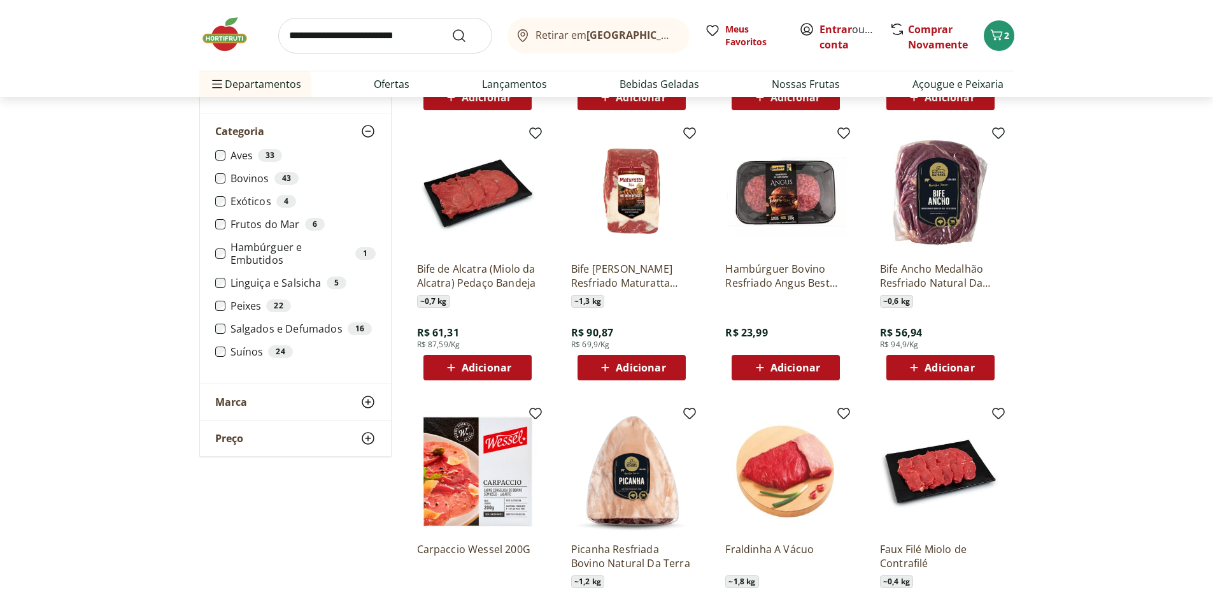
scroll to position [1783, 0]
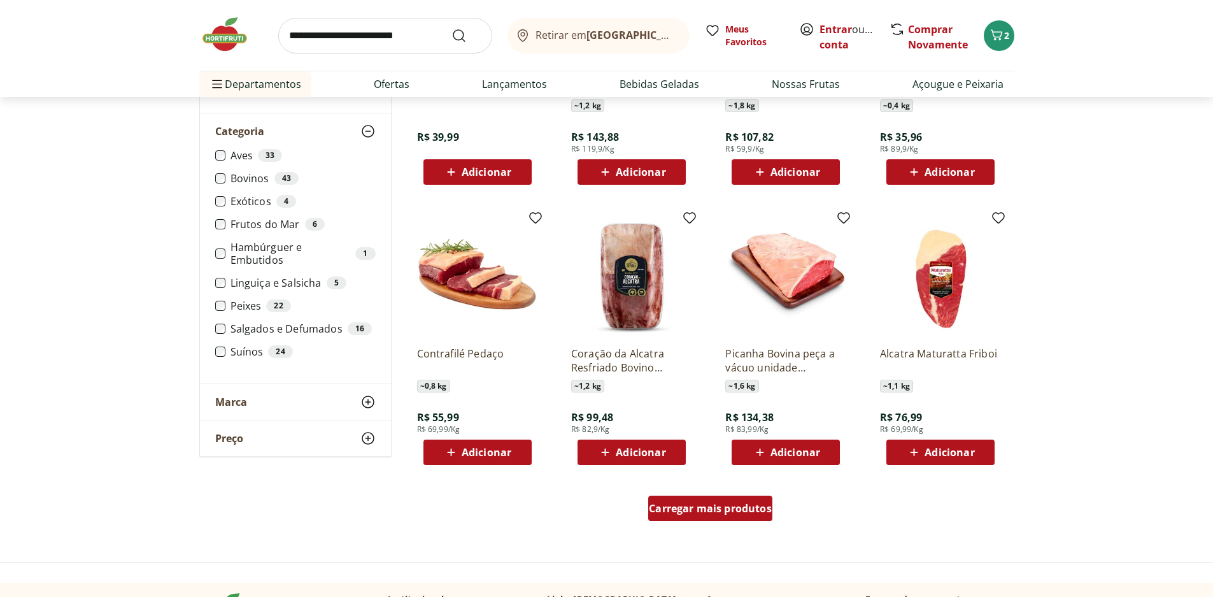
scroll to position [2292, 0]
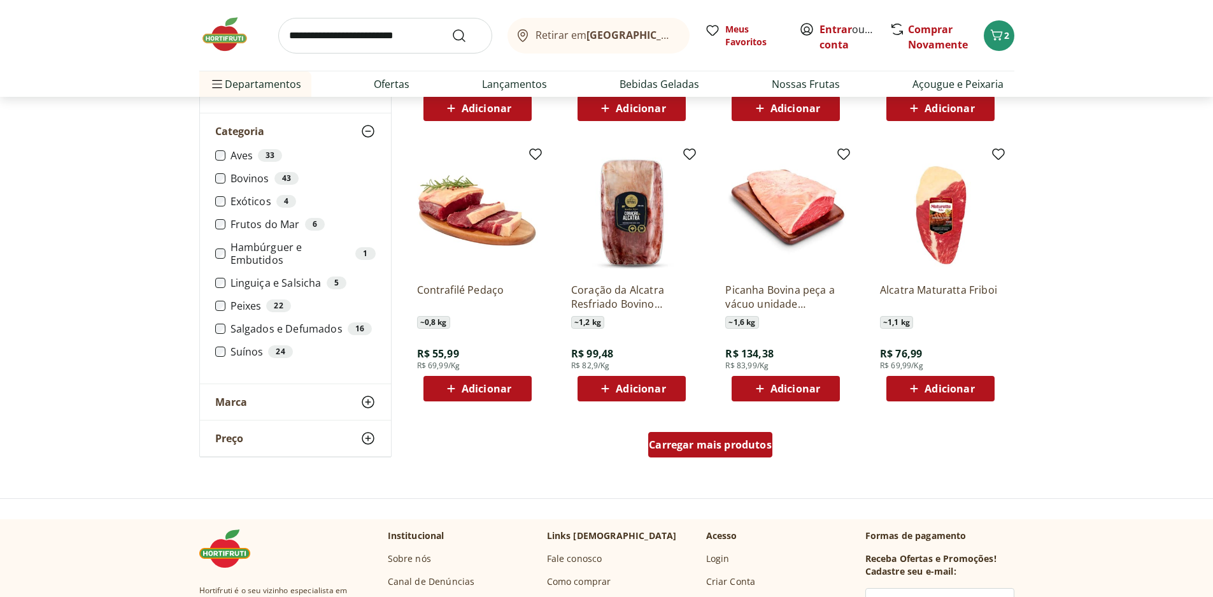
click at [723, 447] on span "Carregar mais produtos" at bounding box center [710, 444] width 123 height 10
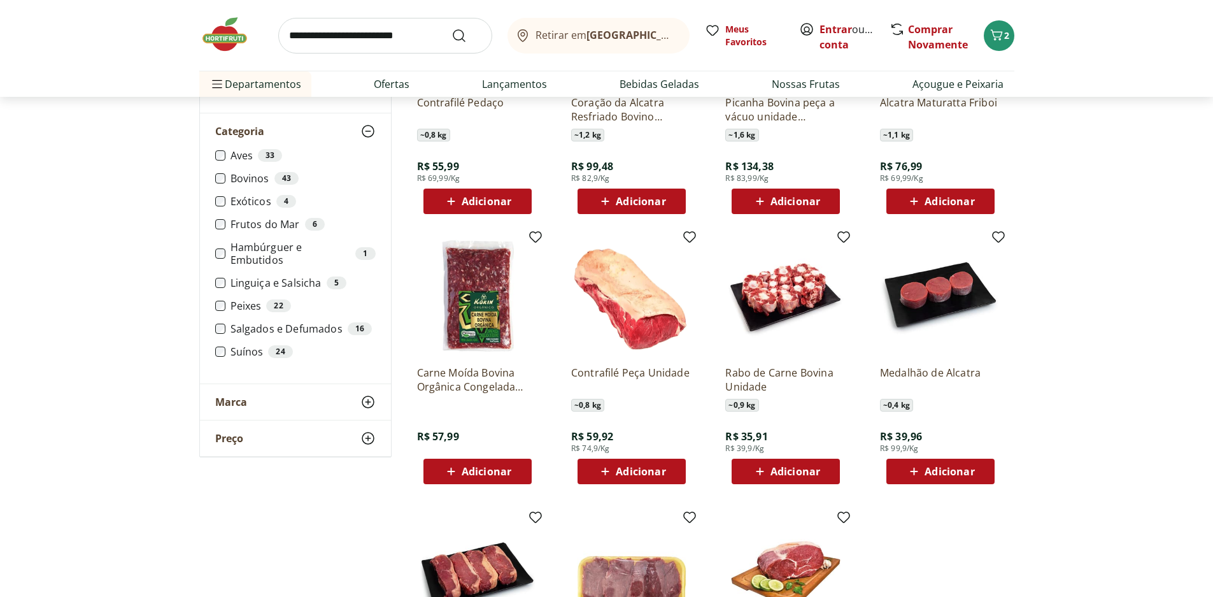
scroll to position [2483, 0]
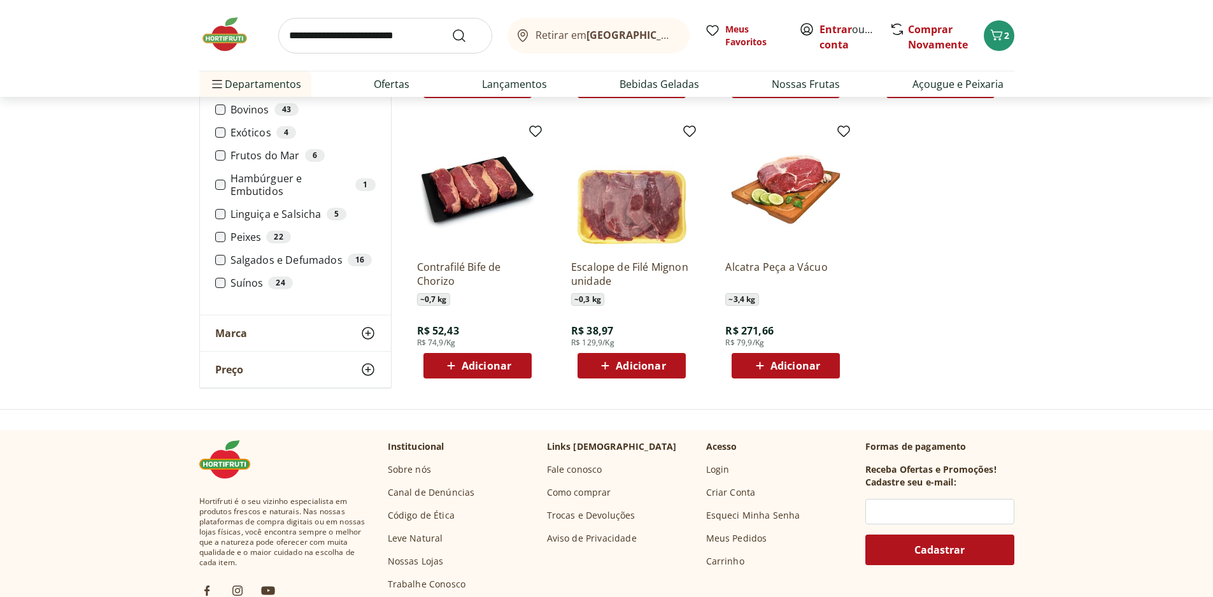
scroll to position [2802, 0]
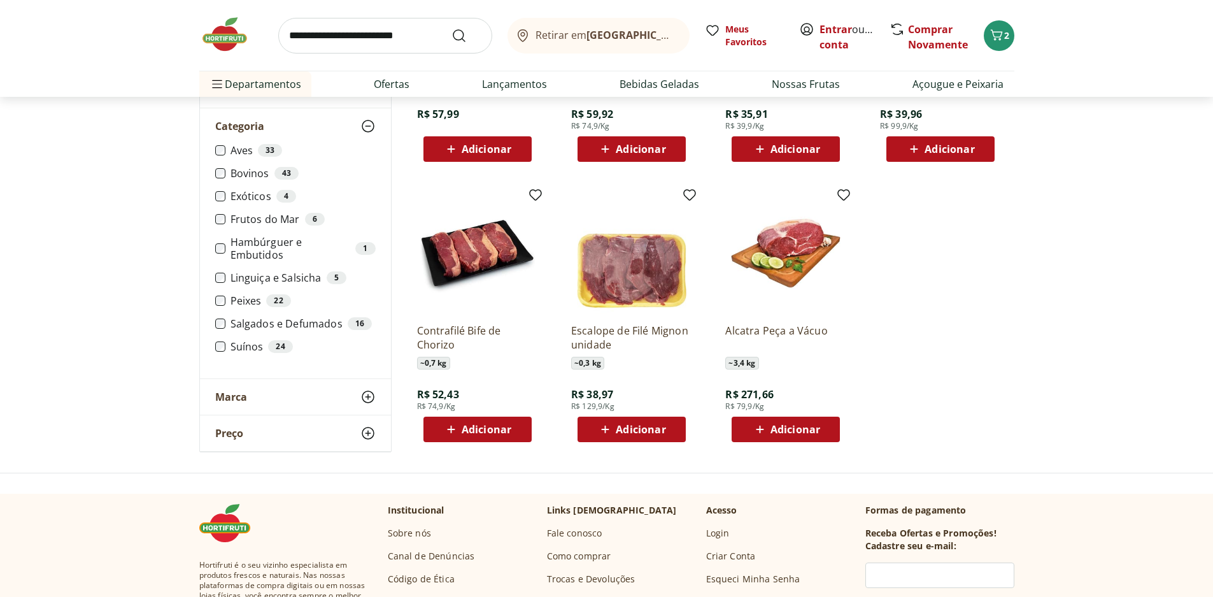
click at [460, 264] on img at bounding box center [477, 252] width 121 height 121
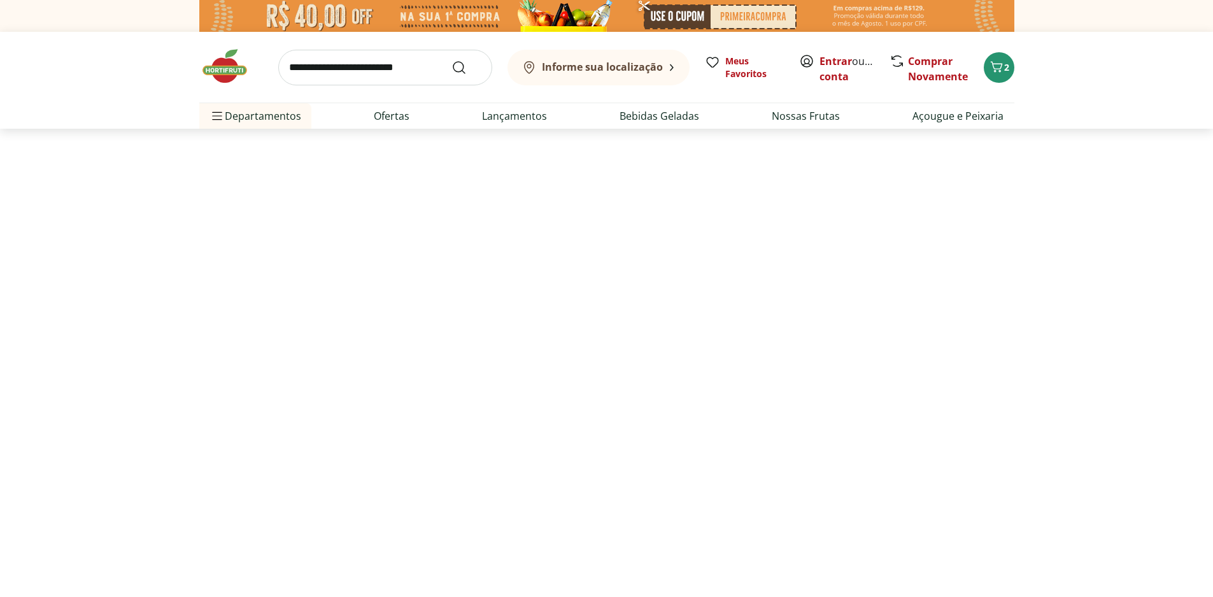
select select "**********"
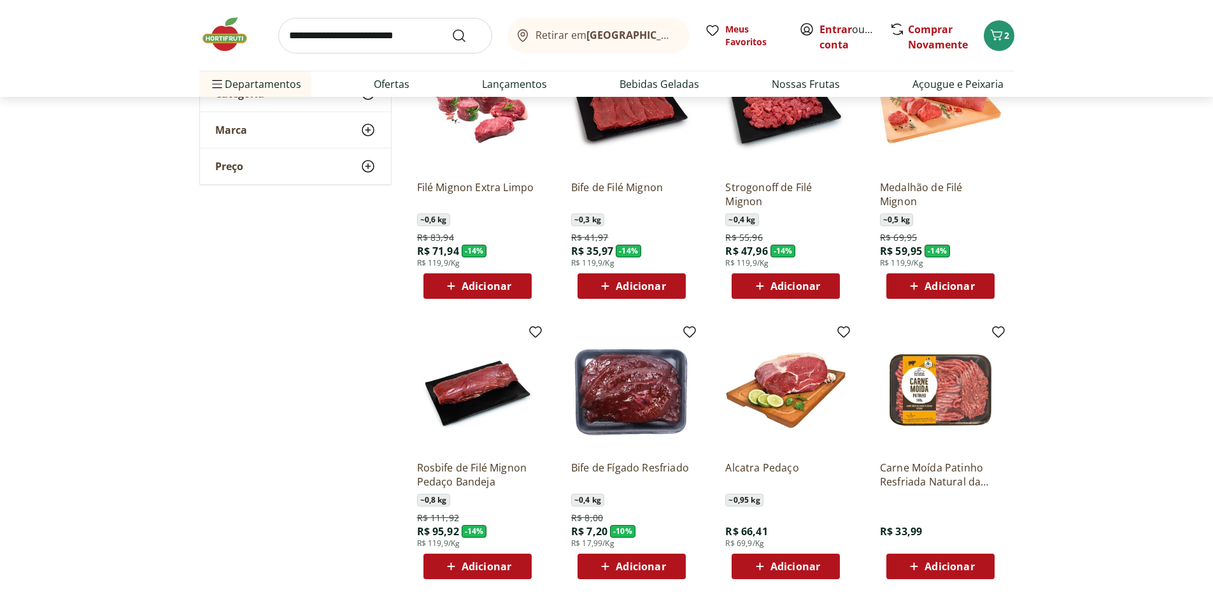
scroll to position [191, 0]
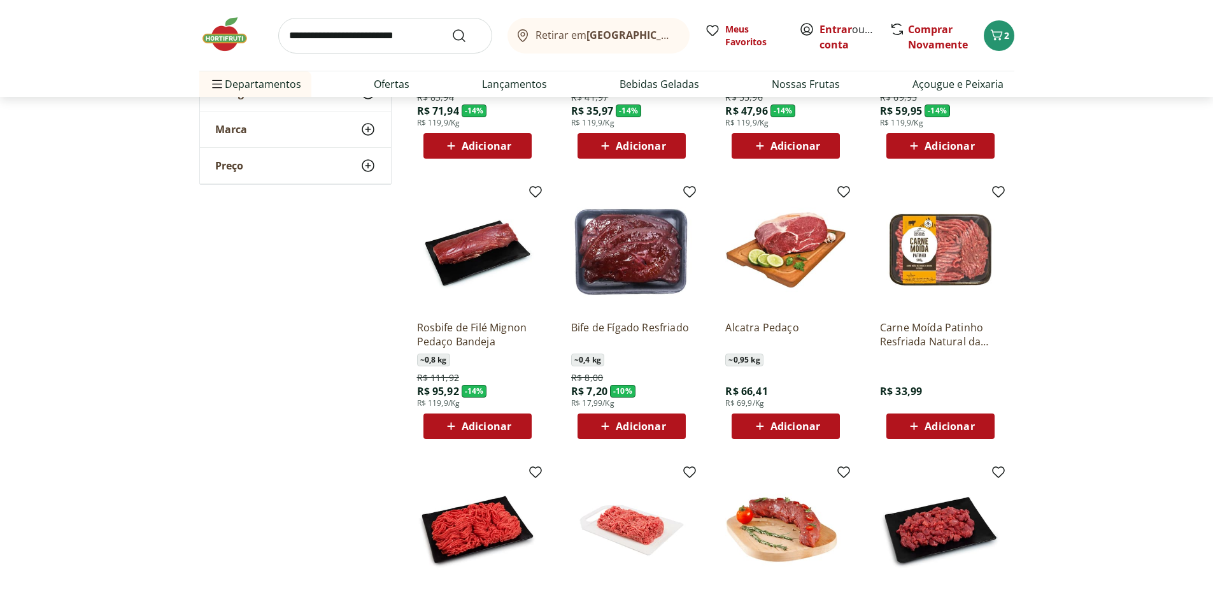
scroll to position [446, 0]
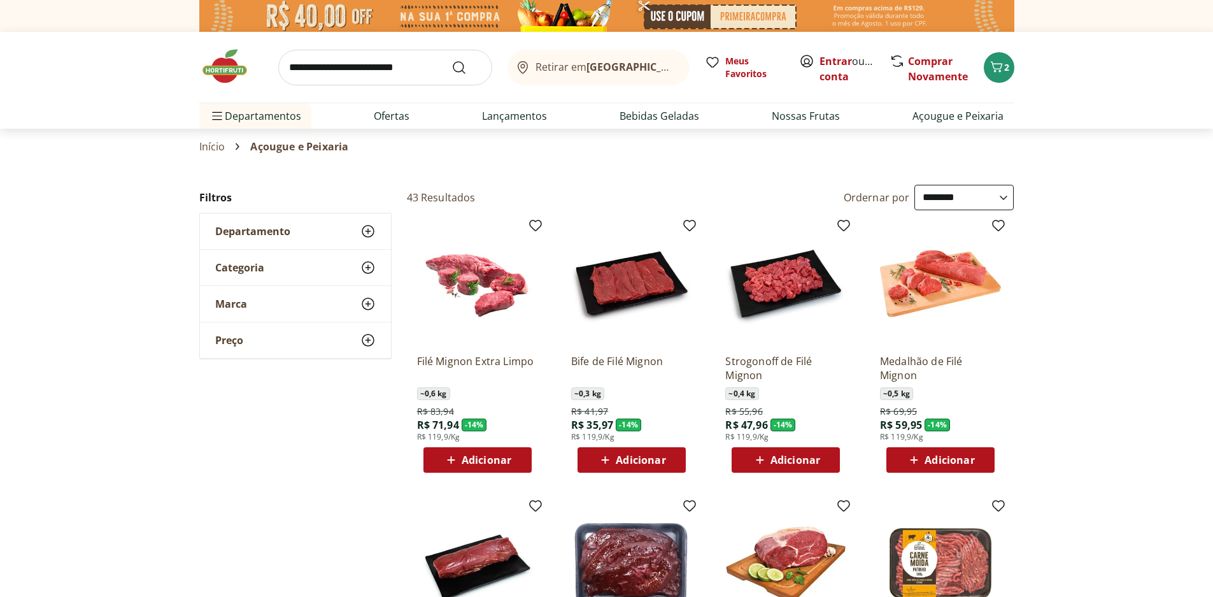
select select "**********"
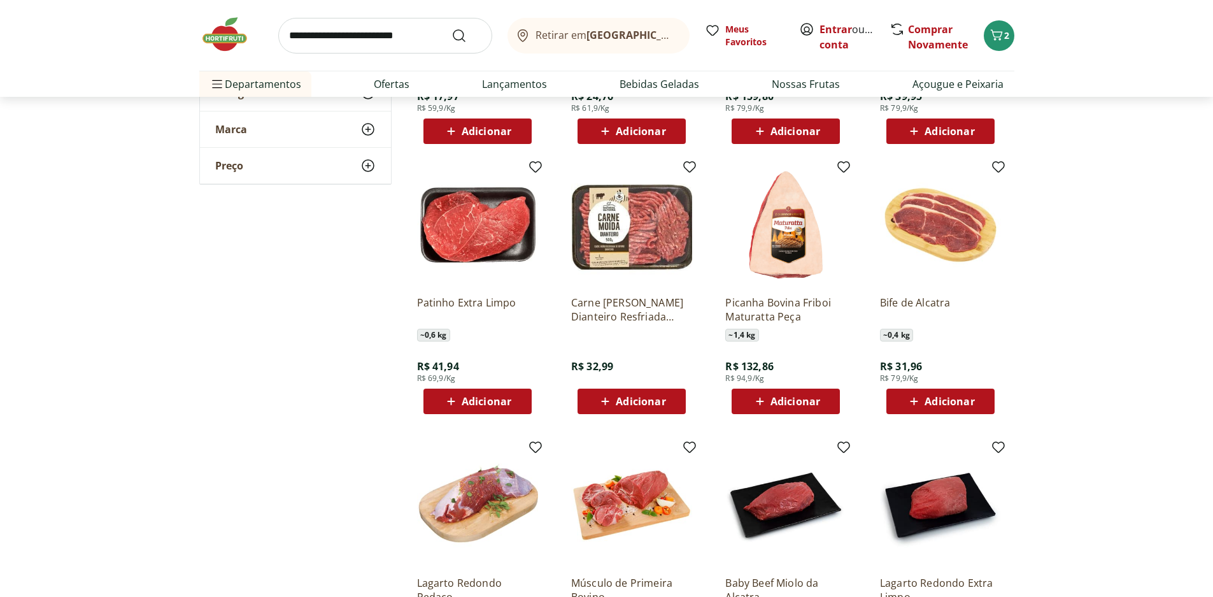
scroll to position [891, 0]
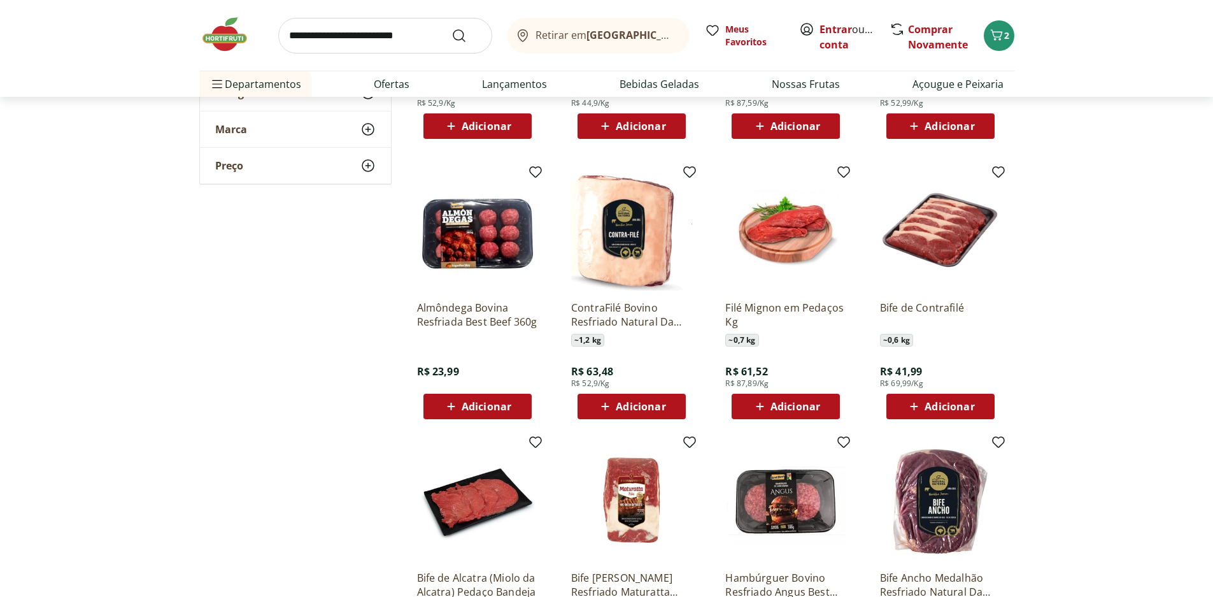
scroll to position [1465, 0]
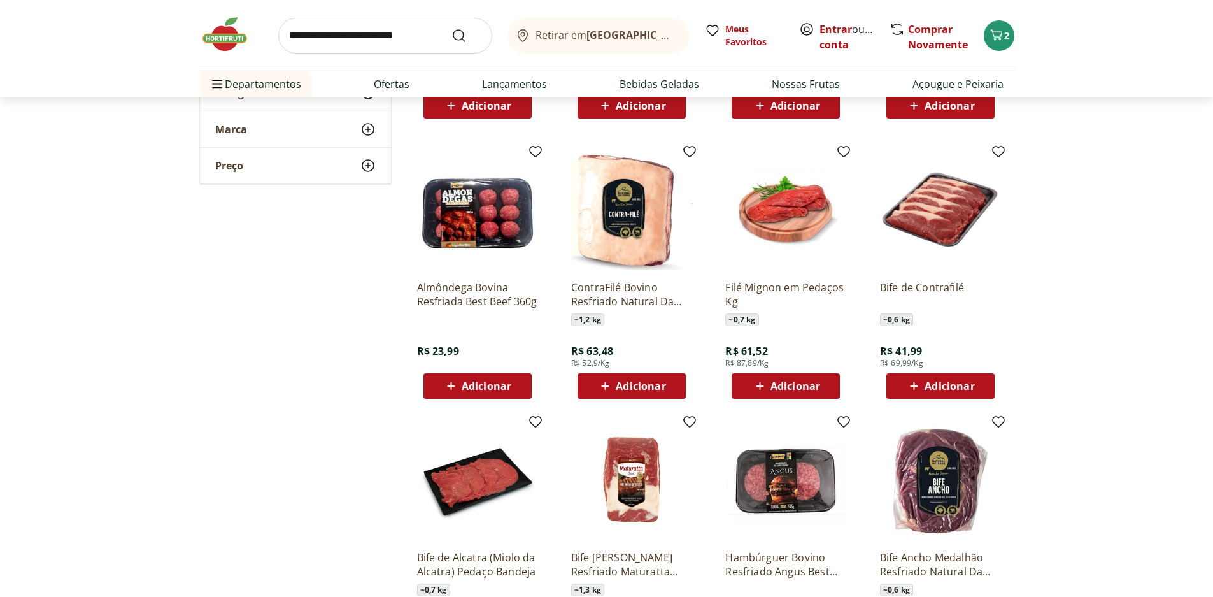
click at [253, 36] on img at bounding box center [231, 34] width 64 height 38
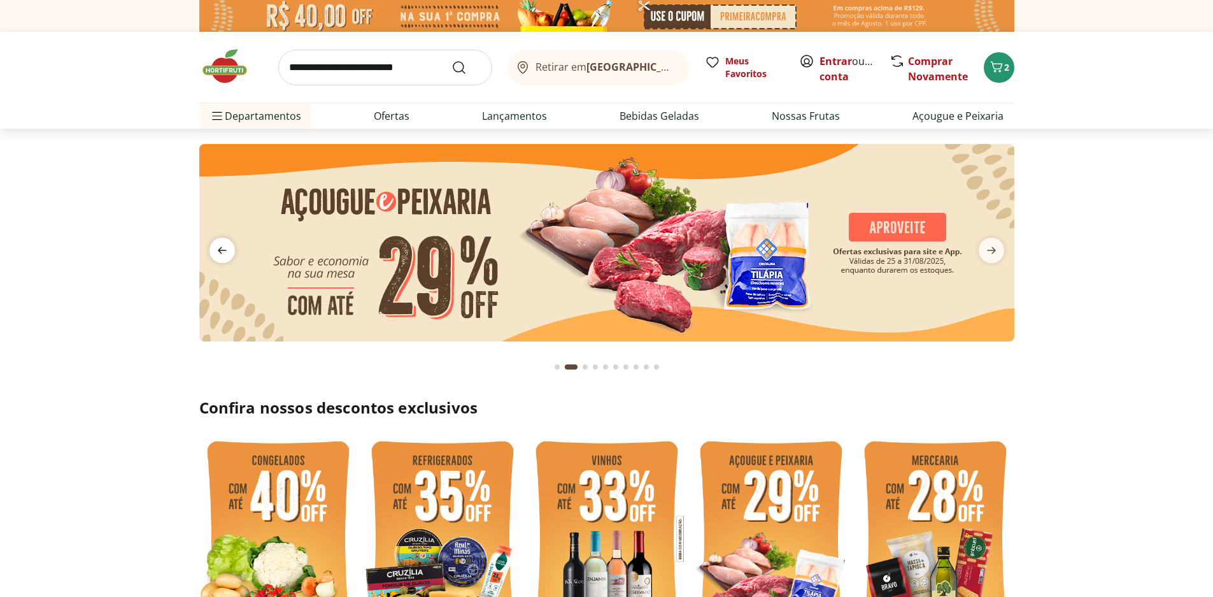
click at [220, 245] on icon "previous" at bounding box center [222, 250] width 15 height 15
click at [225, 252] on icon "previous" at bounding box center [222, 250] width 15 height 15
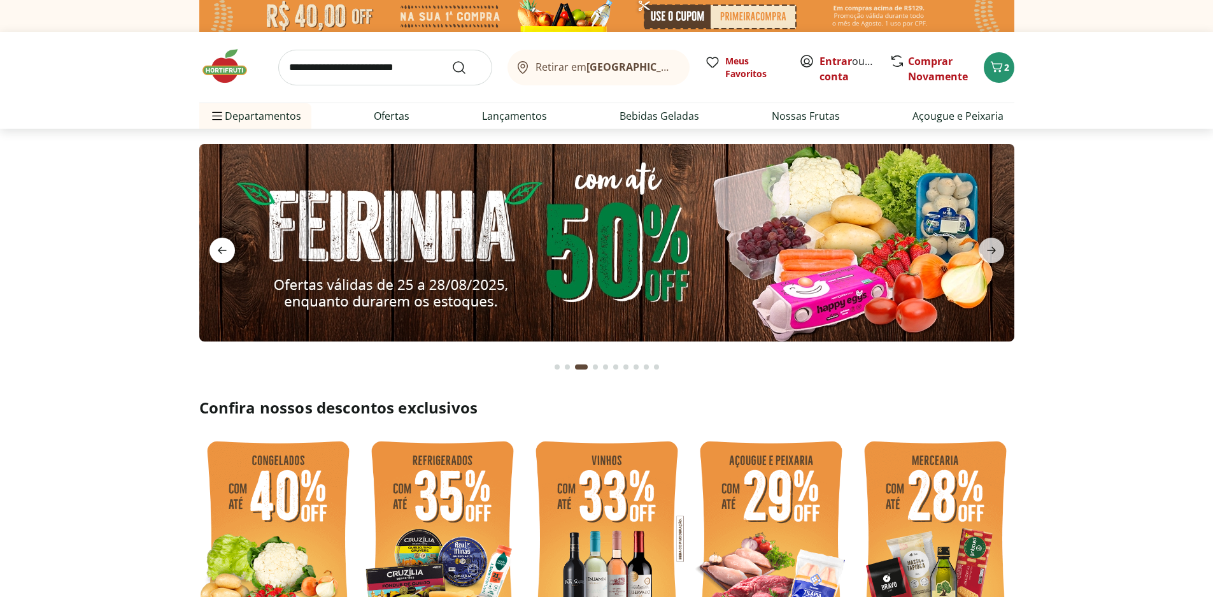
click at [225, 252] on icon "previous" at bounding box center [222, 250] width 15 height 15
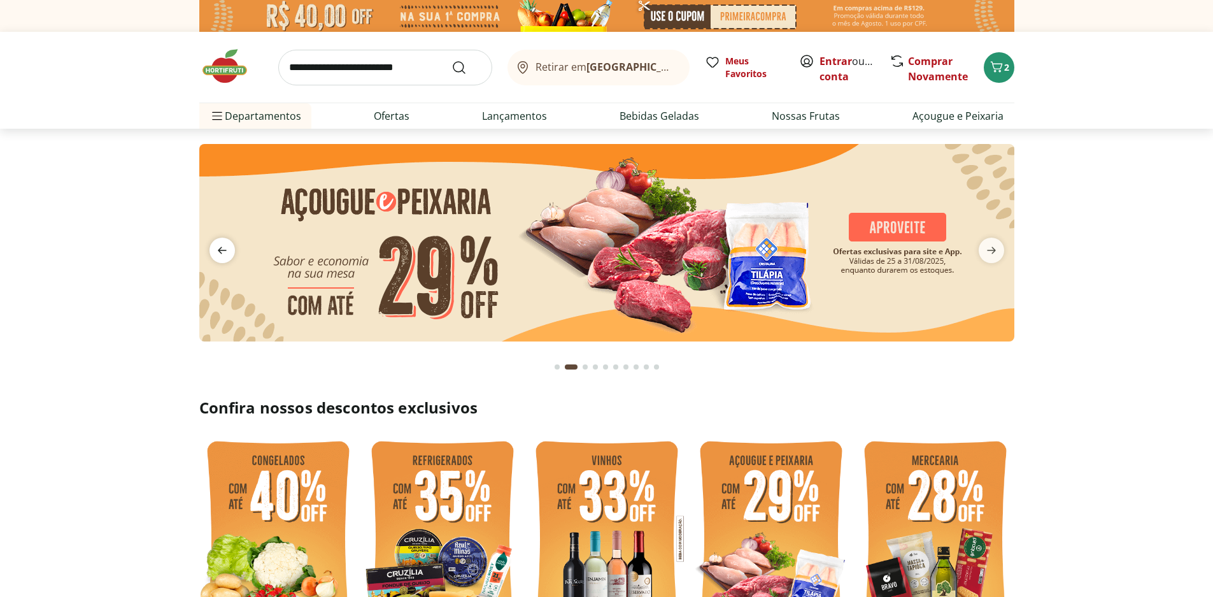
click at [225, 252] on icon "previous" at bounding box center [222, 250] width 15 height 15
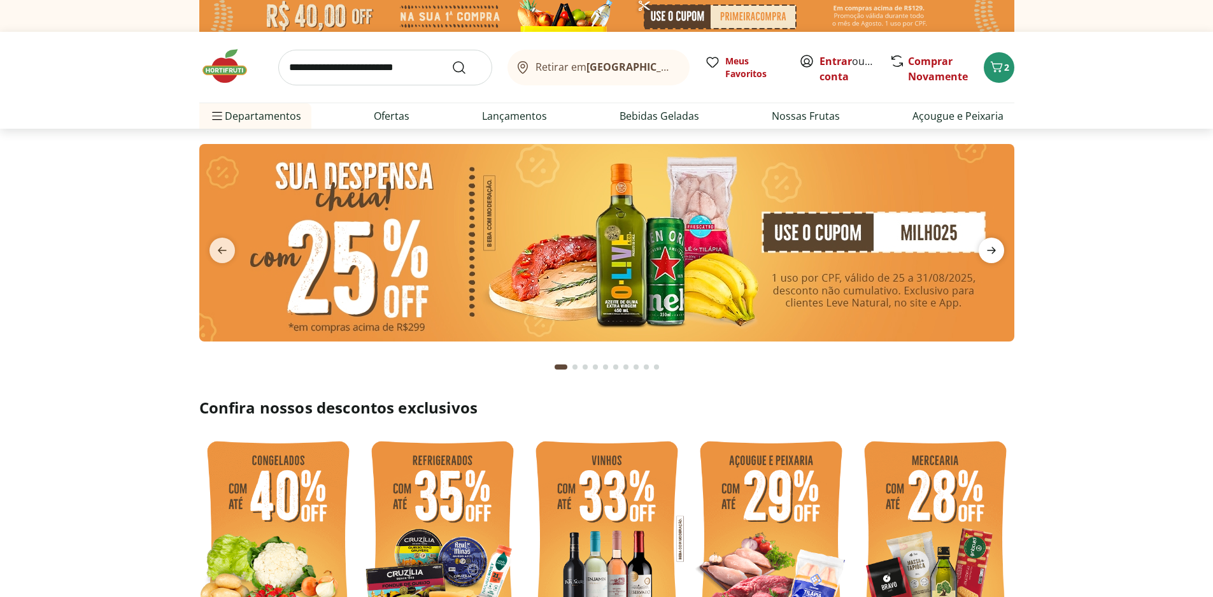
click at [995, 253] on icon "next" at bounding box center [991, 250] width 15 height 15
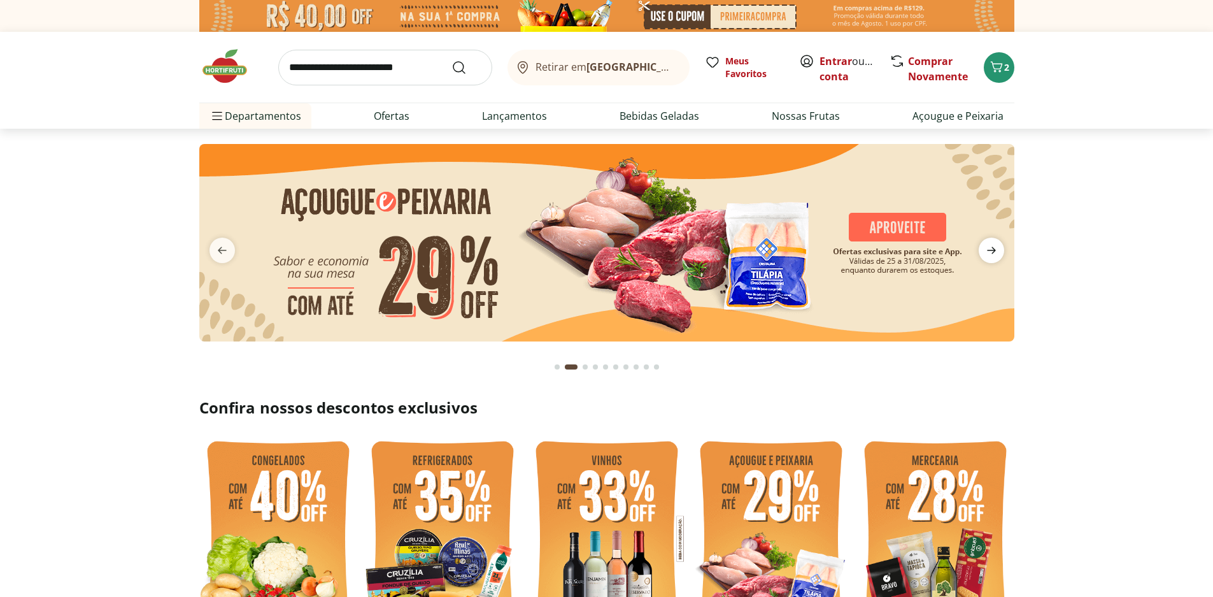
click at [995, 253] on icon "next" at bounding box center [991, 250] width 15 height 15
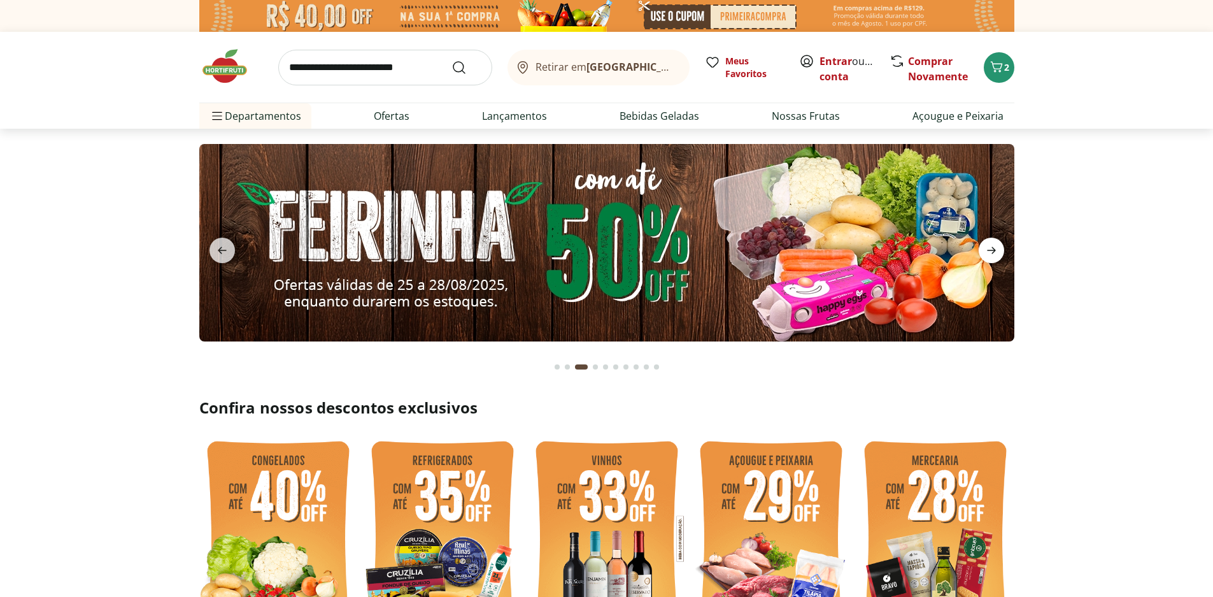
click at [995, 253] on icon "next" at bounding box center [991, 250] width 15 height 15
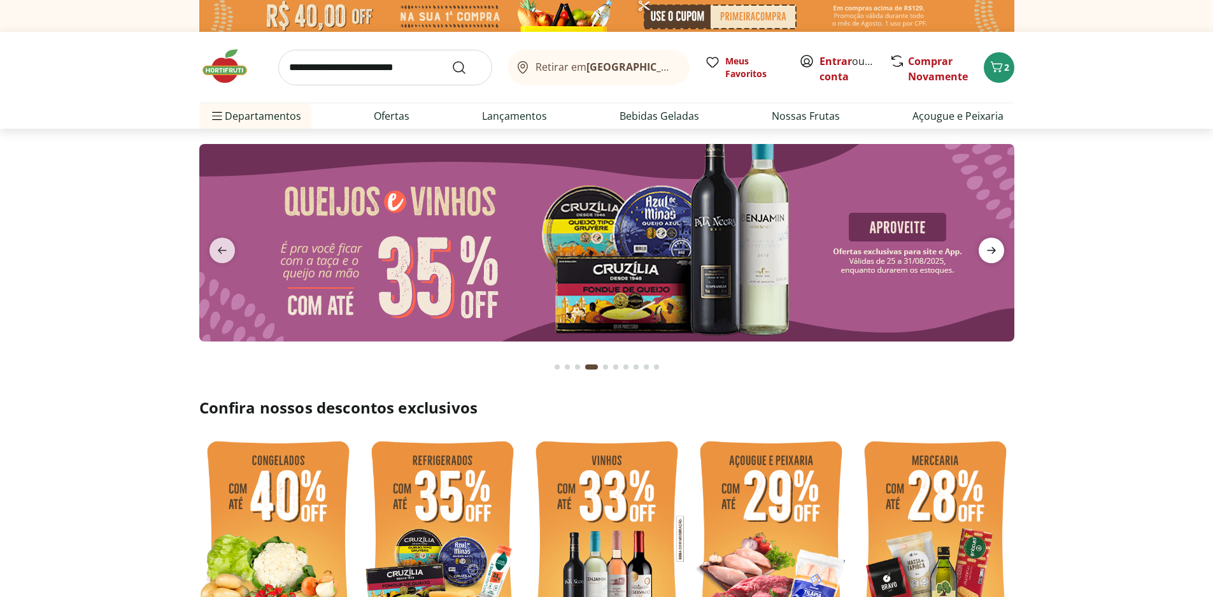
click at [995, 253] on icon "next" at bounding box center [991, 250] width 15 height 15
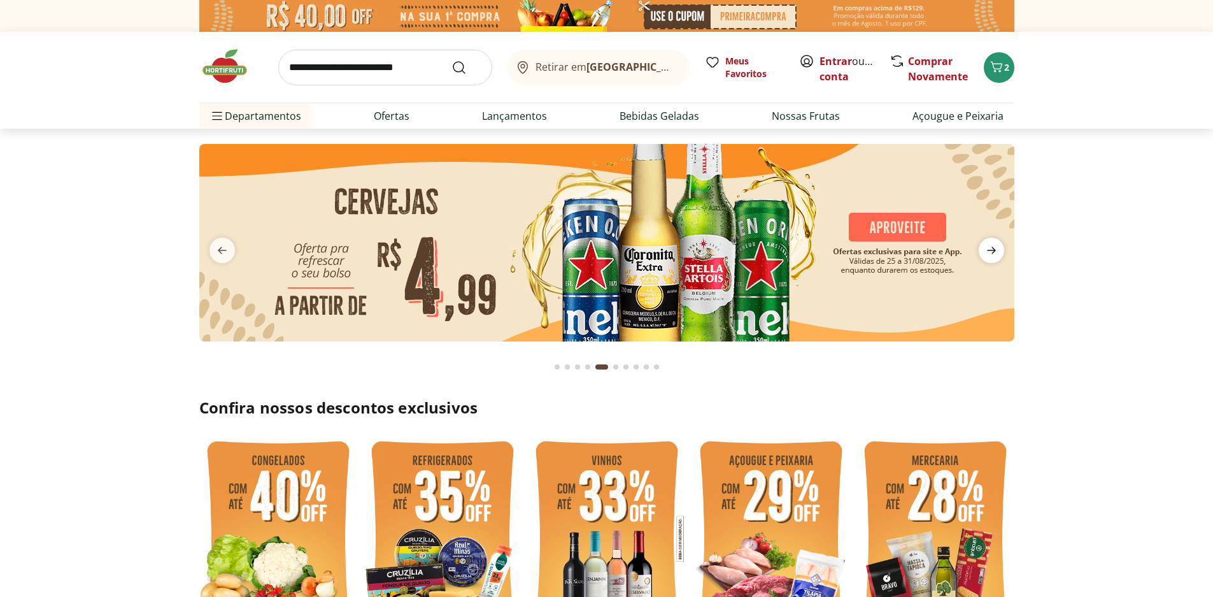
click at [995, 253] on icon "next" at bounding box center [991, 250] width 15 height 15
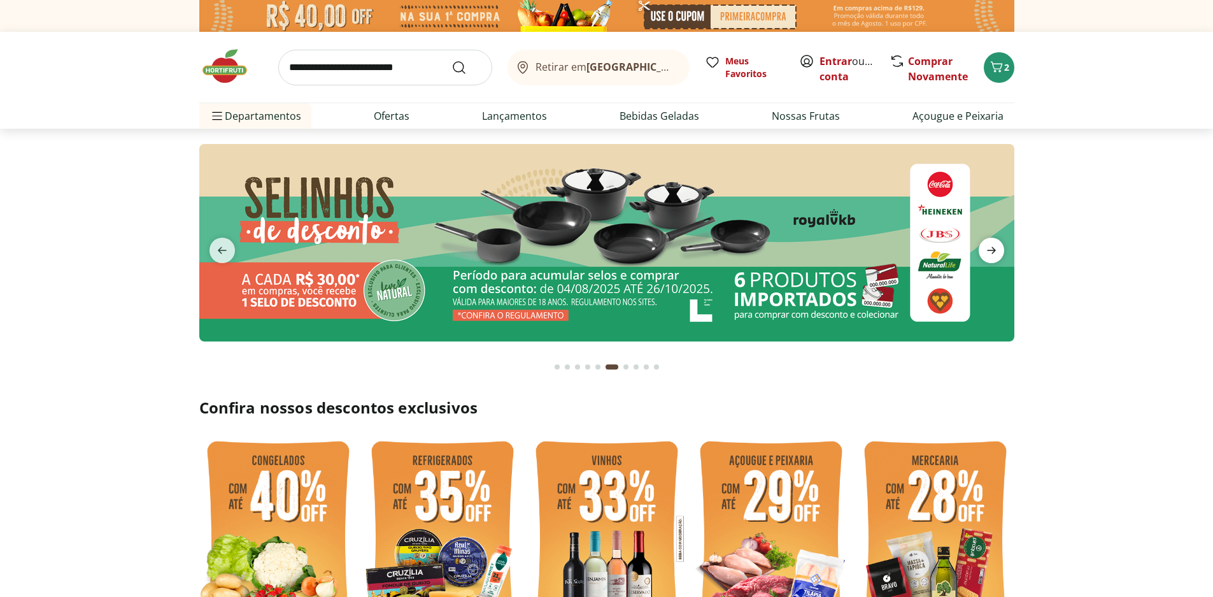
click at [995, 253] on icon "next" at bounding box center [991, 250] width 15 height 15
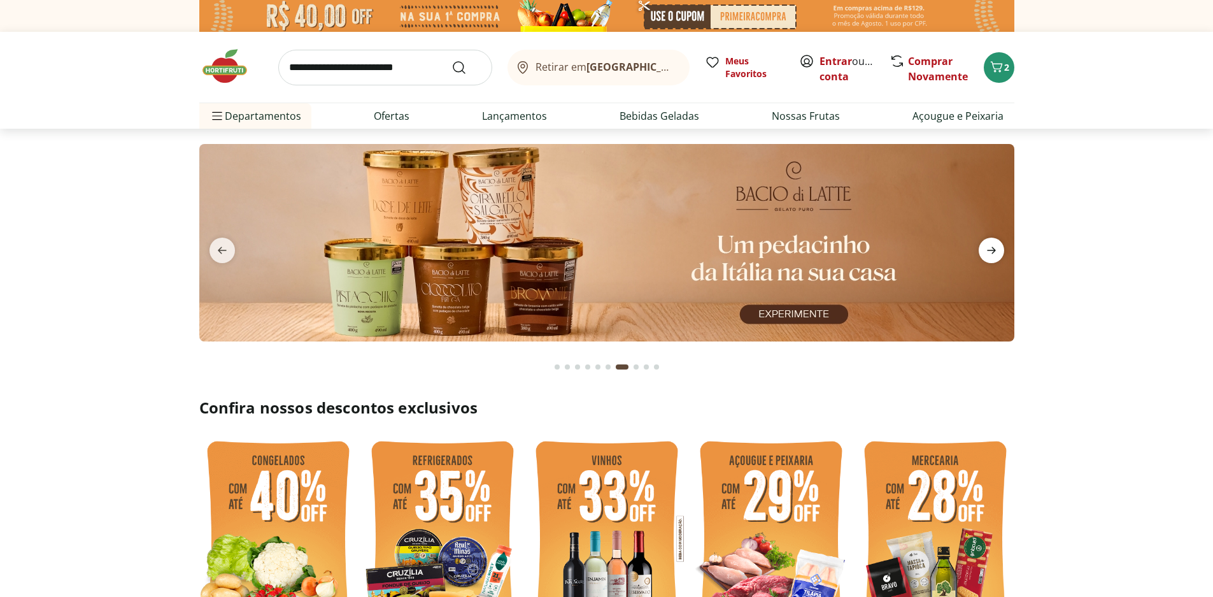
click at [995, 253] on icon "next" at bounding box center [991, 250] width 15 height 15
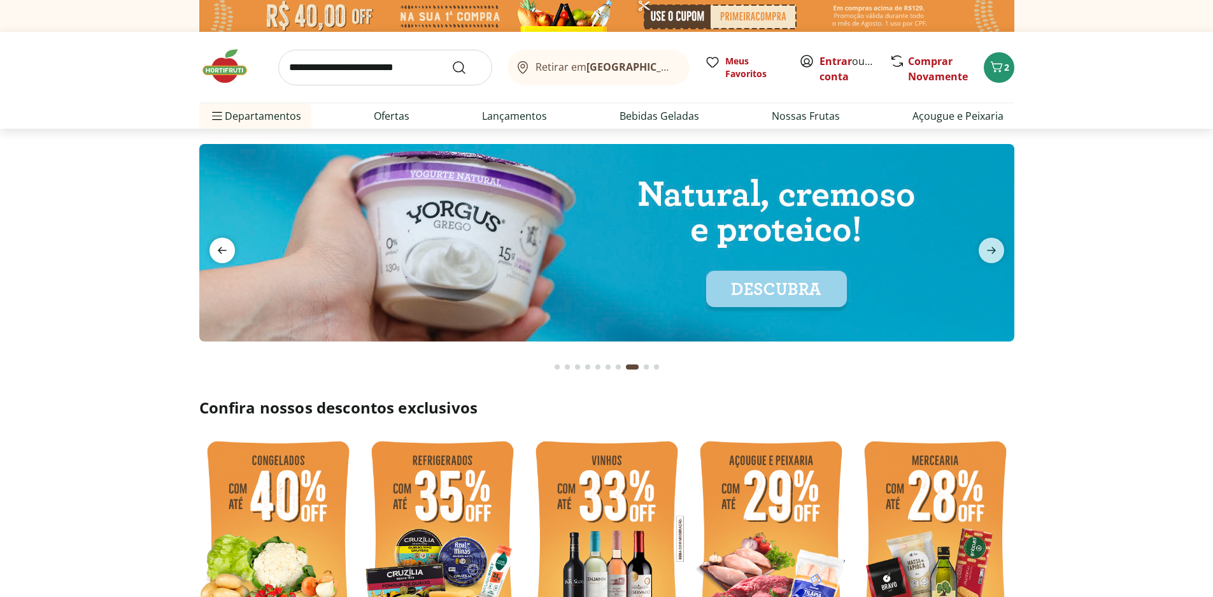
click at [220, 246] on icon "previous" at bounding box center [222, 250] width 15 height 15
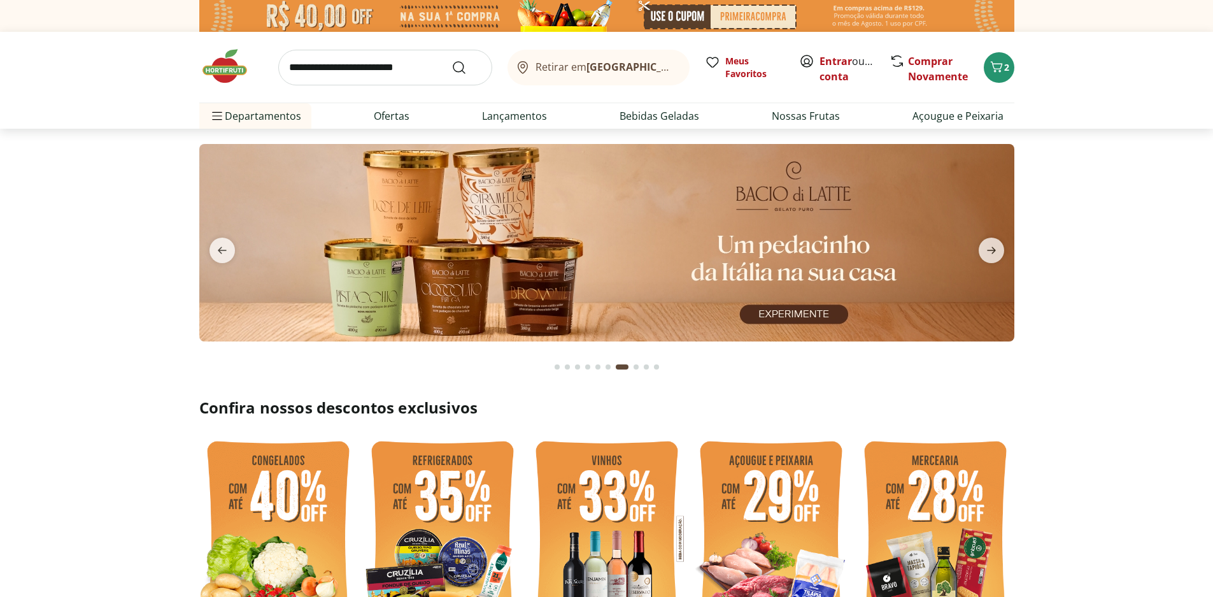
click at [451, 227] on img at bounding box center [606, 242] width 815 height 197
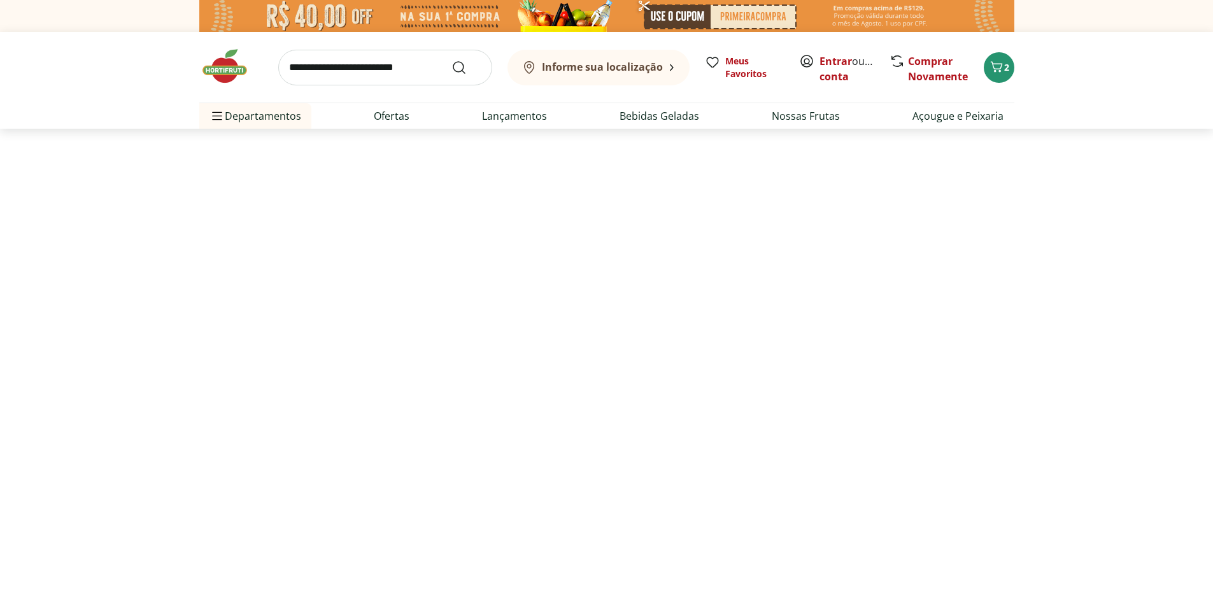
select select "**********"
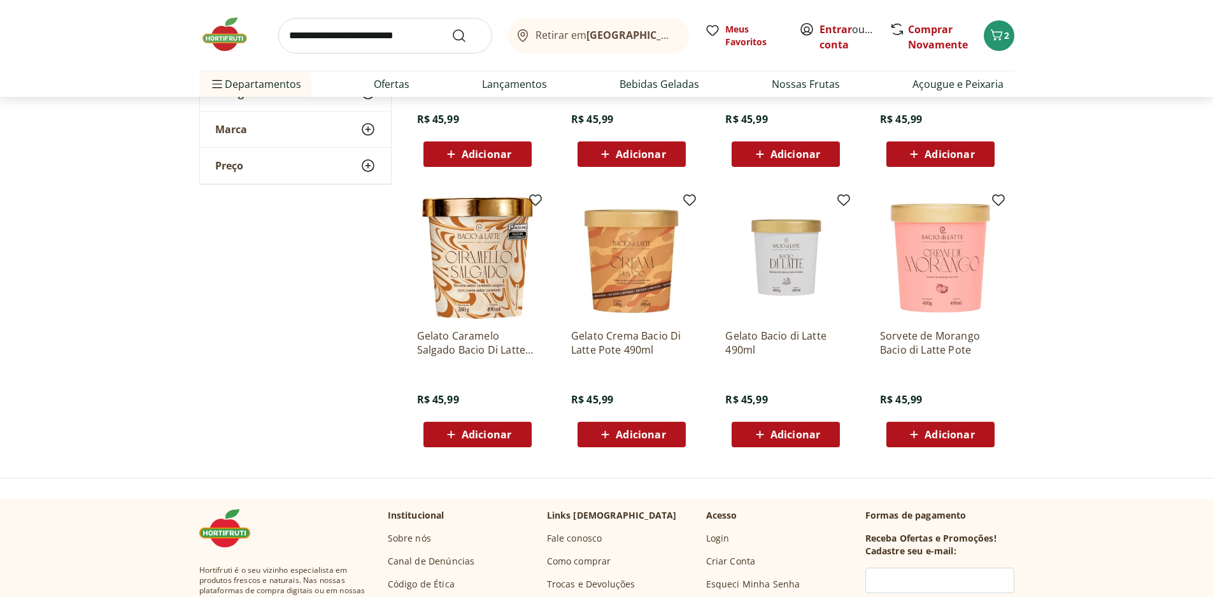
scroll to position [318, 0]
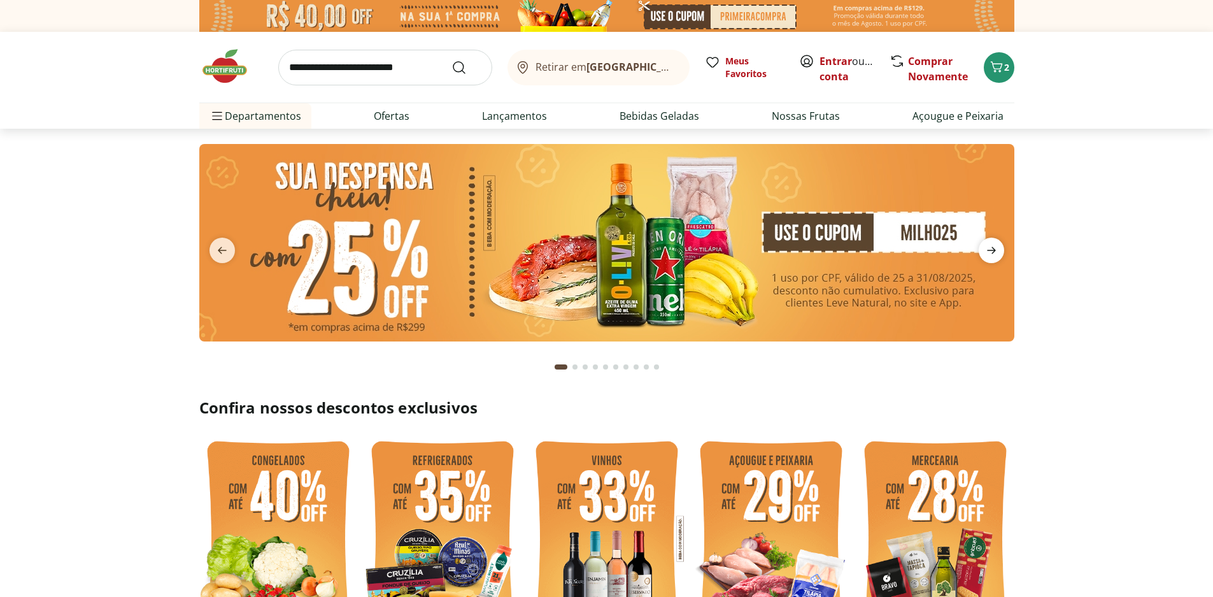
click at [987, 247] on icon "next" at bounding box center [991, 250] width 15 height 15
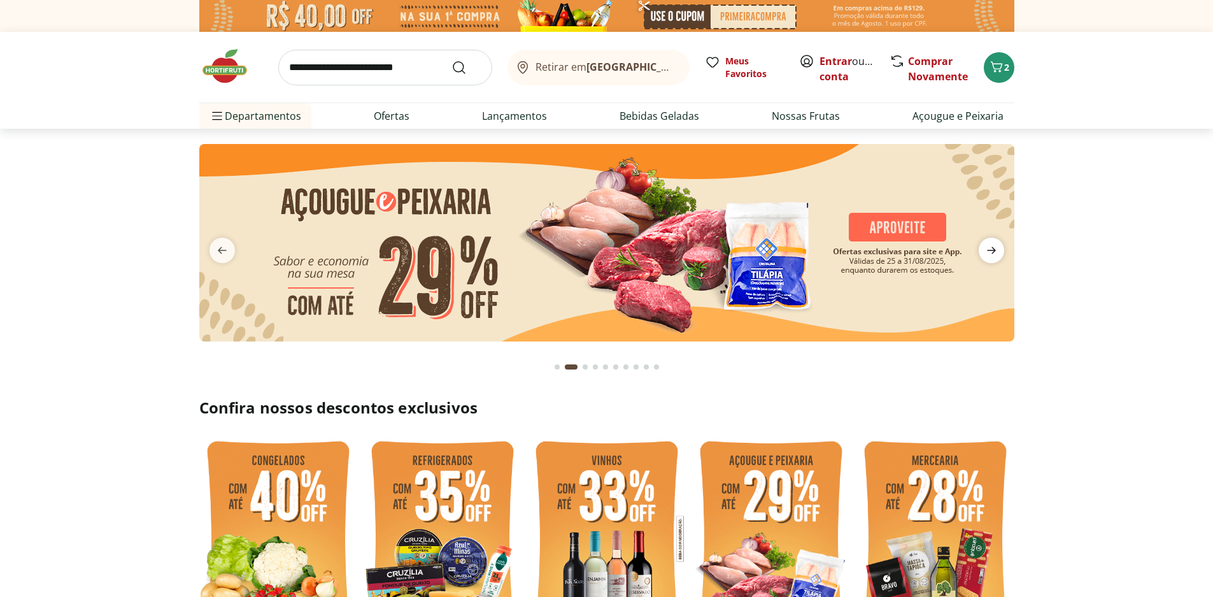
click at [987, 247] on icon "next" at bounding box center [991, 250] width 15 height 15
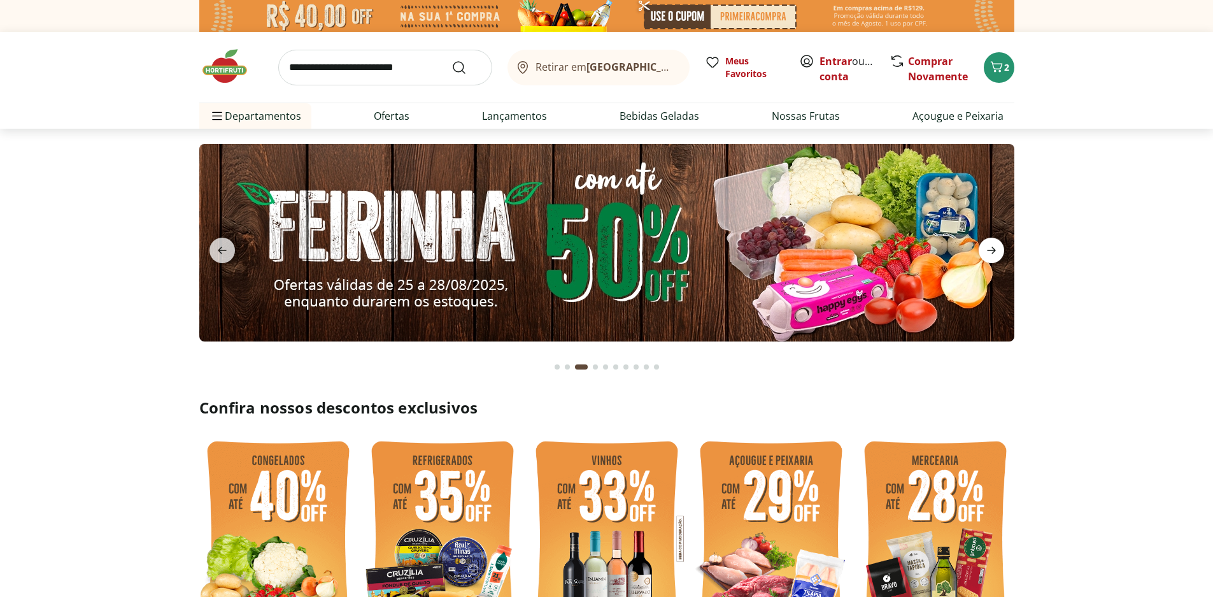
click at [987, 247] on icon "next" at bounding box center [991, 250] width 15 height 15
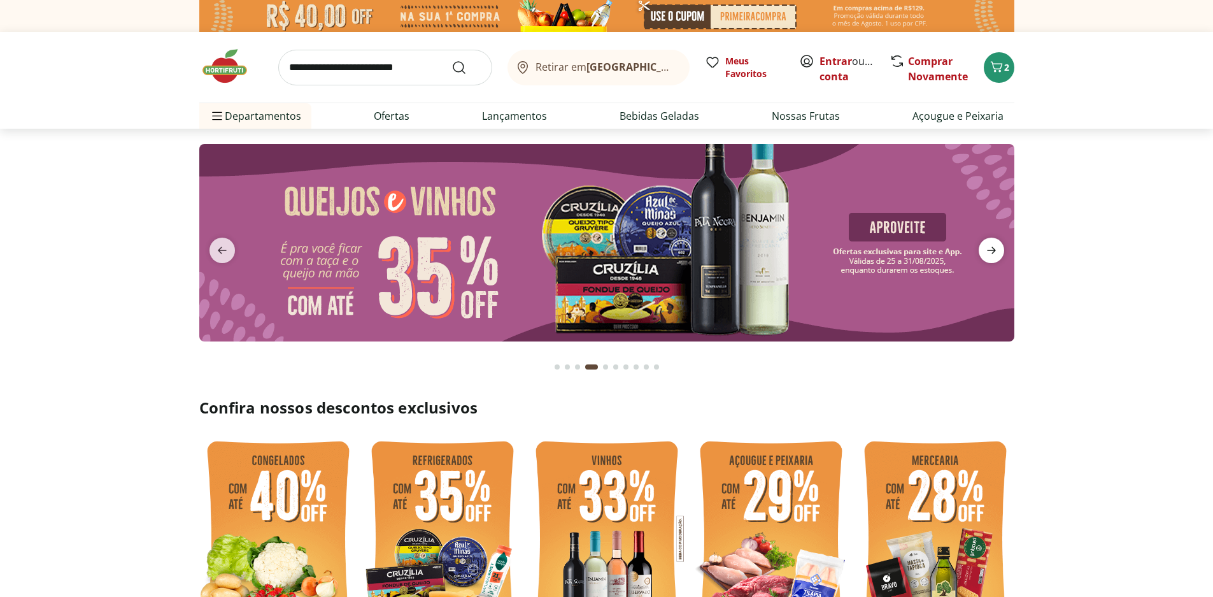
click at [987, 247] on icon "next" at bounding box center [991, 250] width 15 height 15
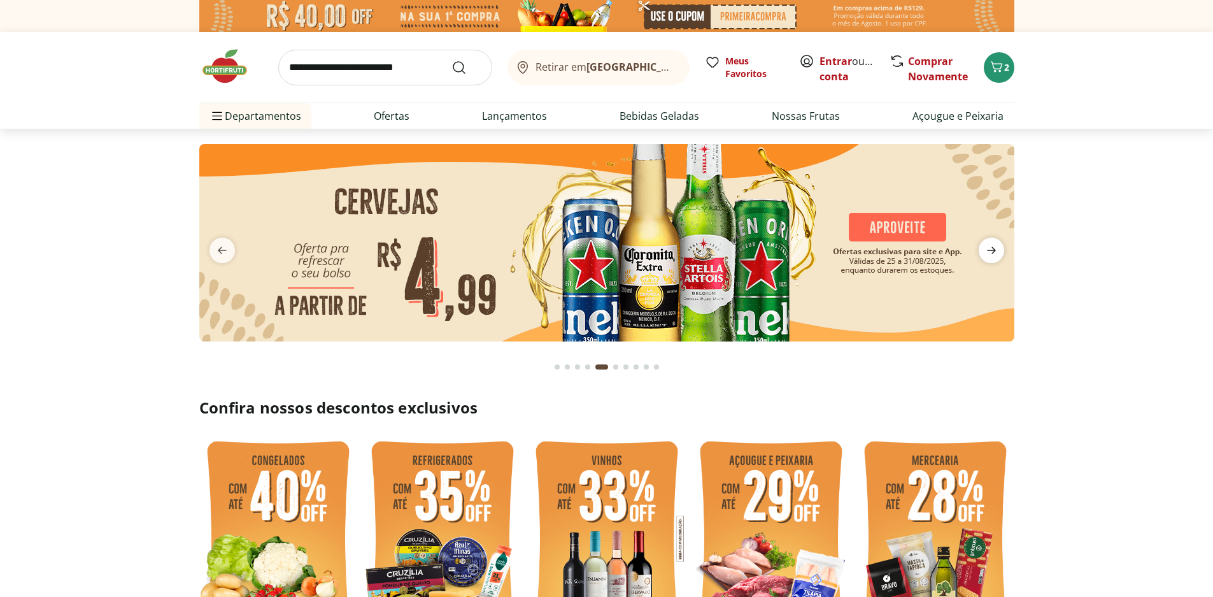
click at [987, 247] on icon "next" at bounding box center [991, 250] width 15 height 15
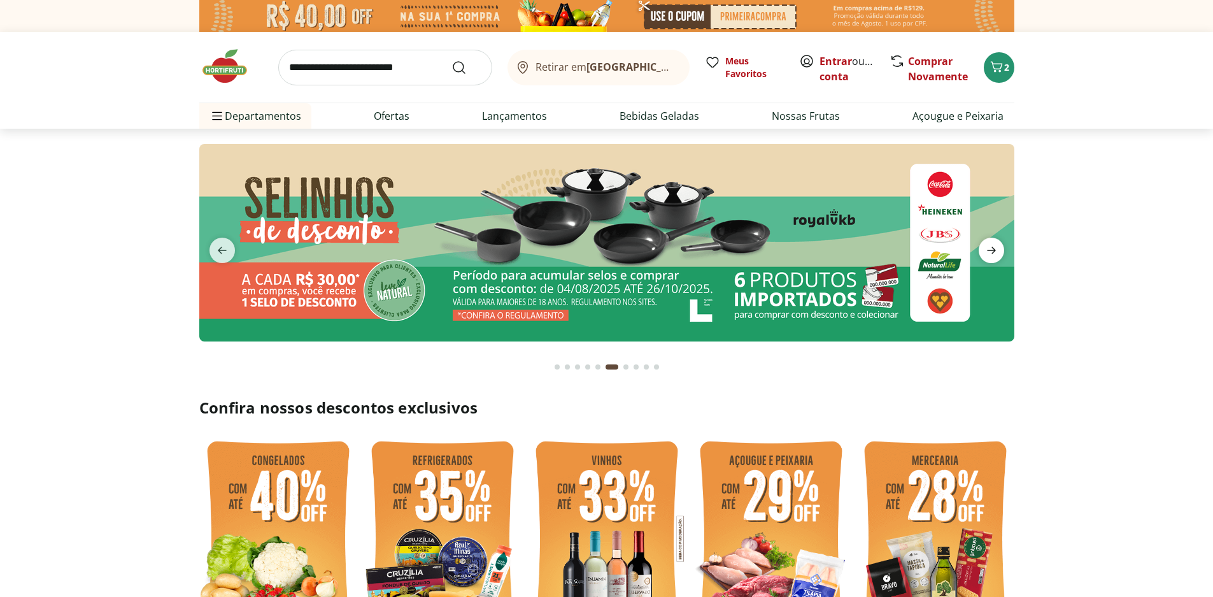
click at [987, 247] on icon "next" at bounding box center [991, 250] width 15 height 15
